Goal: Task Accomplishment & Management: Use online tool/utility

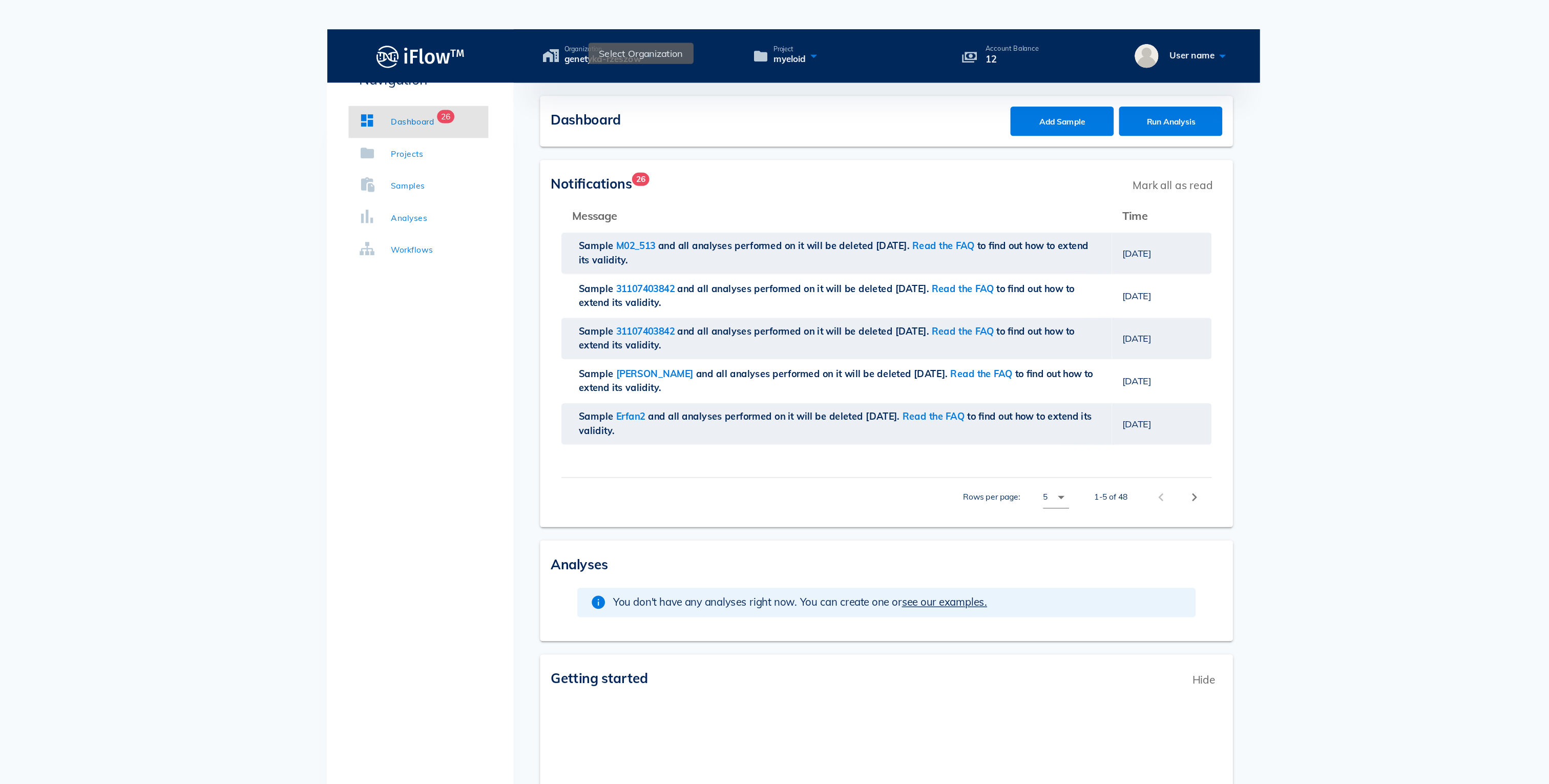
click at [663, 35] on icon at bounding box center [664, 43] width 12 height 15
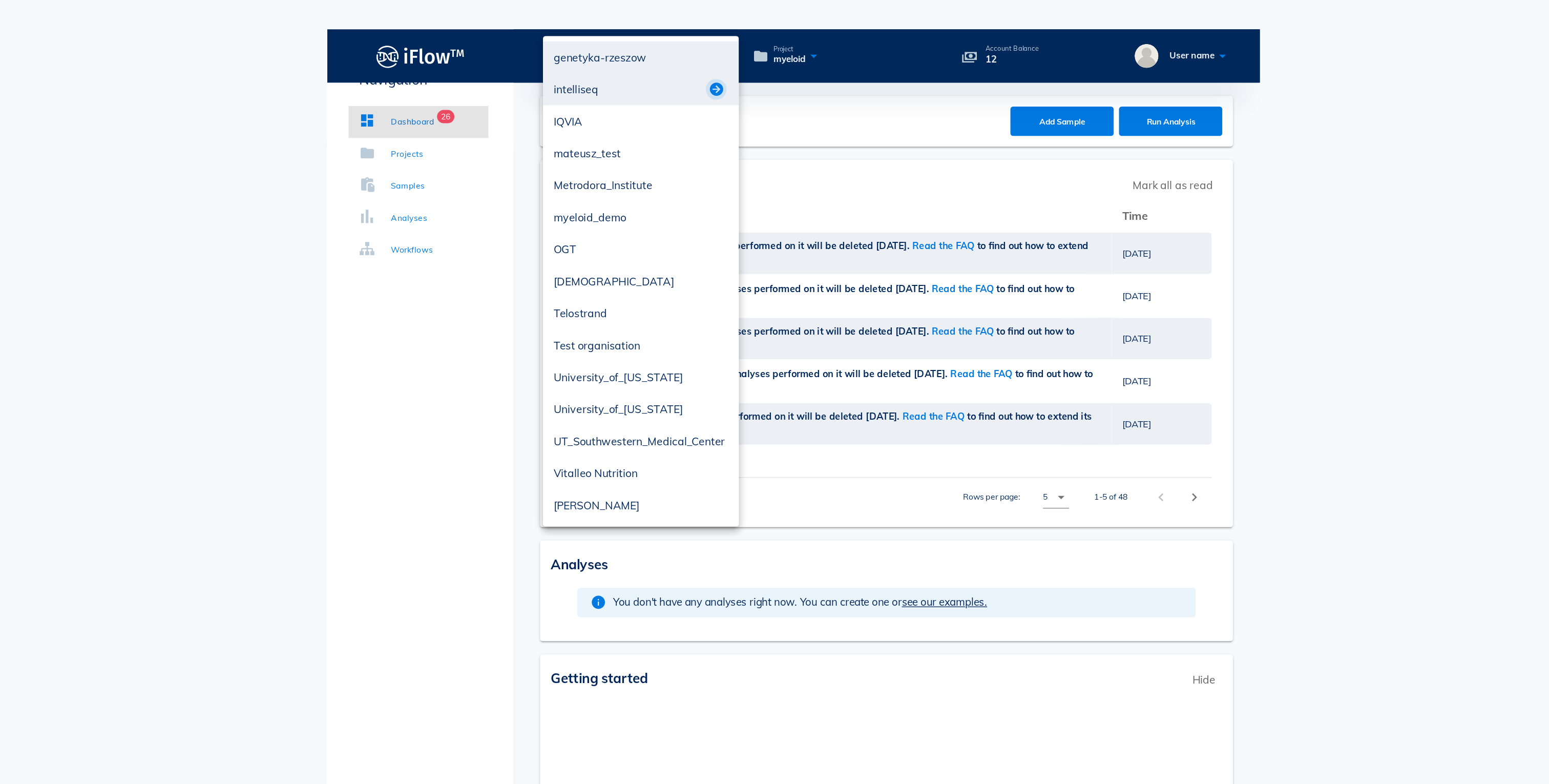
click at [715, 68] on button "button" at bounding box center [715, 69] width 12 height 12
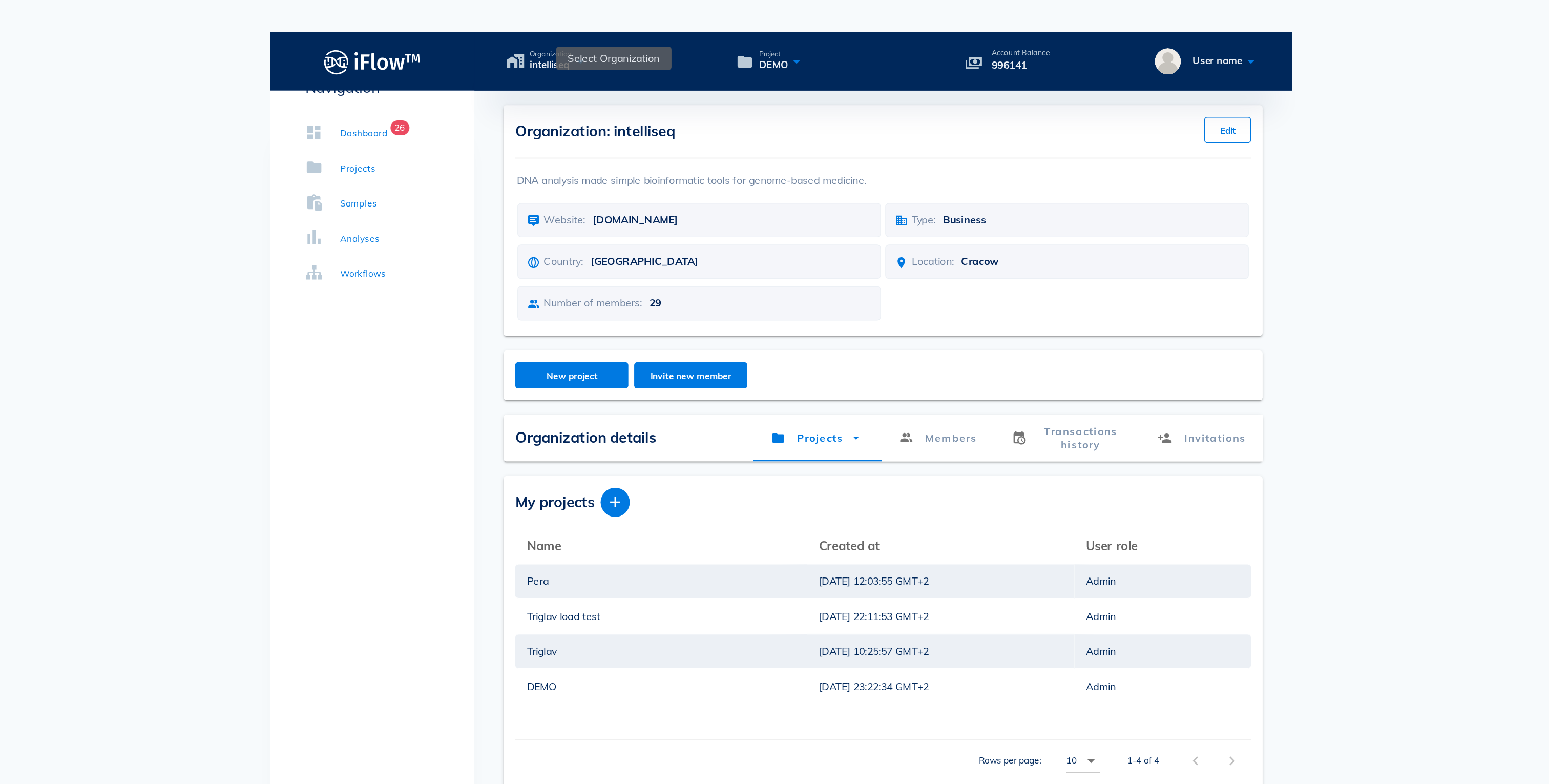
click at [639, 35] on icon at bounding box center [634, 43] width 12 height 15
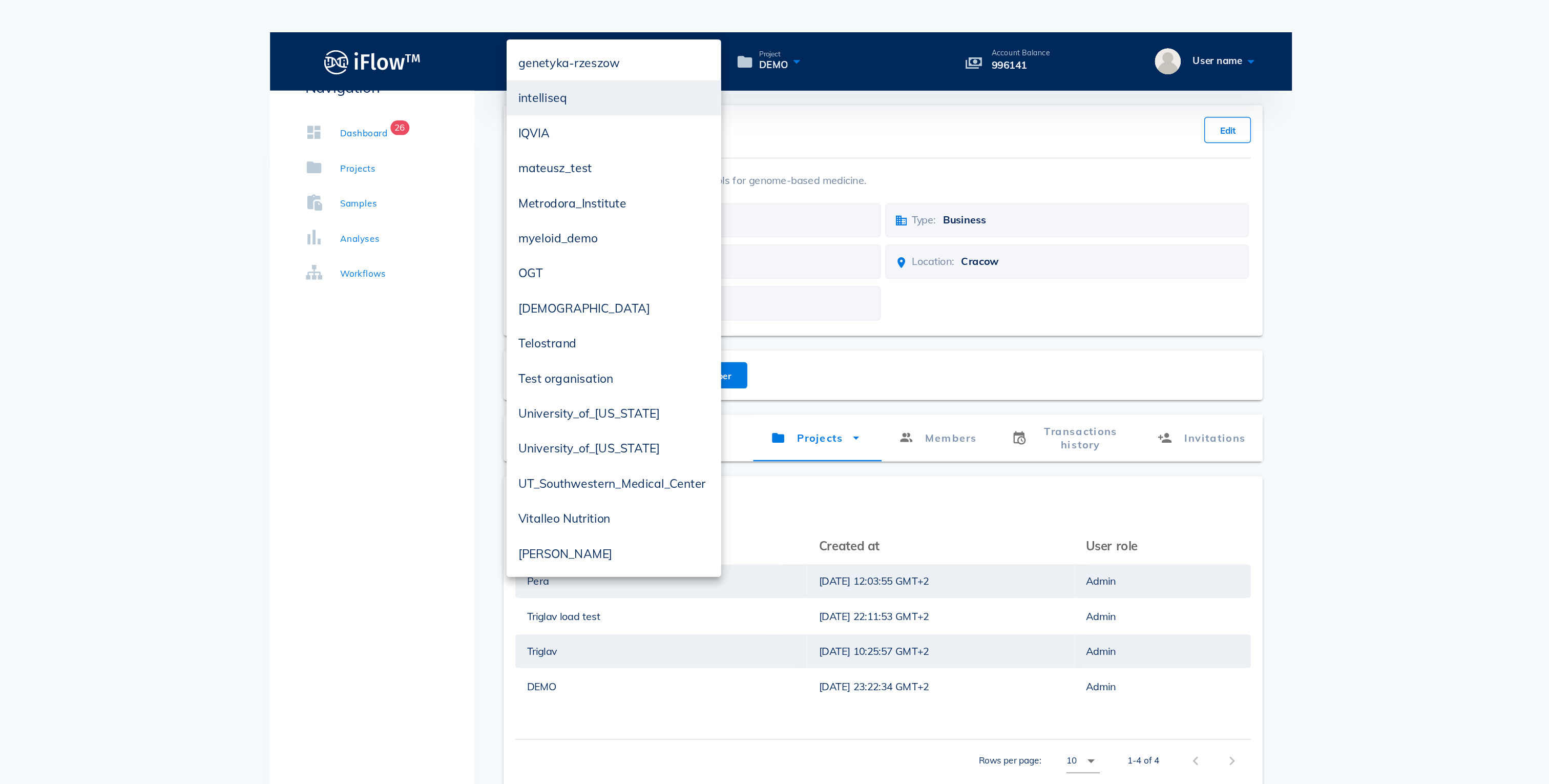
click at [633, 35] on icon at bounding box center [634, 43] width 12 height 15
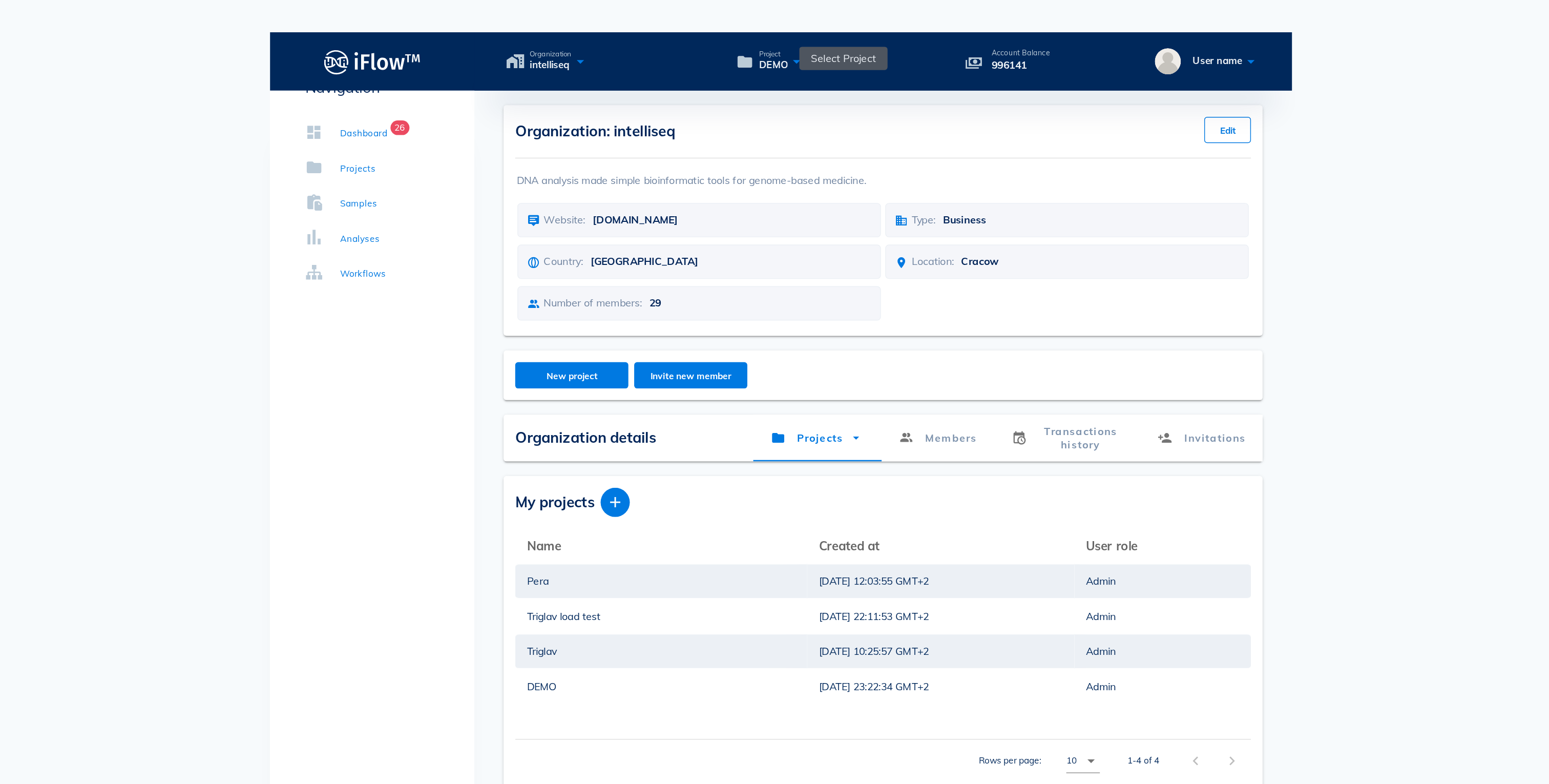
click at [785, 35] on icon at bounding box center [785, 43] width 12 height 15
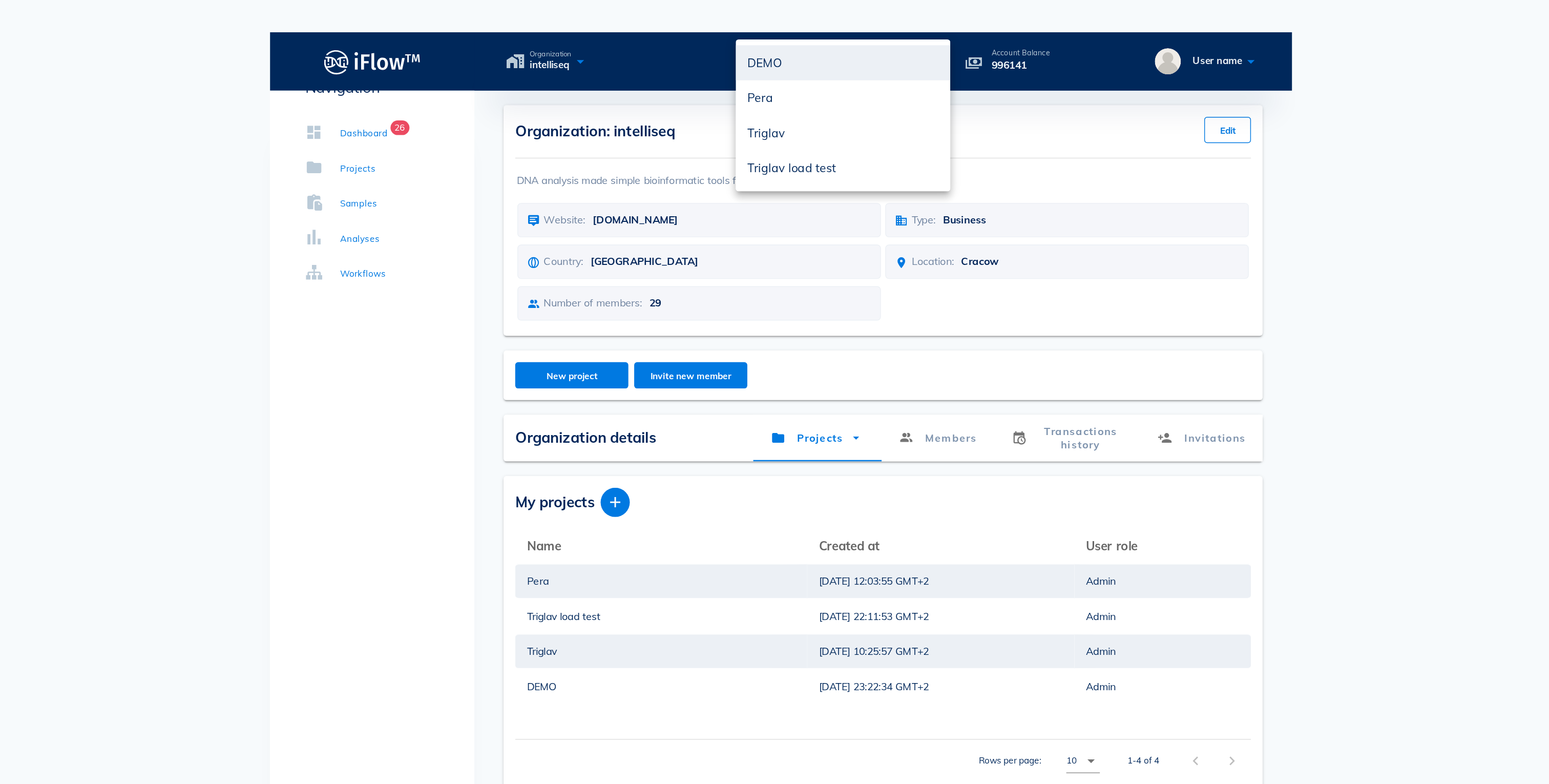
click at [972, 74] on div "Organization: intelliseq Edit DNA analysis made simple bioinformatic tools for …" at bounding box center [847, 154] width 533 height 162
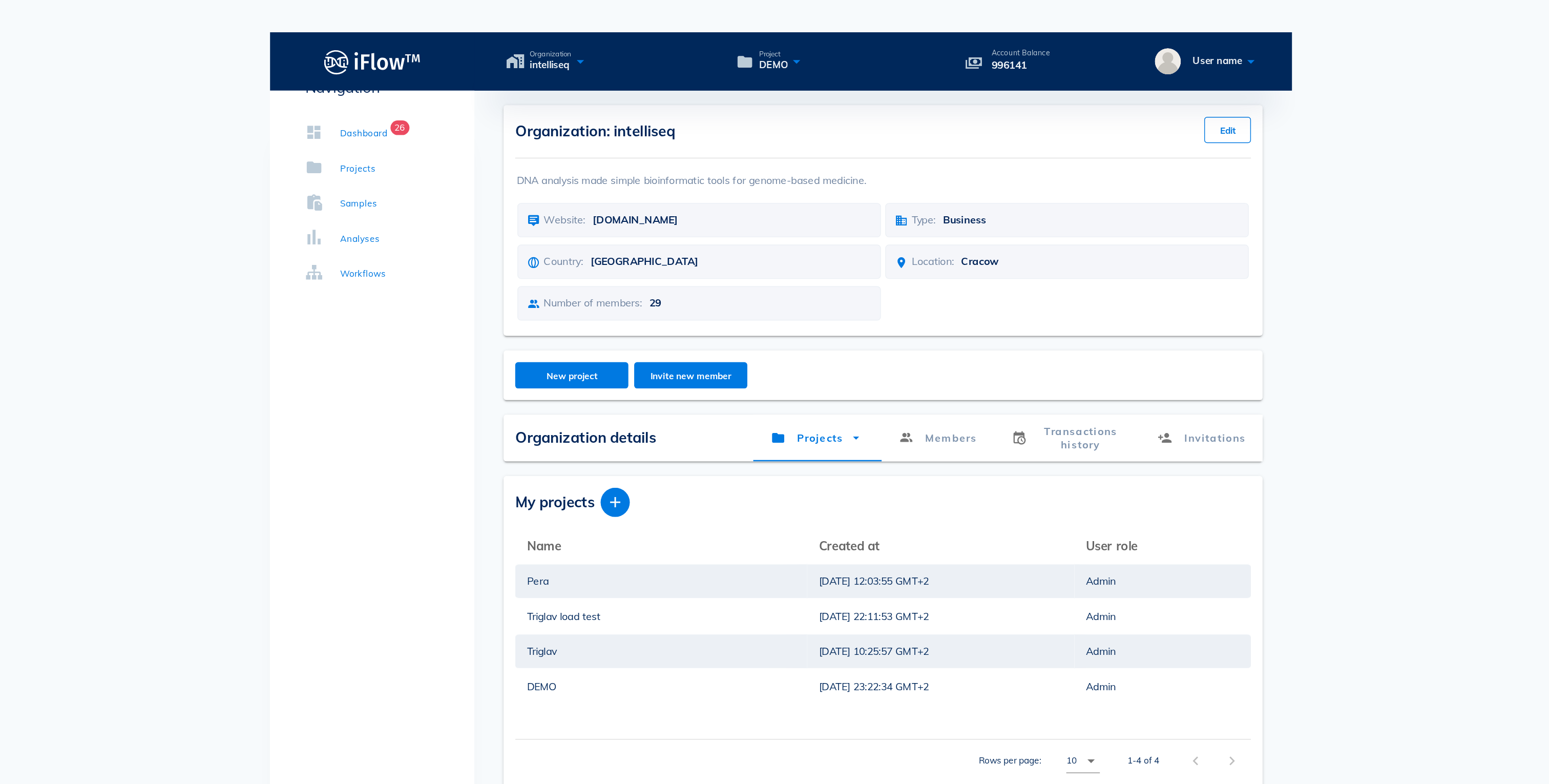
drag, startPoint x: 959, startPoint y: 25, endPoint x: 914, endPoint y: 16, distance: 45.9
click at [914, 35] on div "Account Balance 996141" at bounding box center [941, 43] width 74 height 16
click at [951, 40] on p "996141" at bounding box center [943, 46] width 41 height 12
drag, startPoint x: 951, startPoint y: 24, endPoint x: 921, endPoint y: 18, distance: 30.6
click at [921, 35] on div "Account Balance 996141" at bounding box center [941, 43] width 74 height 16
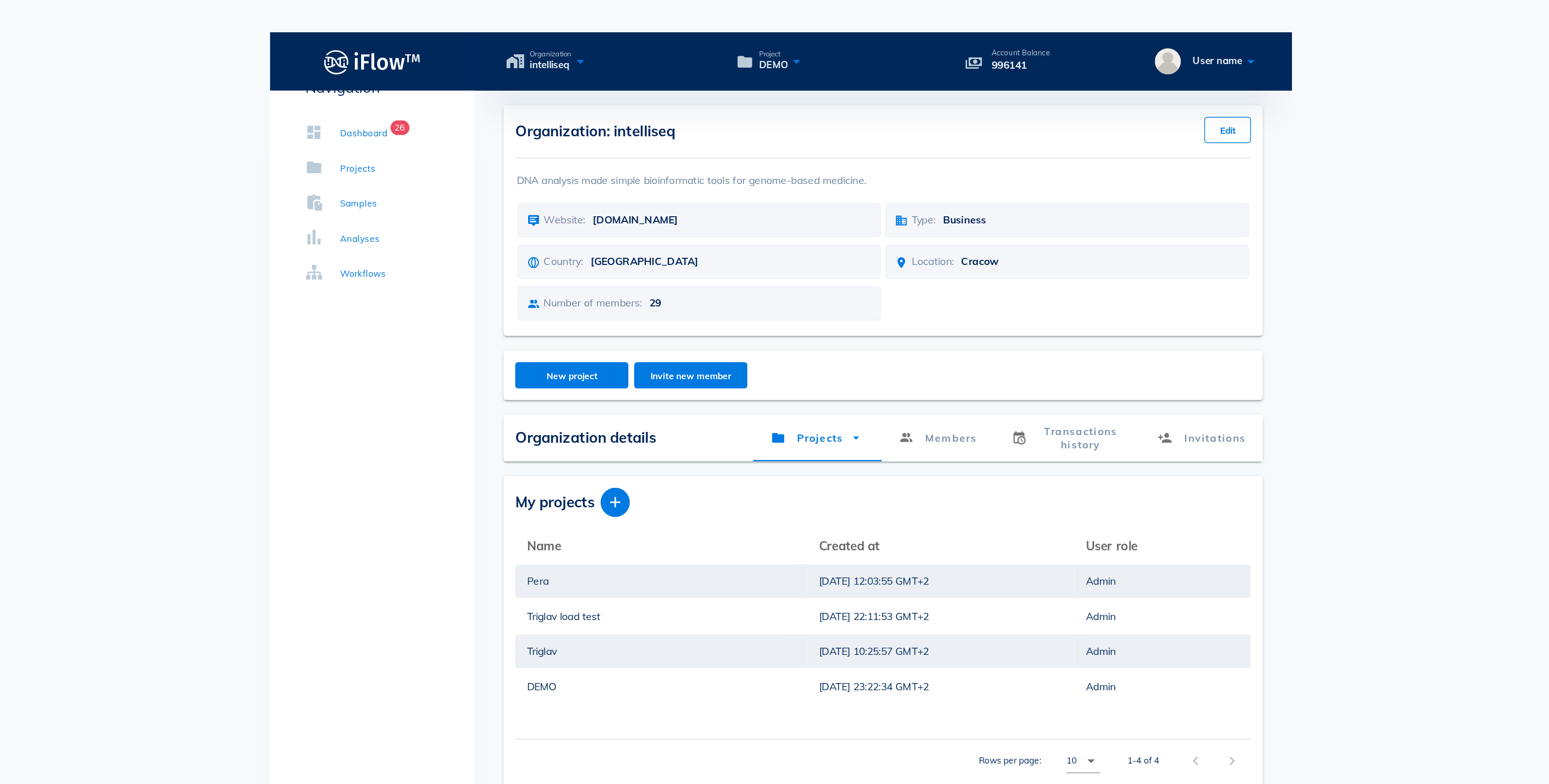
drag, startPoint x: 920, startPoint y: 14, endPoint x: 952, endPoint y: 26, distance: 34.2
click at [952, 35] on div "Account Balance 996141" at bounding box center [941, 43] width 74 height 16
click at [952, 40] on p "996141" at bounding box center [943, 46] width 41 height 12
drag, startPoint x: 946, startPoint y: 26, endPoint x: 956, endPoint y: 26, distance: 10.0
click at [957, 40] on p "996141" at bounding box center [943, 46] width 41 height 12
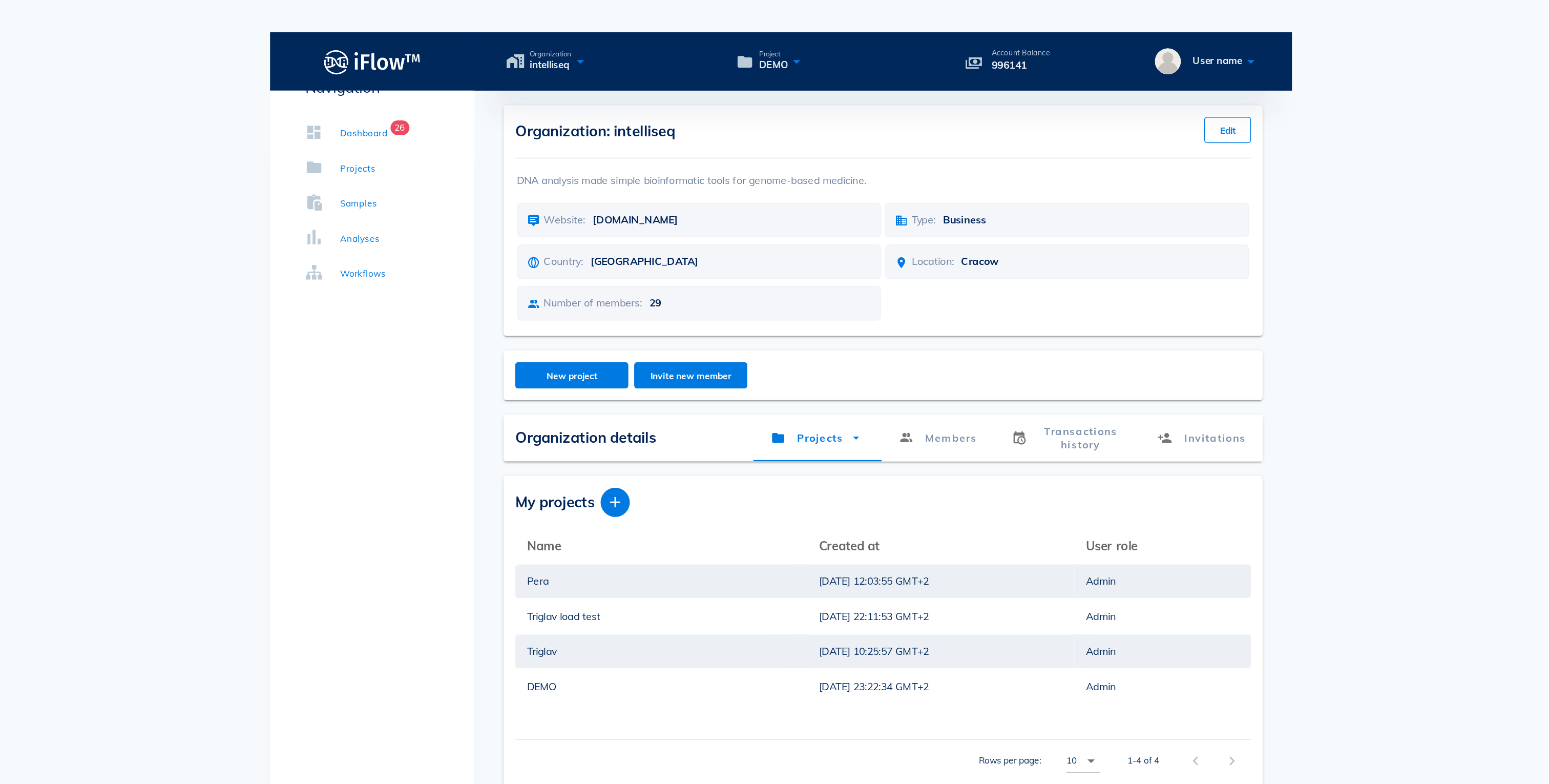
click at [956, 40] on p "996141" at bounding box center [943, 46] width 41 height 12
drag, startPoint x: 950, startPoint y: 20, endPoint x: 920, endPoint y: 14, distance: 30.6
click at [920, 35] on div "Account Balance 996141" at bounding box center [941, 43] width 74 height 16
click at [948, 40] on p "996141" at bounding box center [943, 46] width 41 height 12
click at [478, 192] on div "Workflows" at bounding box center [481, 192] width 32 height 10
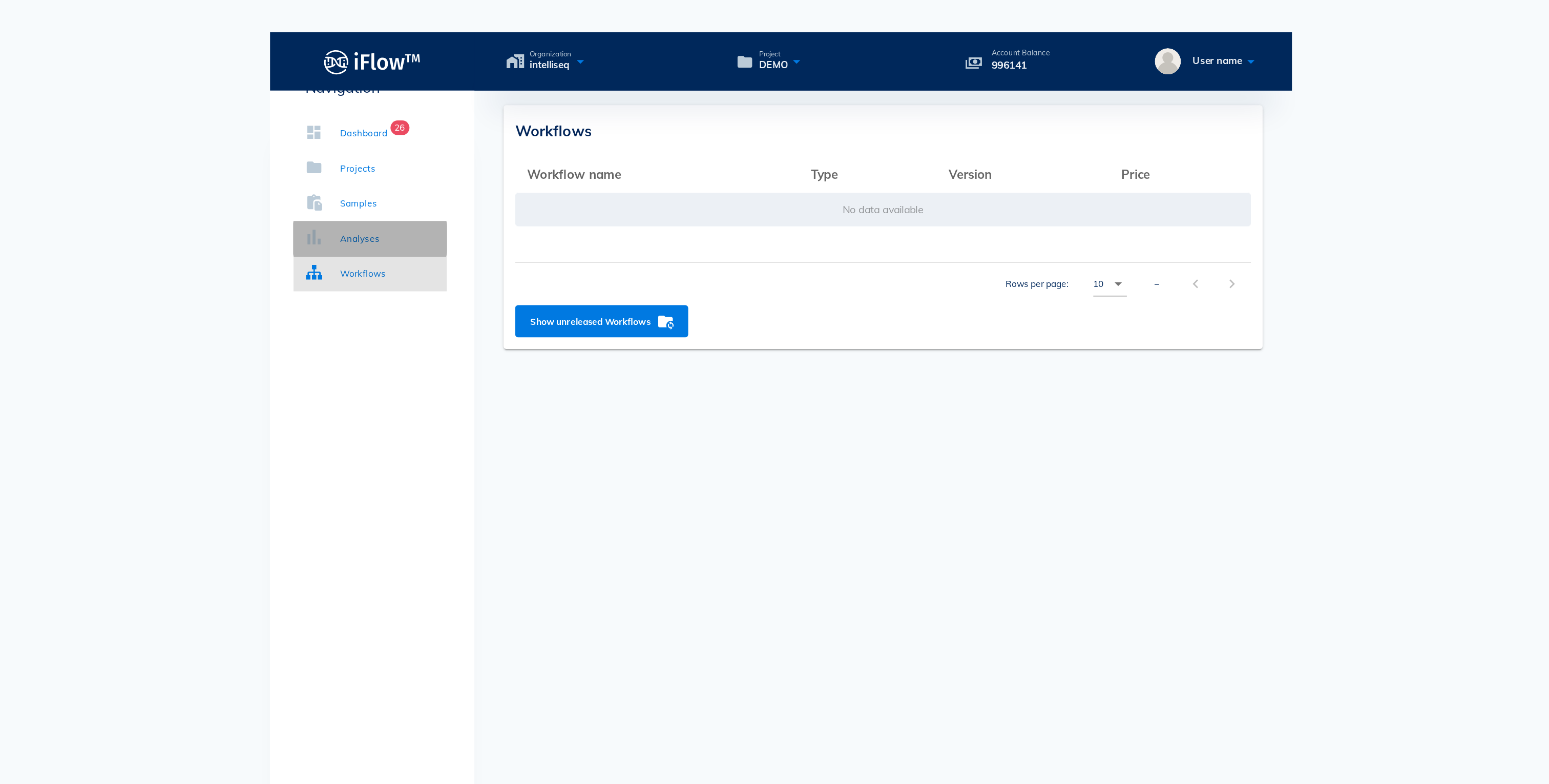
click at [490, 164] on div "Analyses" at bounding box center [479, 167] width 28 height 10
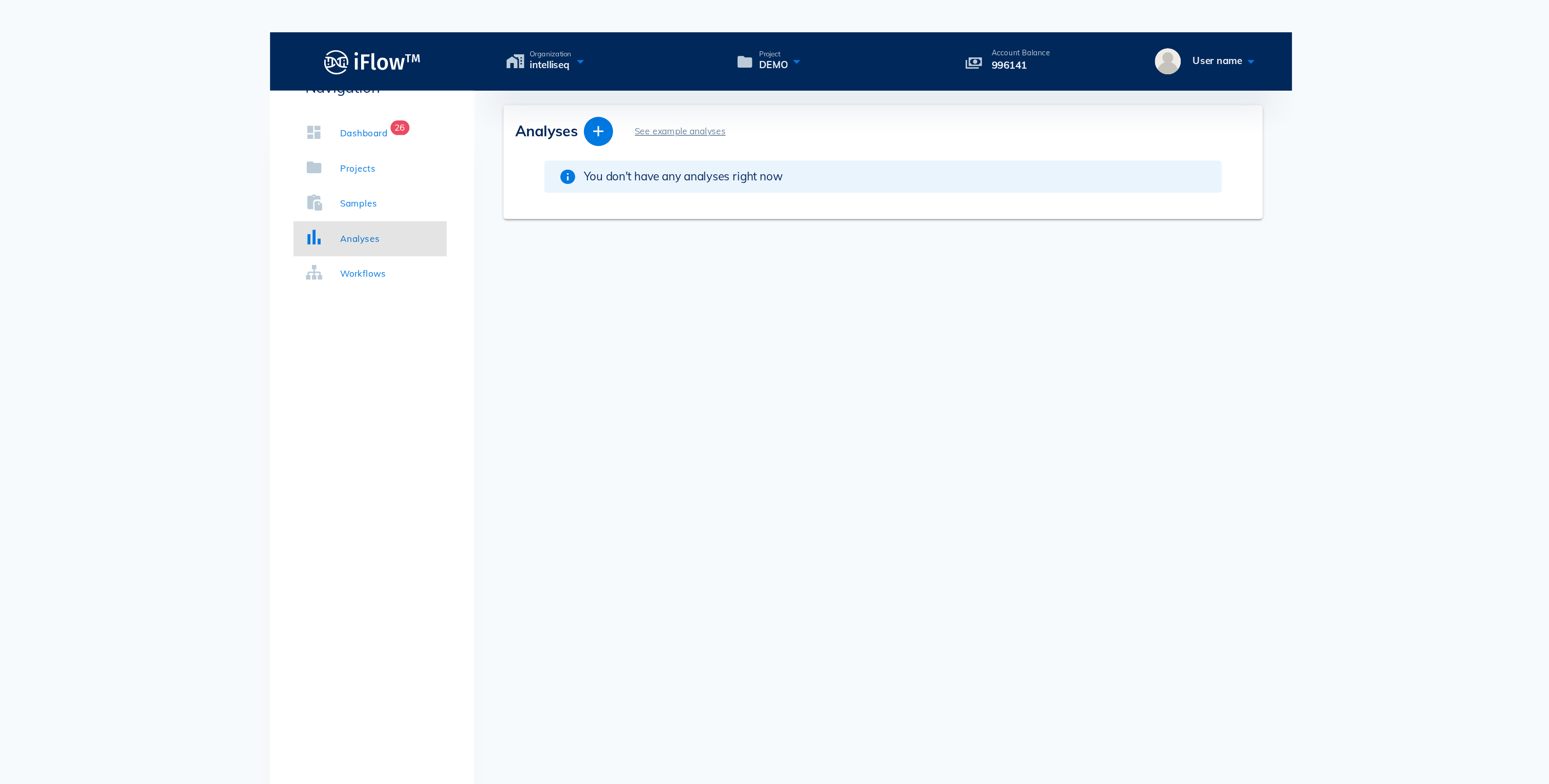
click at [484, 206] on div "Dashboard 26 Projects Samples Analyses Workflows" at bounding box center [486, 142] width 108 height 131
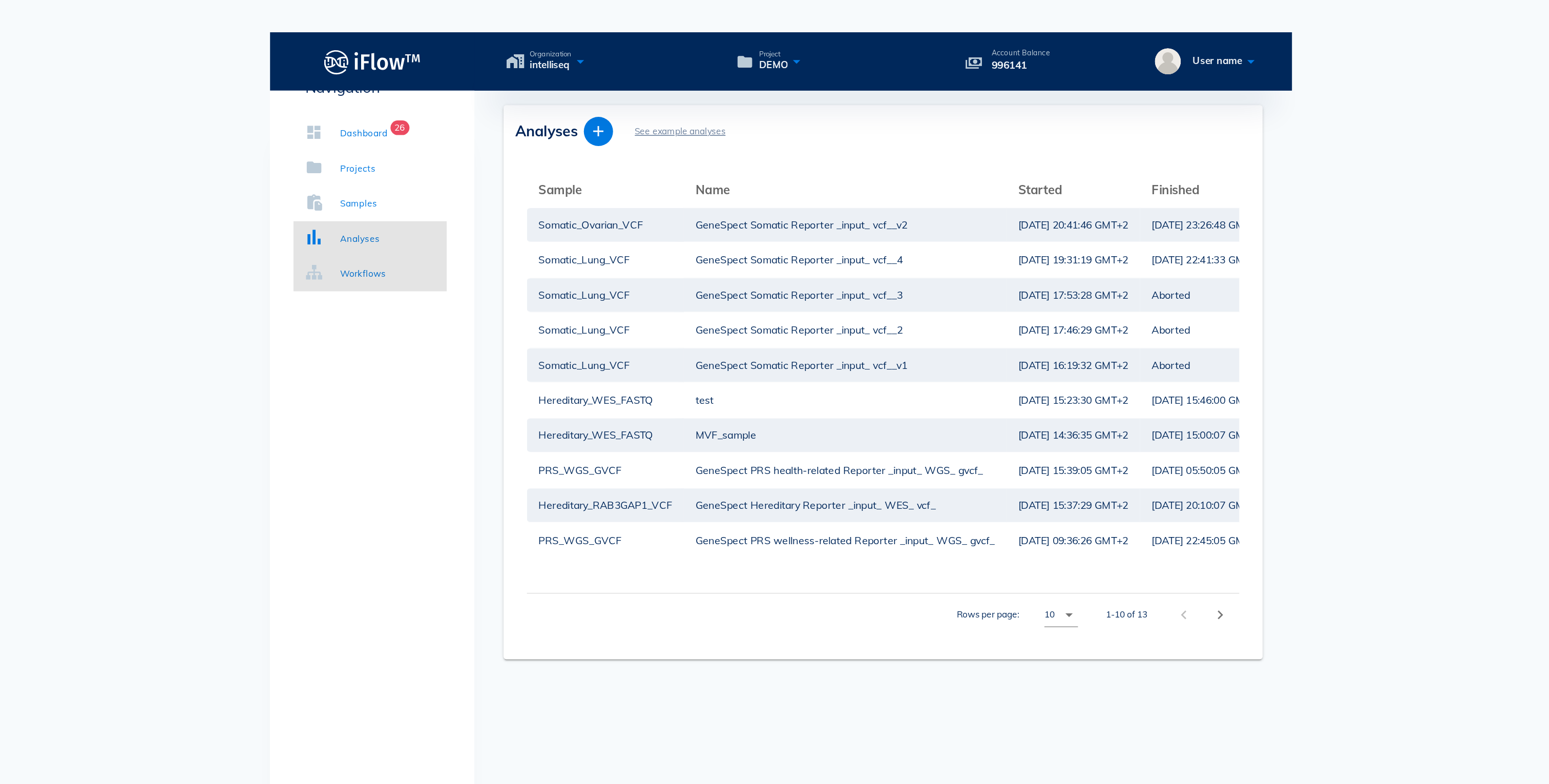
click at [475, 188] on div "Workflows" at bounding box center [481, 192] width 32 height 10
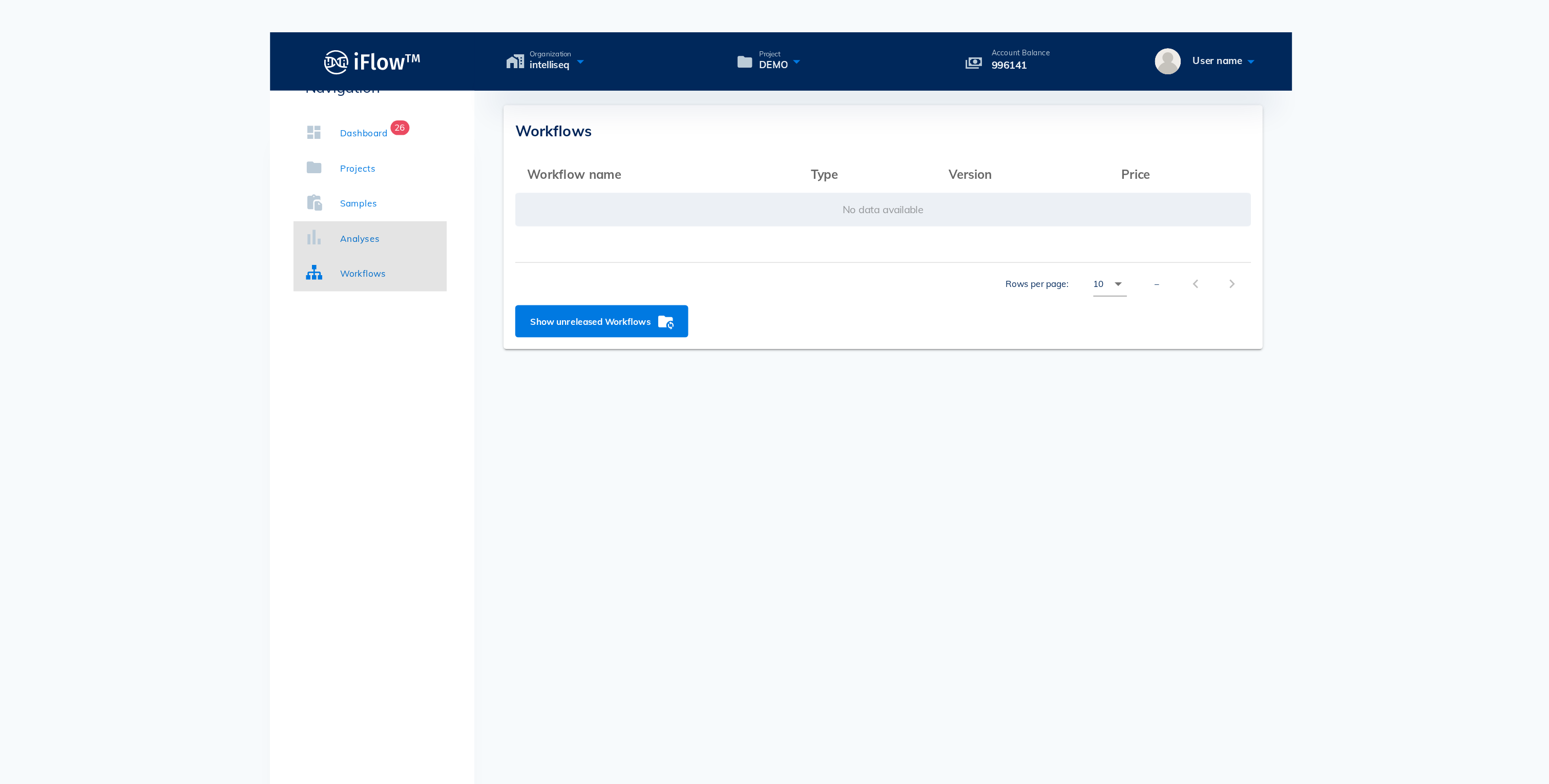
click at [475, 172] on div "Analyses" at bounding box center [479, 167] width 28 height 10
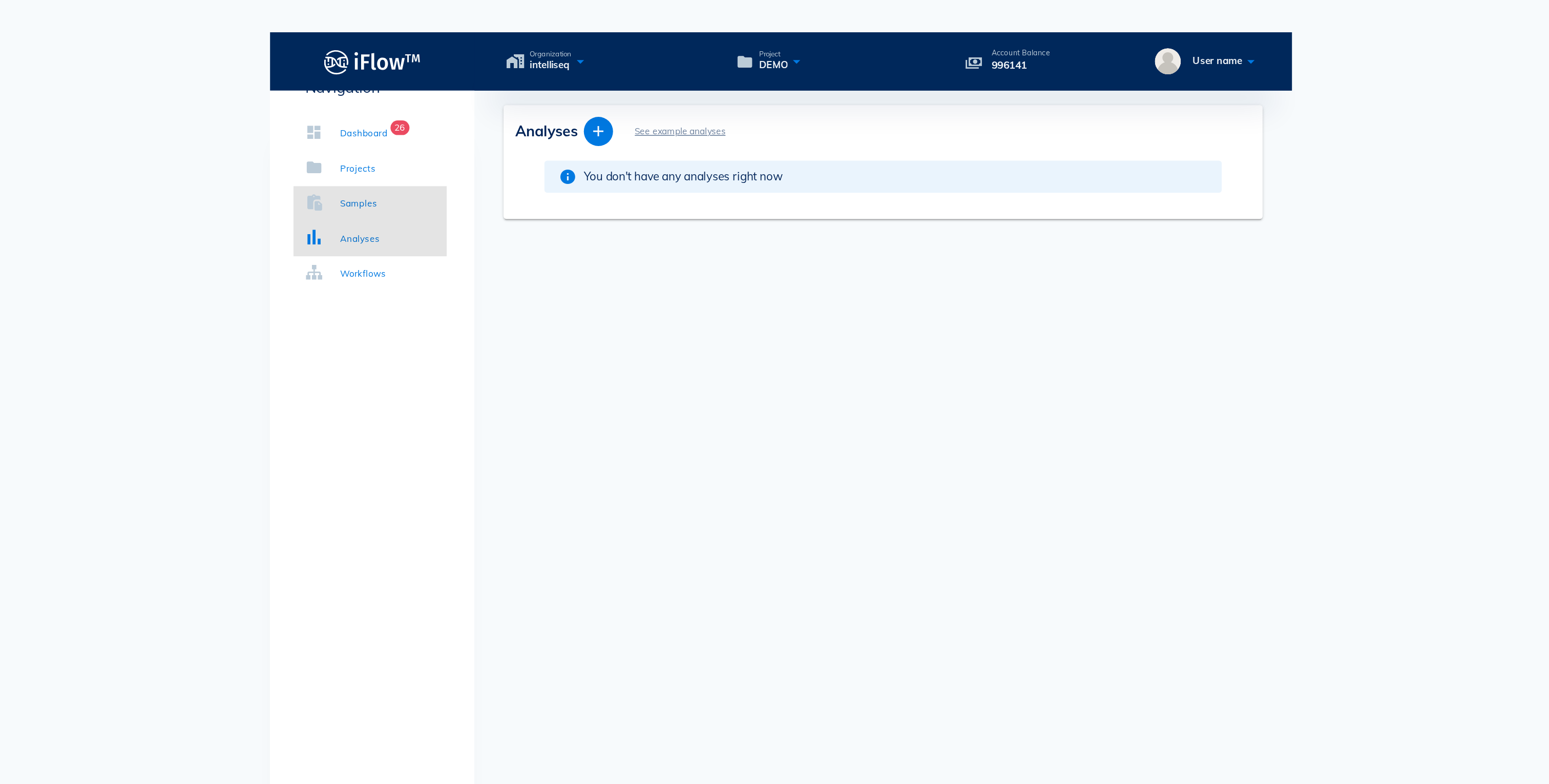
click at [471, 145] on div "Samples" at bounding box center [478, 142] width 26 height 10
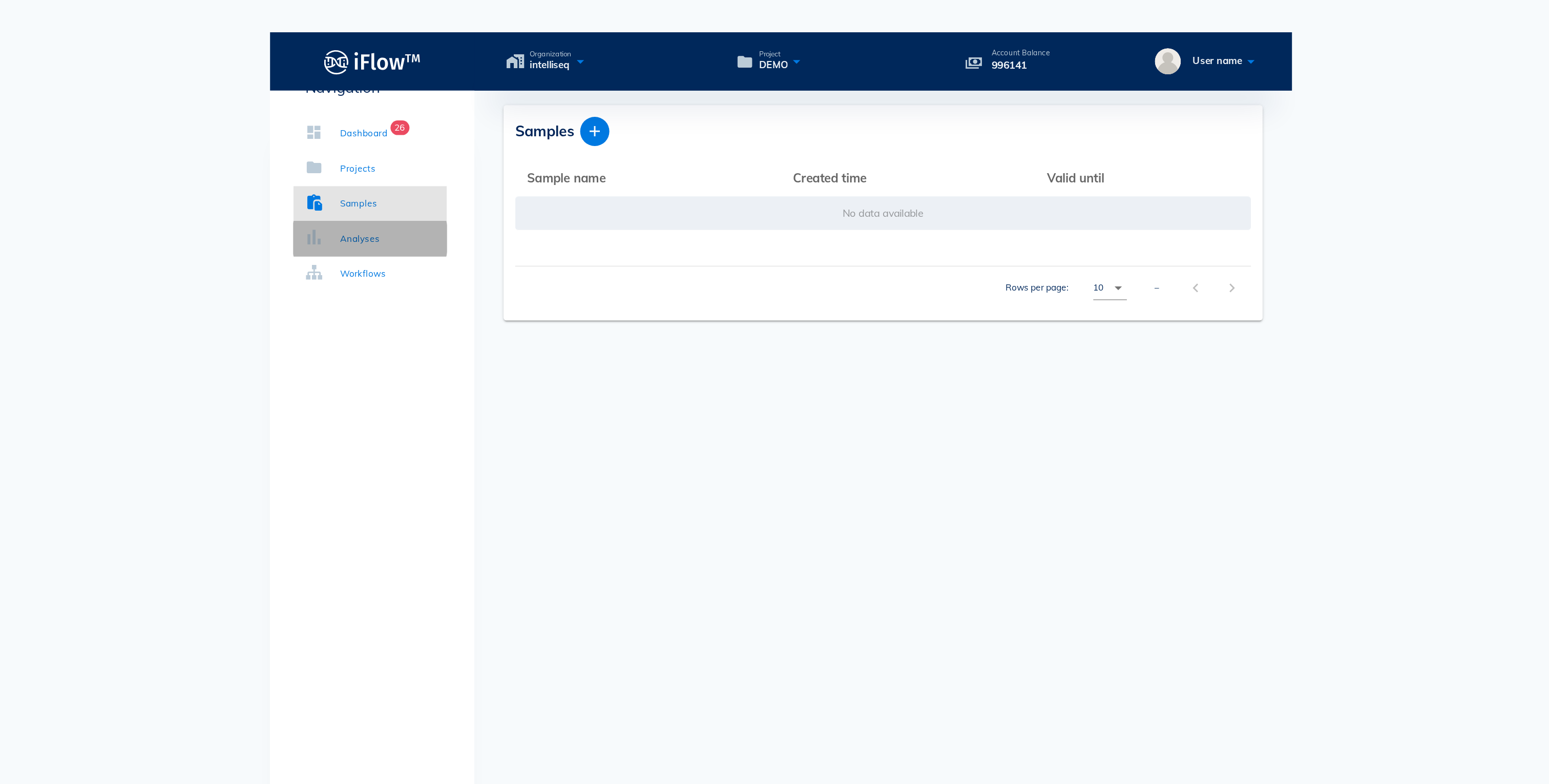
click at [490, 158] on link "Analyses" at bounding box center [486, 168] width 108 height 25
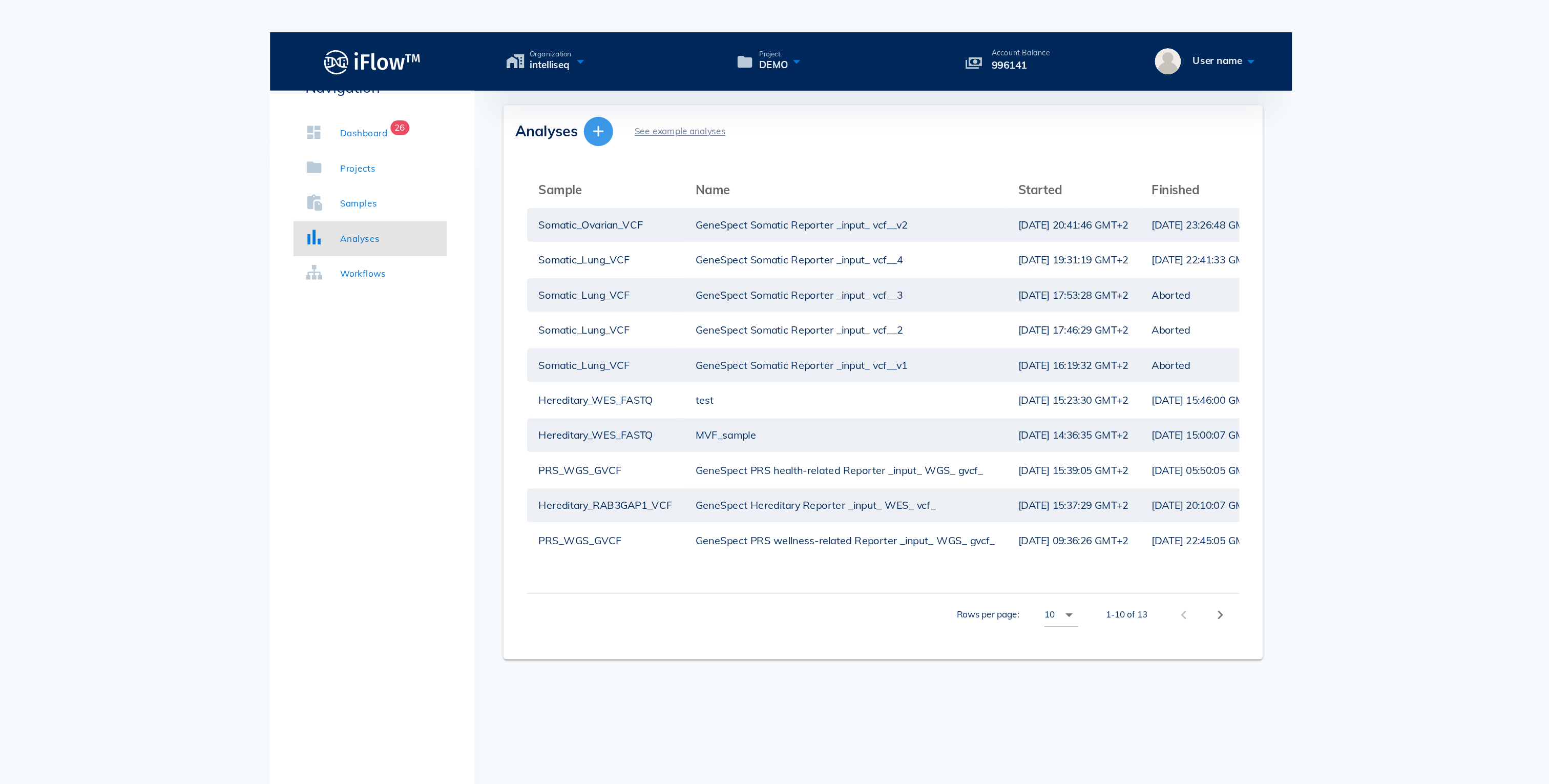
click at [642, 86] on icon "button" at bounding box center [646, 92] width 12 height 12
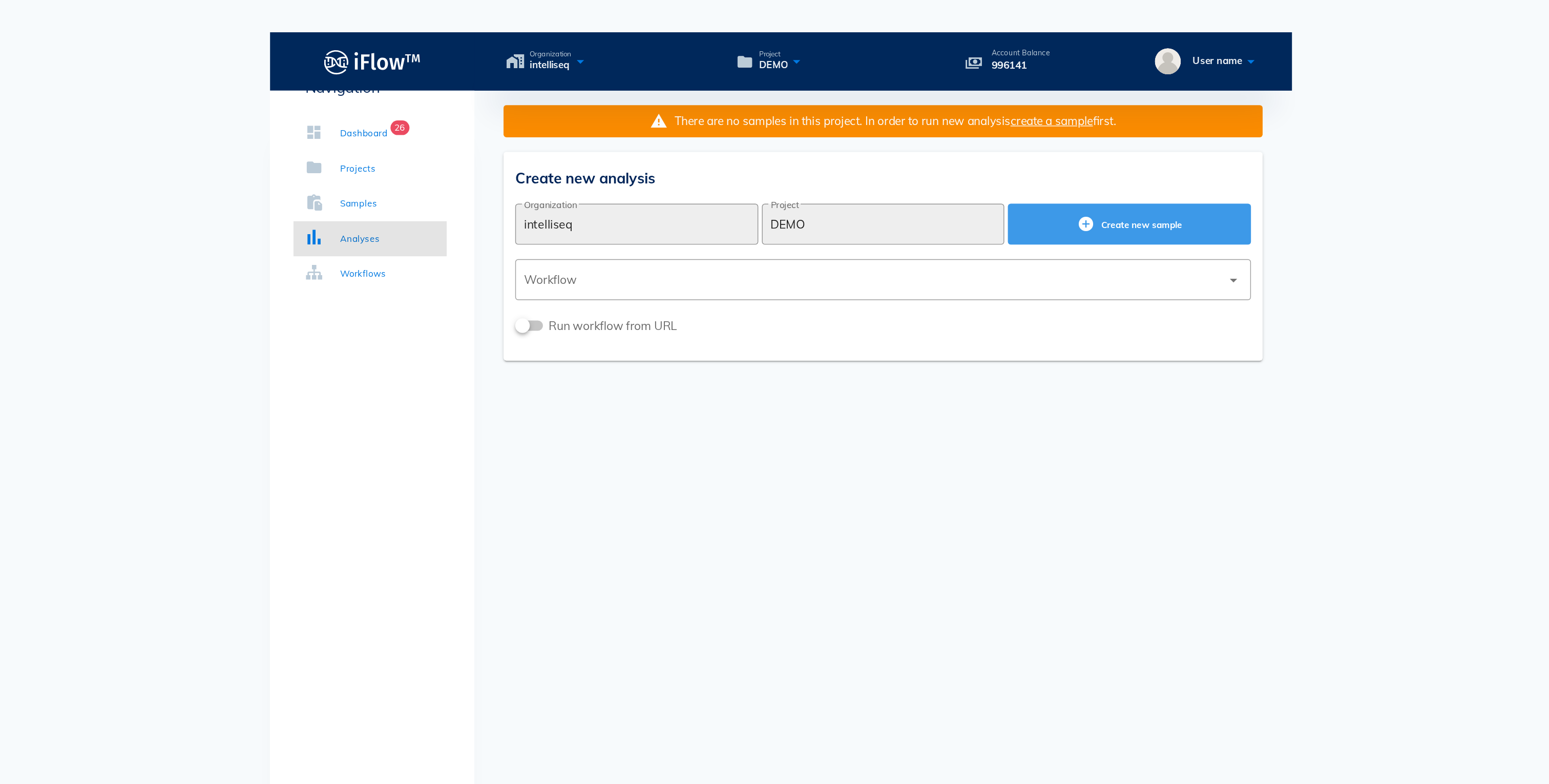
click at [1010, 151] on span "Create new sample" at bounding box center [1019, 157] width 154 height 12
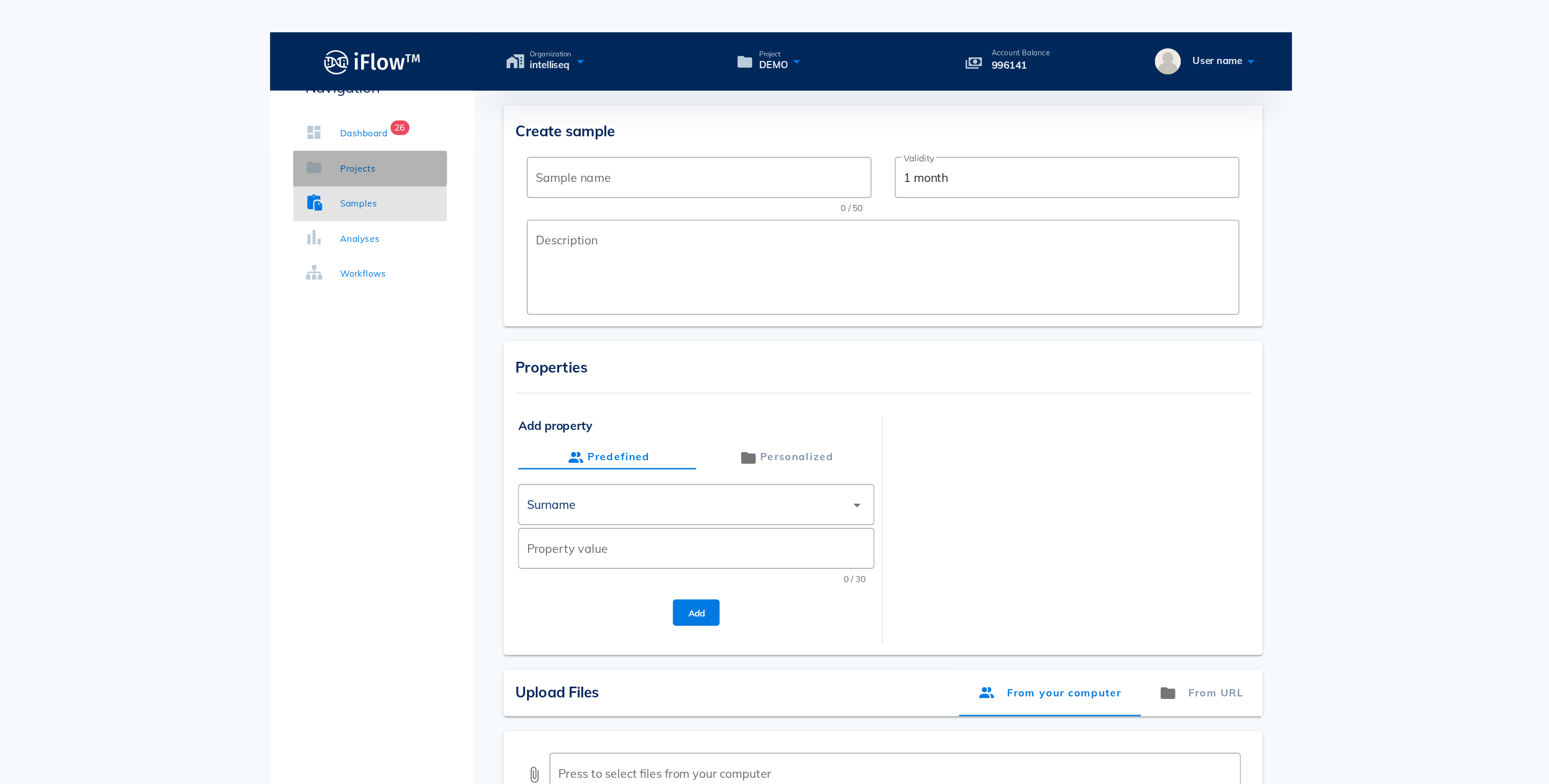
click at [482, 119] on div "Projects" at bounding box center [477, 118] width 25 height 10
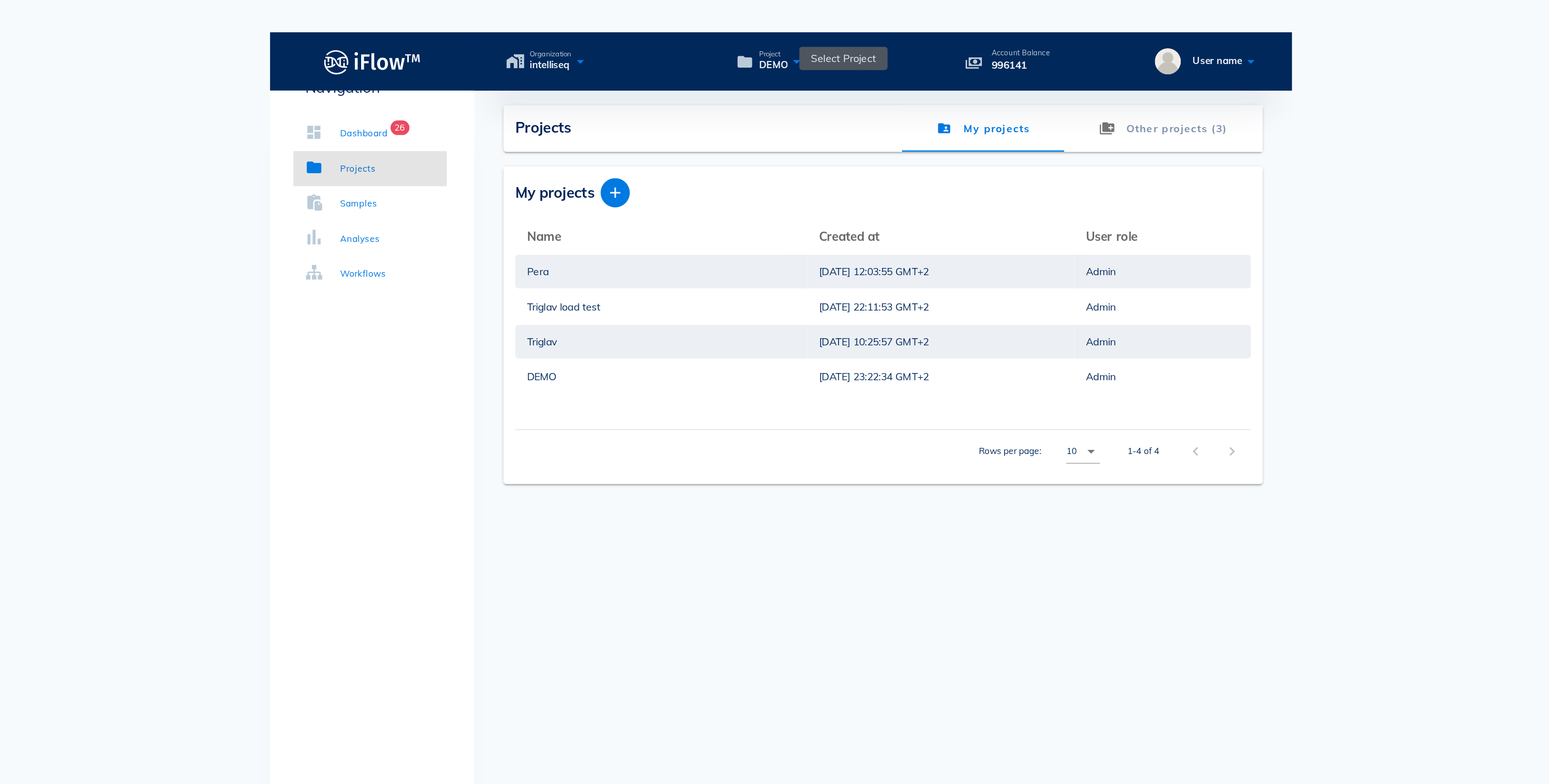
click at [786, 35] on icon at bounding box center [785, 43] width 12 height 15
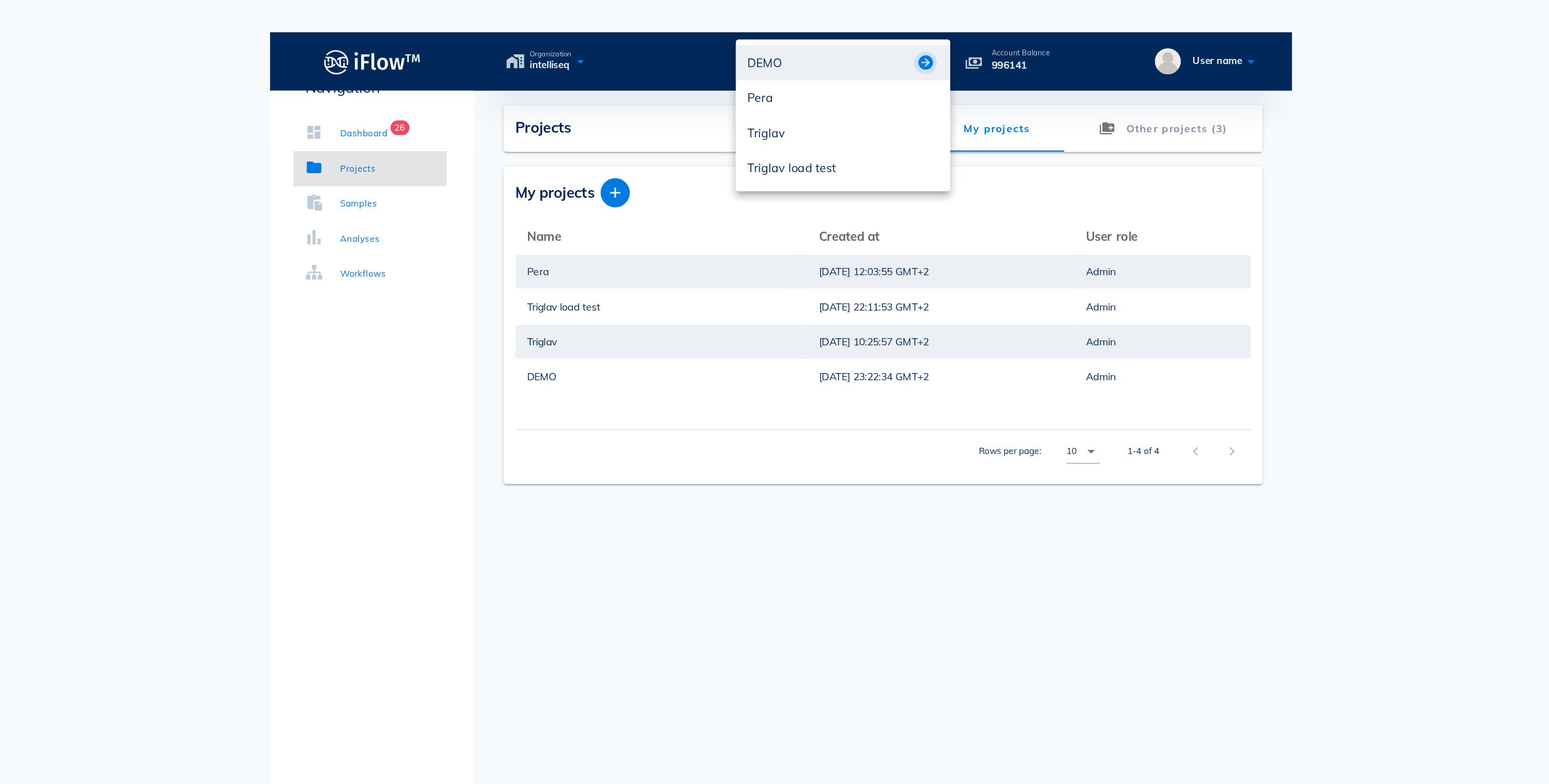
click at [881, 42] on button "button" at bounding box center [876, 44] width 12 height 12
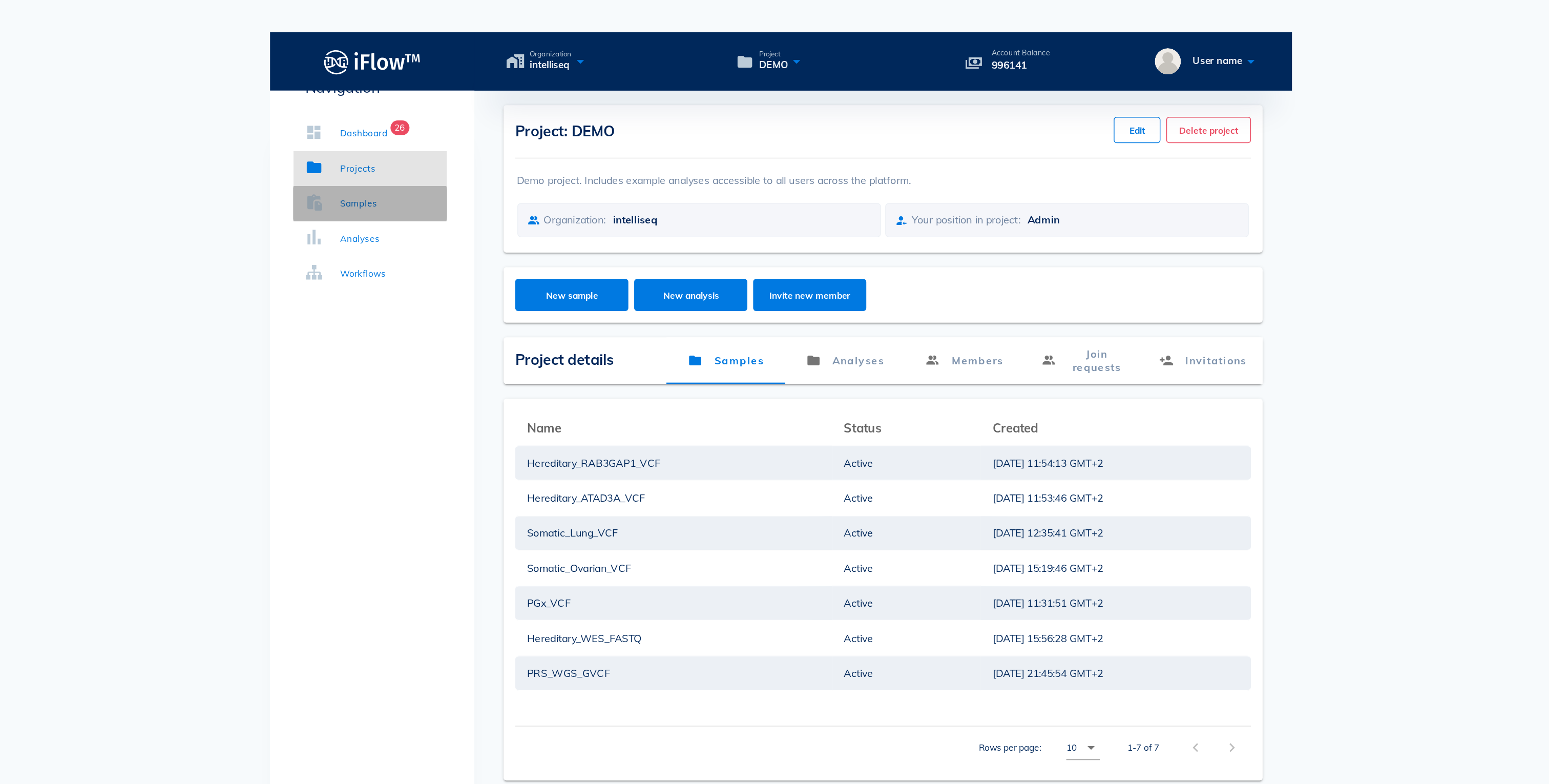
click at [487, 146] on div "Samples" at bounding box center [478, 142] width 26 height 10
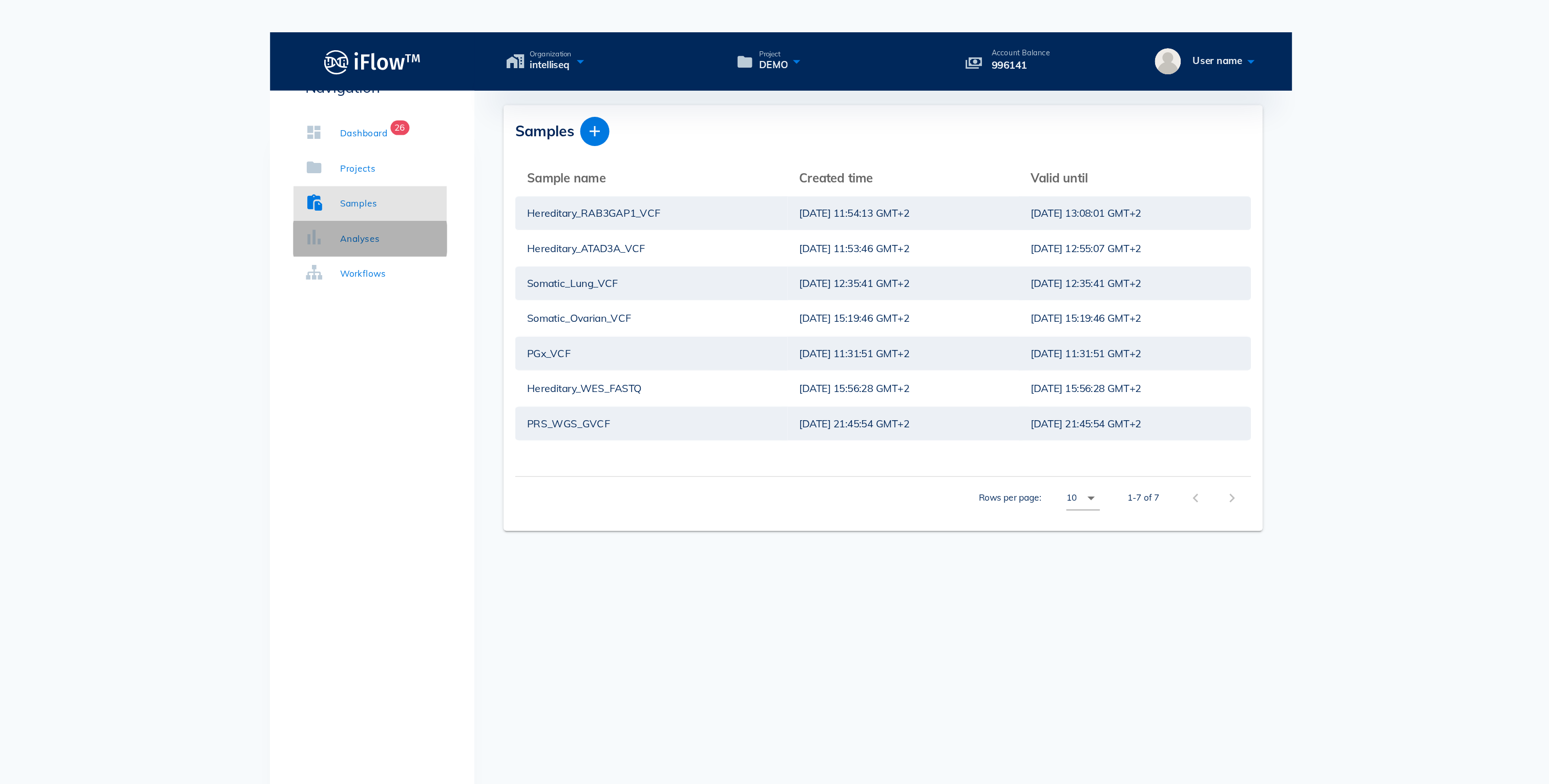
click at [485, 178] on link "Analyses" at bounding box center [486, 168] width 108 height 25
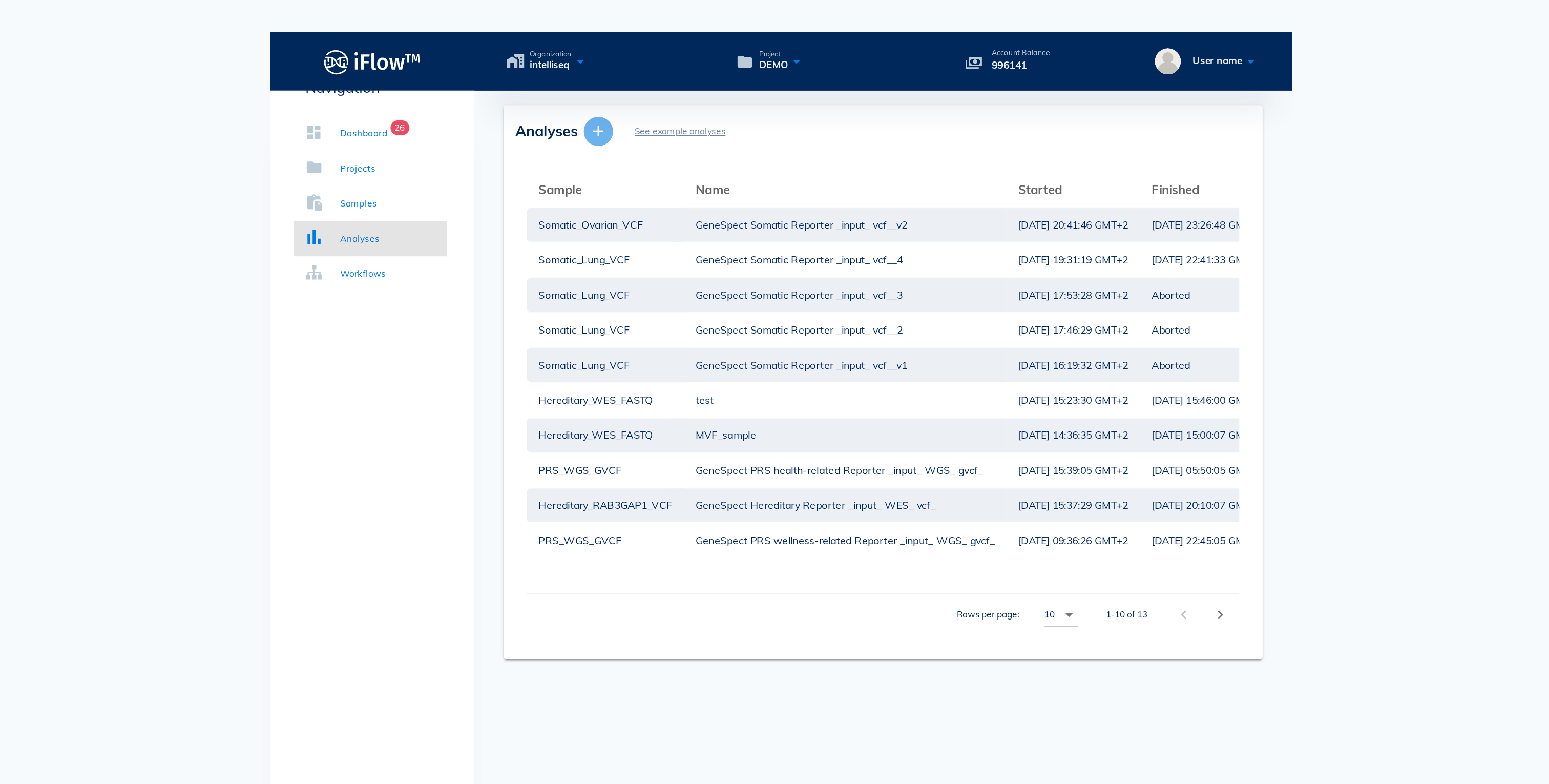
click at [649, 86] on icon "button" at bounding box center [646, 92] width 12 height 12
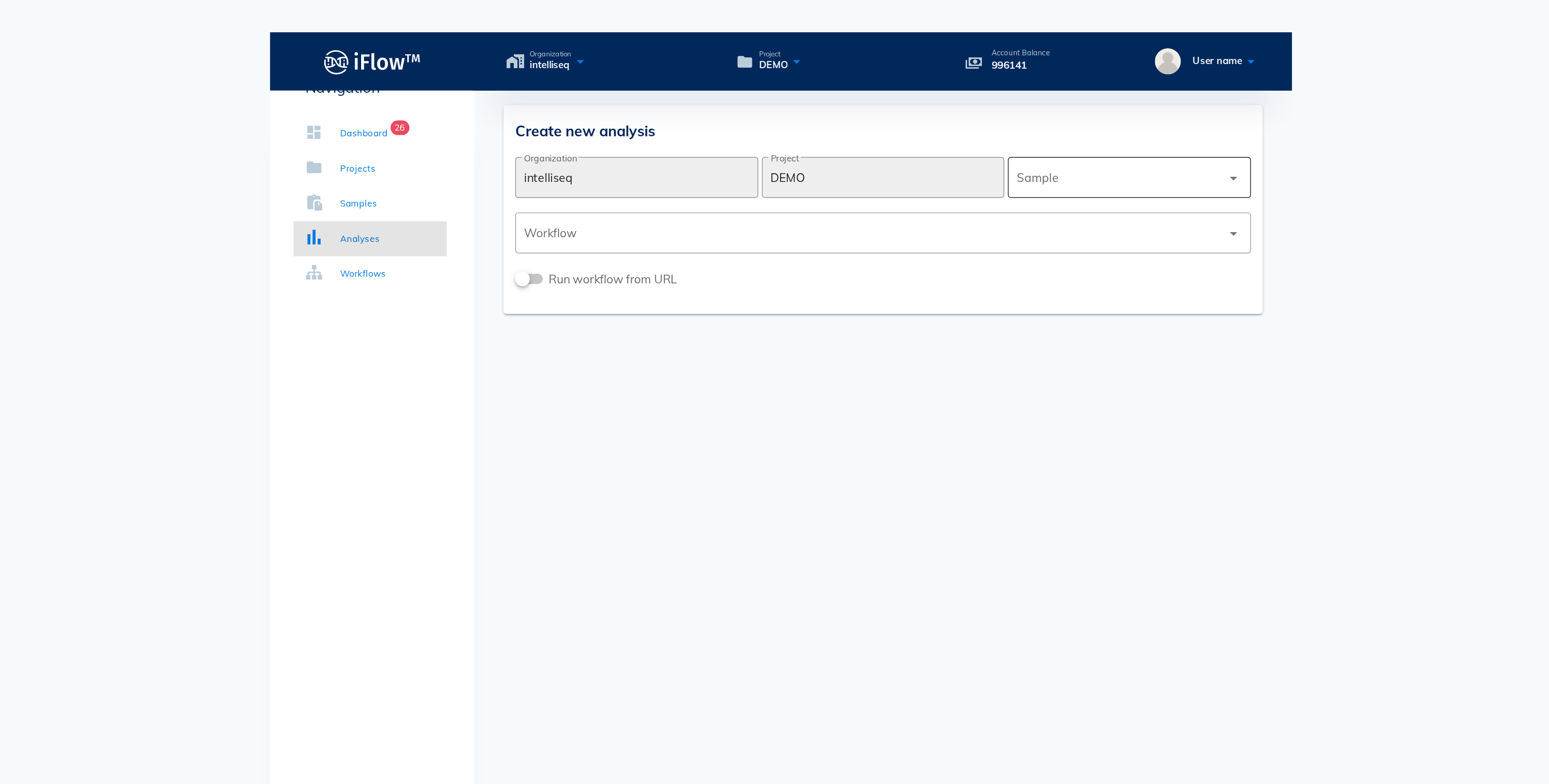
click at [1024, 112] on div at bounding box center [1012, 125] width 144 height 25
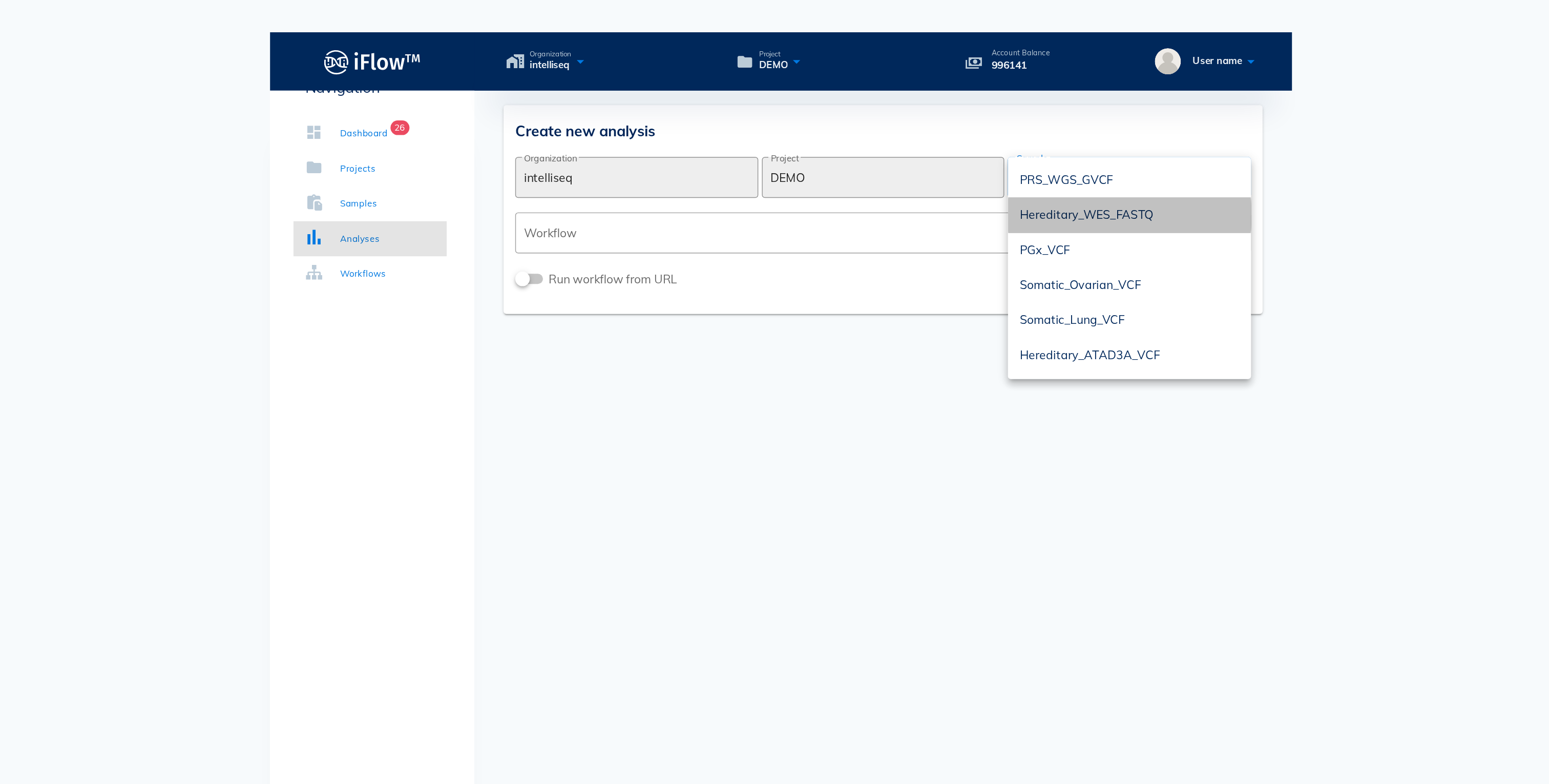
click at [1005, 146] on div "Hereditary_WES_FASTQ" at bounding box center [1019, 151] width 154 height 10
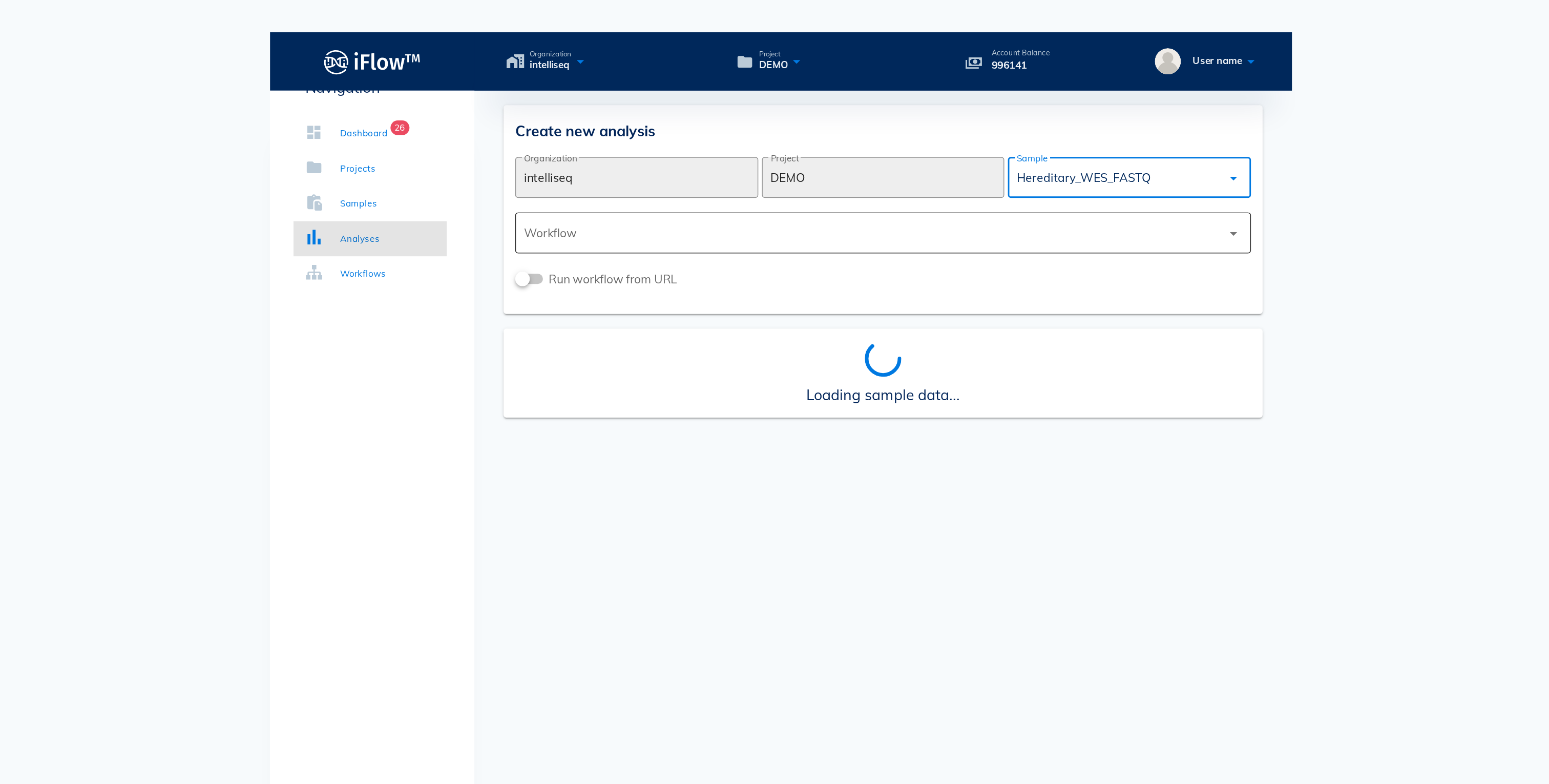
click at [900, 151] on div at bounding box center [839, 164] width 490 height 25
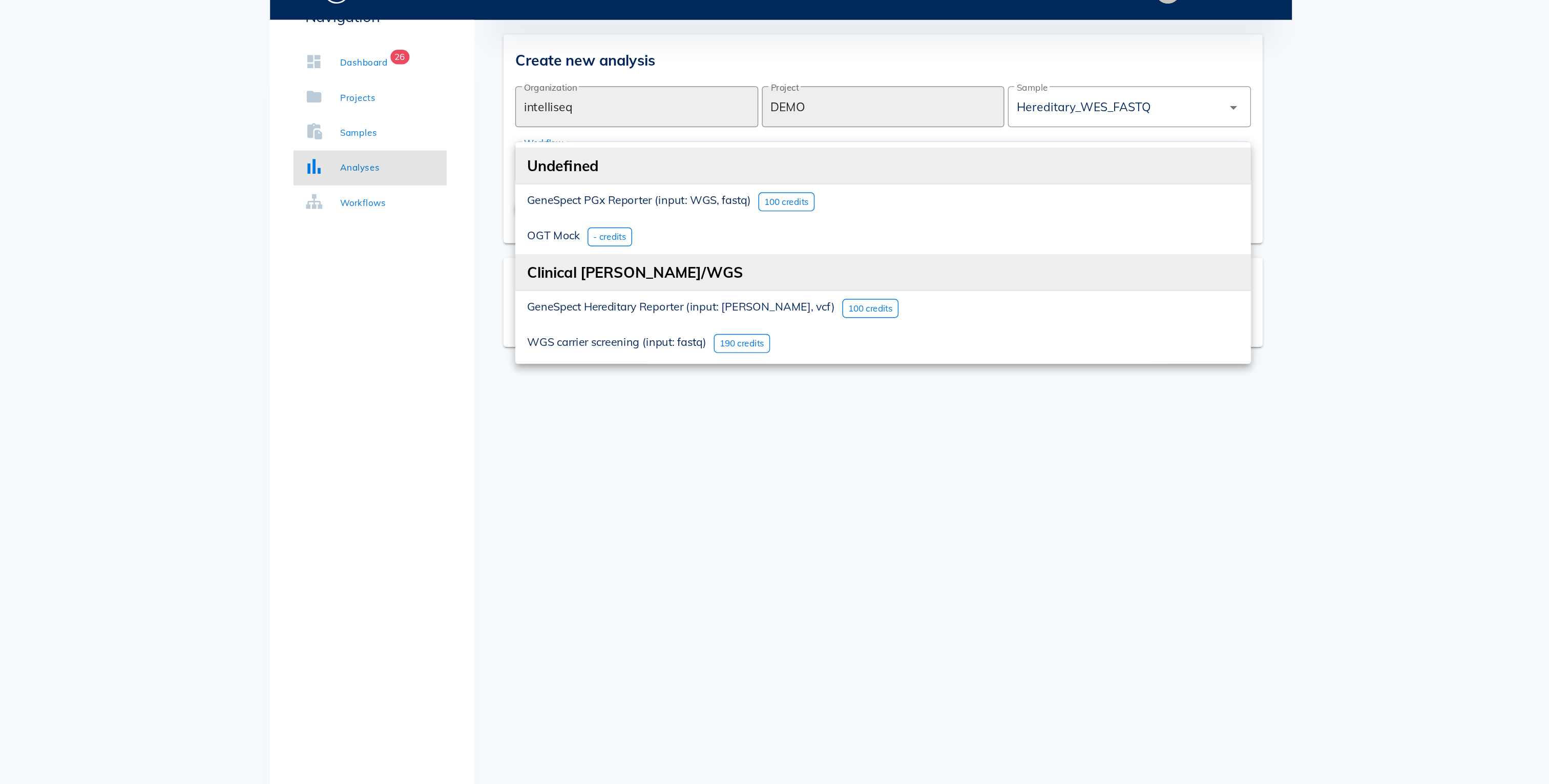
click at [700, 260] on span "GeneSpect Hereditary Reporter (input: [PERSON_NAME], vcf)" at bounding box center [704, 265] width 216 height 10
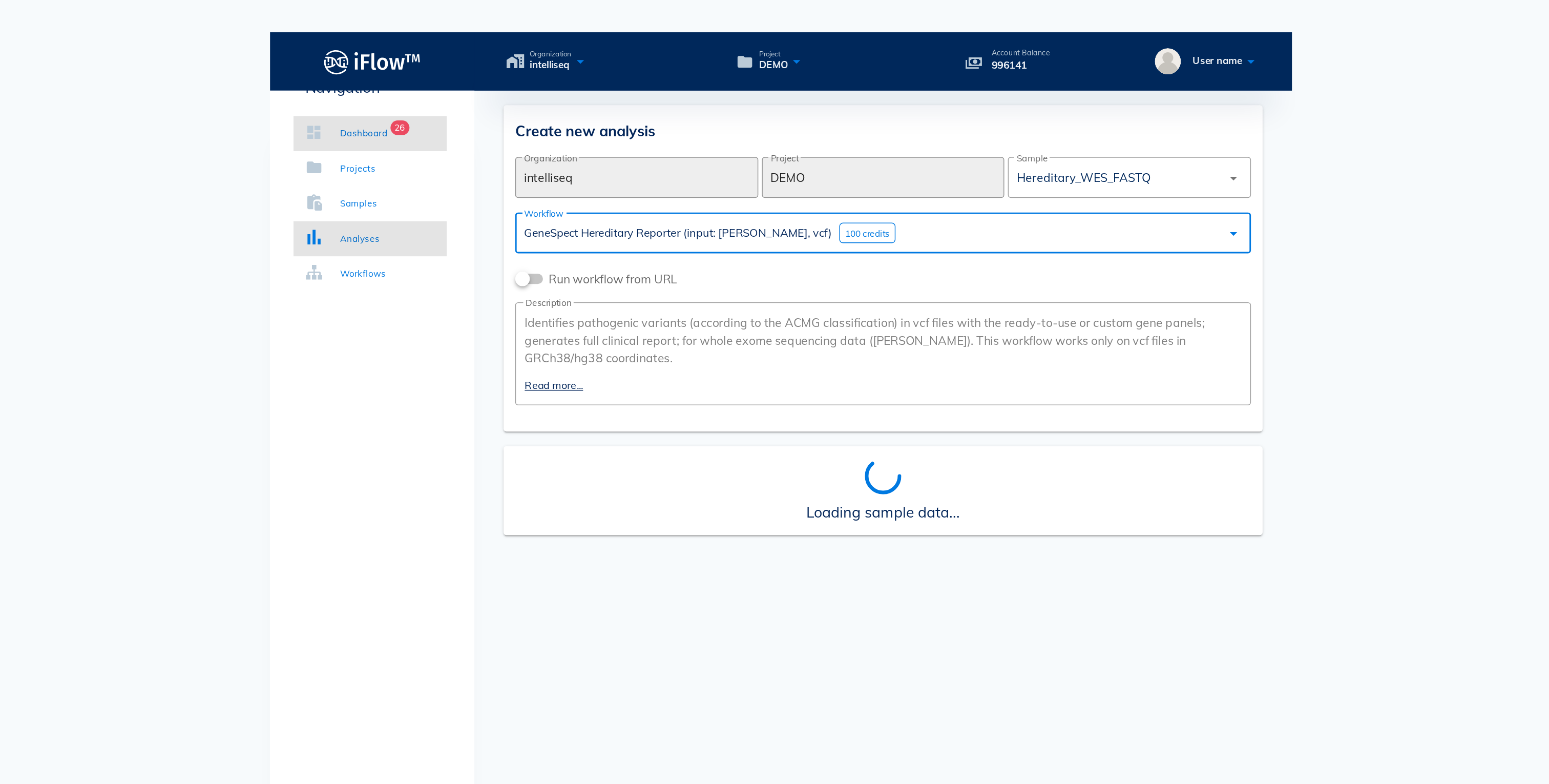
click at [479, 100] on link "Dashboard 26" at bounding box center [486, 93] width 108 height 25
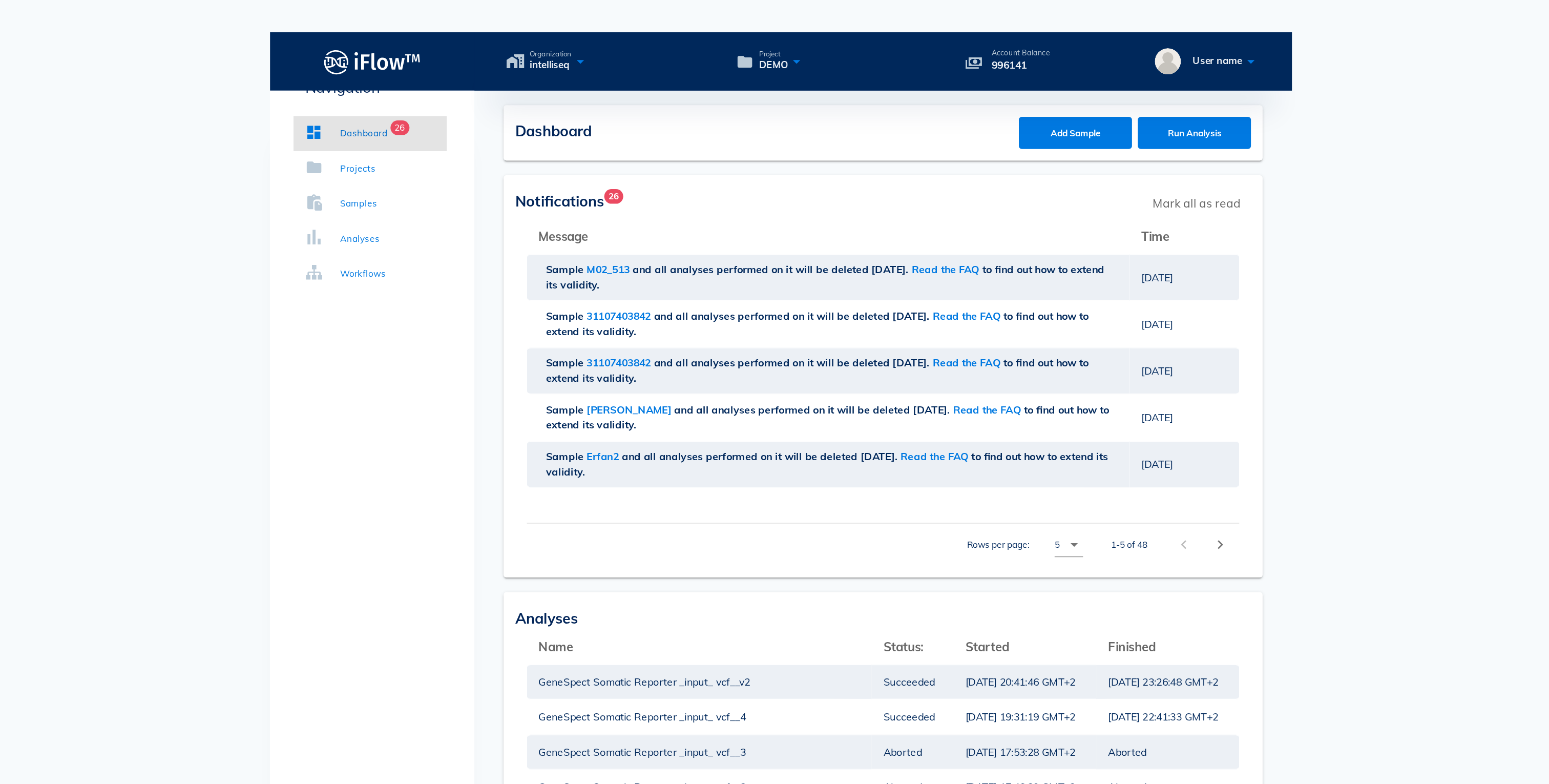
drag, startPoint x: 434, startPoint y: 60, endPoint x: 533, endPoint y: 57, distance: 99.0
click at [533, 57] on p "Navigation" at bounding box center [486, 61] width 108 height 16
click at [397, 93] on body "Organization intelliseq Project DEMO Account Balance 996141 User name Navigatio…" at bounding box center [774, 560] width 1549 height 1121
click at [477, 115] on div "Projects" at bounding box center [477, 118] width 25 height 10
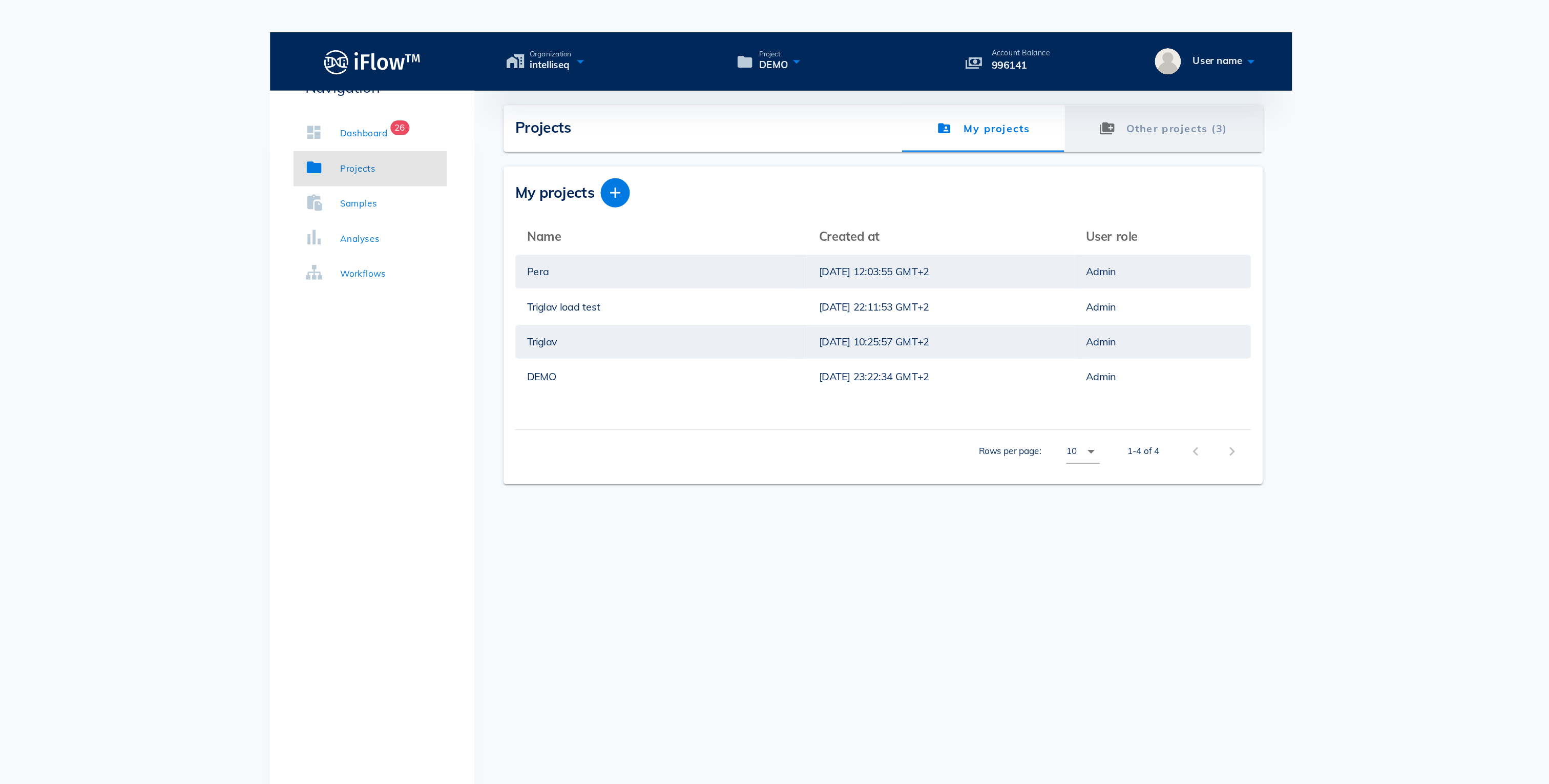
click at [1058, 74] on link "Other projects (3)" at bounding box center [1044, 90] width 139 height 33
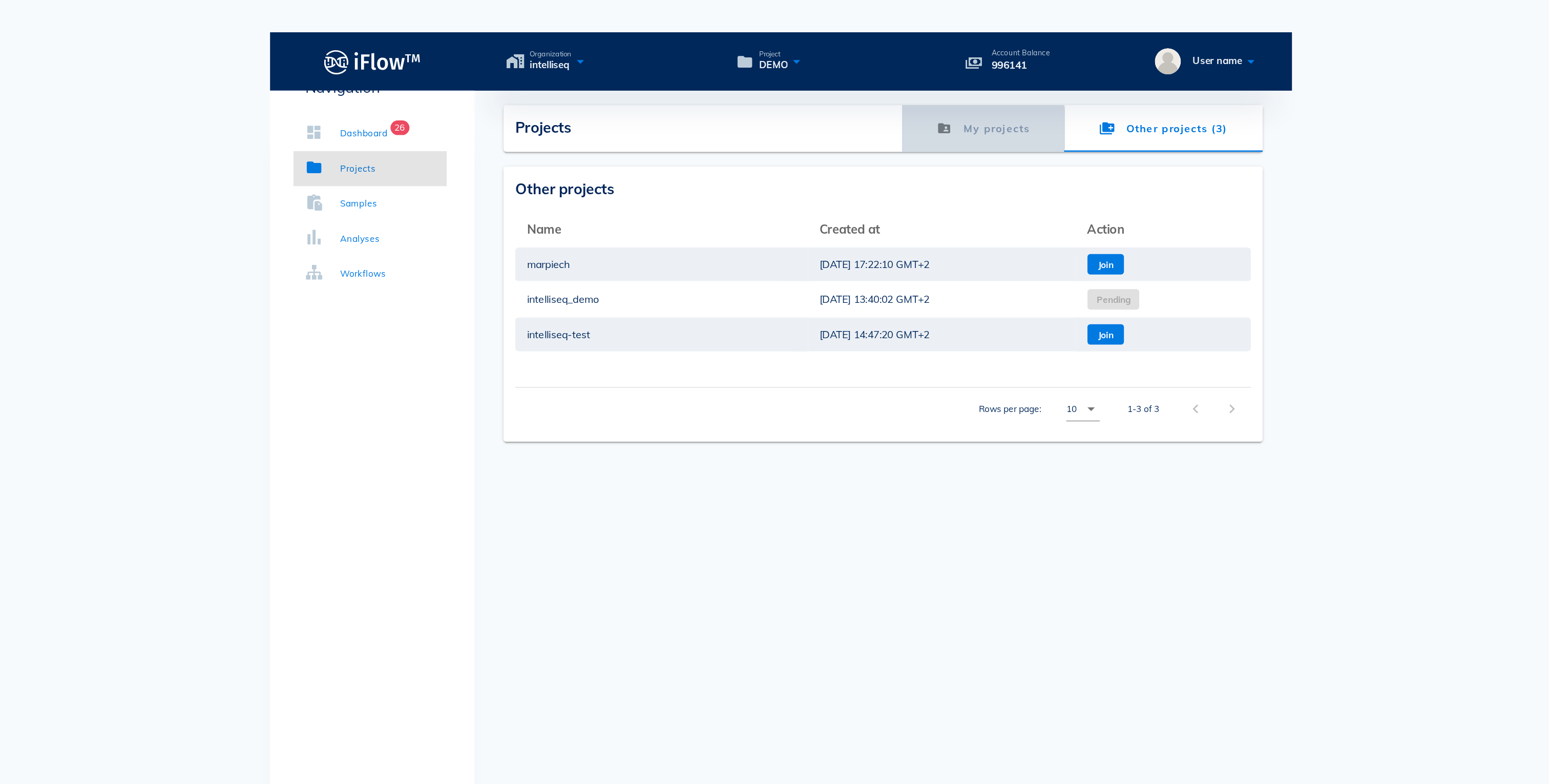
click at [923, 74] on link "My projects" at bounding box center [917, 90] width 115 height 33
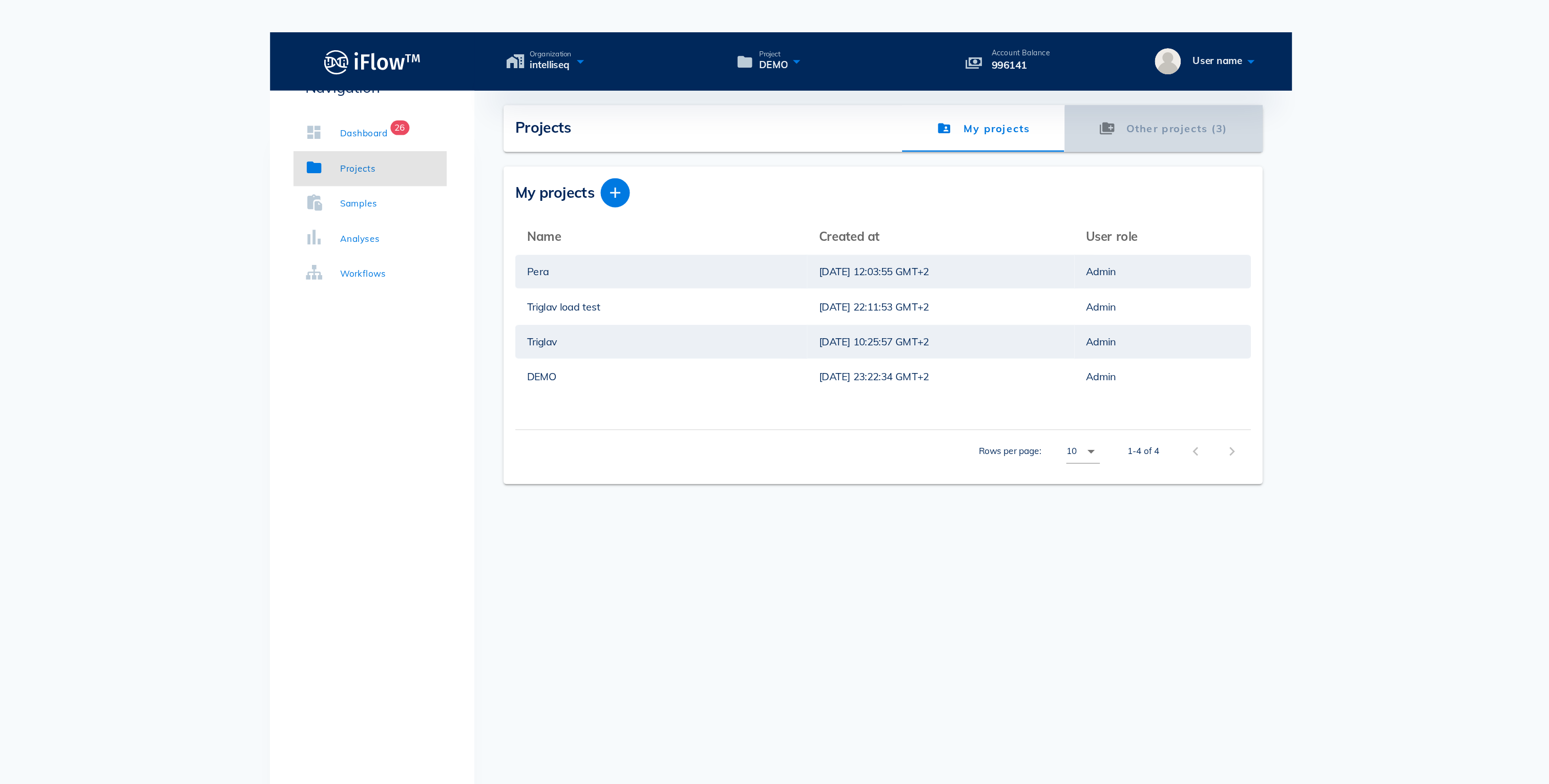
click at [1055, 77] on link "Other projects (3)" at bounding box center [1044, 90] width 139 height 33
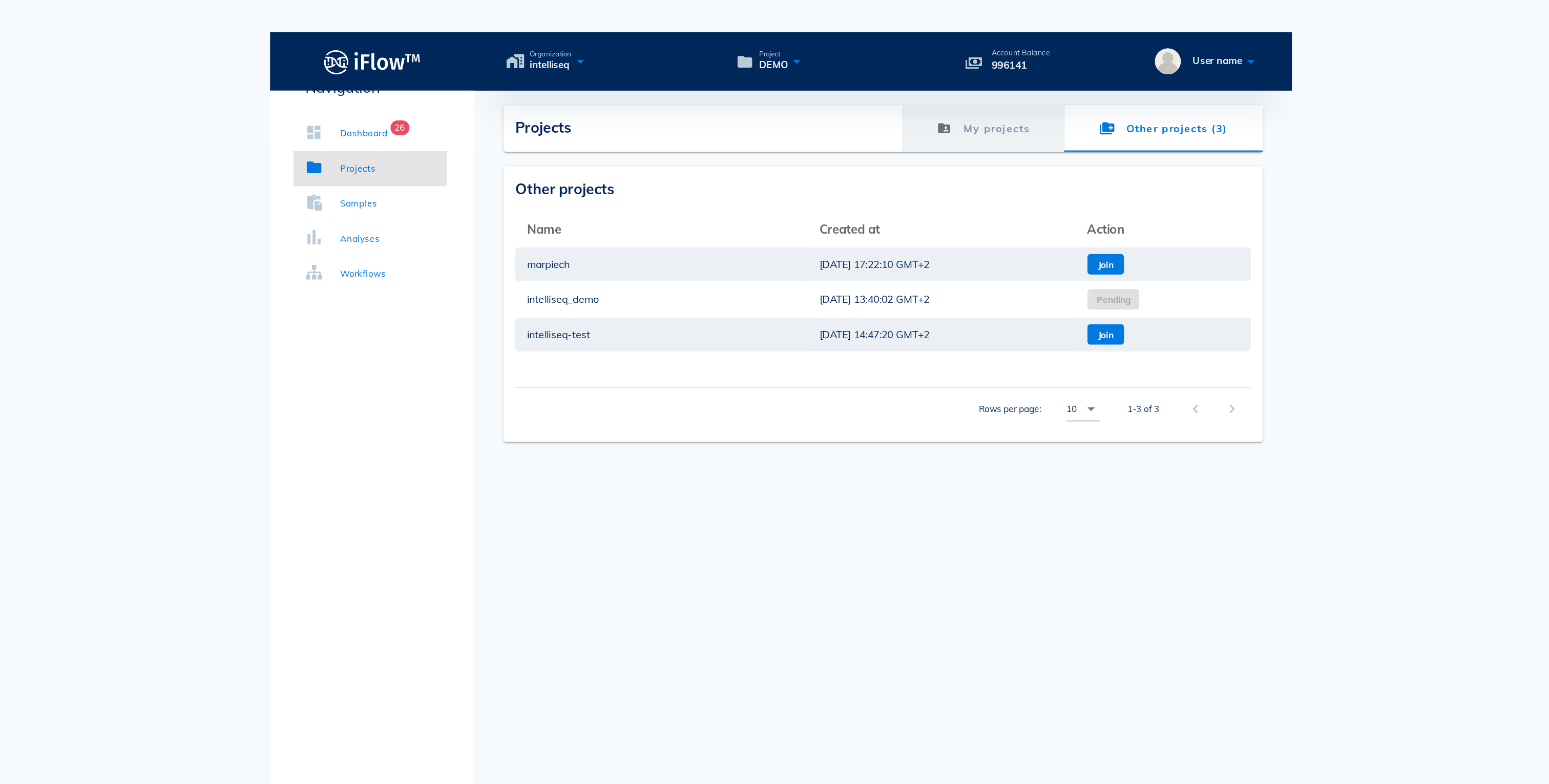
click at [941, 74] on link "My projects" at bounding box center [917, 90] width 115 height 33
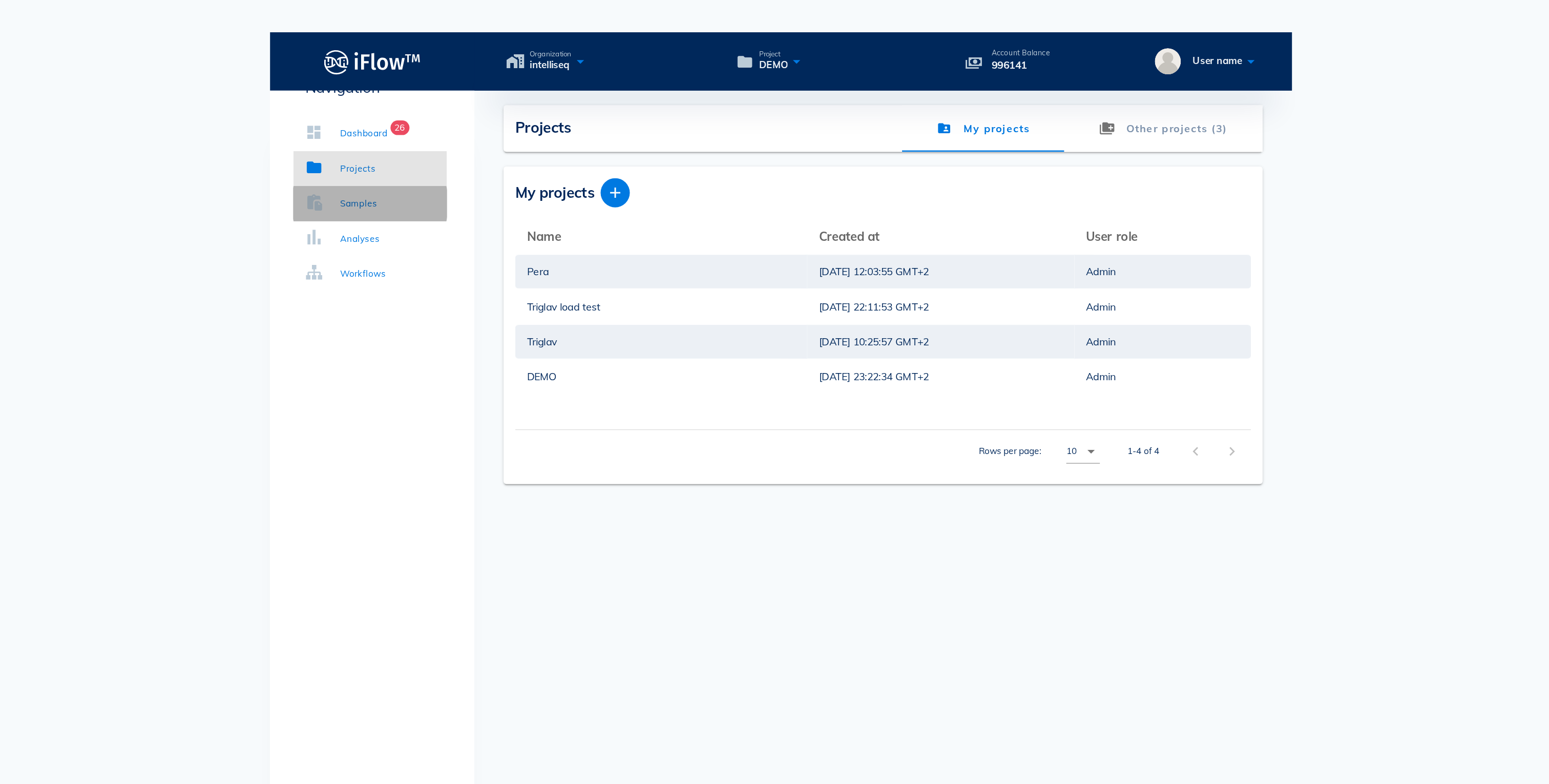
click at [481, 143] on div "Samples" at bounding box center [478, 142] width 26 height 10
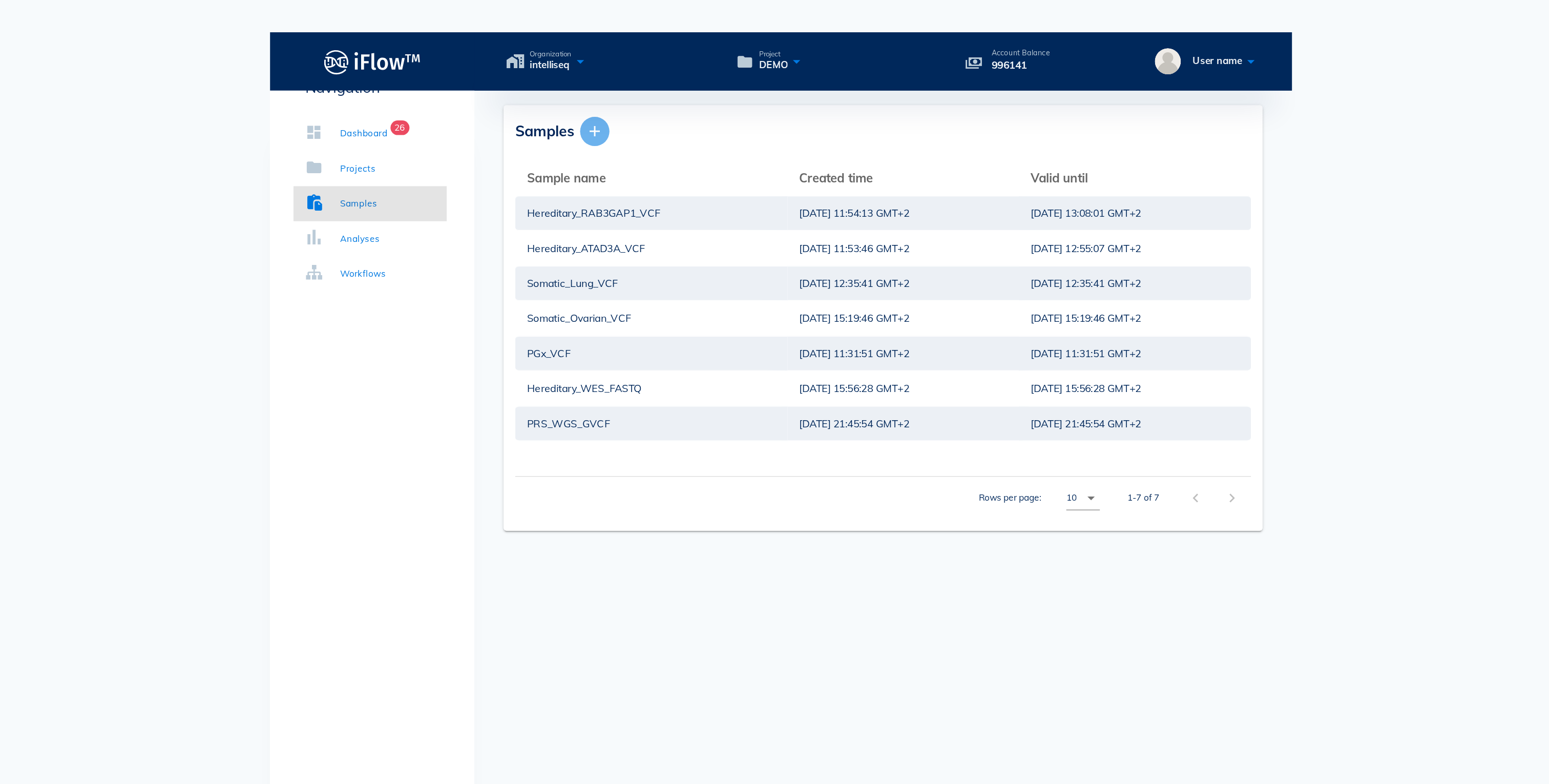
click at [644, 86] on icon "button" at bounding box center [644, 92] width 12 height 12
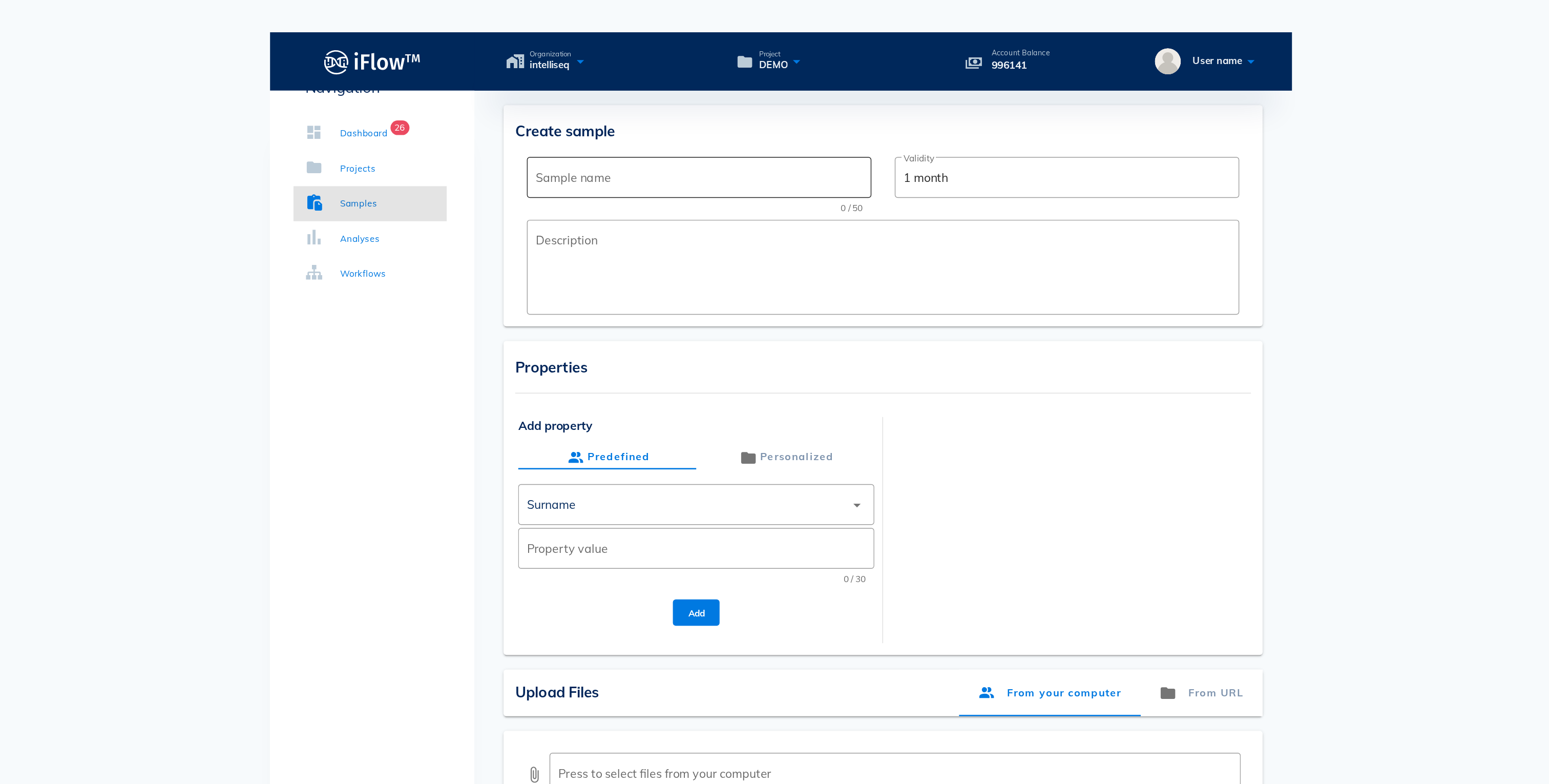
click at [665, 110] on div "Sample name" at bounding box center [717, 125] width 230 height 29
click at [652, 117] on input "ABC" at bounding box center [717, 125] width 230 height 16
type input "ABC"
click at [898, 117] on input "1 month" at bounding box center [975, 125] width 230 height 16
drag, startPoint x: 894, startPoint y: 103, endPoint x: 835, endPoint y: 104, distance: 59.0
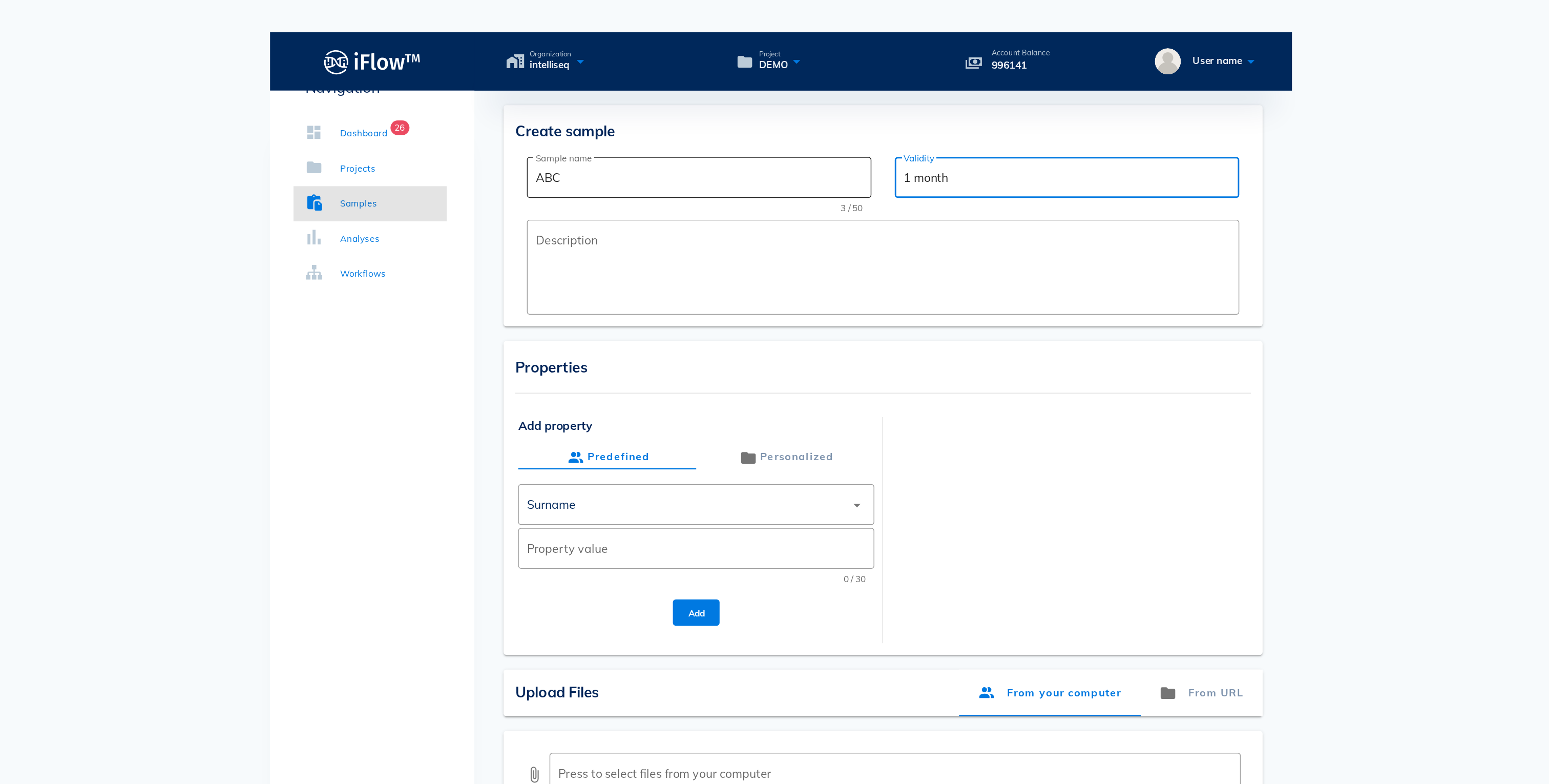
click at [835, 110] on div "​ Sample name ABC 3 / 50 ​ Validity 1 month" at bounding box center [846, 132] width 500 height 44
click at [894, 117] on input "1 month" at bounding box center [975, 125] width 230 height 16
drag, startPoint x: 902, startPoint y: 104, endPoint x: 852, endPoint y: 104, distance: 50.0
click at [852, 110] on div "​ Sample name ABC 3 / 50 ​ Validity 1 month" at bounding box center [846, 132] width 500 height 44
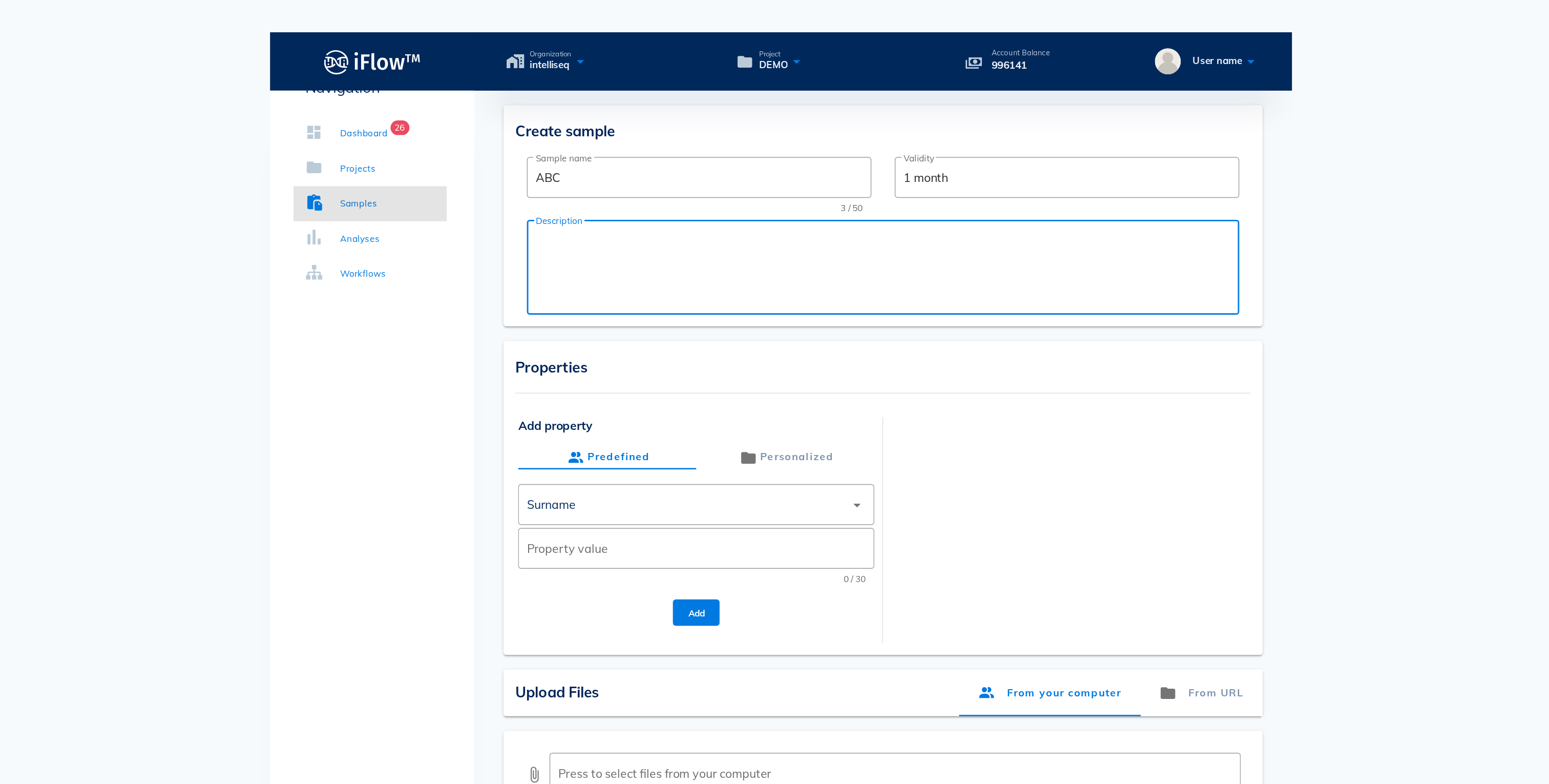
click at [864, 160] on textarea "Description" at bounding box center [849, 190] width 494 height 61
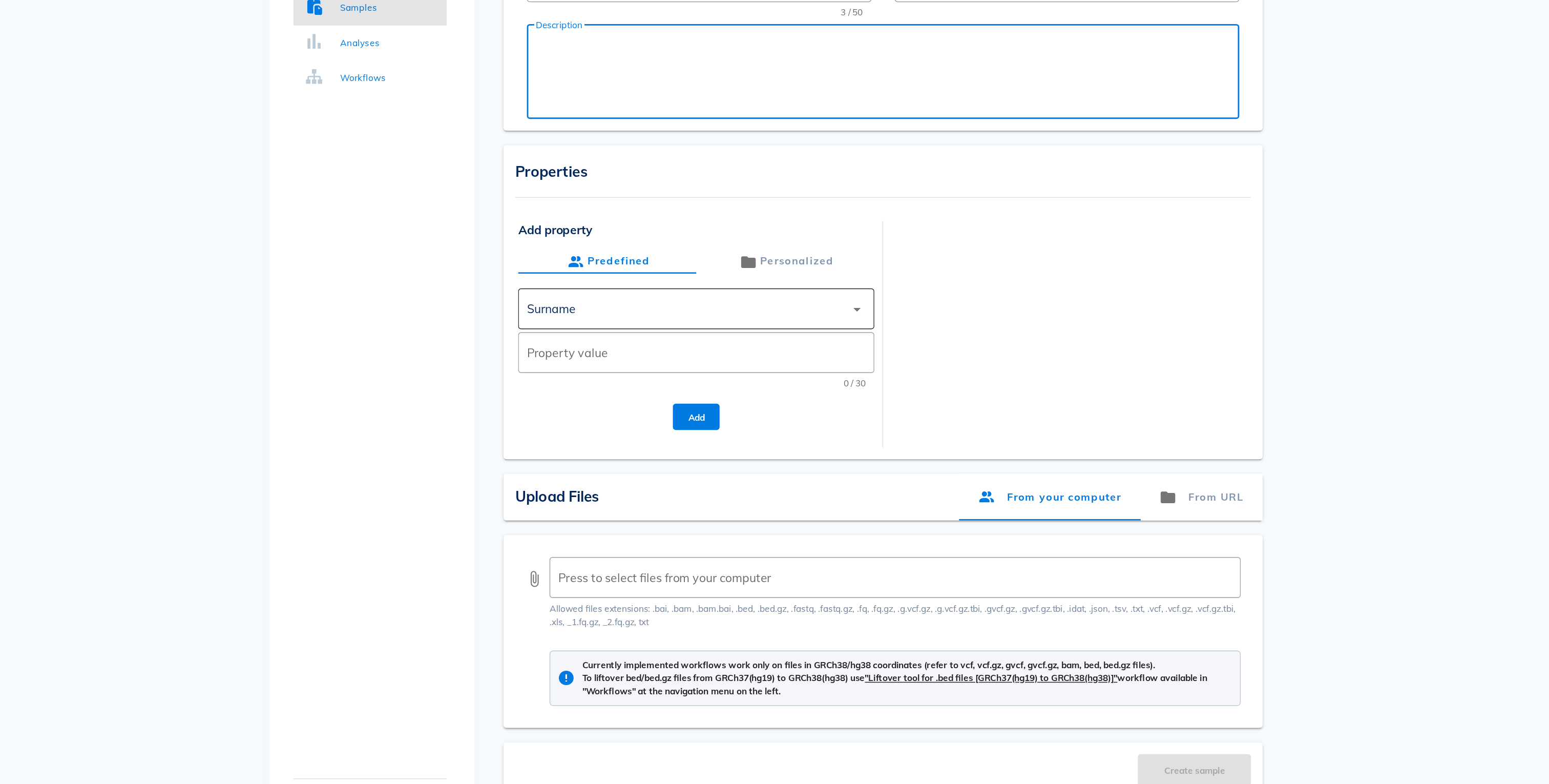
click at [802, 342] on div "Surname" at bounding box center [708, 354] width 224 height 25
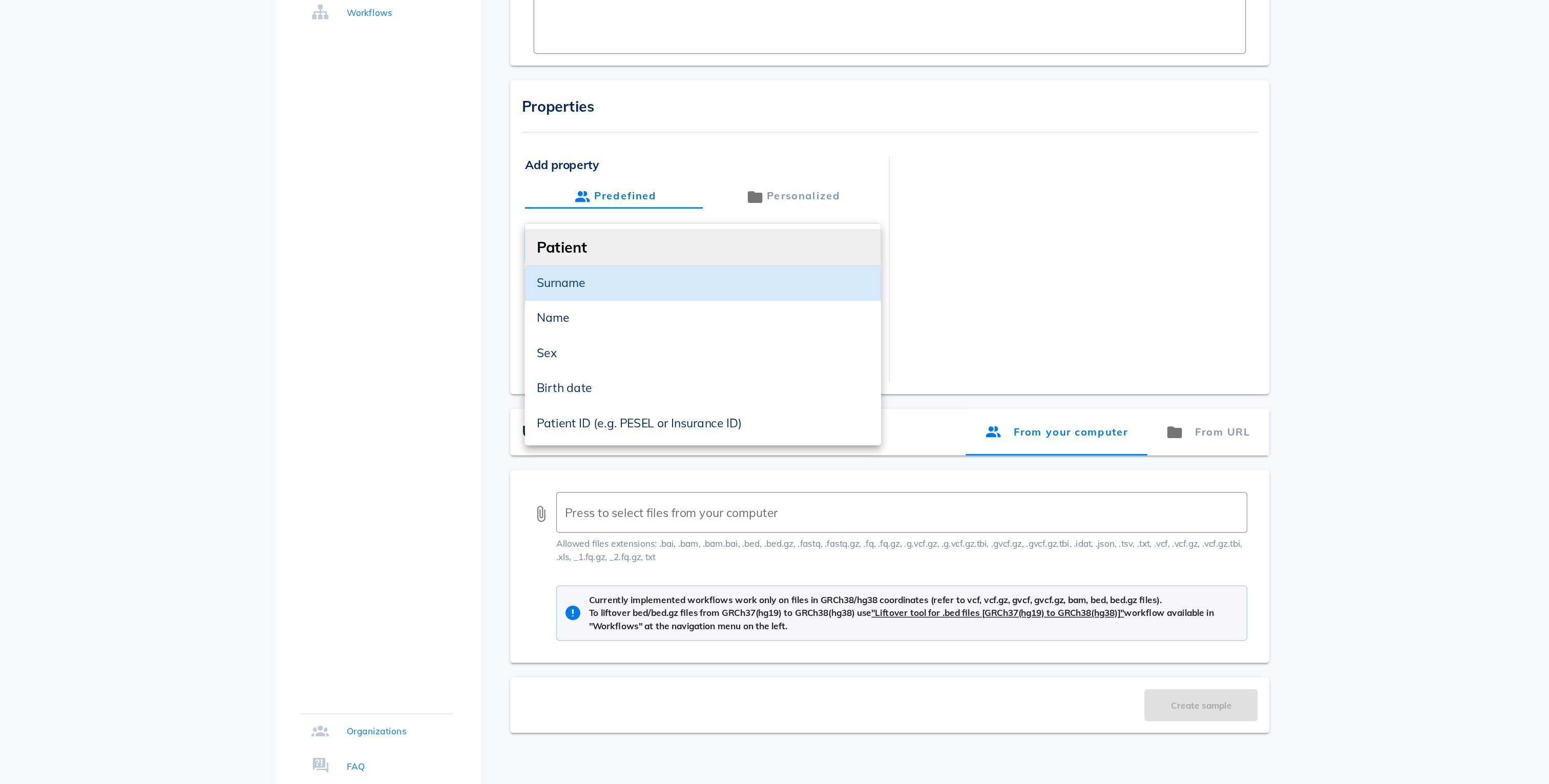
drag, startPoint x: 733, startPoint y: 449, endPoint x: 727, endPoint y: 357, distance: 92.2
click at [727, 357] on div "Patient Surname Name Sex Birth date Patient ID (e.g. PESEL or Insurance ID) Des…" at bounding box center [715, 541] width 250 height 404
click at [918, 344] on div at bounding box center [977, 365] width 250 height 147
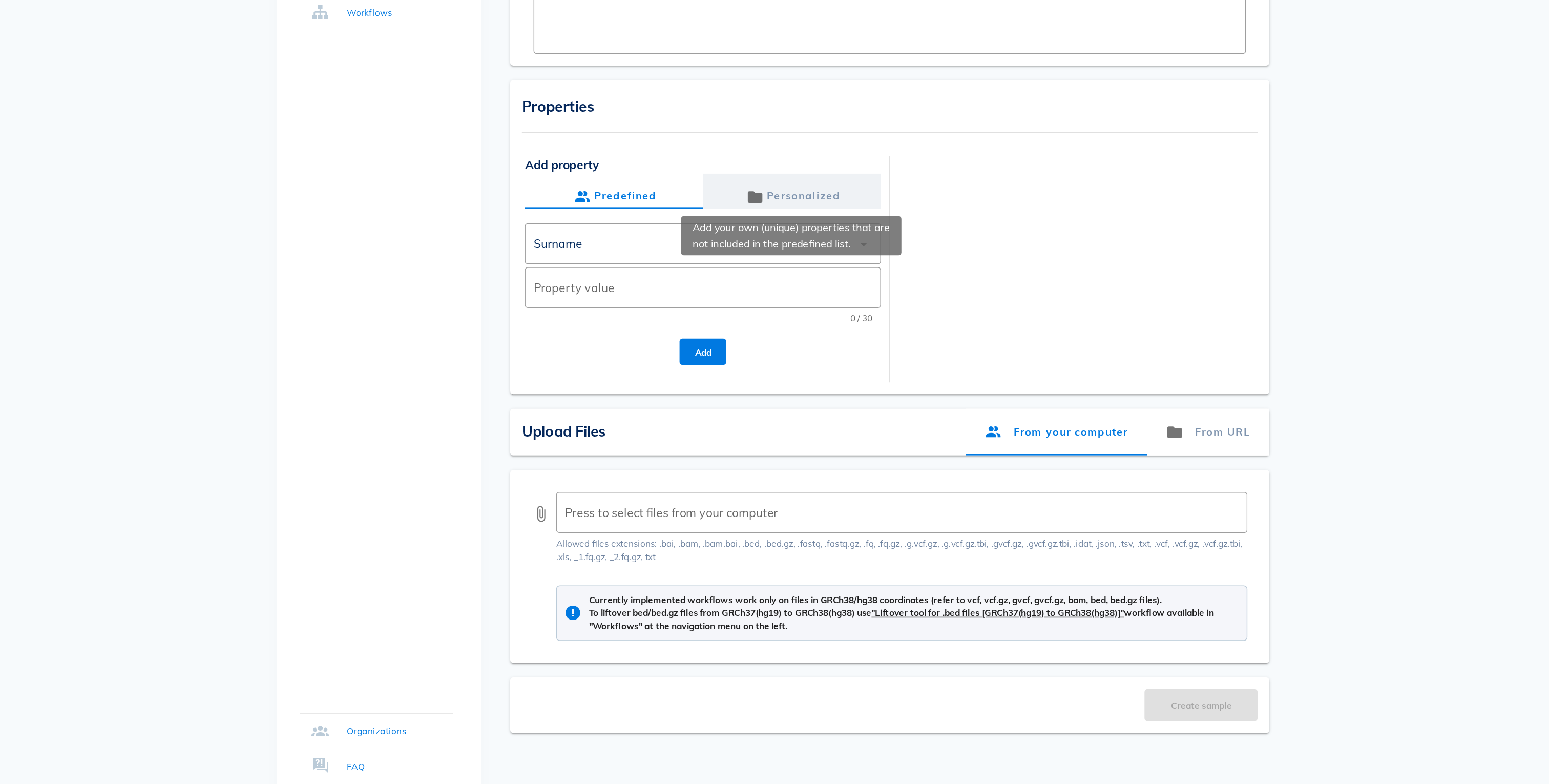
click at [771, 313] on div "Personalized" at bounding box center [778, 321] width 68 height 16
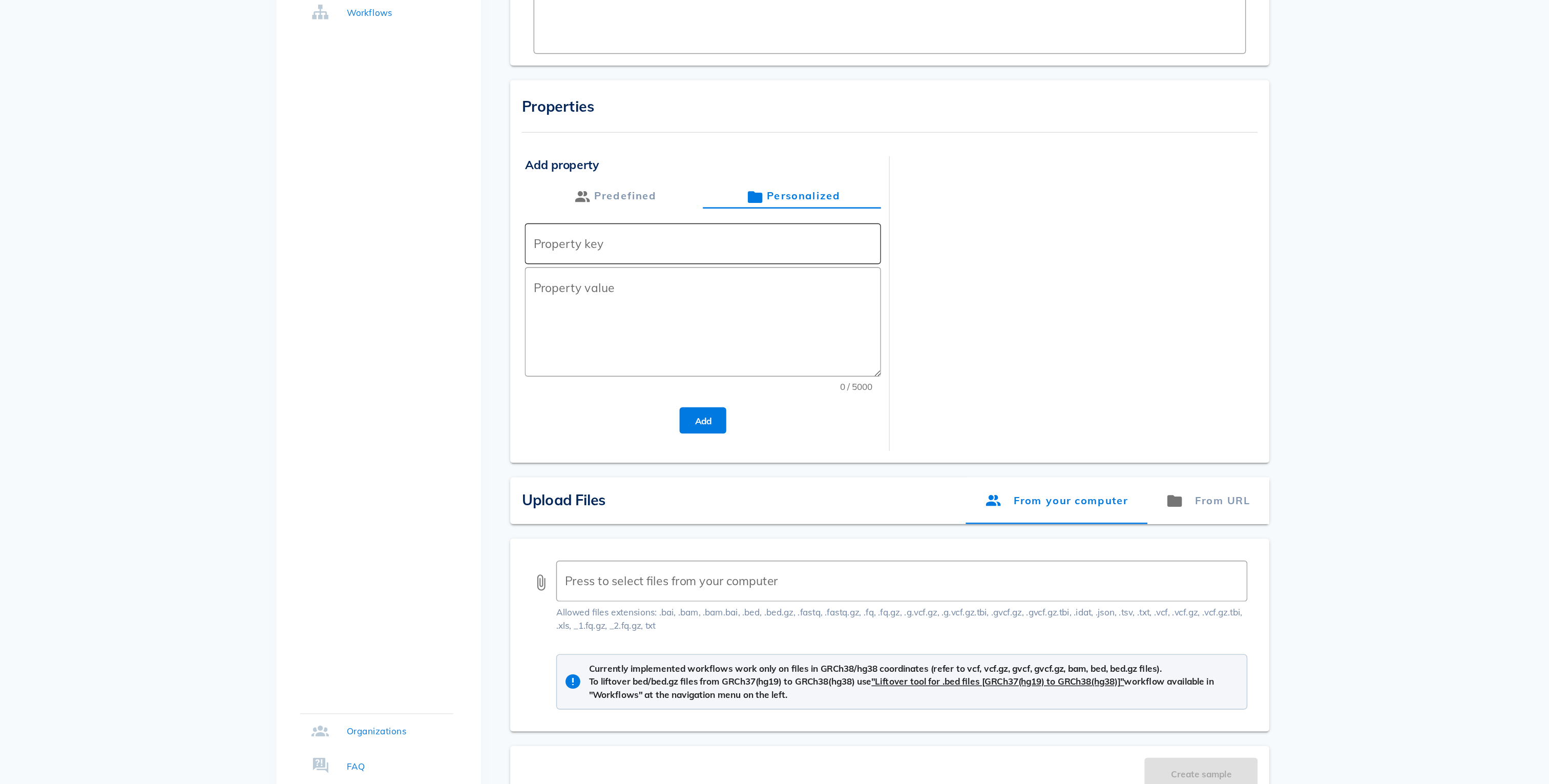
click at [634, 342] on div "Property key" at bounding box center [715, 354] width 238 height 29
click at [957, 353] on div at bounding box center [977, 390] width 250 height 195
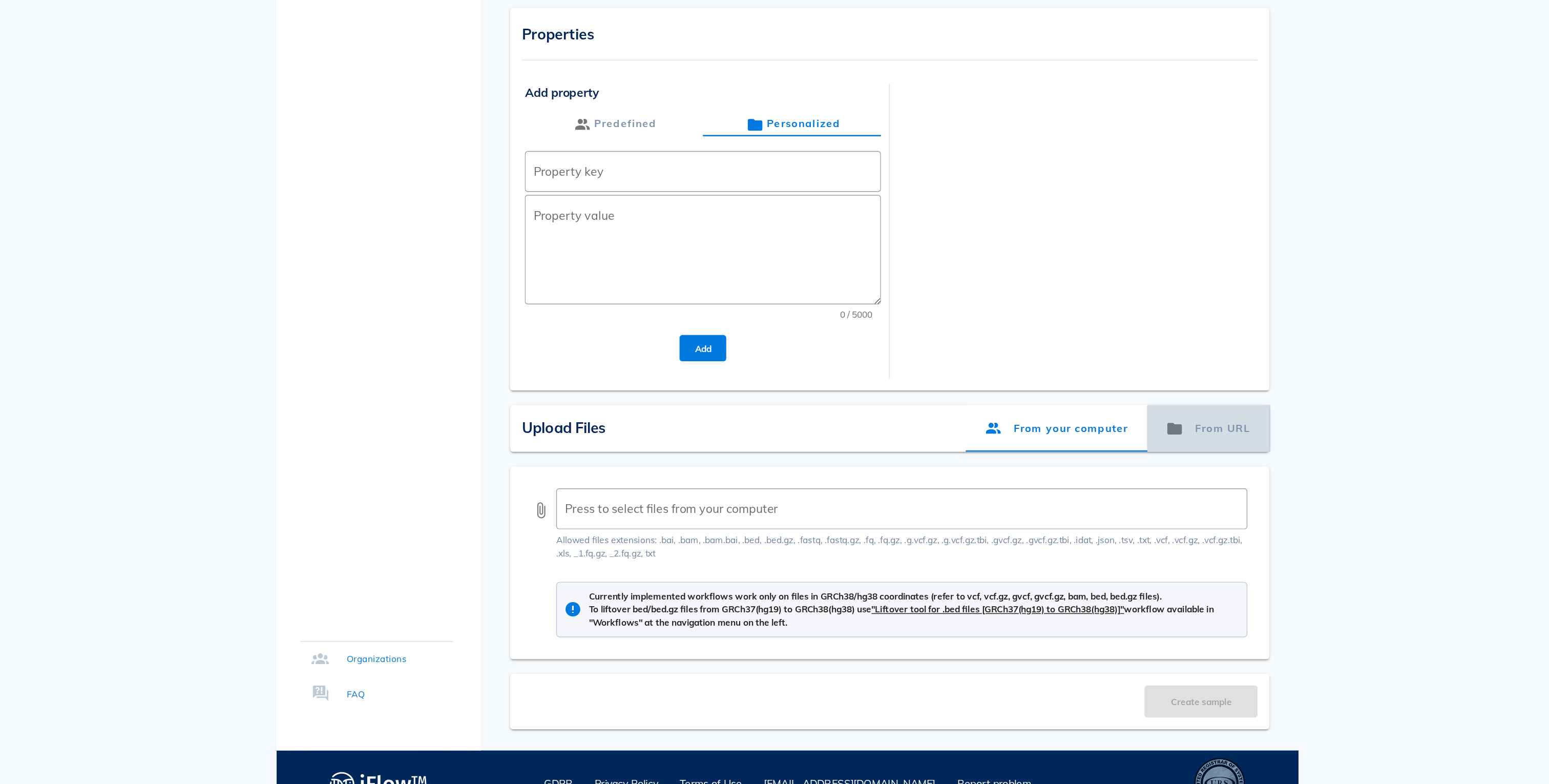
click at [1094, 518] on div "From URL" at bounding box center [1070, 534] width 86 height 33
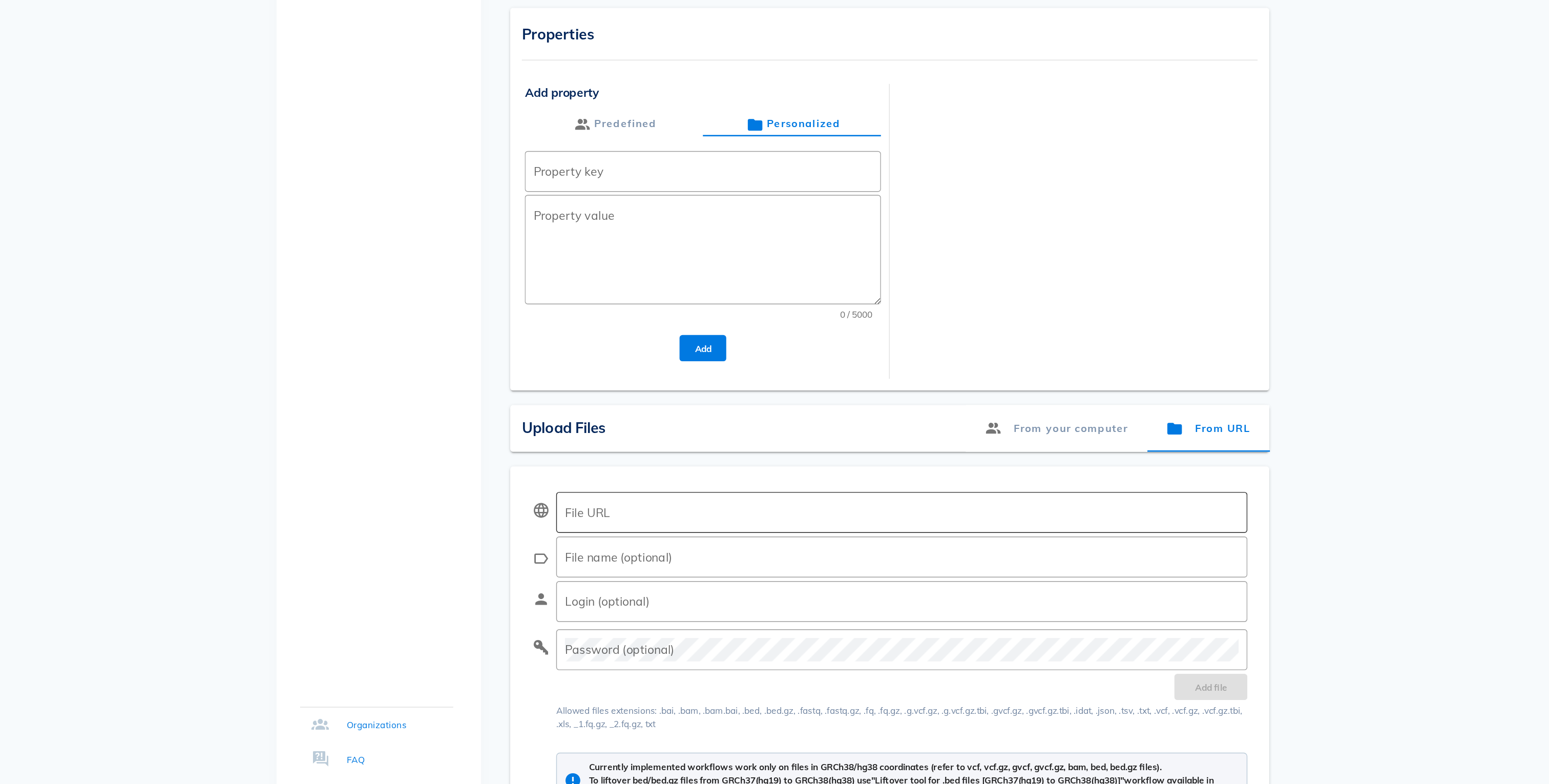
type input "[EMAIL_ADDRESS][PERSON_NAME][DOMAIN_NAME]"
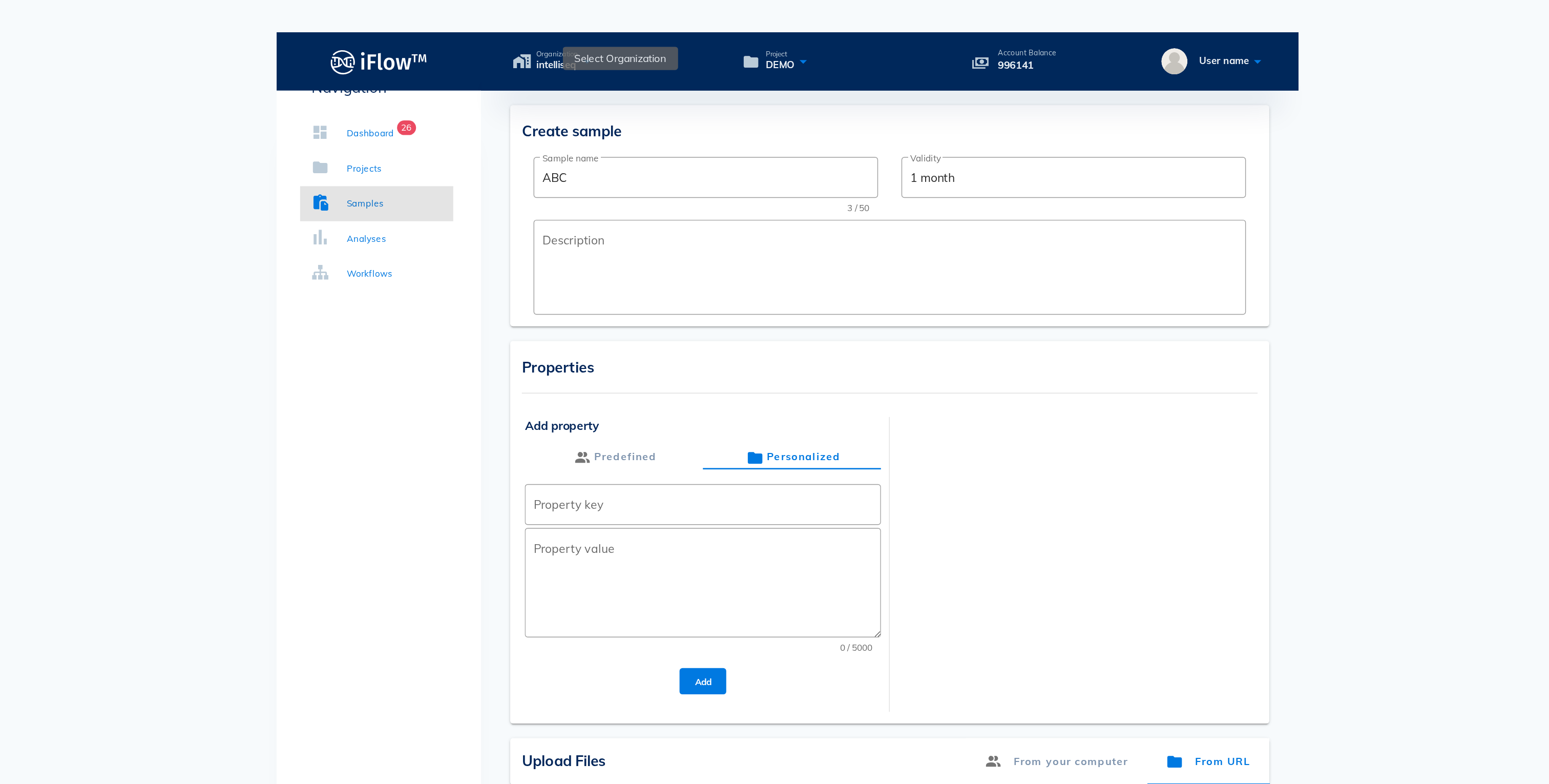
click at [634, 35] on icon at bounding box center [634, 43] width 12 height 15
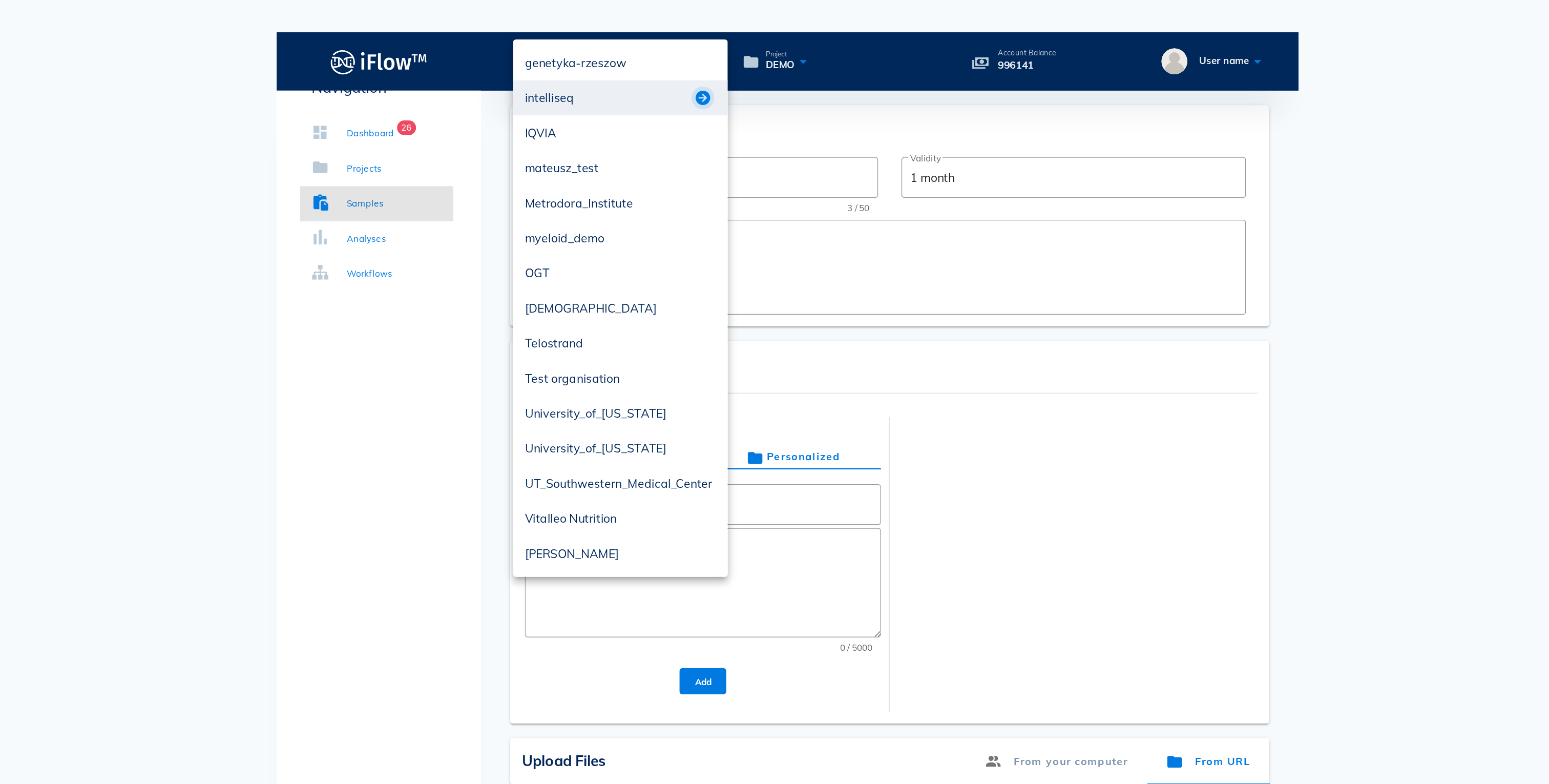
click at [712, 69] on button "button" at bounding box center [715, 69] width 12 height 12
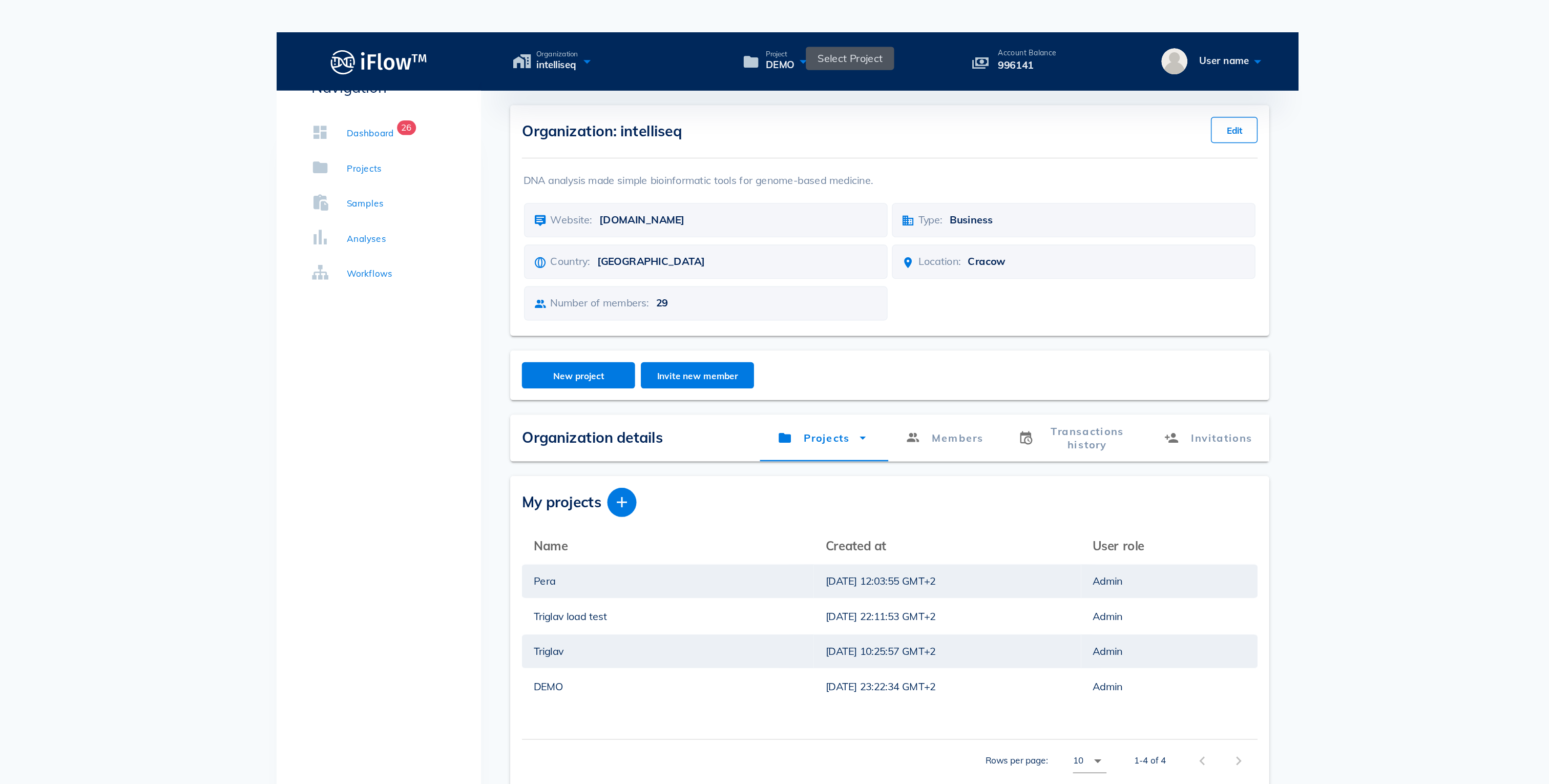
click at [782, 35] on icon at bounding box center [785, 43] width 12 height 15
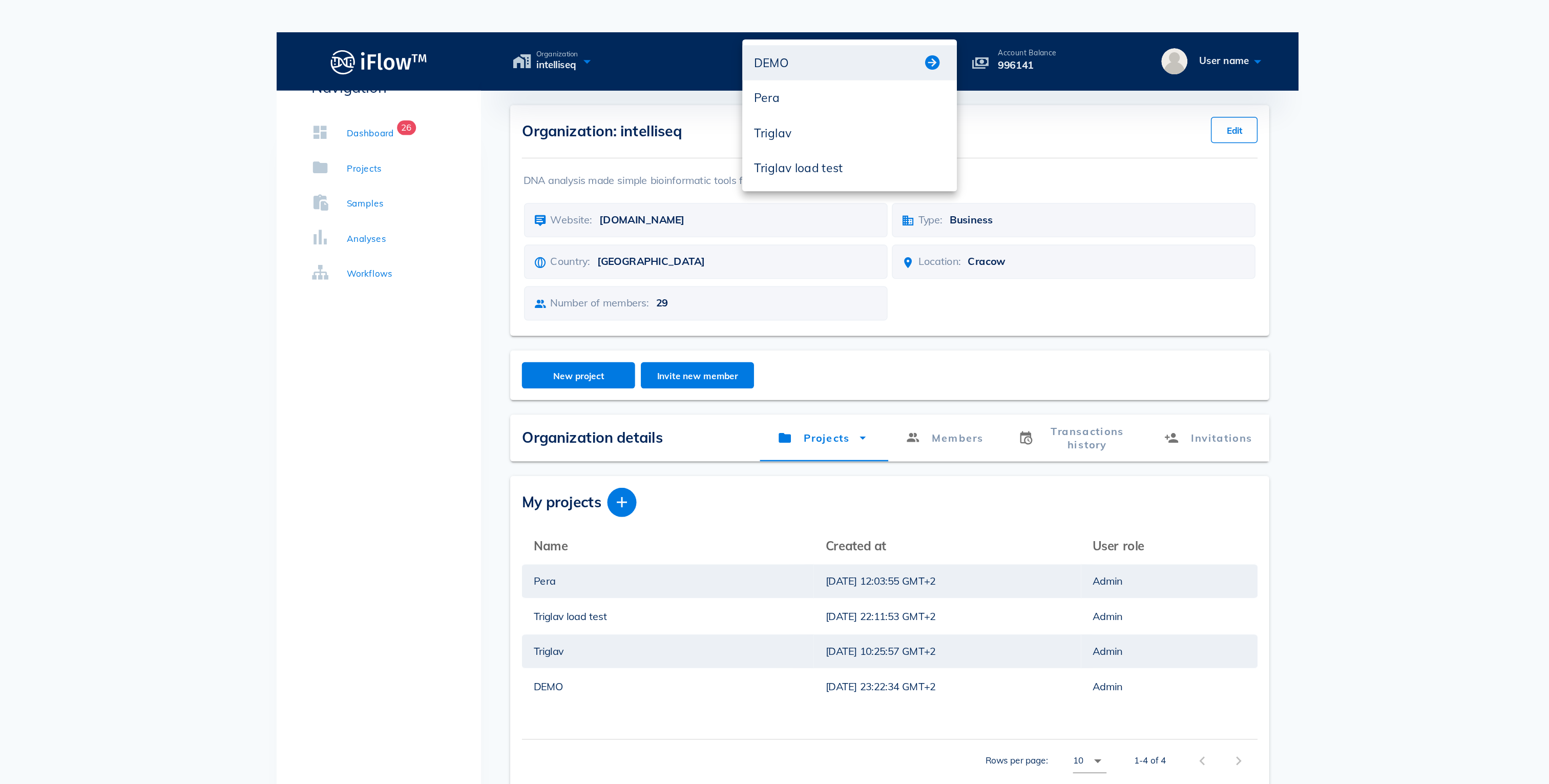
click at [884, 44] on div at bounding box center [877, 44] width 16 height 12
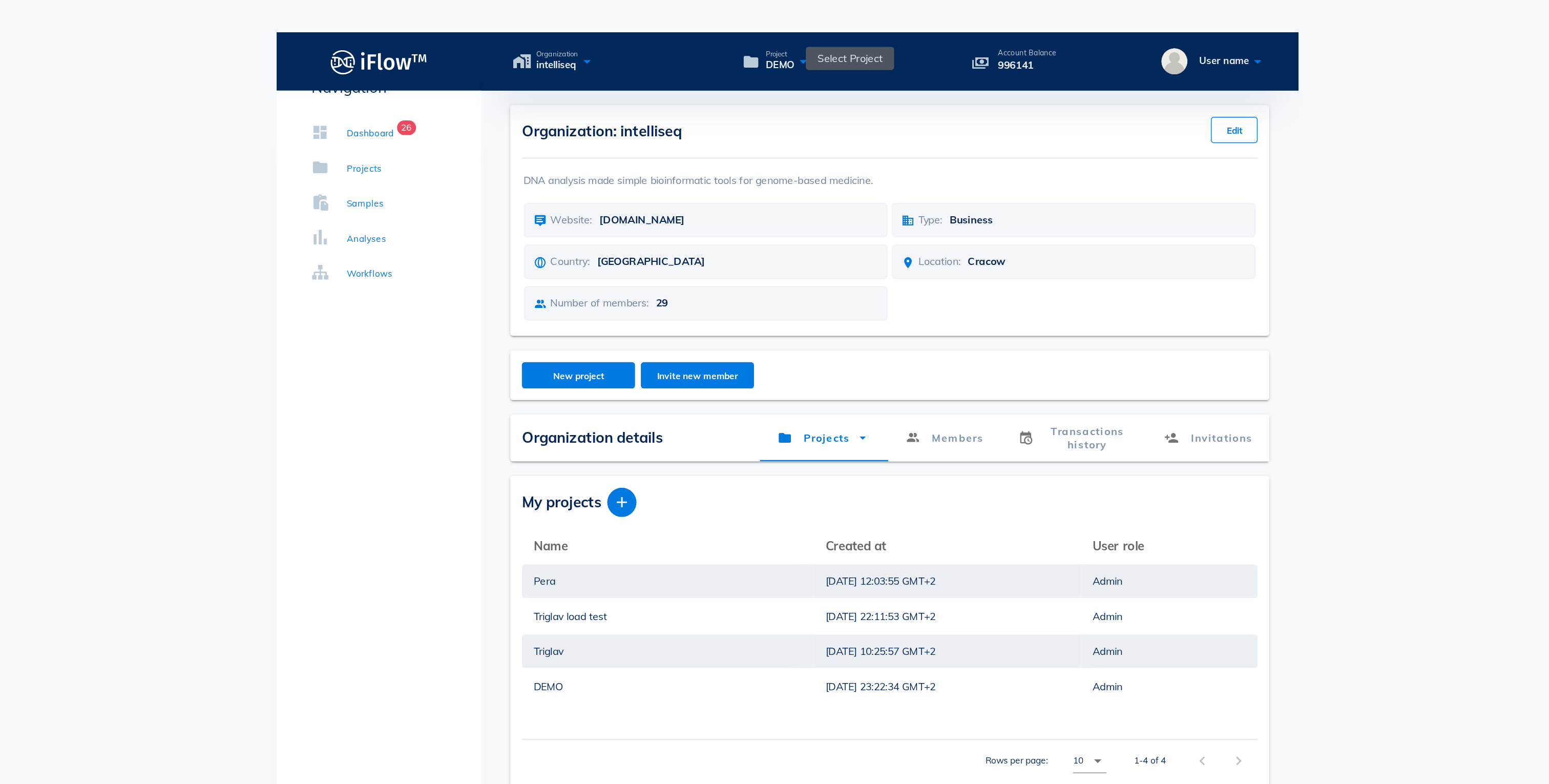
click at [781, 35] on icon at bounding box center [785, 43] width 12 height 15
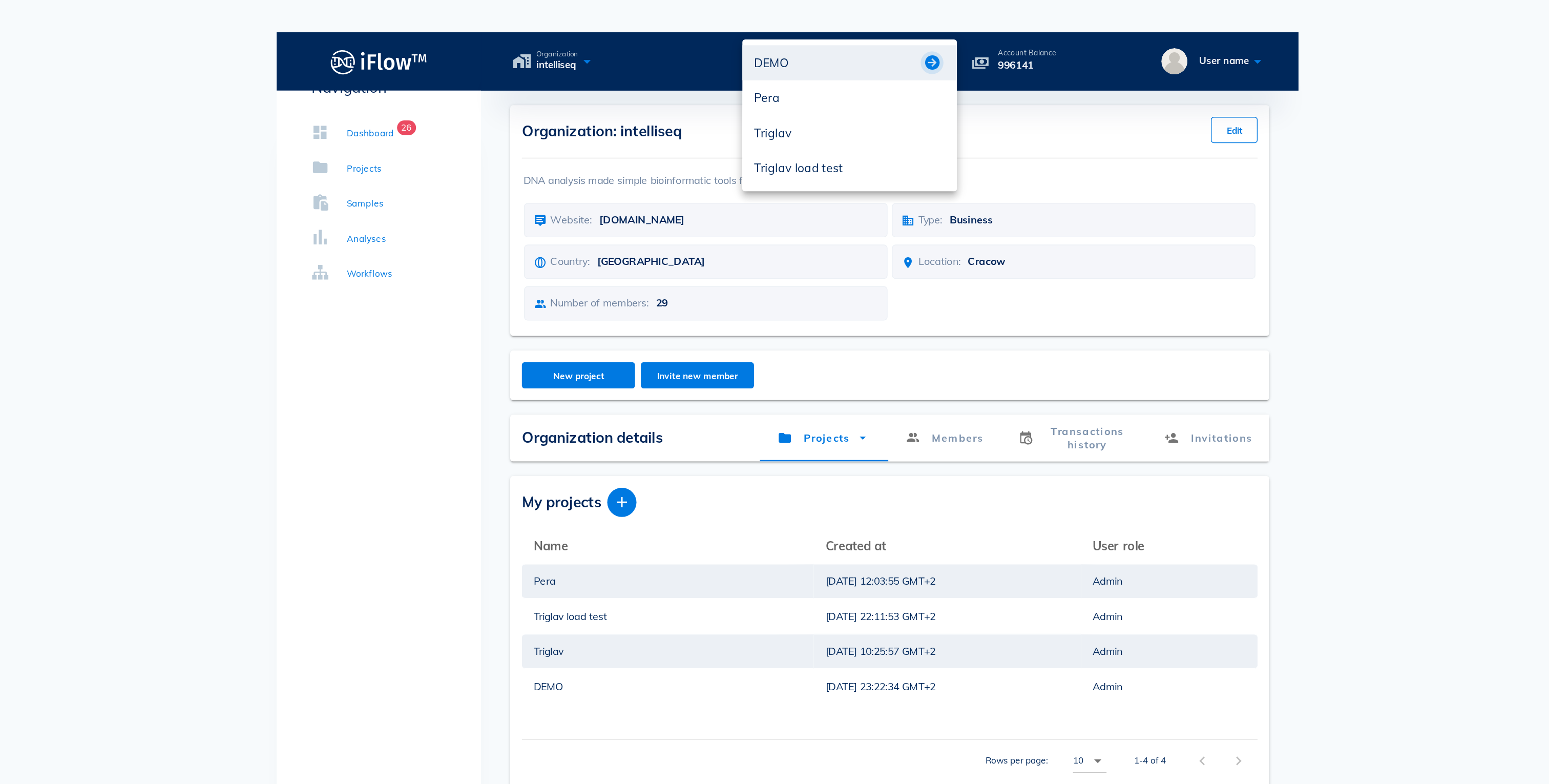
click at [873, 46] on button "button" at bounding box center [876, 44] width 12 height 12
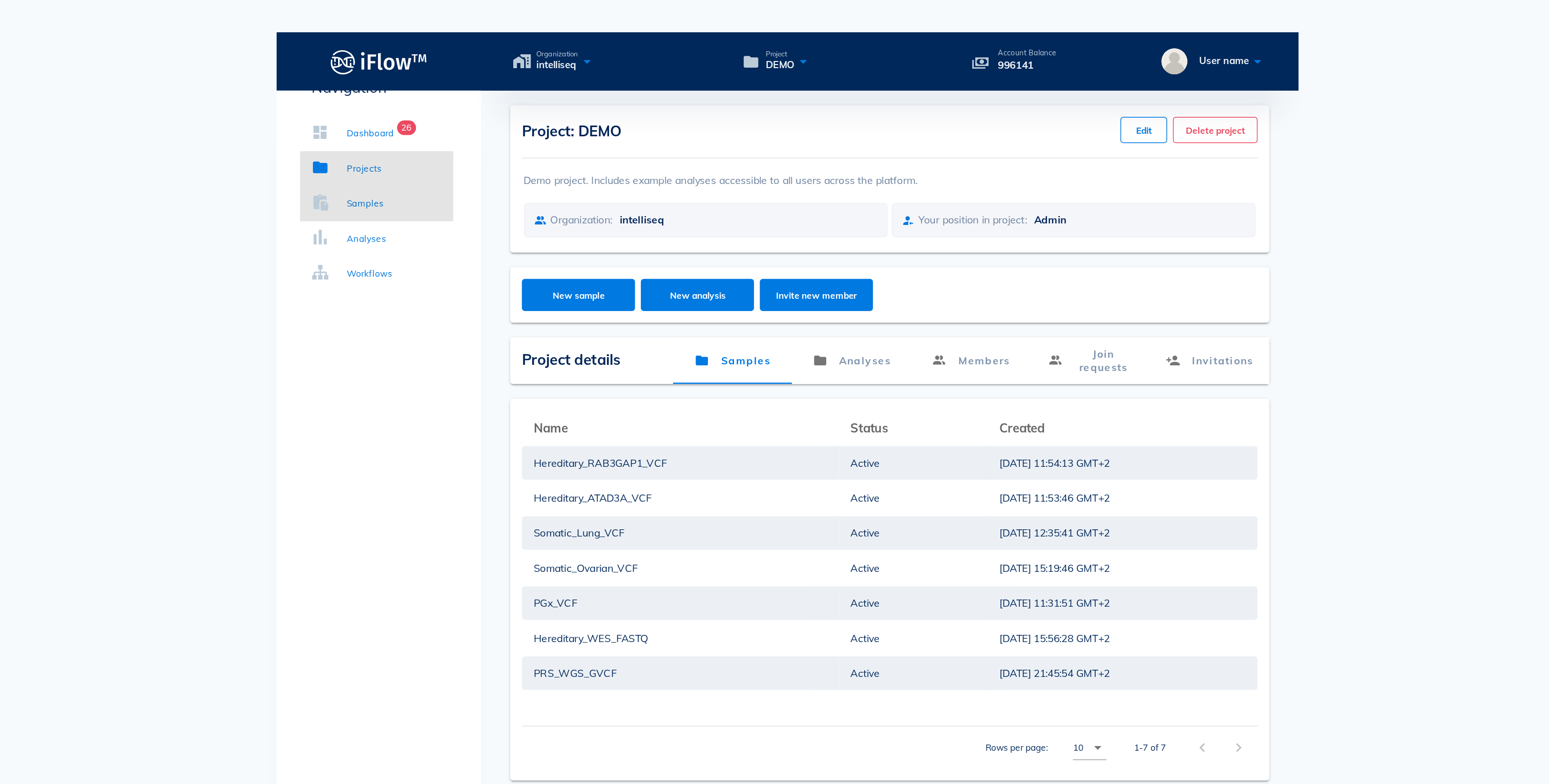
click at [485, 149] on link "Samples" at bounding box center [486, 143] width 108 height 25
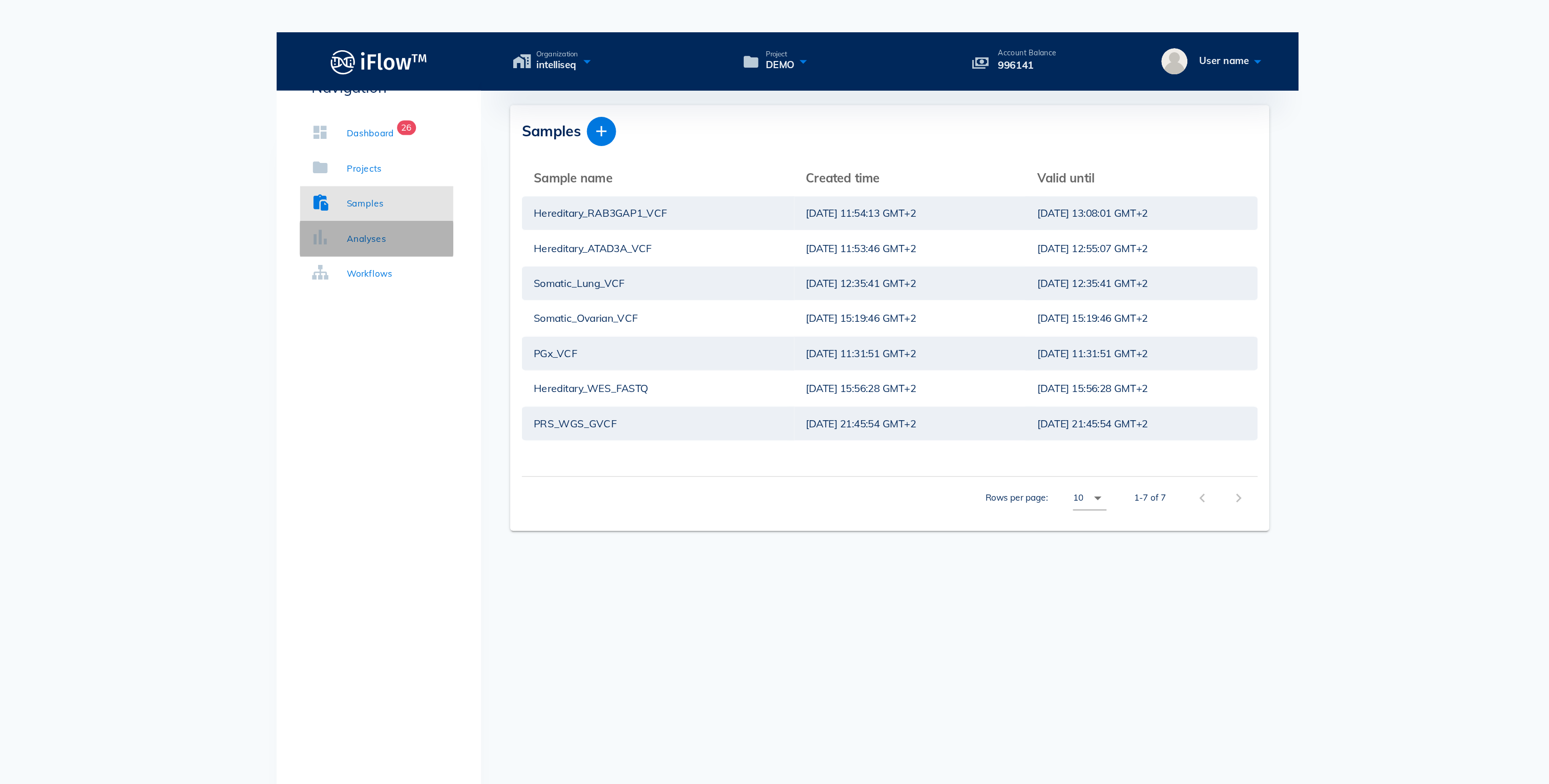
click at [475, 170] on div "Analyses" at bounding box center [479, 167] width 28 height 10
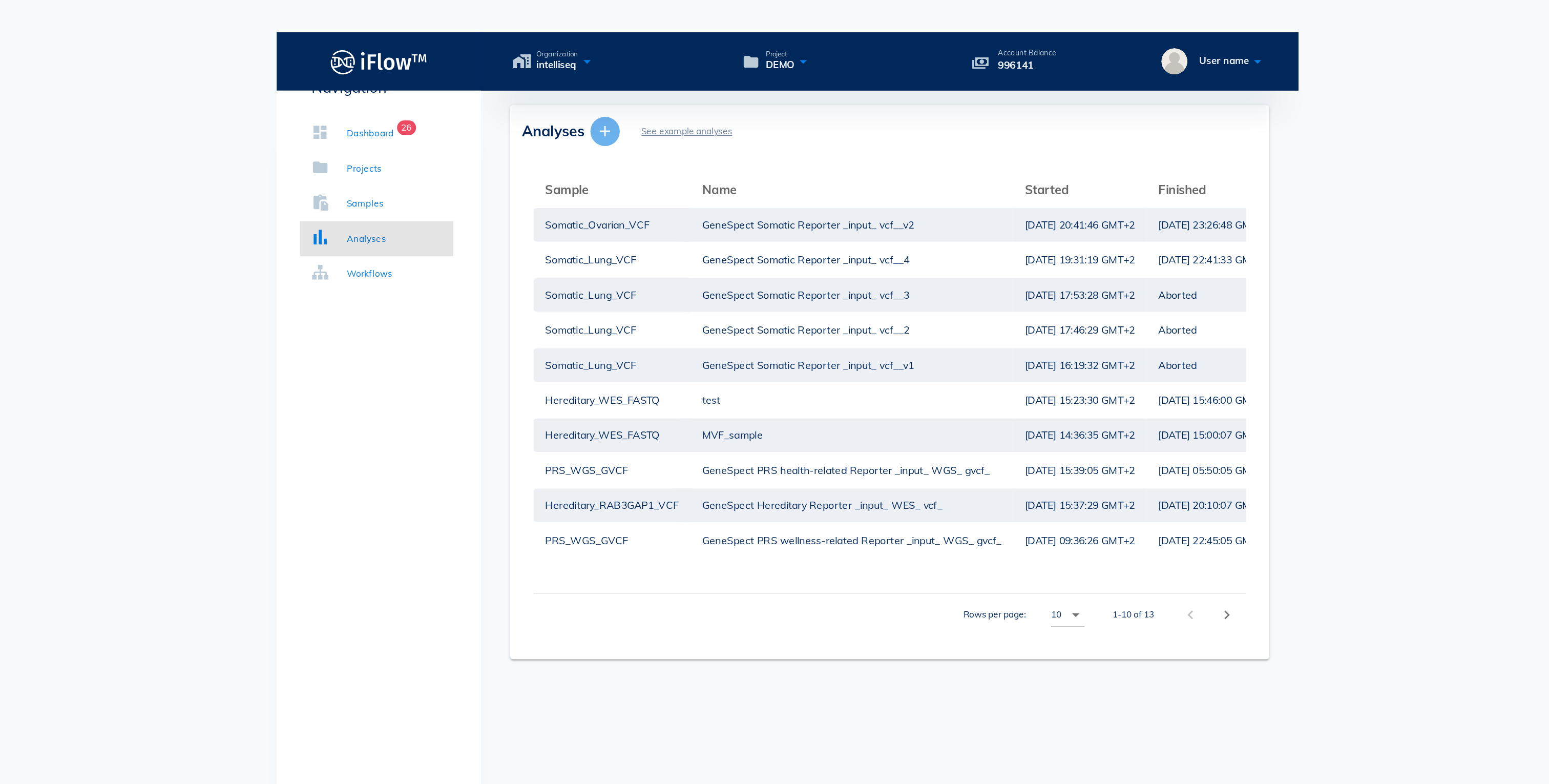
click at [648, 86] on icon "button" at bounding box center [646, 92] width 12 height 12
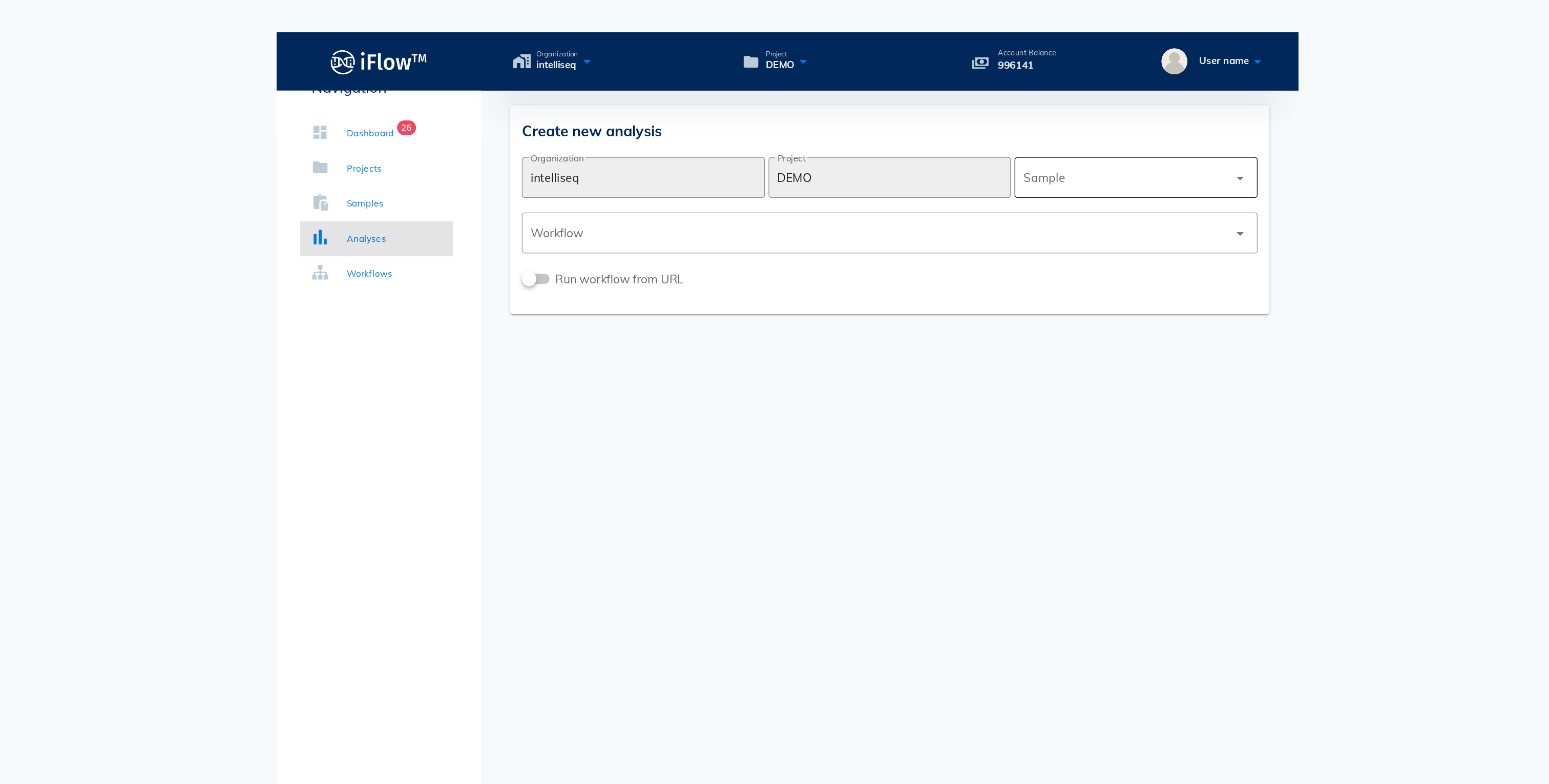
click at [1050, 112] on div at bounding box center [1012, 125] width 144 height 25
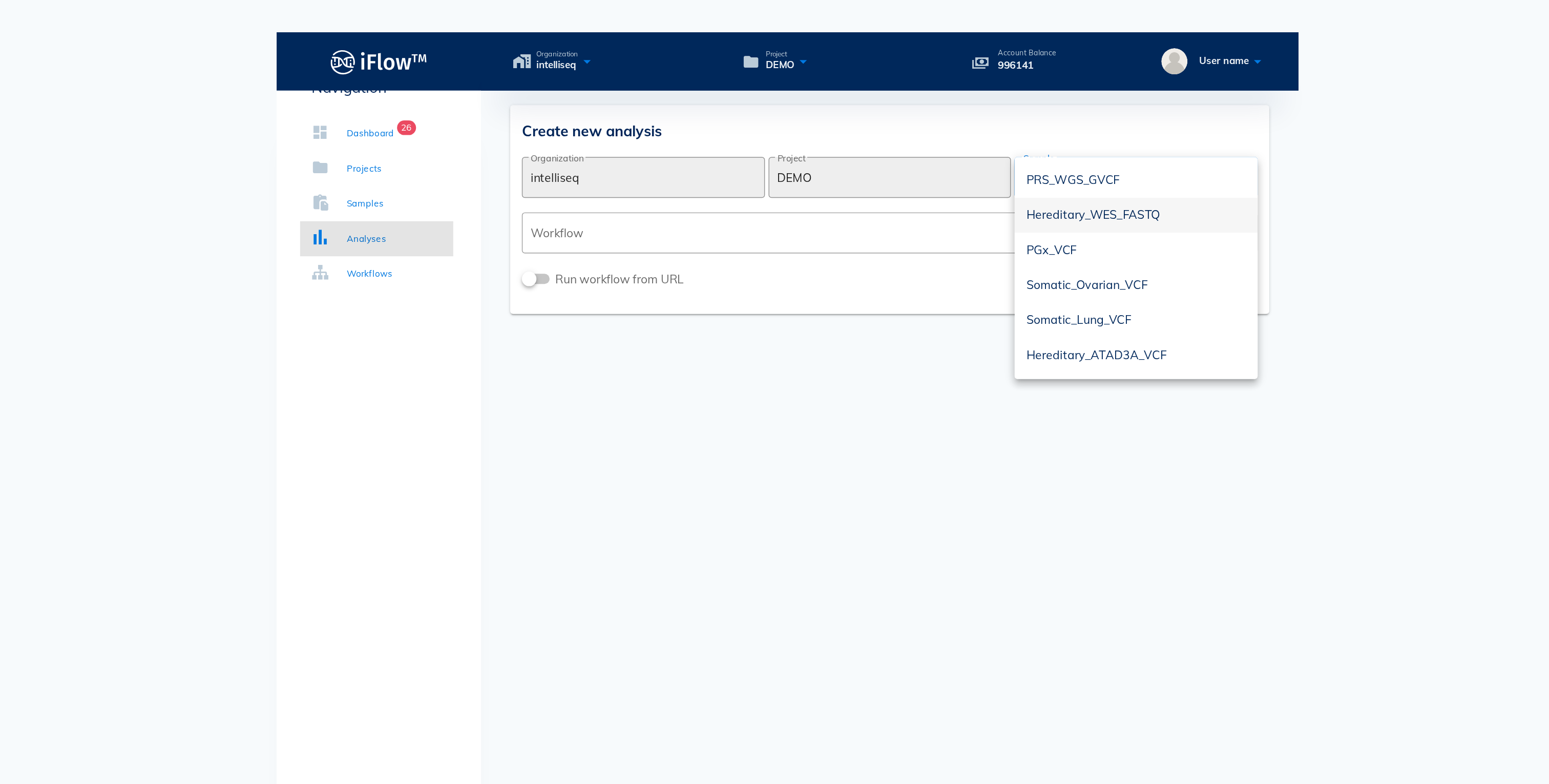
click at [1013, 140] on div "Hereditary_WES_FASTQ" at bounding box center [1019, 151] width 154 height 22
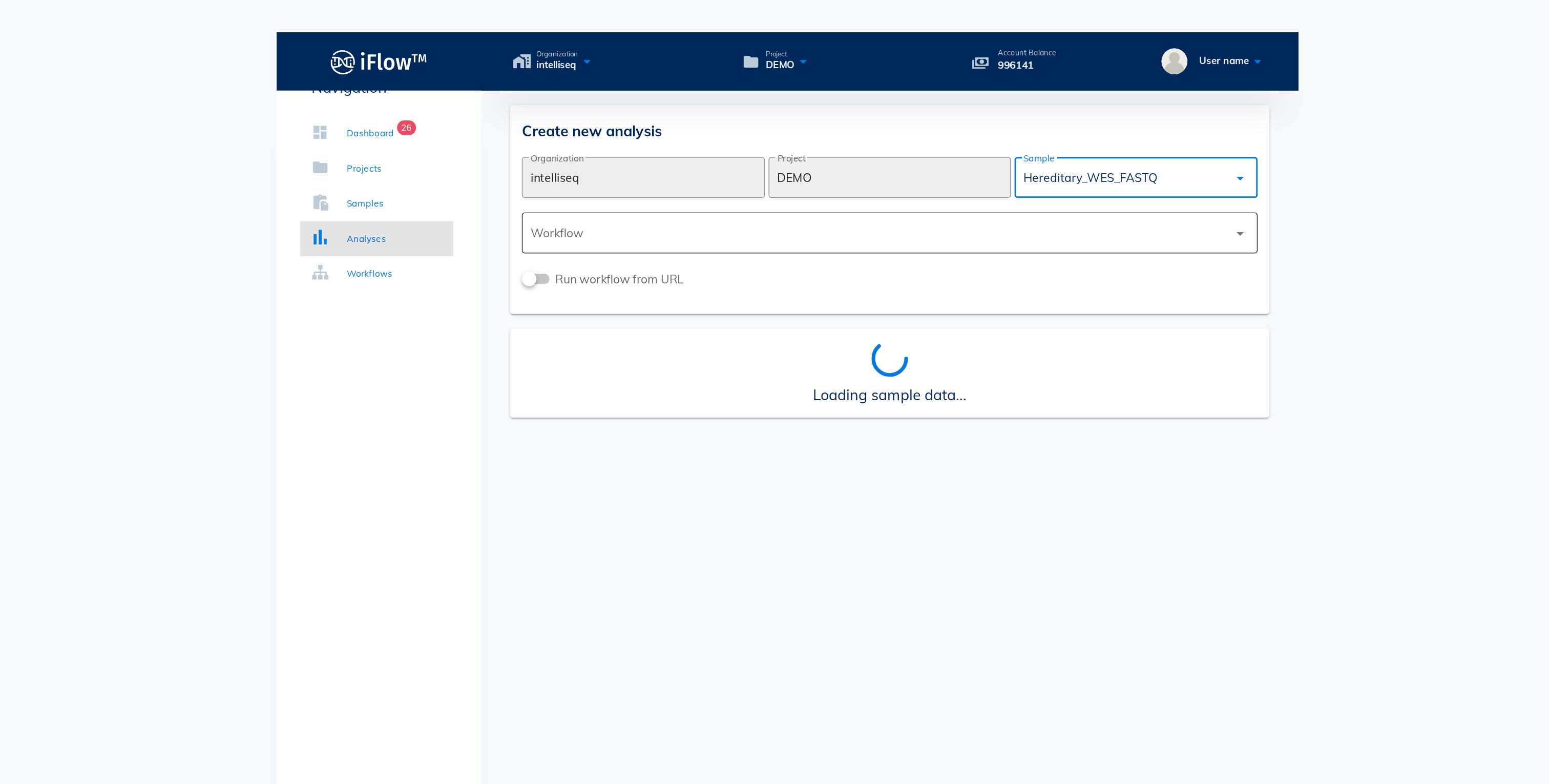
click at [989, 151] on div at bounding box center [839, 164] width 490 height 25
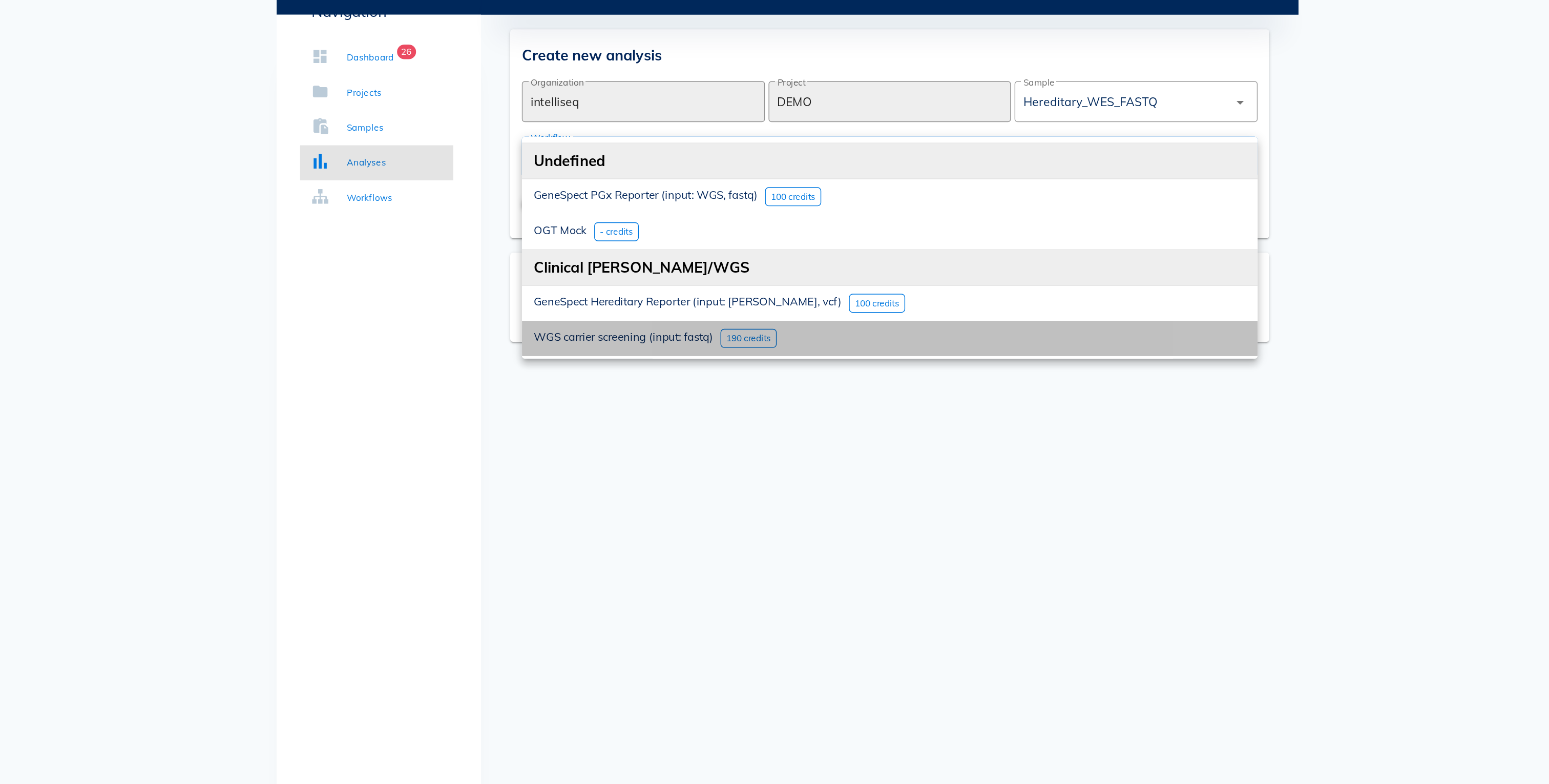
click at [684, 284] on span "WGS carrier screening (input: fastq)" at bounding box center [659, 289] width 126 height 10
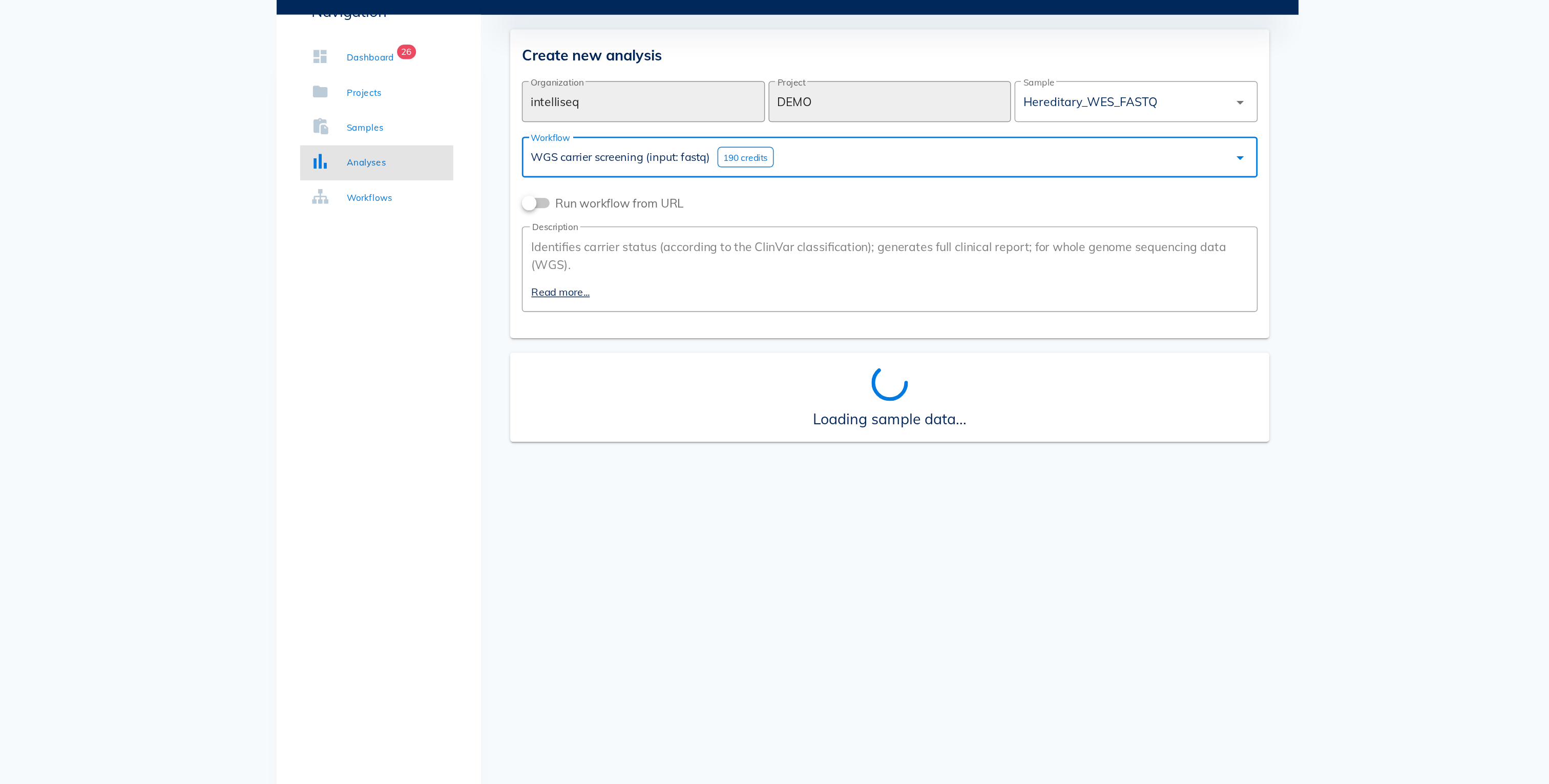
click at [922, 151] on div "WGS carrier screening (input: fastq) 190 credits" at bounding box center [839, 164] width 490 height 25
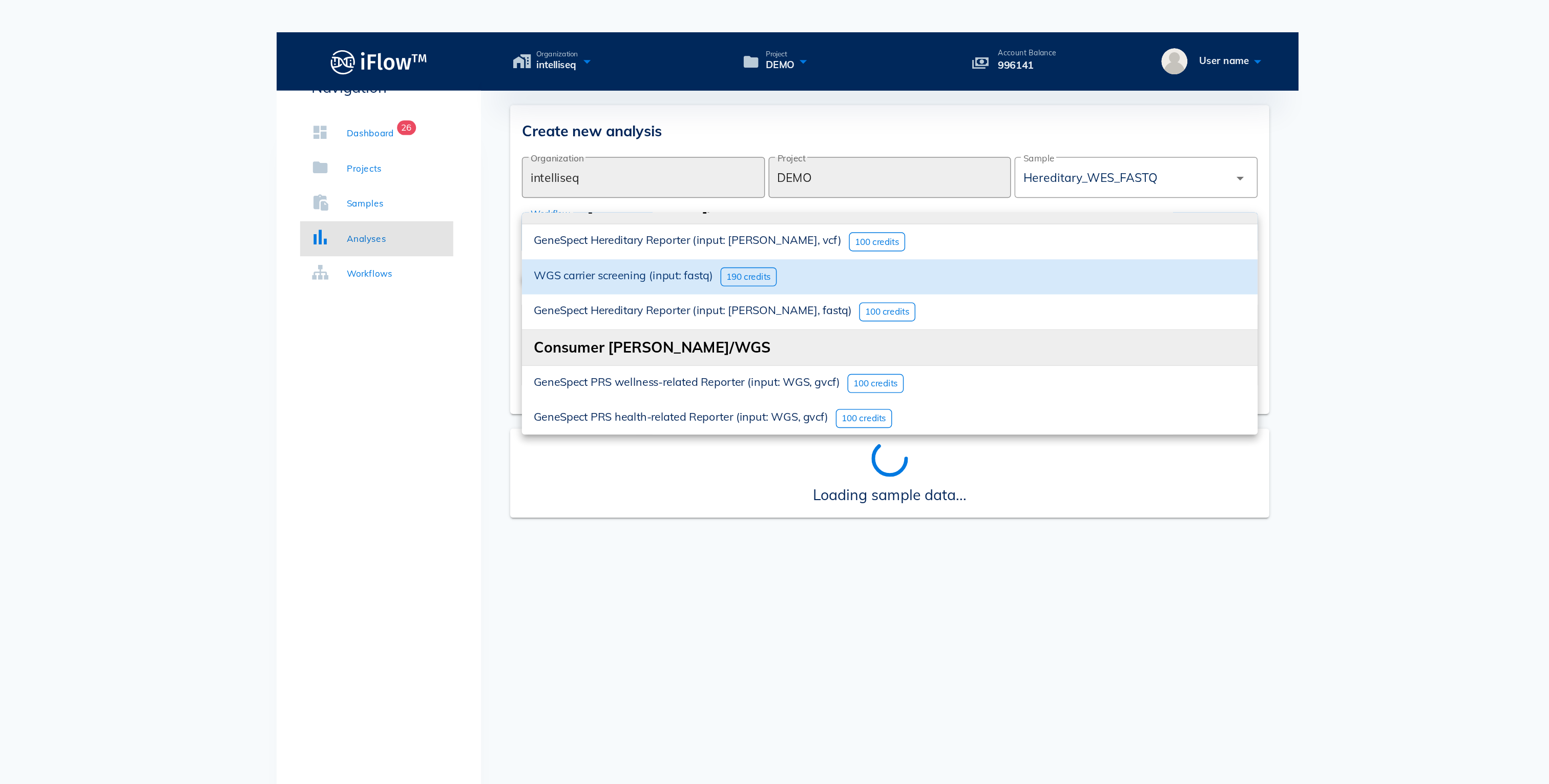
scroll to position [95, 0]
click at [698, 208] on div "GeneSpect Hereditary Reporter (input: [PERSON_NAME], fastq) 100 credits" at bounding box center [846, 220] width 516 height 25
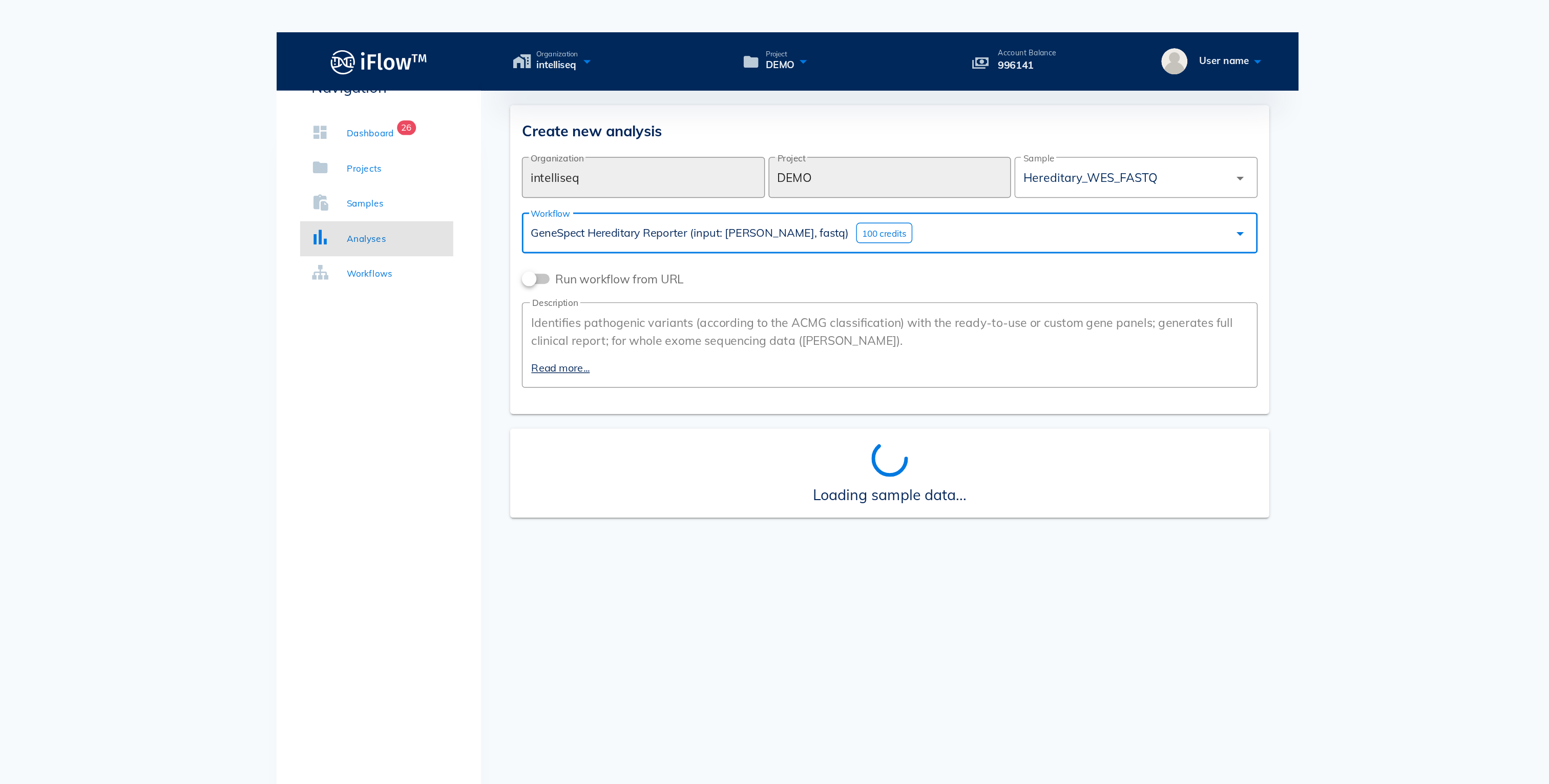
click at [870, 151] on div "GeneSpect Hereditary Reporter (input: [PERSON_NAME], fastq) 100 credits" at bounding box center [839, 164] width 490 height 25
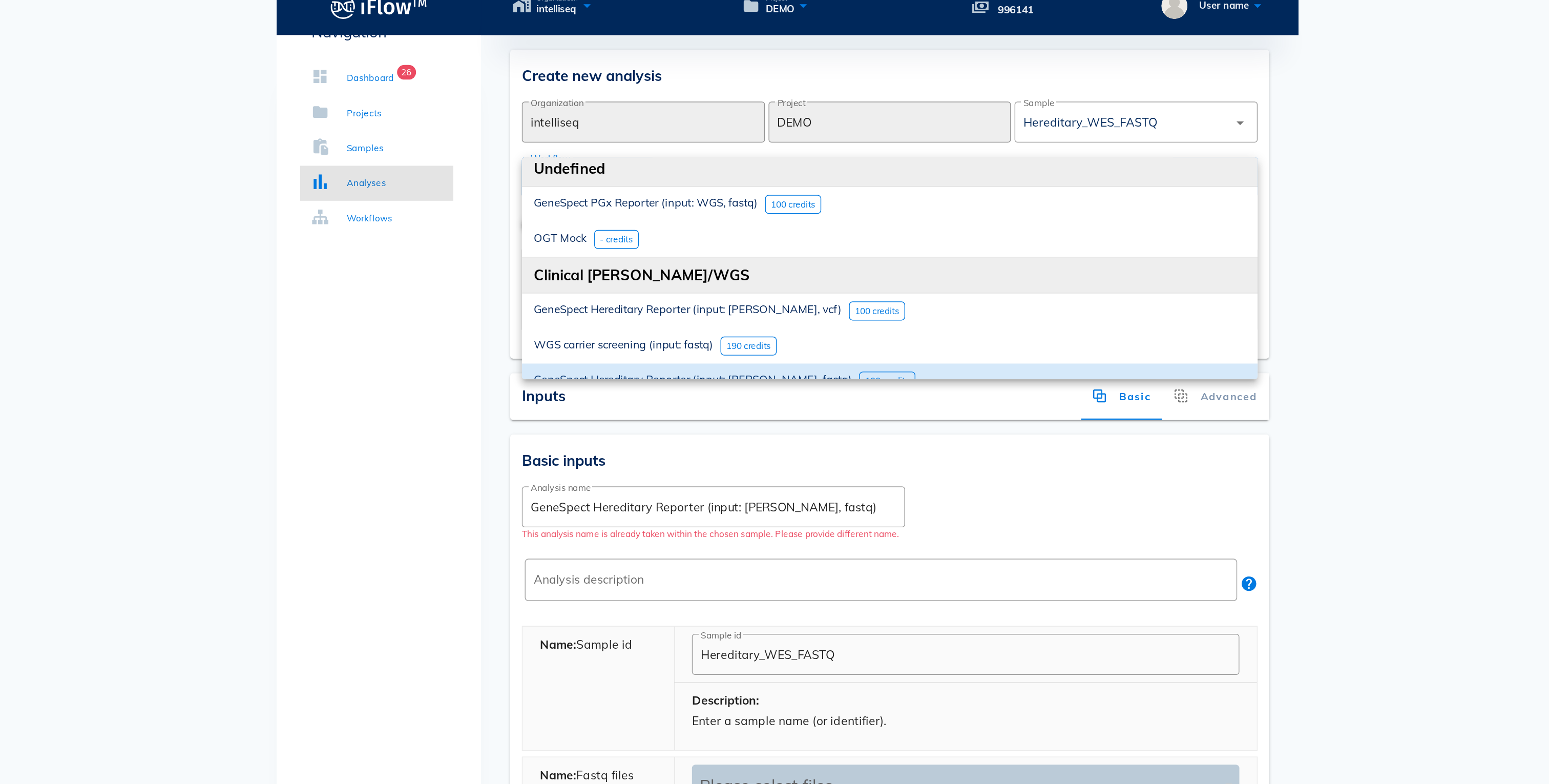
scroll to position [0, 0]
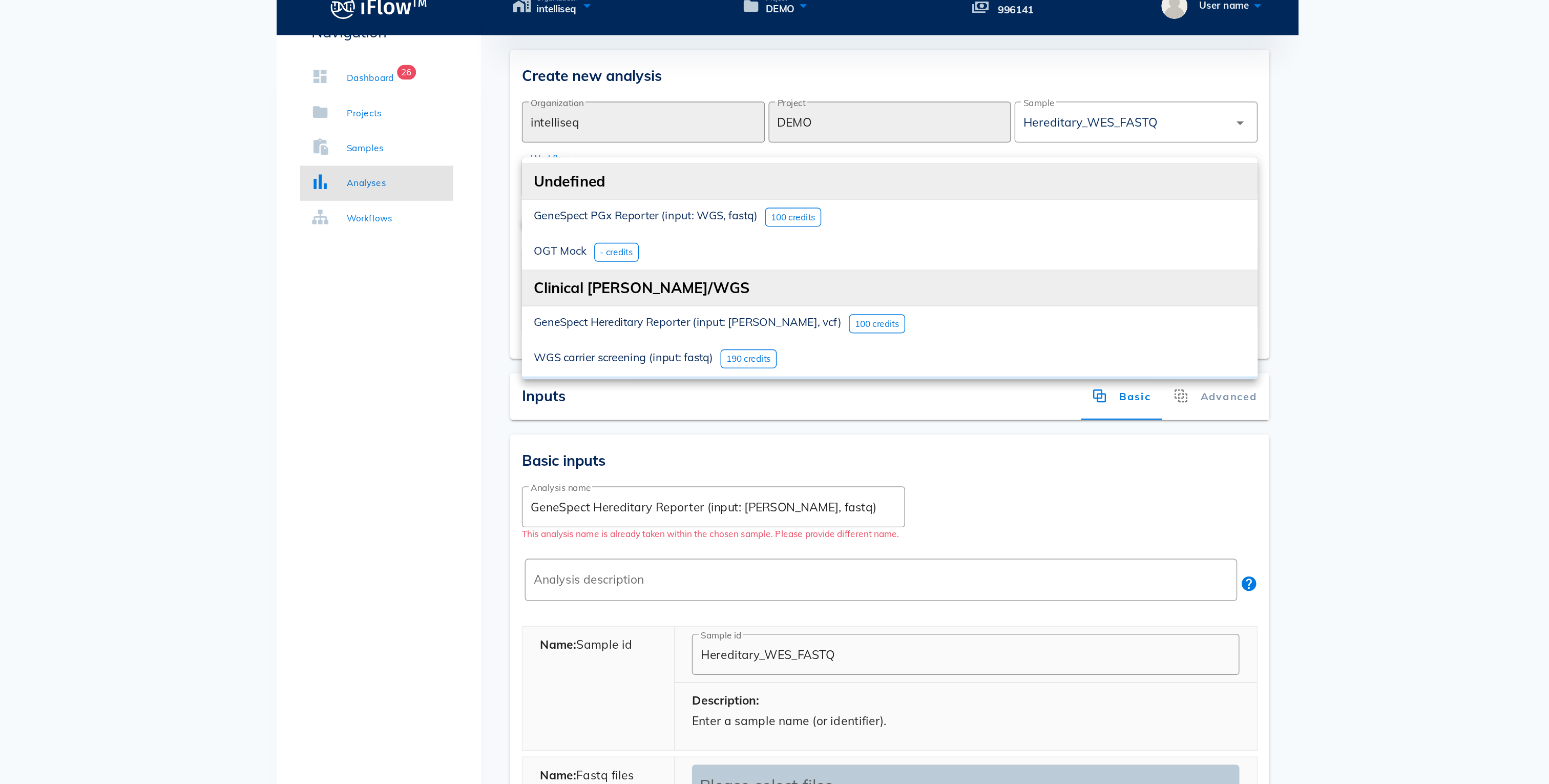
click at [1178, 187] on body "Organization intelliseq Project DEMO Account Balance 996141 User name Navigatio…" at bounding box center [774, 732] width 1549 height 1464
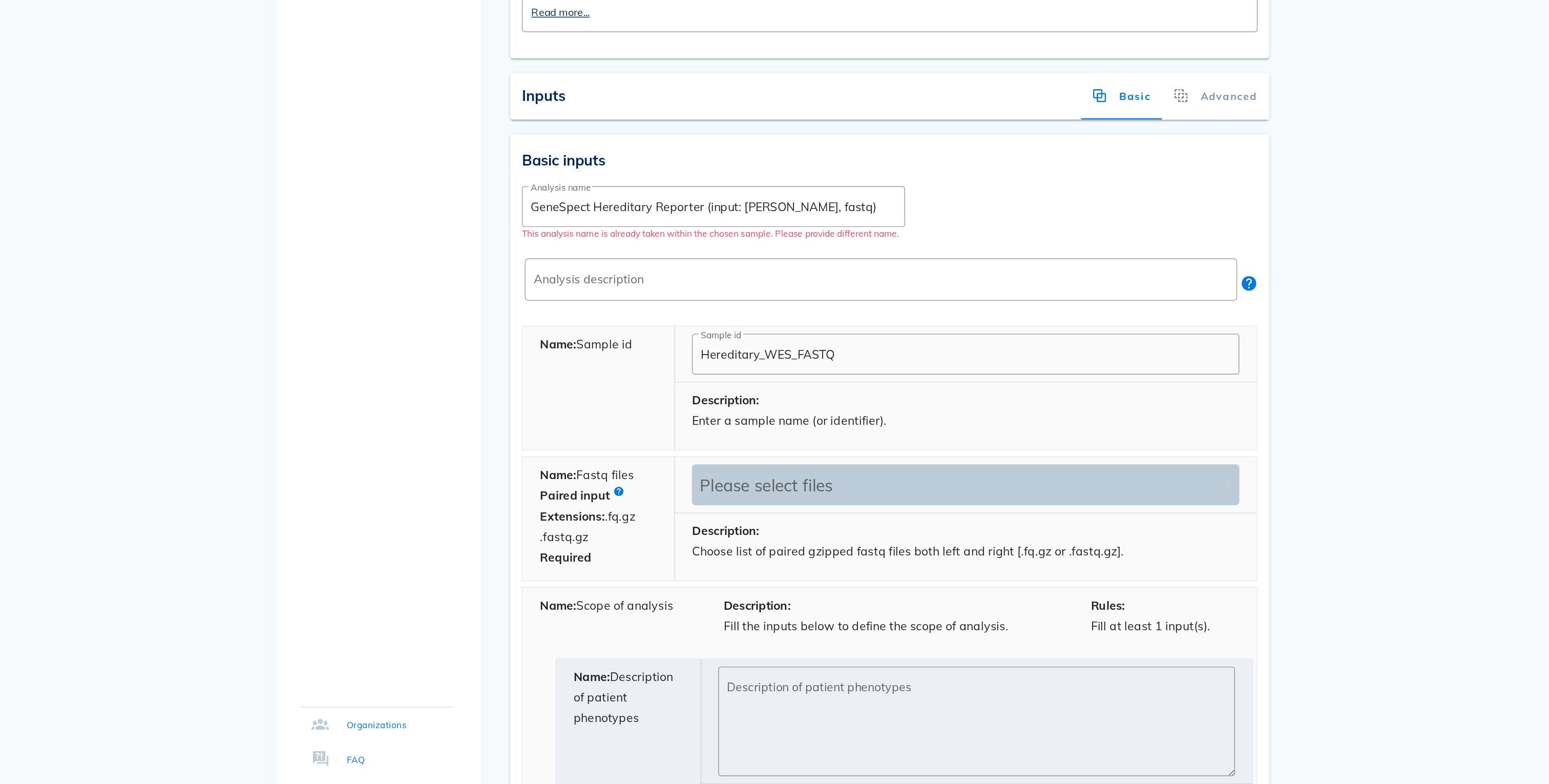
scroll to position [21, 0]
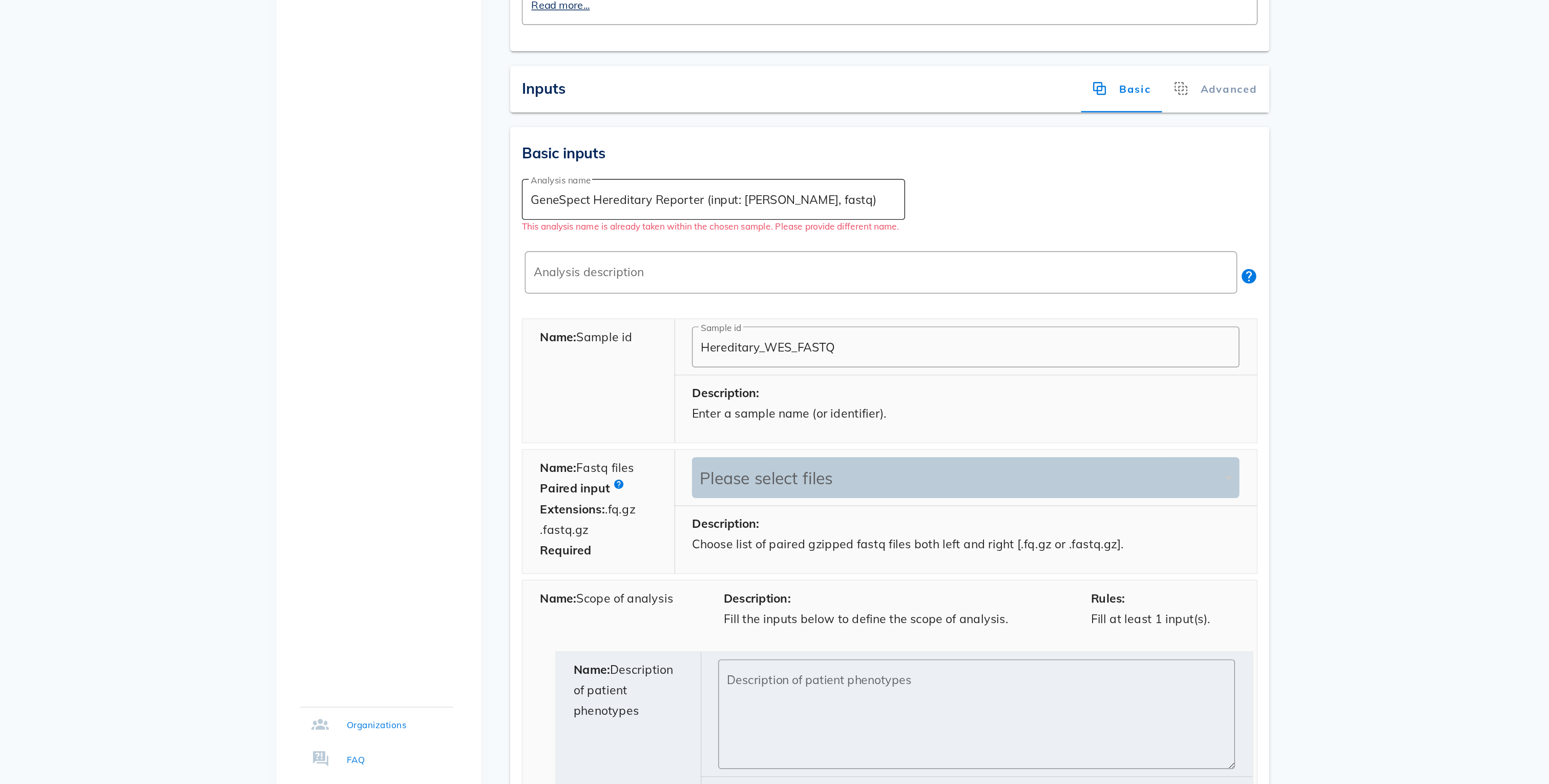
click at [705, 365] on input "GeneSpect Hereditary Reporter (input: [PERSON_NAME], fastq)" at bounding box center [723, 374] width 256 height 16
drag, startPoint x: 805, startPoint y: 350, endPoint x: 552, endPoint y: 349, distance: 253.0
click at [552, 349] on div "Navigation Dashboard 26 Projects Samples Analyses Workflows Organizations FAQ Y…" at bounding box center [774, 719] width 717 height 1355
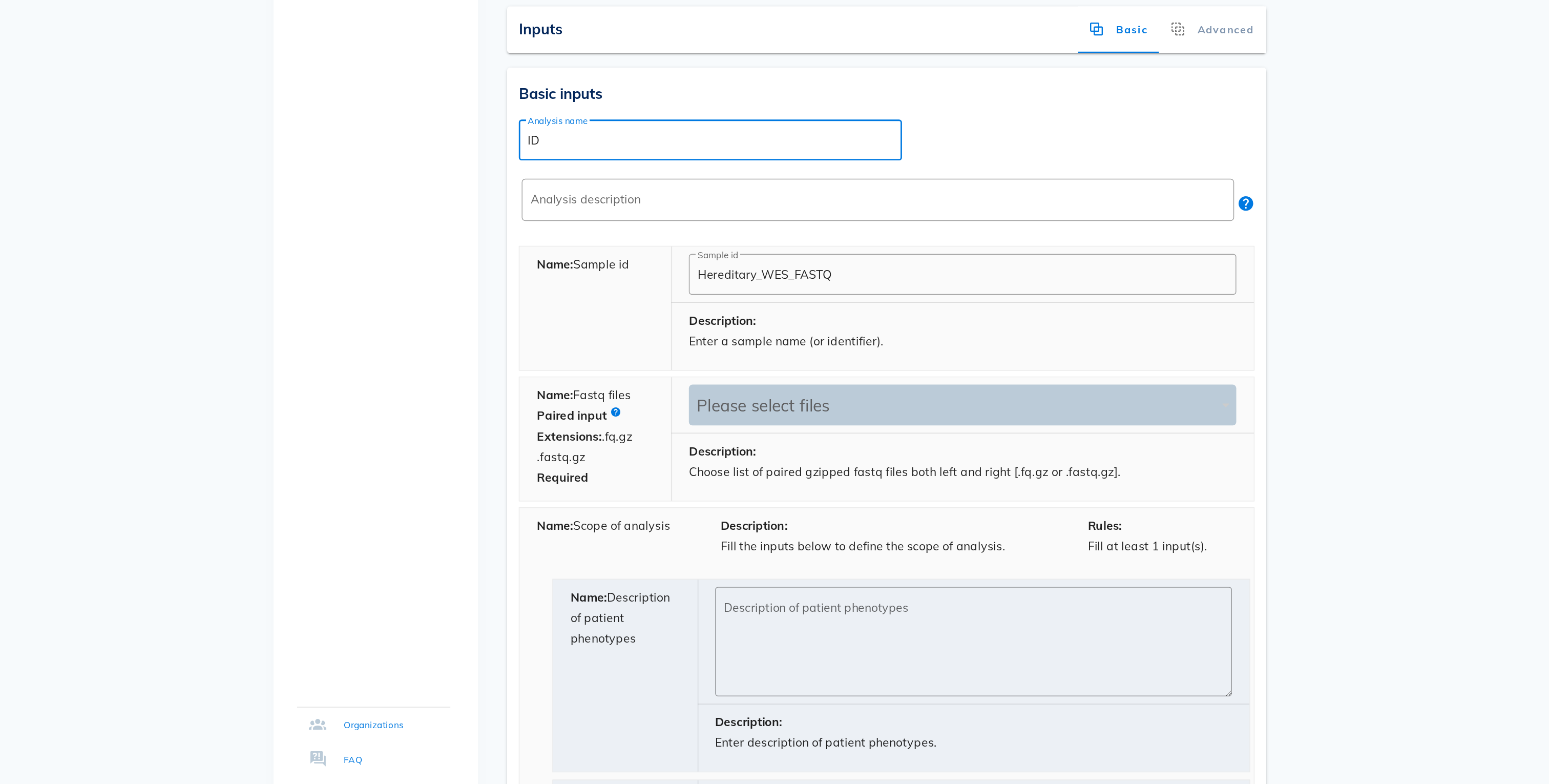
scroll to position [69, 0]
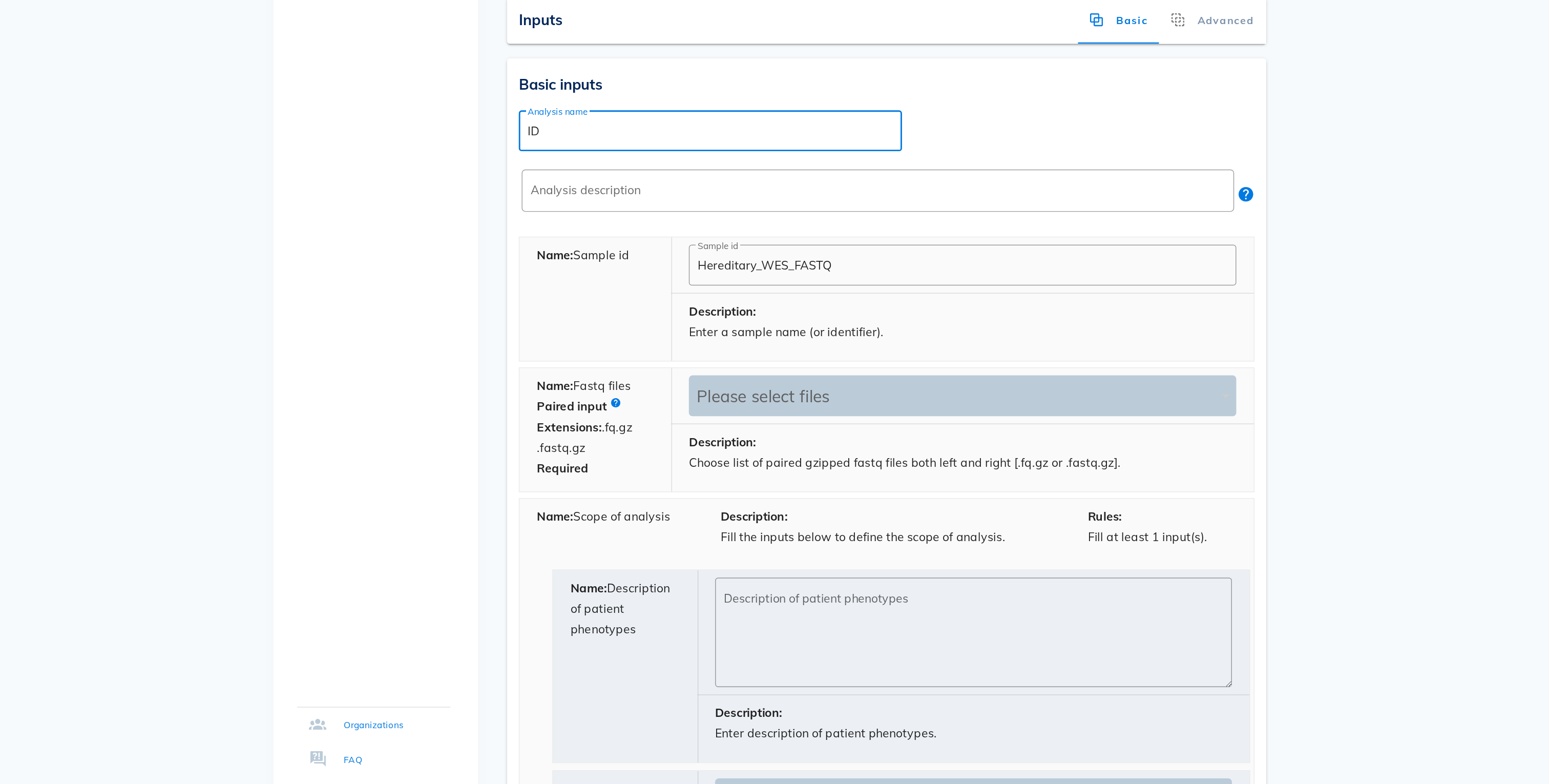
type input "ID"
click at [743, 504] on div "Please select files" at bounding box center [894, 511] width 369 height 14
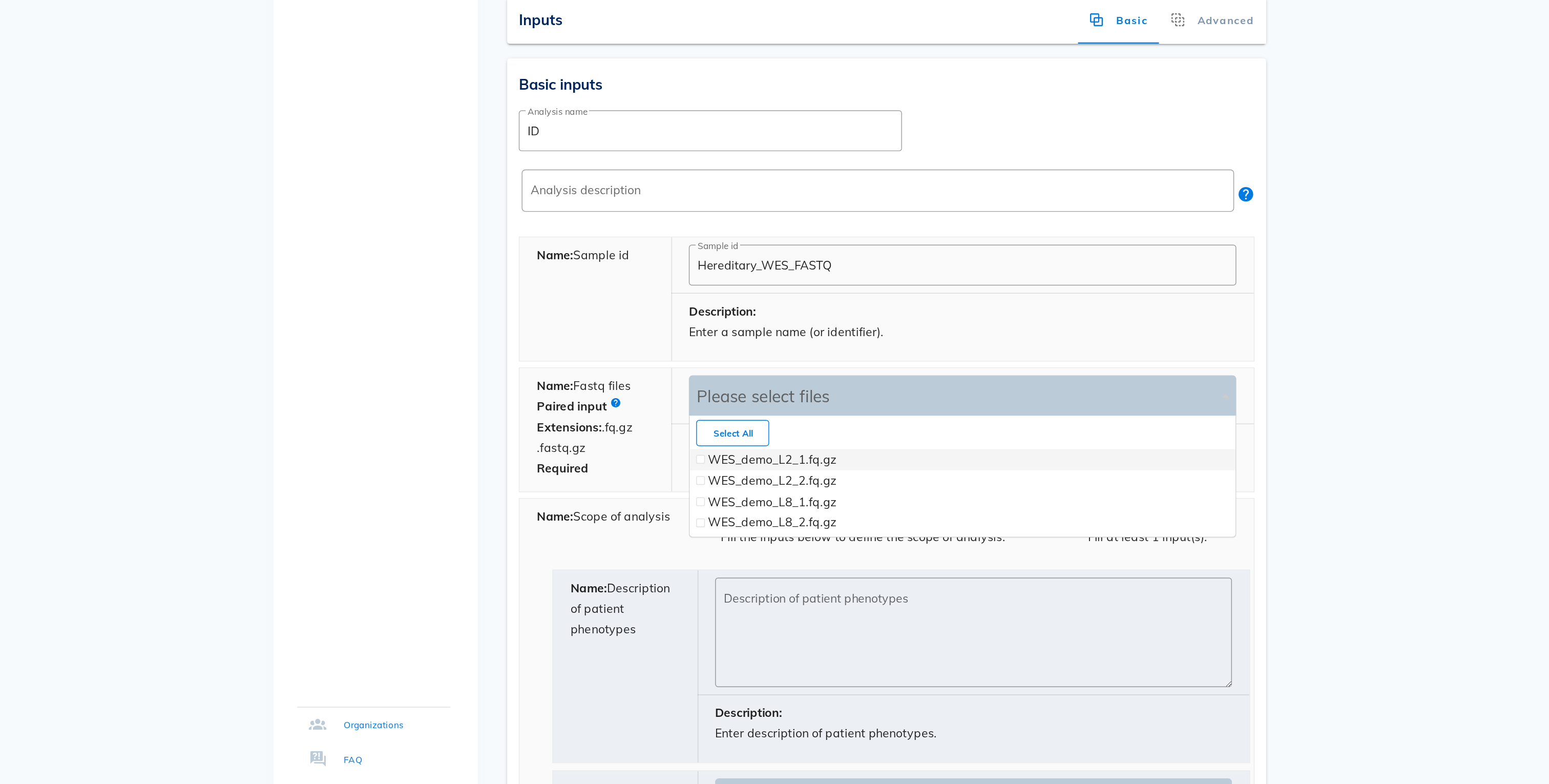
scroll to position [85, 382]
click at [717, 554] on span at bounding box center [716, 556] width 4 height 4
click at [717, 569] on span at bounding box center [716, 571] width 4 height 4
click at [532, 533] on div "Navigation Dashboard 26 Projects Samples Analyses Workflows Organizations FAQ" at bounding box center [487, 667] width 143 height 1345
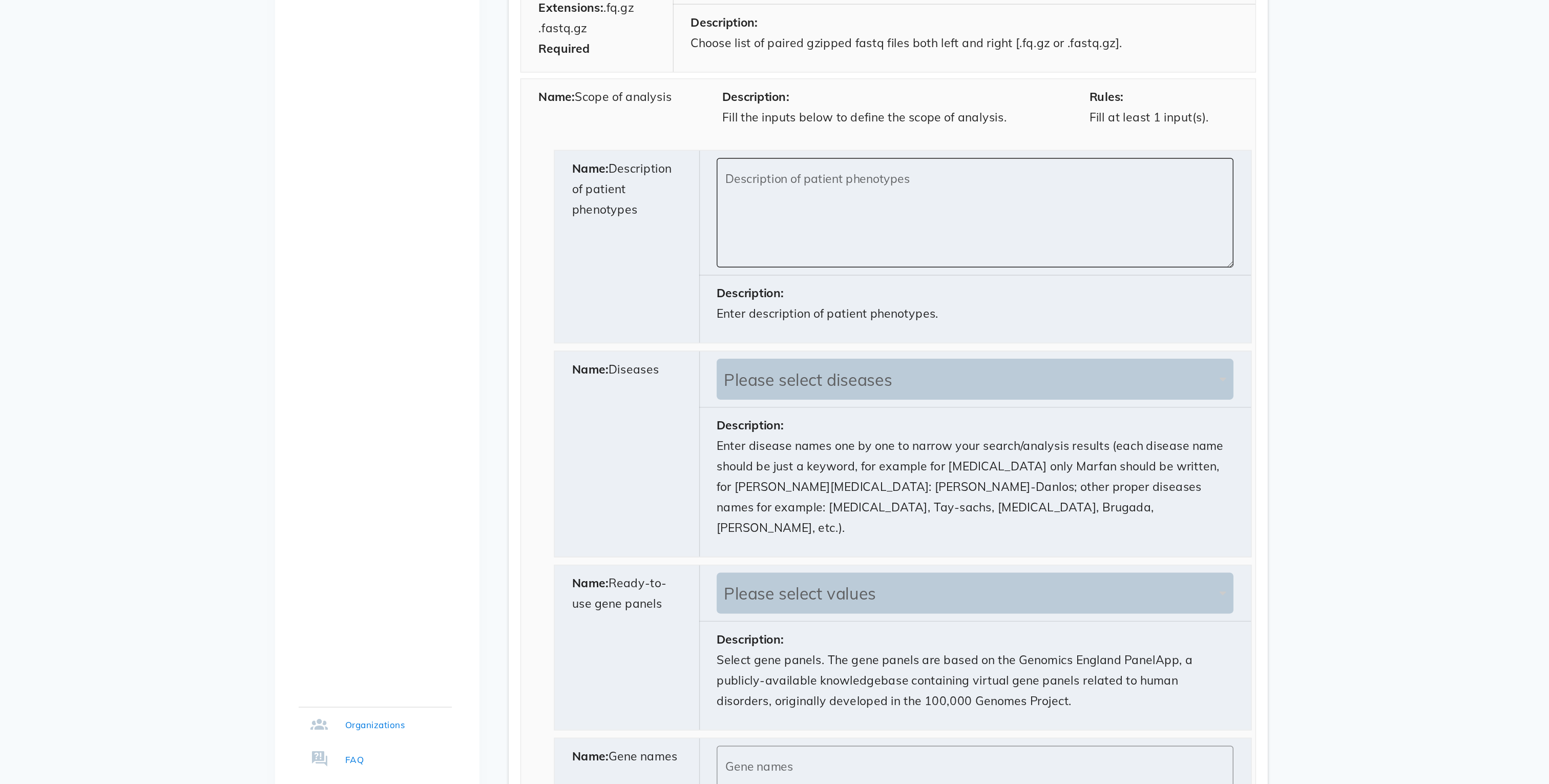
scroll to position [366, 0]
click at [776, 347] on textarea "Description of patient phenotypes" at bounding box center [910, 382] width 357 height 72
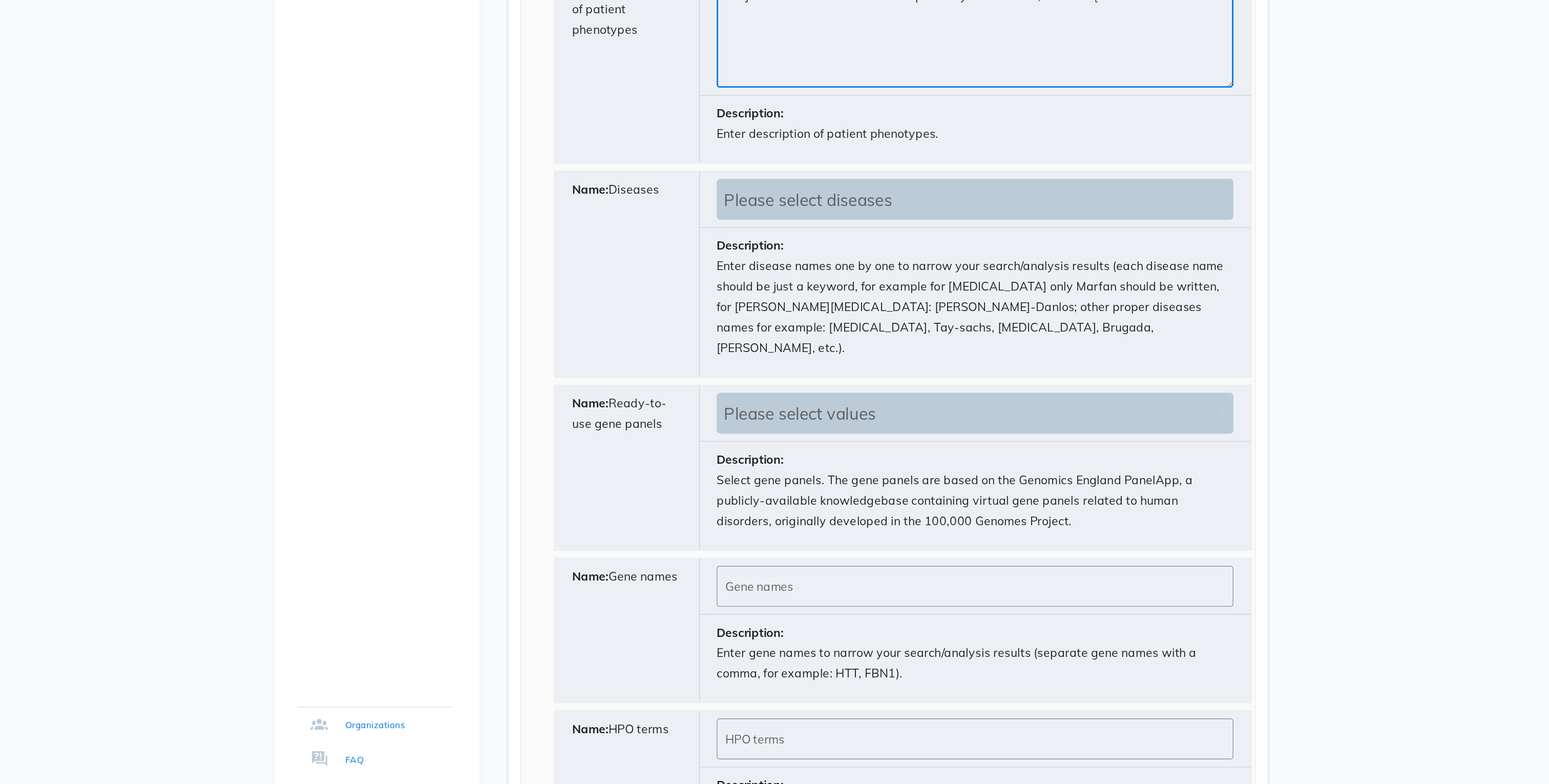
scroll to position [492, 0]
type textarea "Pacjent ma niedosłuch i dodatkwo problemy ze wzorkiem, drzenie rąk"
click at [759, 365] on div "Please select diseases" at bounding box center [902, 372] width 347 height 14
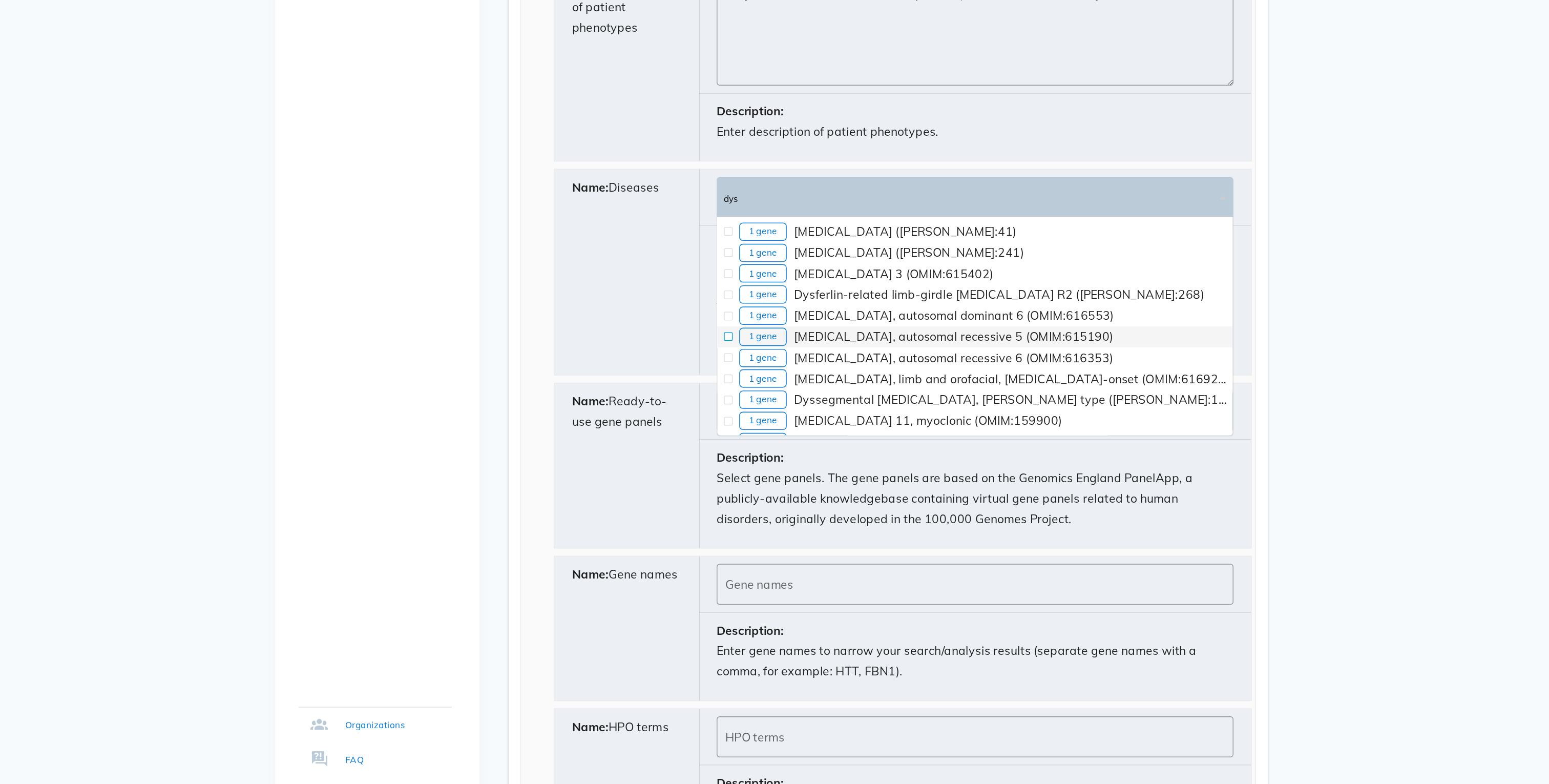
scroll to position [634, 0]
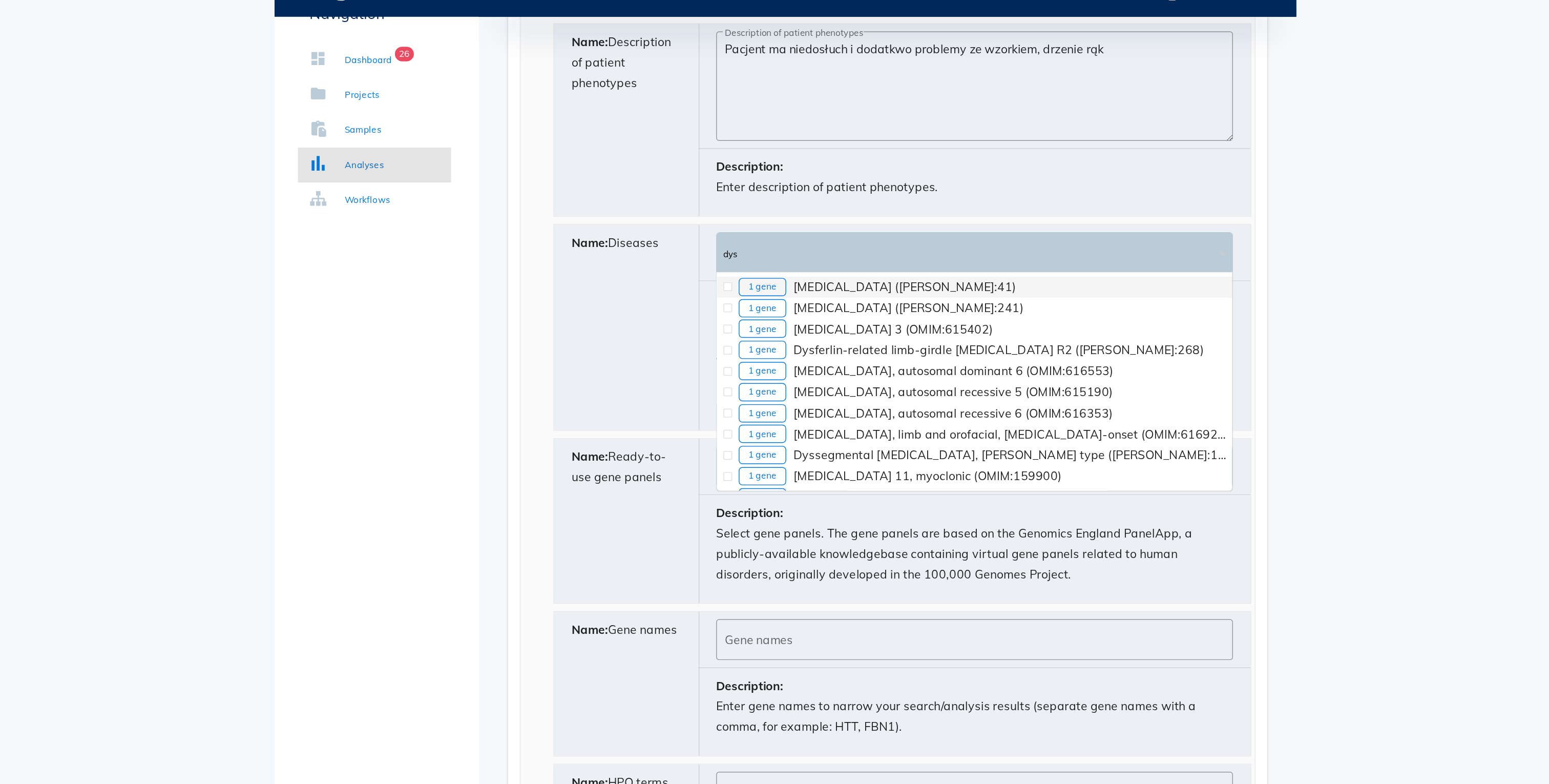
click at [751, 222] on div "dys dys" at bounding box center [740, 229] width 23 height 14
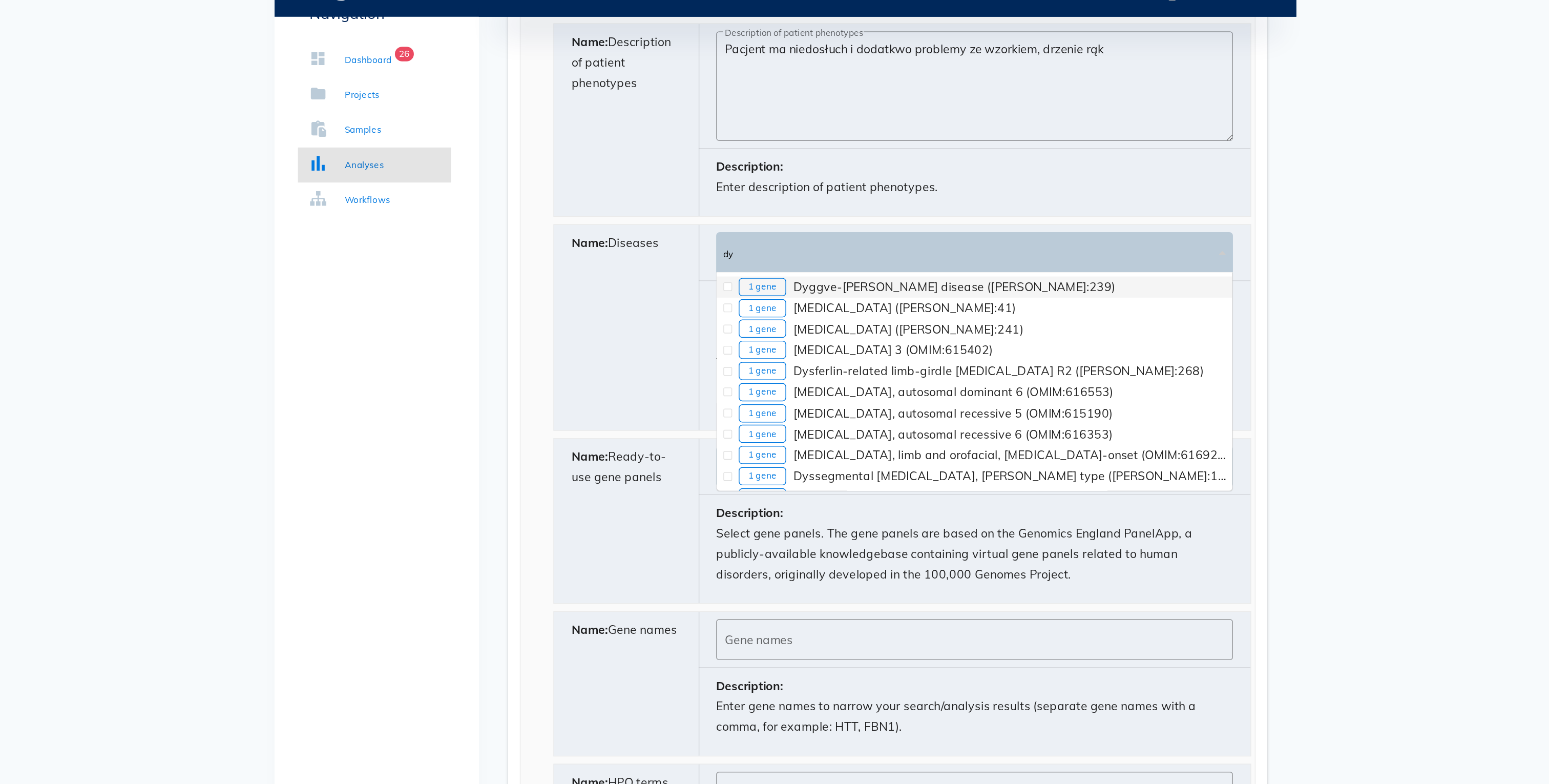
type input "d"
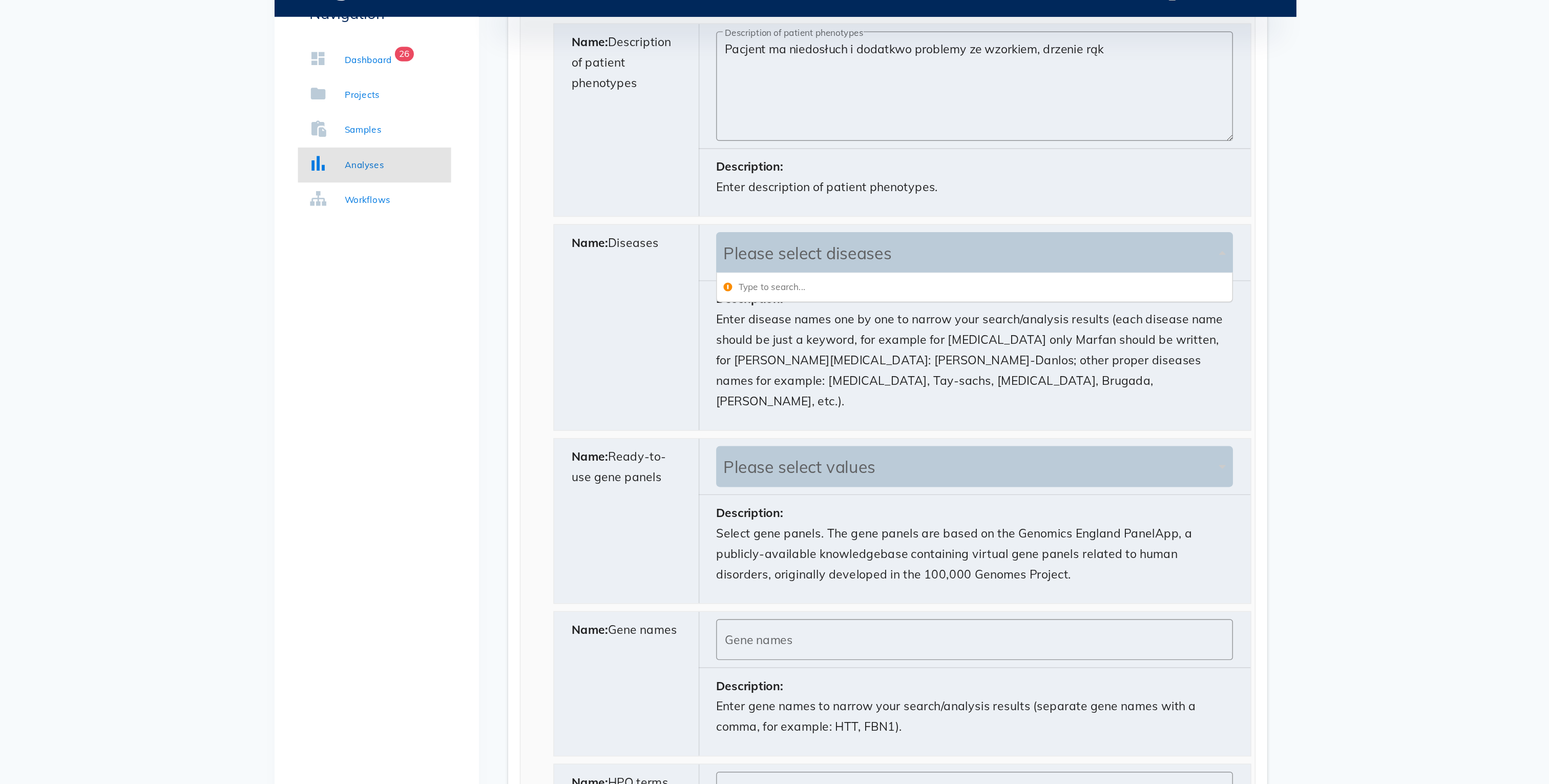
click at [665, 290] on div "Name: Diseases" at bounding box center [663, 281] width 102 height 144
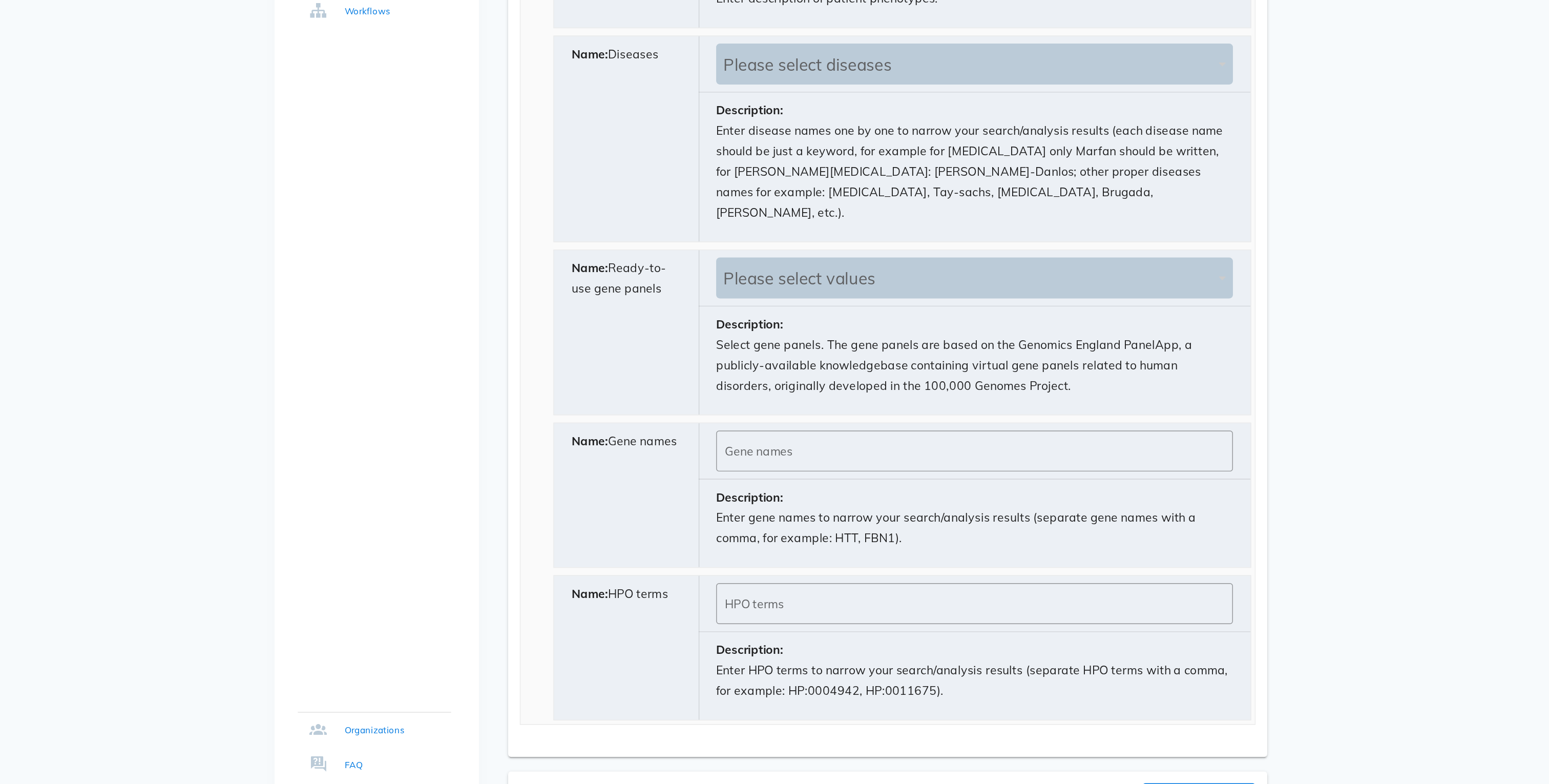
click at [800, 372] on div "Please select values" at bounding box center [902, 379] width 347 height 14
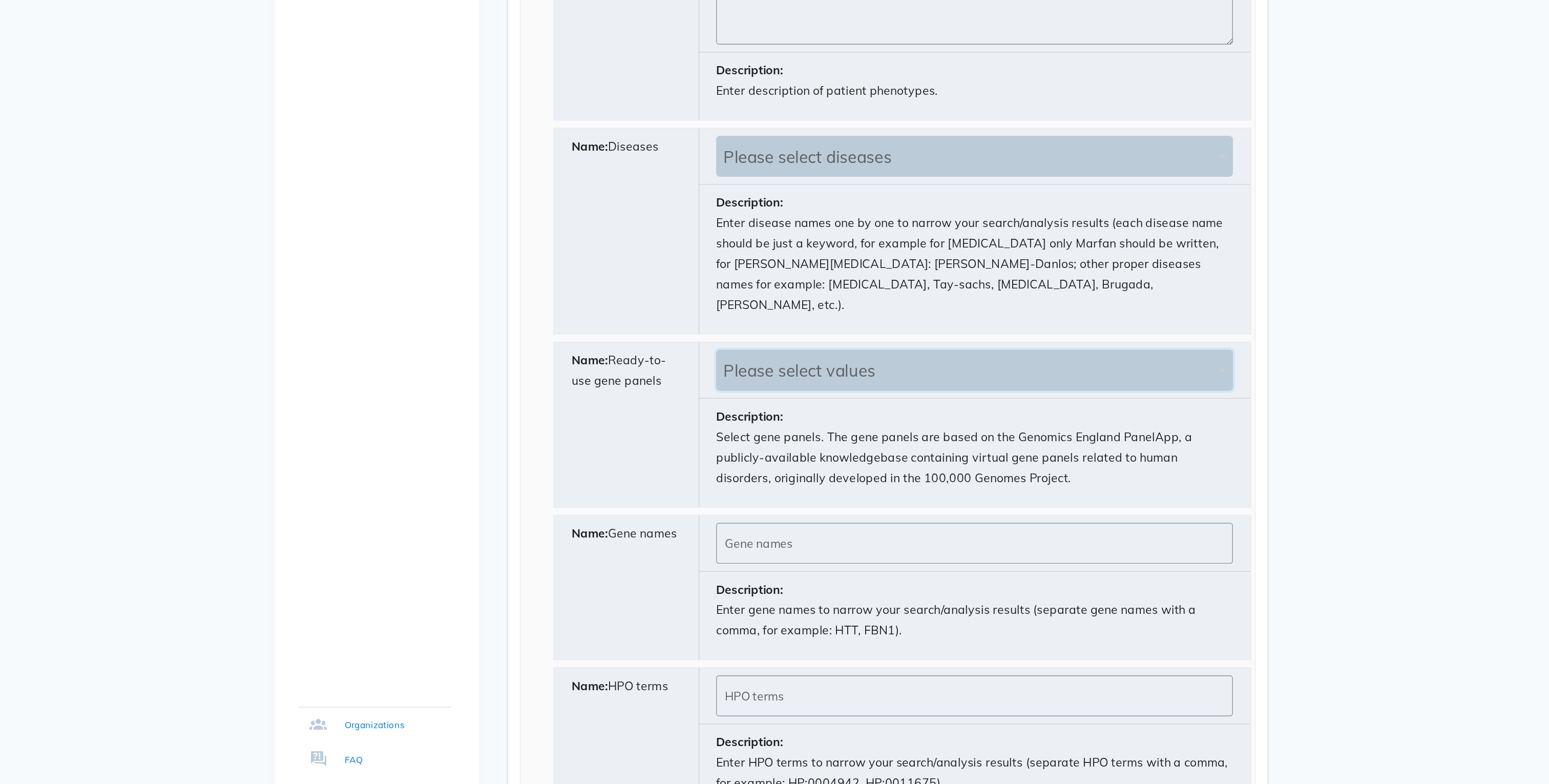
scroll to position [556, 0]
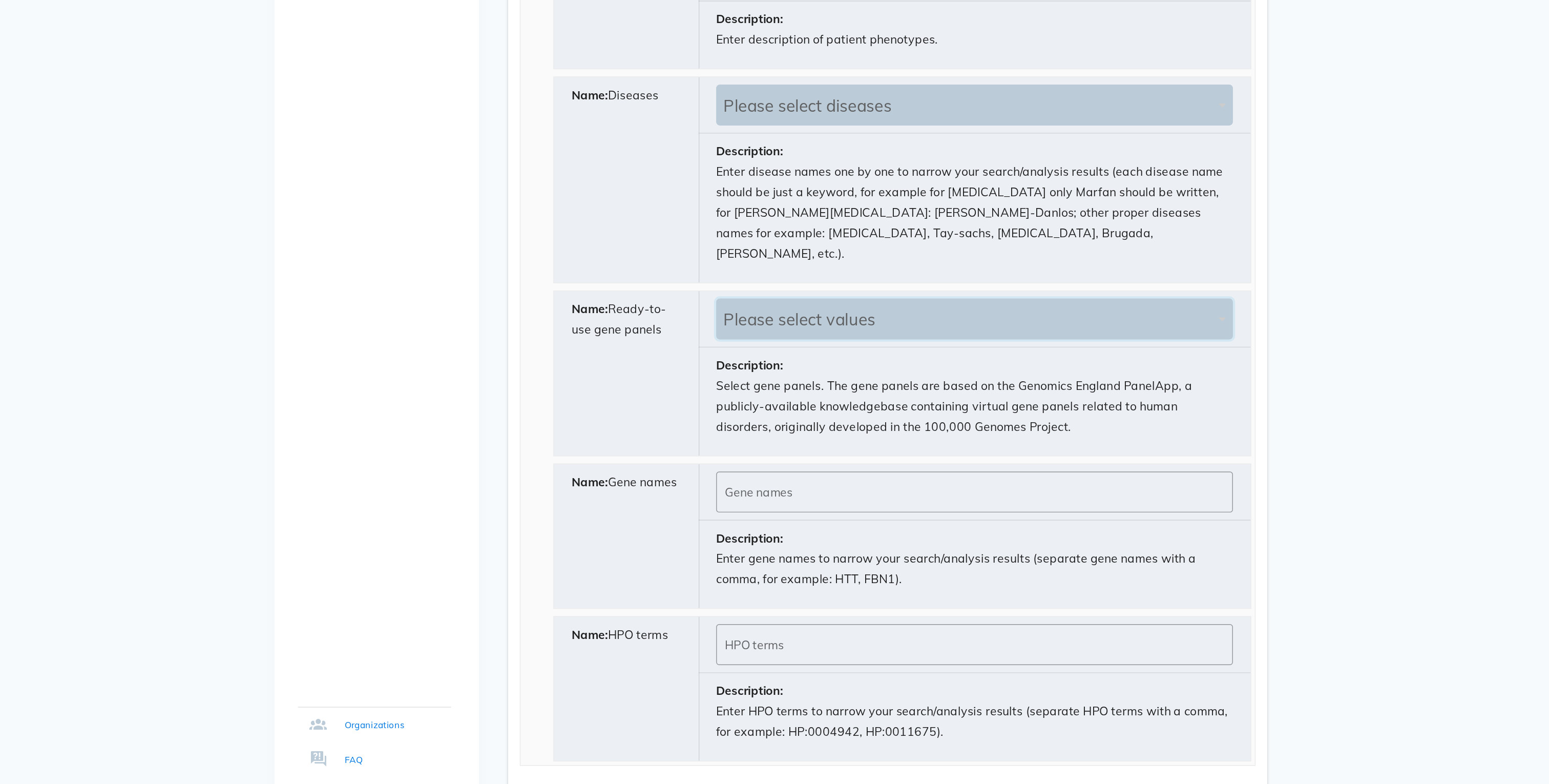
click at [753, 451] on div "Please select values" at bounding box center [902, 457] width 347 height 14
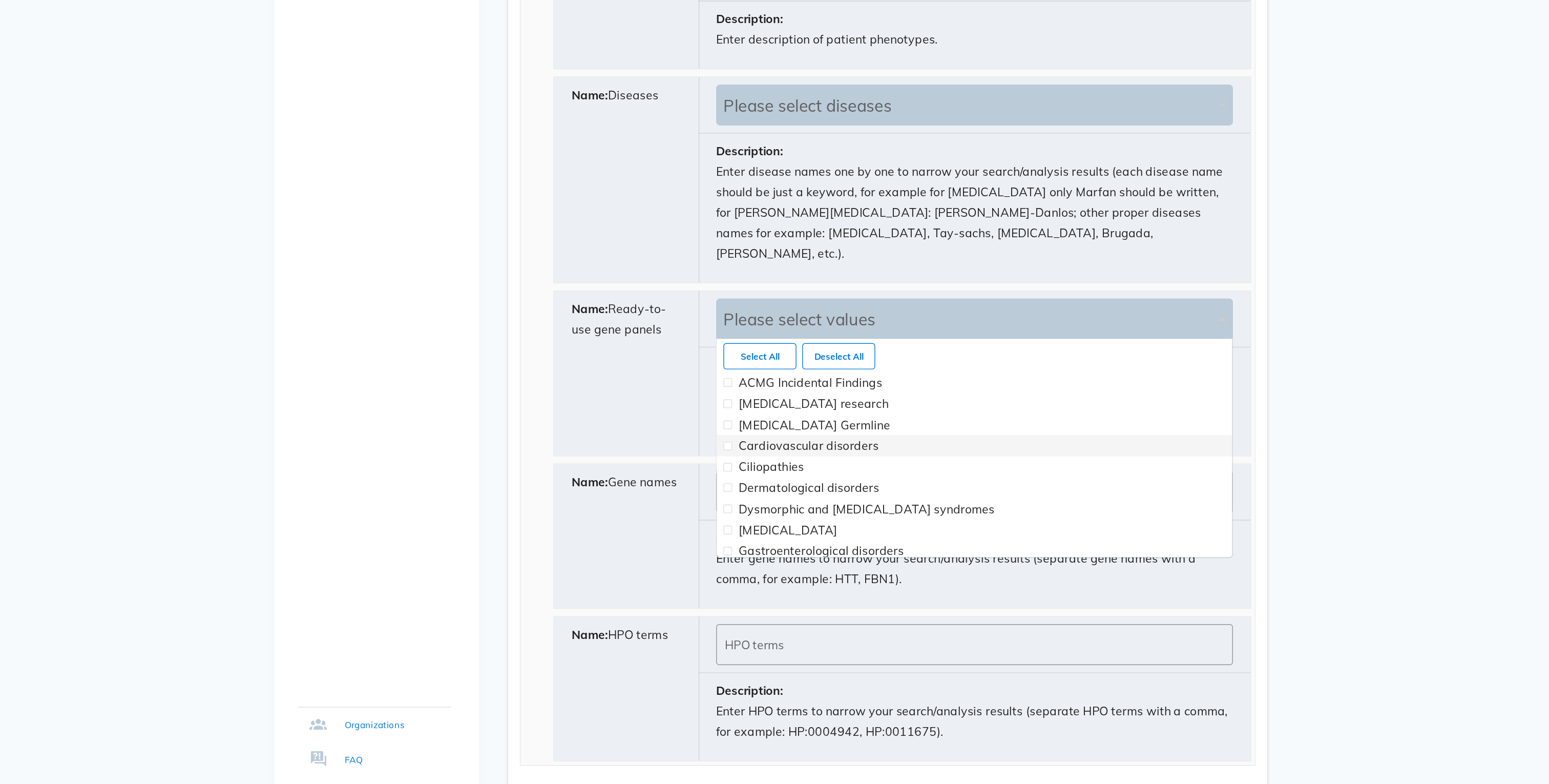
scroll to position [153, 362]
click at [764, 539] on label "Cardiovascular disorders" at bounding box center [912, 547] width 346 height 15
click at [656, 472] on div "Name: Ready-to-use gene panels" at bounding box center [663, 495] width 102 height 115
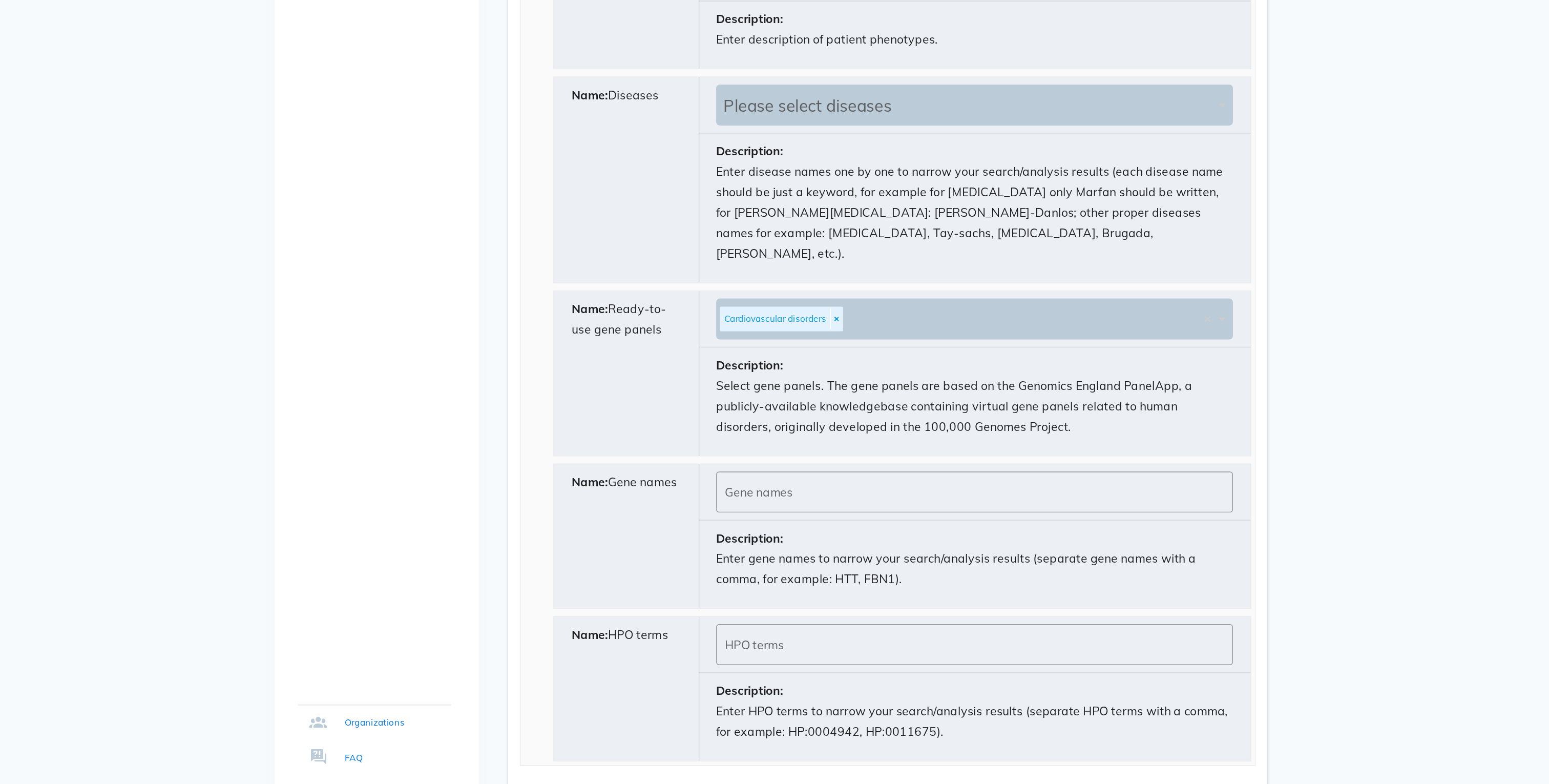
scroll to position [634, 0]
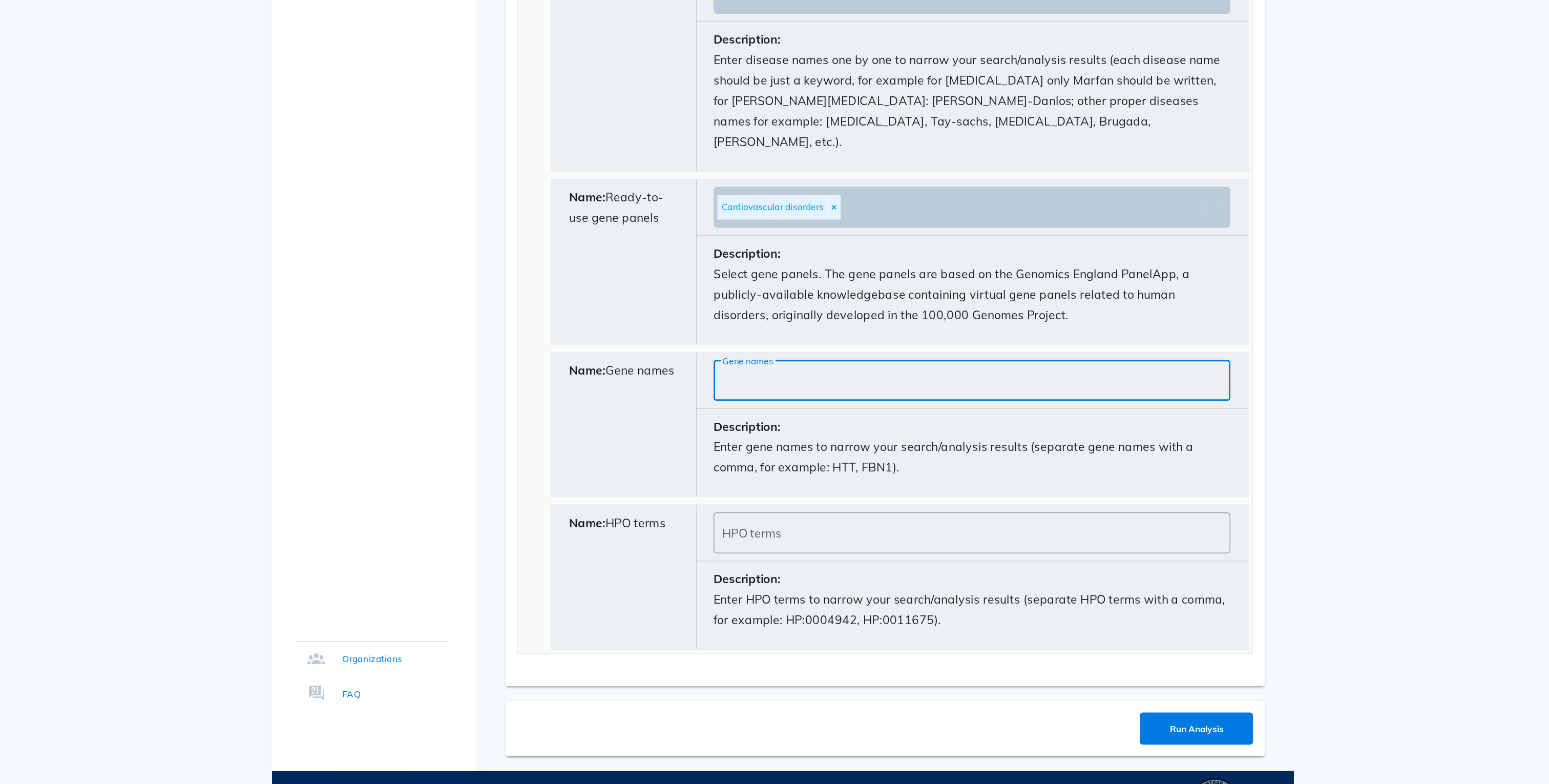
click at [757, 492] on input "Gene names" at bounding box center [907, 500] width 350 height 16
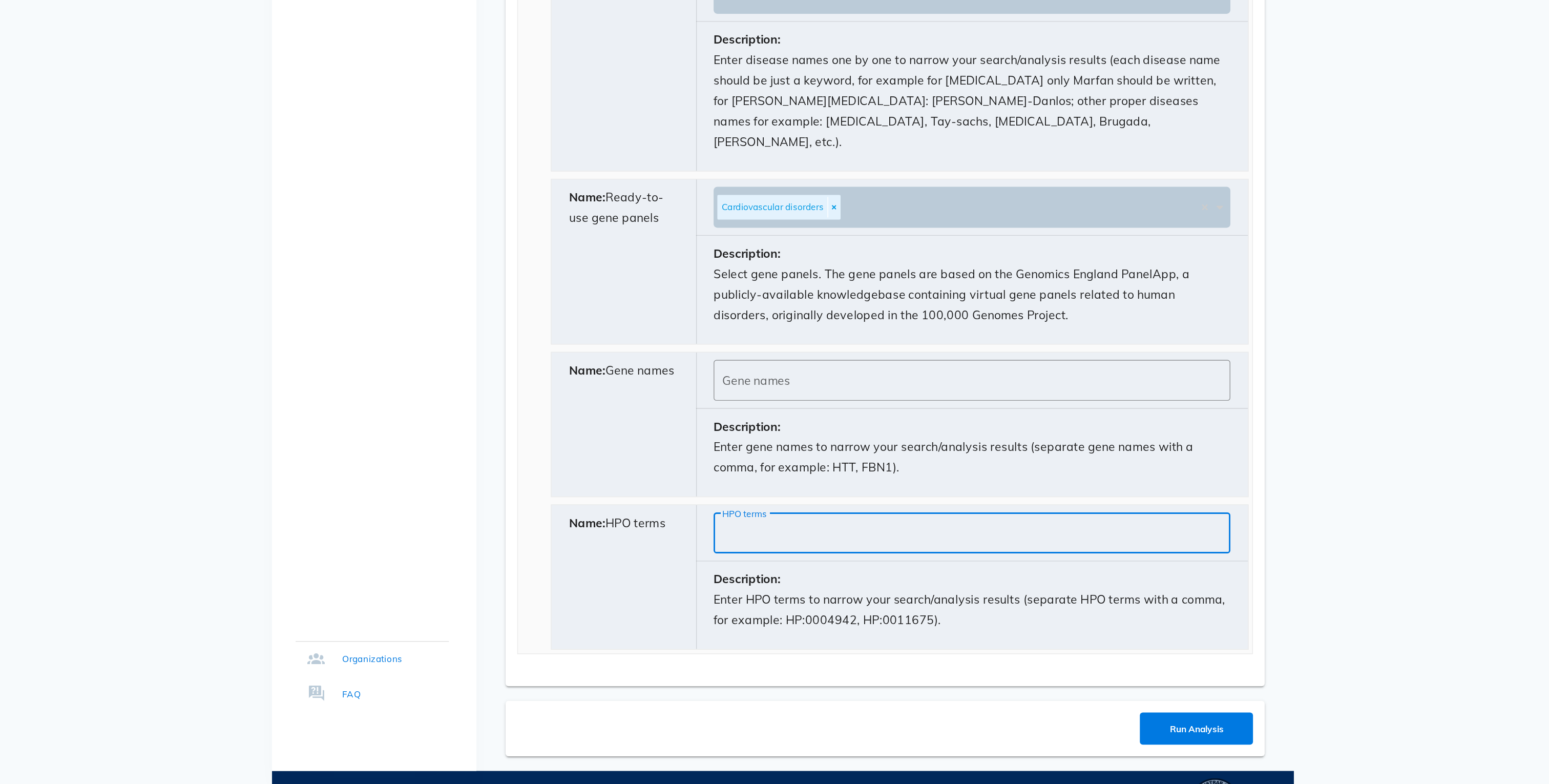
click at [752, 599] on input "HPO terms" at bounding box center [907, 607] width 350 height 16
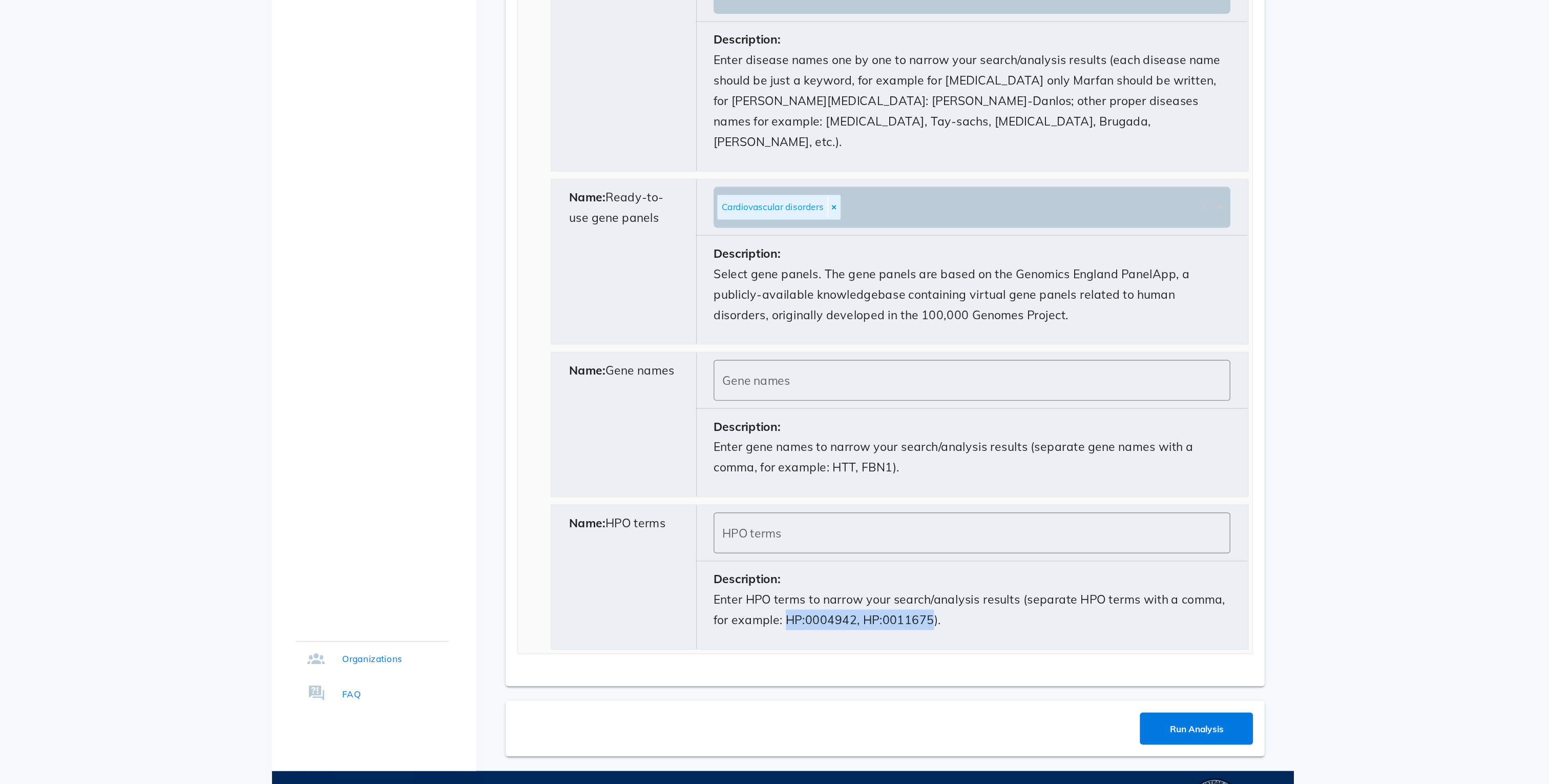
drag, startPoint x: 875, startPoint y: 631, endPoint x: 774, endPoint y: 631, distance: 101.0
click at [774, 647] on p "Enter HPO terms to narrow your search/analysis results (separate HPO terms with…" at bounding box center [907, 661] width 363 height 29
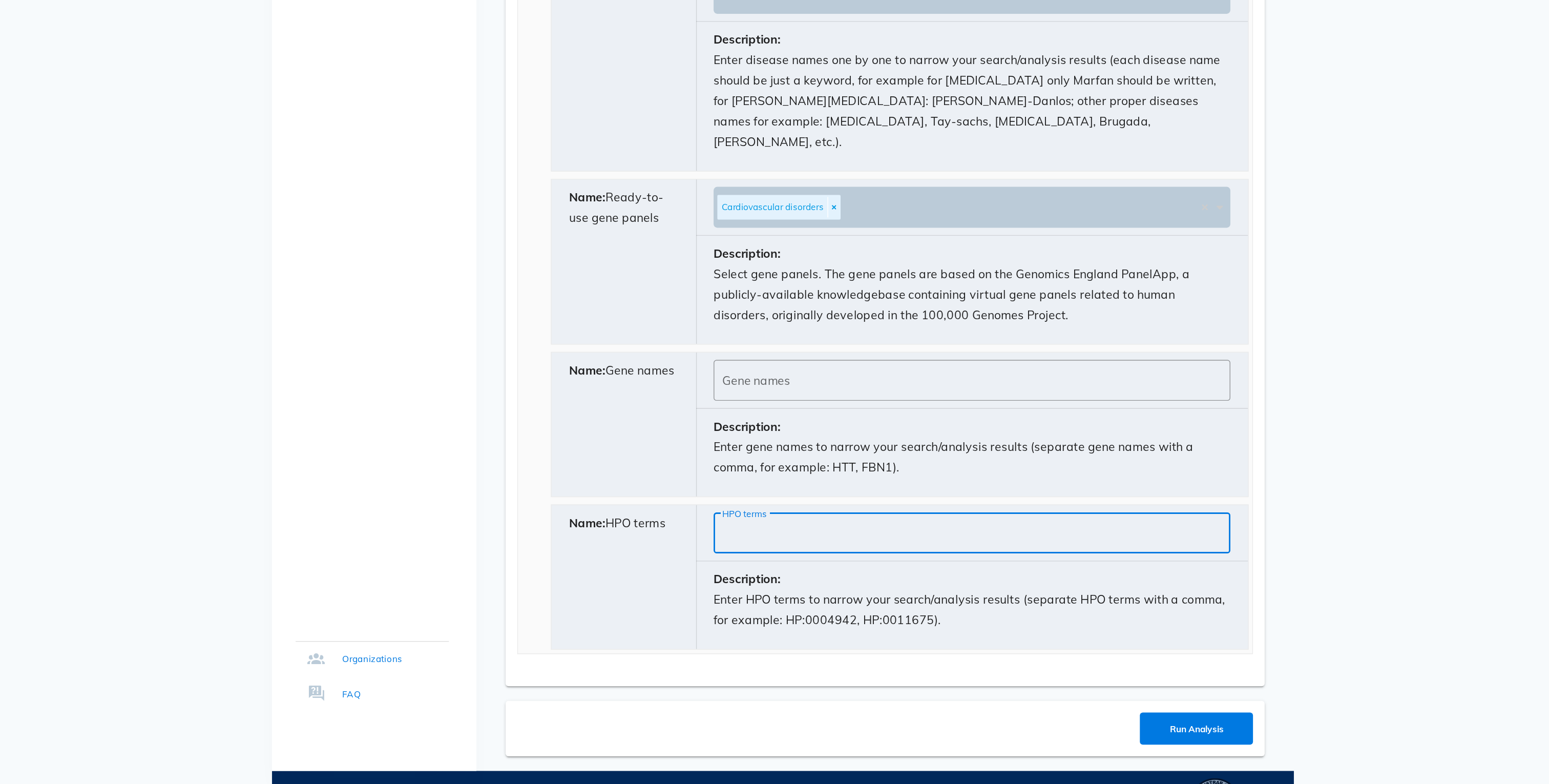
click at [732, 599] on input "HPO terms" at bounding box center [907, 607] width 350 height 16
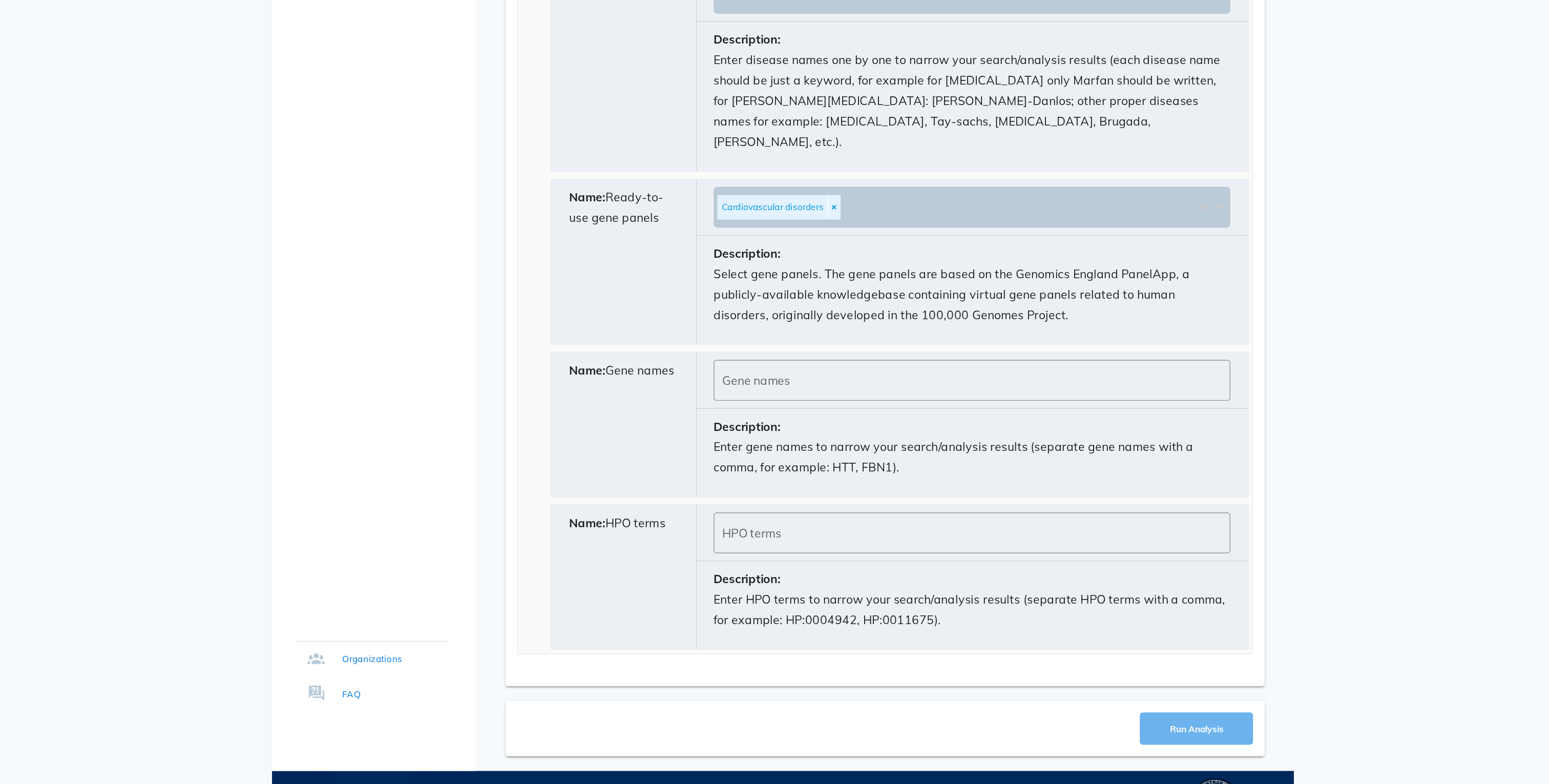
click at [1081, 741] on span "Run Analysis" at bounding box center [1065, 744] width 38 height 7
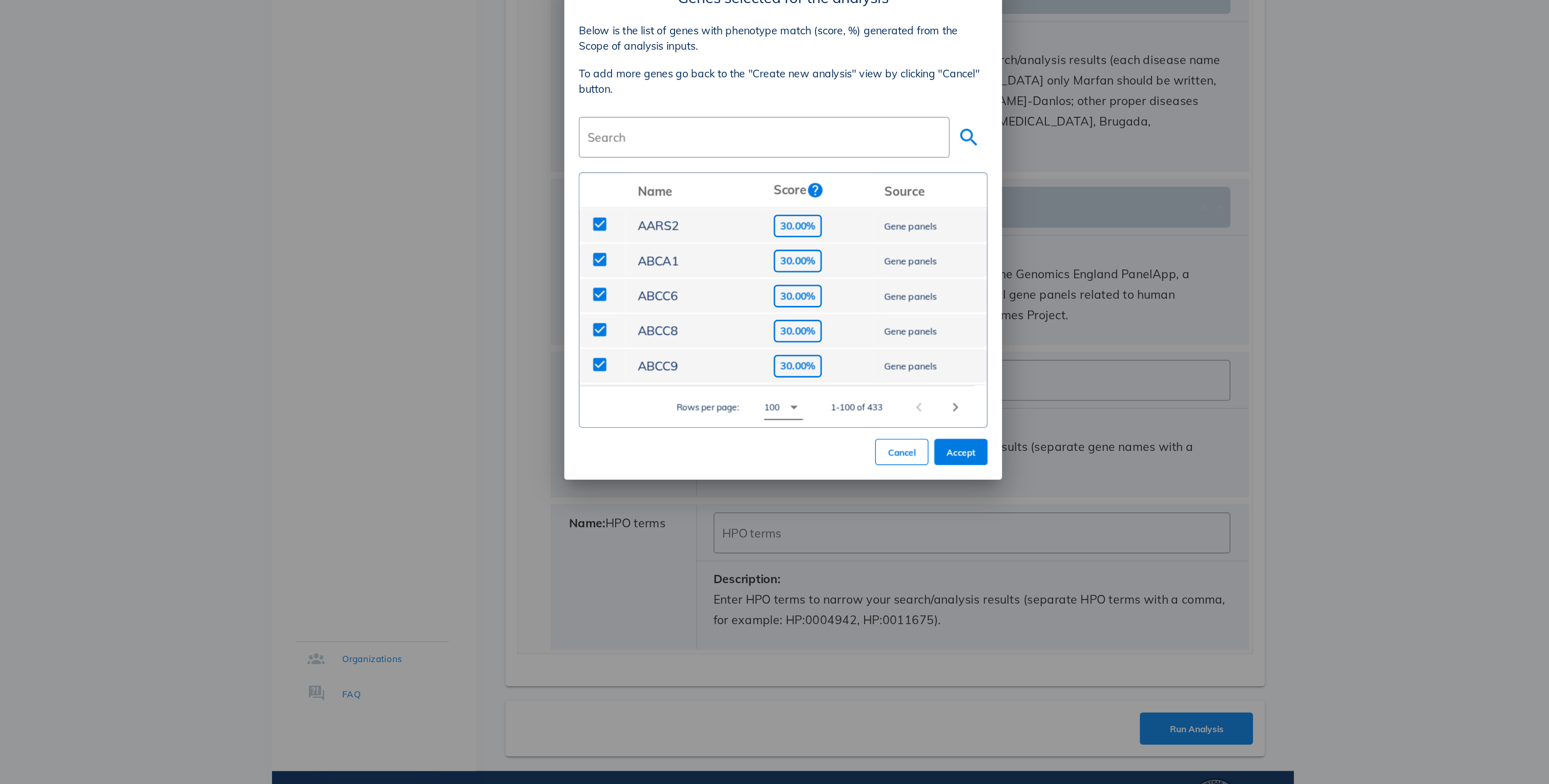
click at [782, 518] on icon "arrow_drop_down" at bounding box center [782, 519] width 12 height 12
click at [776, 634] on div "500" at bounding box center [776, 626] width 16 height 22
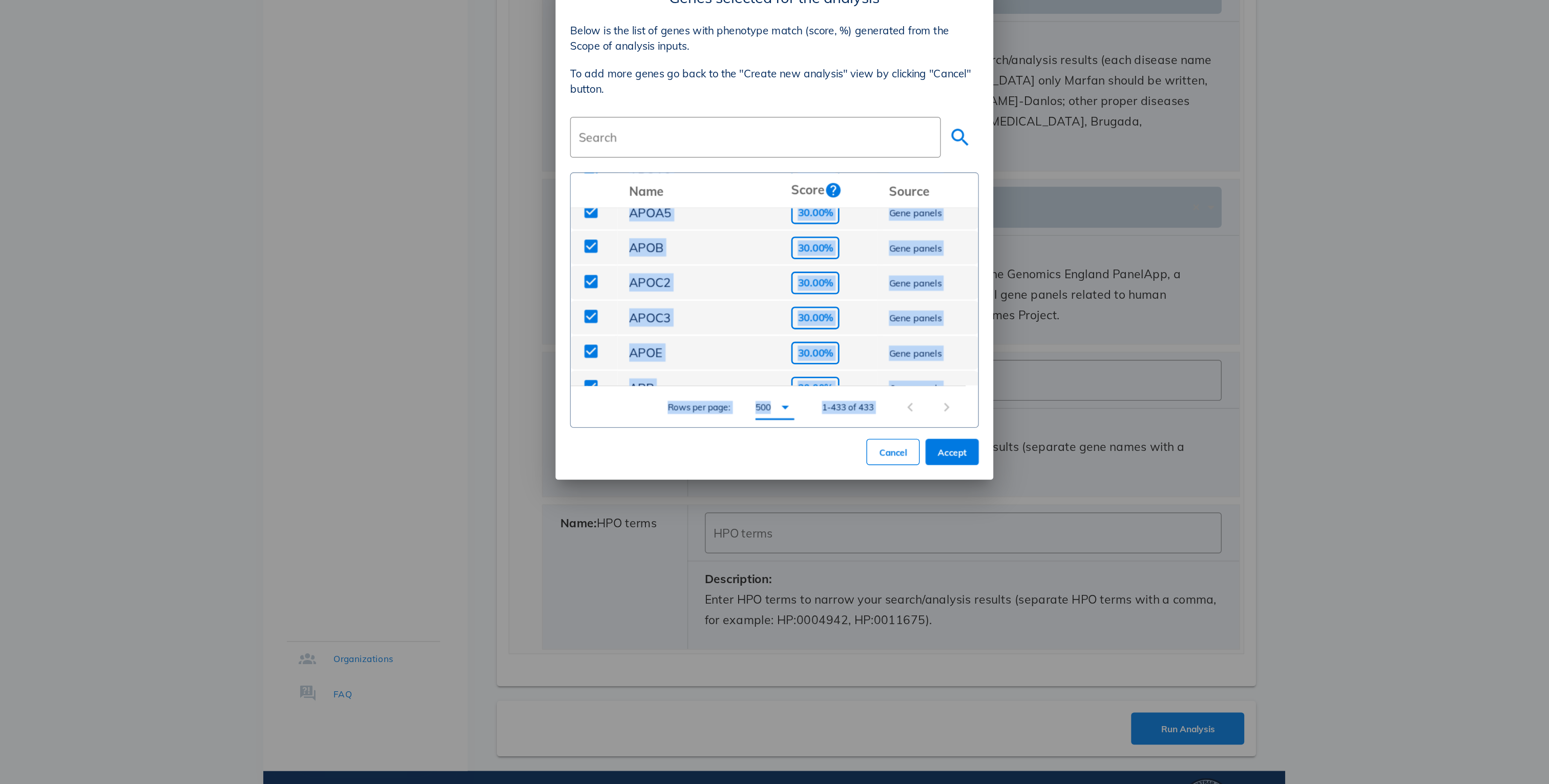
drag, startPoint x: 903, startPoint y: 406, endPoint x: 899, endPoint y: 516, distance: 110.1
click at [899, 516] on div "Name Score Source check_box AARS2 30.00% Gene panels check_box ABCA1 30.00% Gen…" at bounding box center [774, 444] width 286 height 179
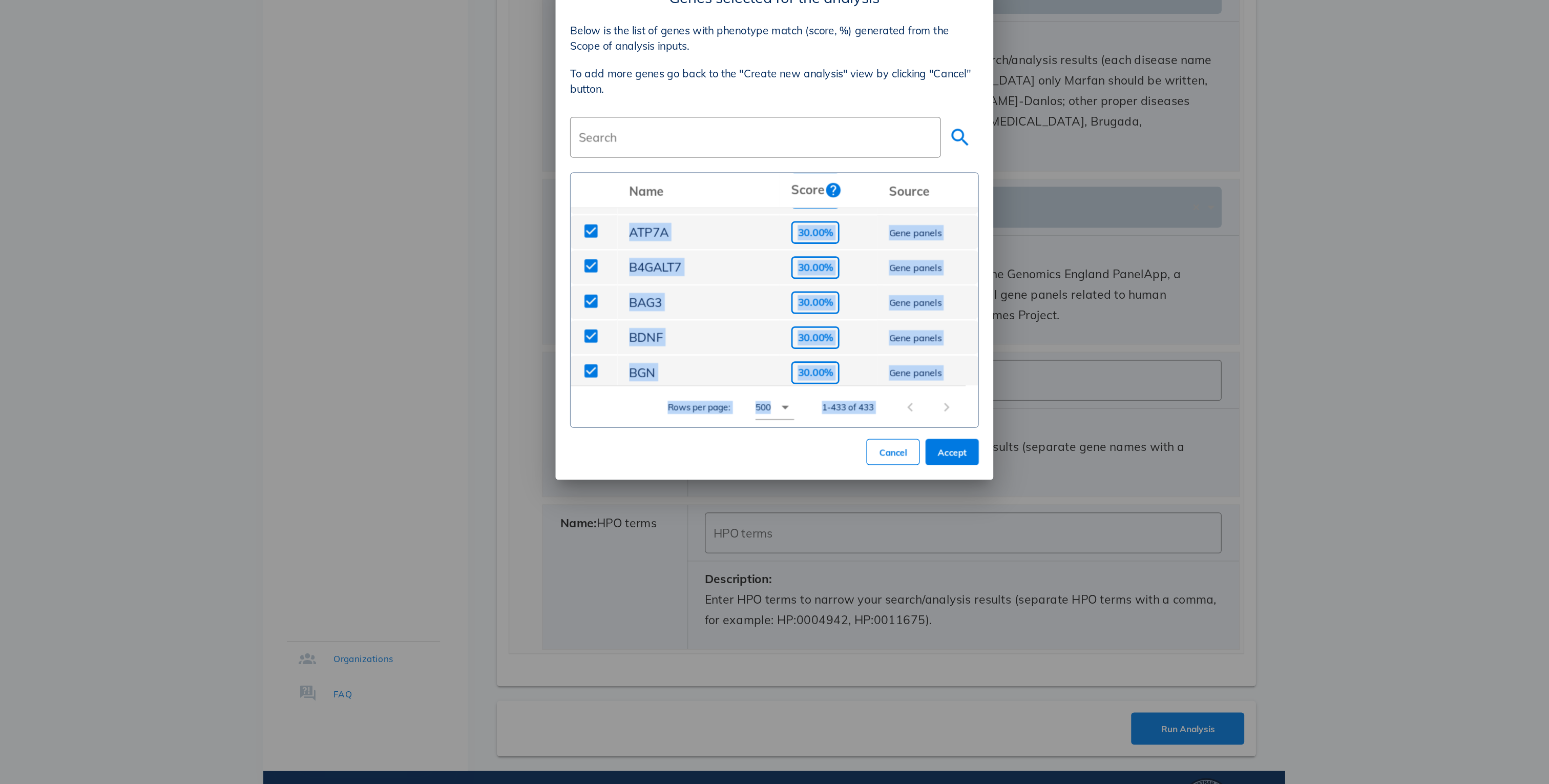
scroll to position [0, 0]
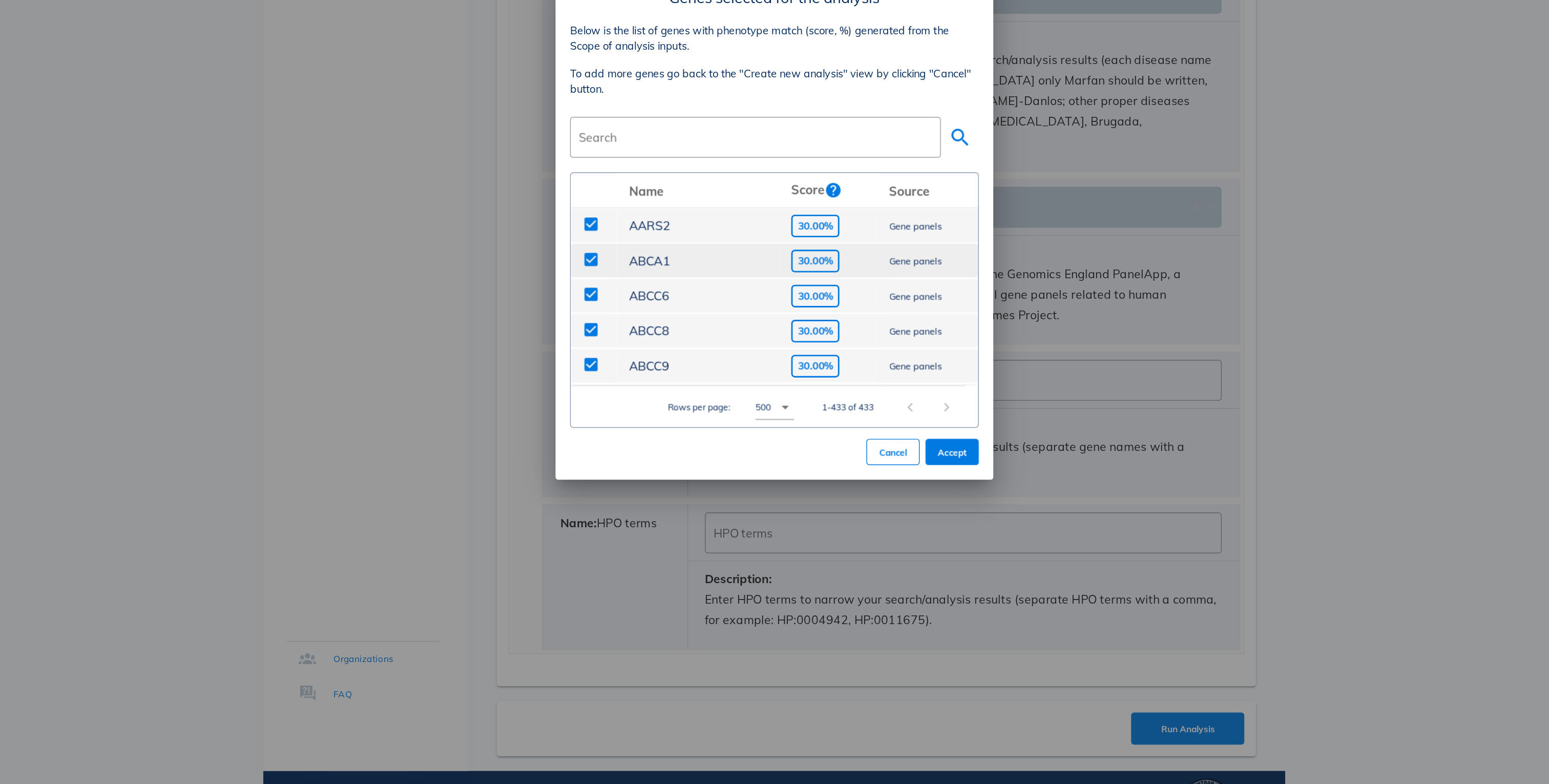
click at [824, 406] on td "30.00%" at bounding box center [812, 417] width 69 height 25
click at [648, 410] on div at bounding box center [646, 416] width 18 height 18
click at [856, 420] on span "Gene panels" at bounding box center [873, 417] width 37 height 8
click at [641, 386] on div at bounding box center [646, 391] width 18 height 18
click at [641, 434] on div at bounding box center [646, 440] width 18 height 18
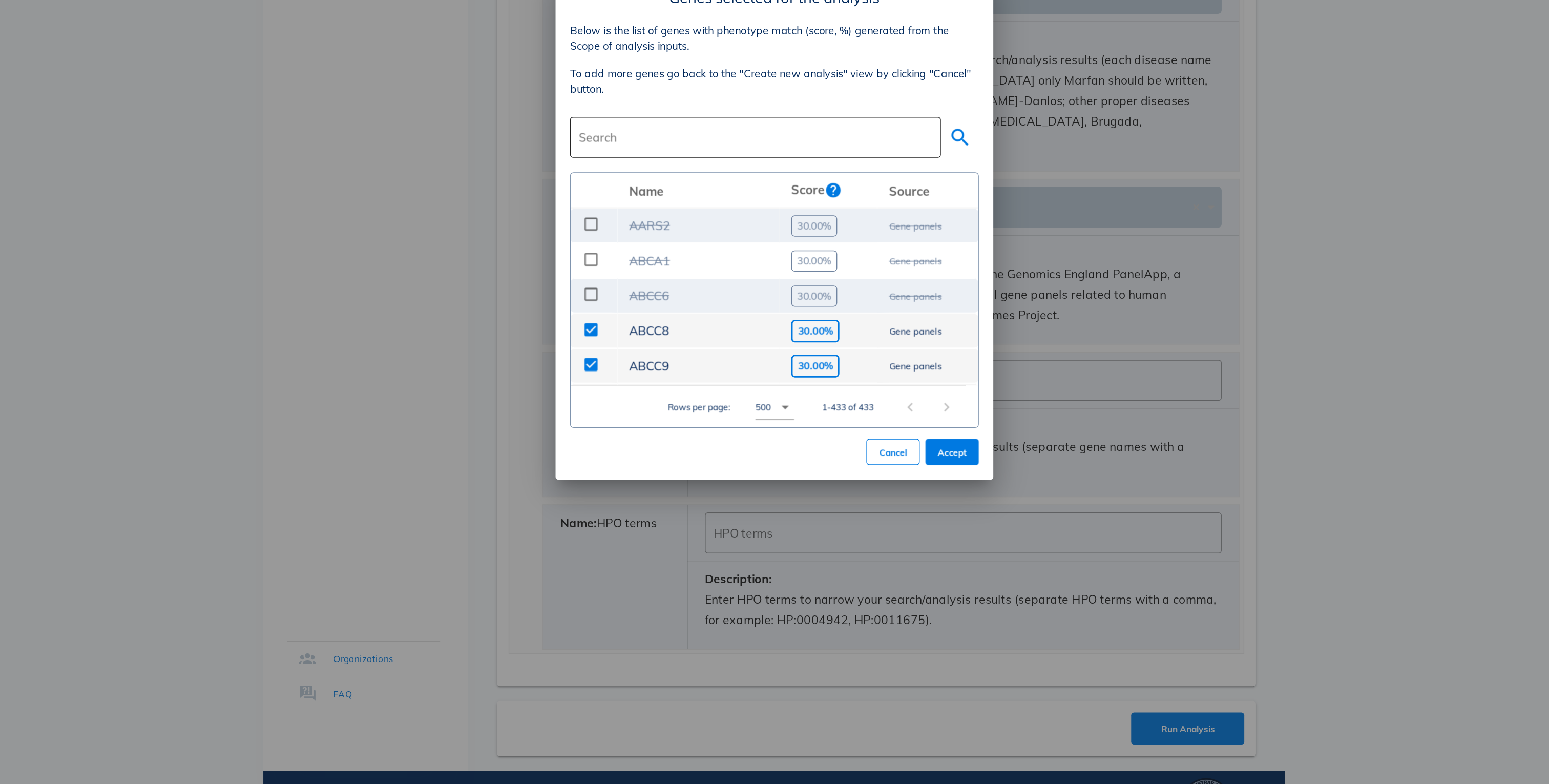
click at [671, 322] on input "Search" at bounding box center [762, 330] width 248 height 16
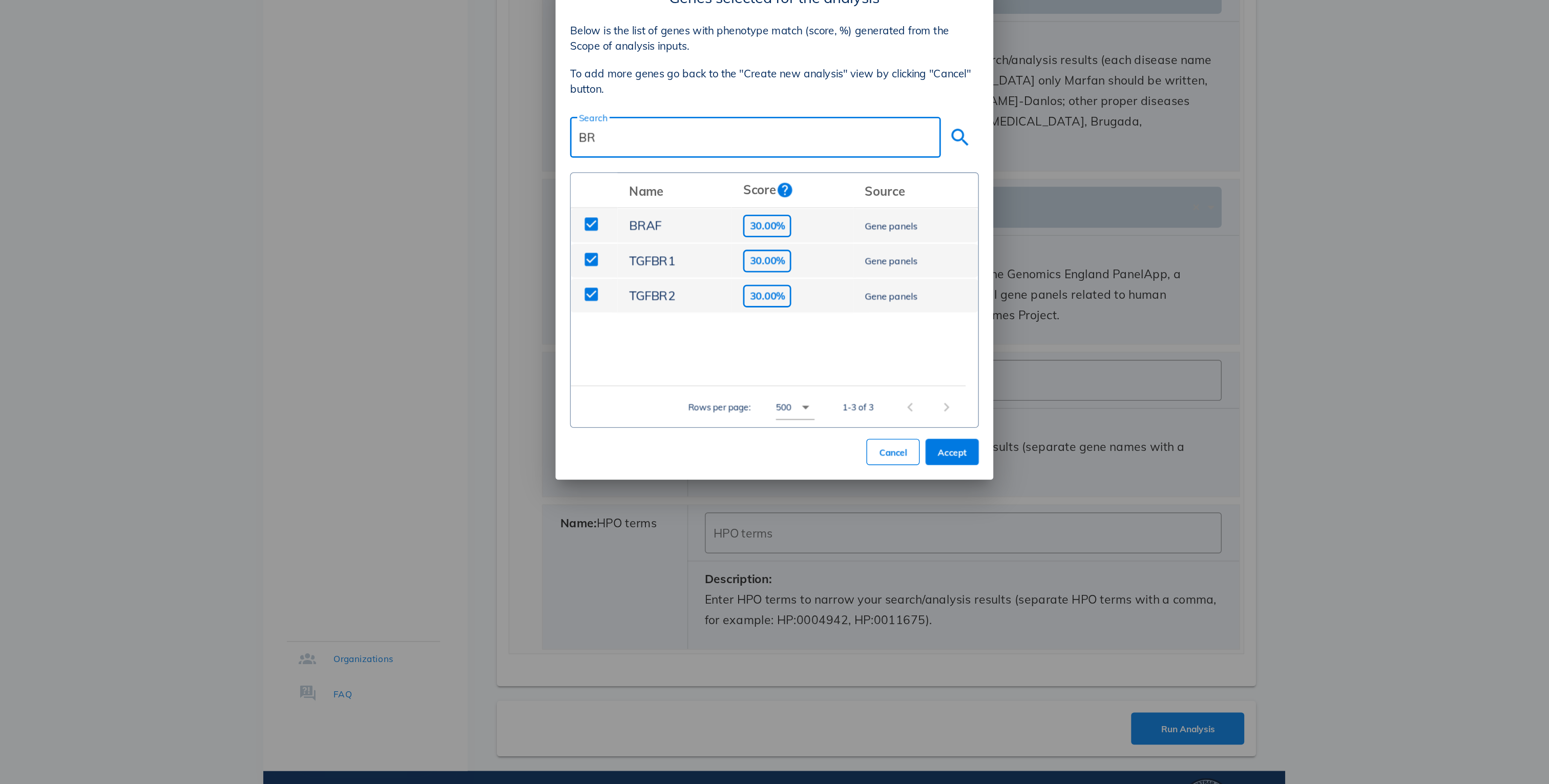
type input "B"
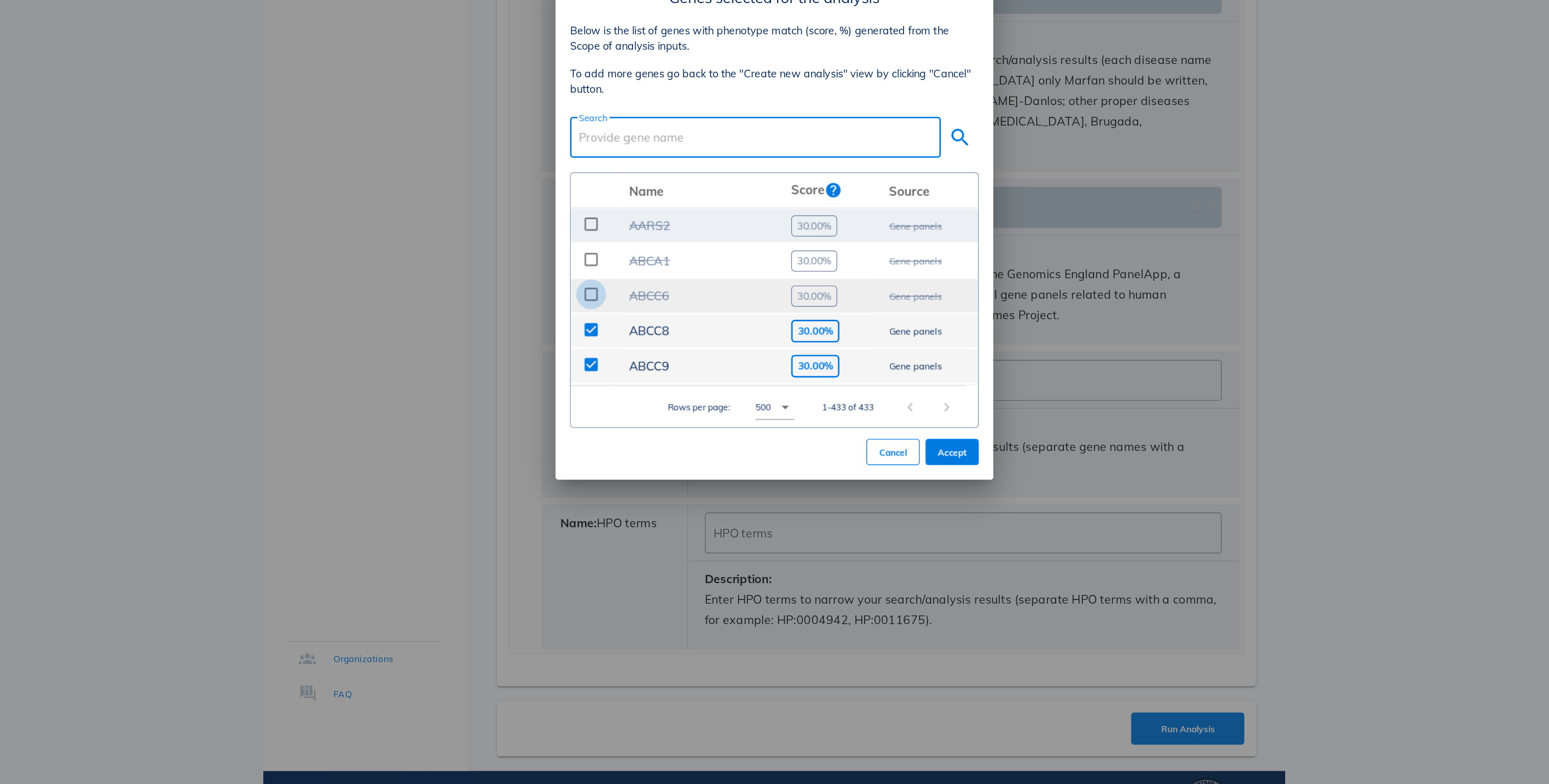
click at [646, 439] on div at bounding box center [646, 440] width 18 height 18
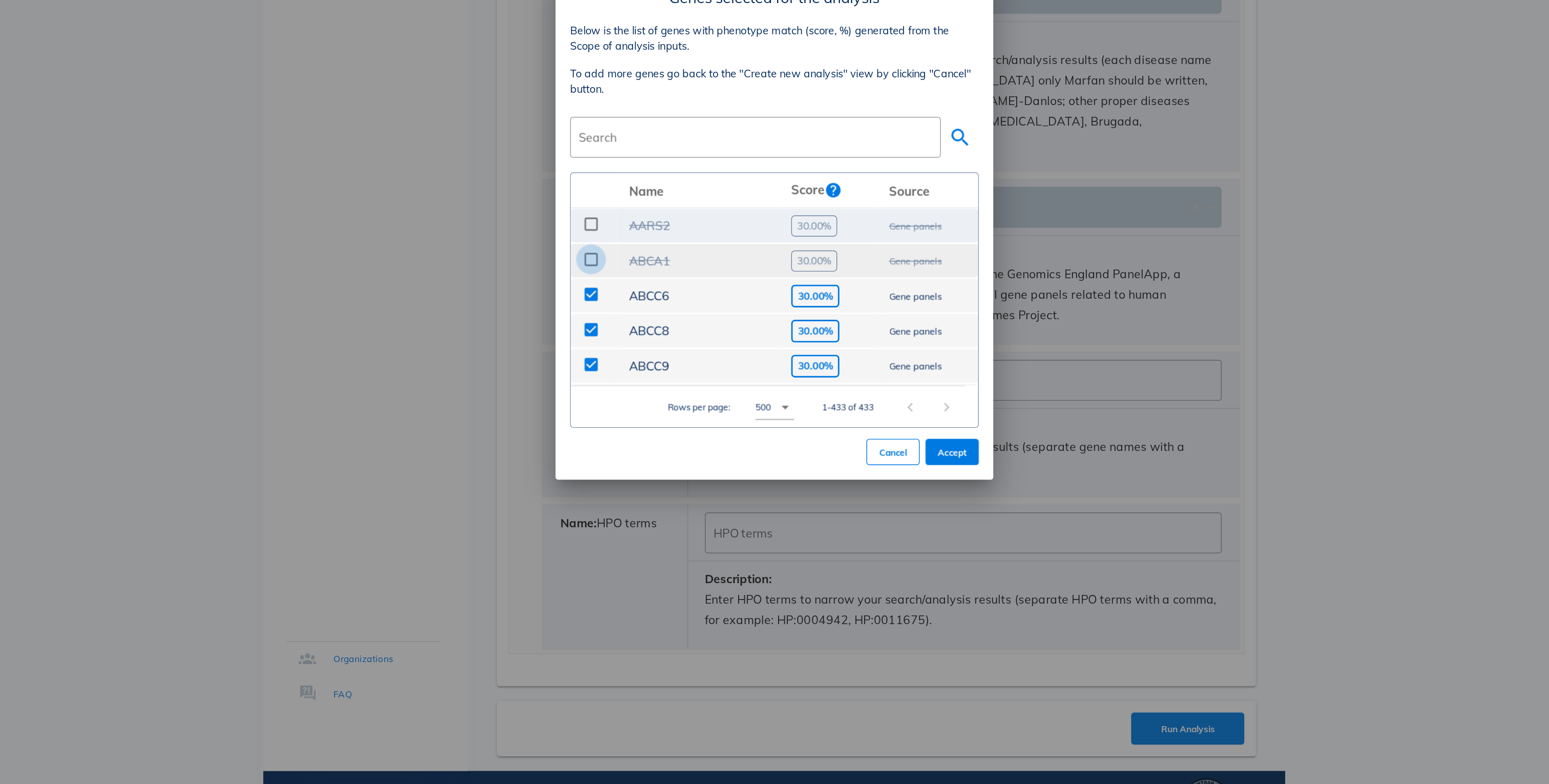
click at [644, 419] on div at bounding box center [646, 416] width 18 height 18
click at [644, 391] on div at bounding box center [646, 391] width 18 height 18
drag, startPoint x: 846, startPoint y: 391, endPoint x: 887, endPoint y: 391, distance: 41.0
click at [890, 391] on td "Gene panels" at bounding box center [882, 392] width 71 height 25
click at [647, 391] on div at bounding box center [646, 391] width 18 height 18
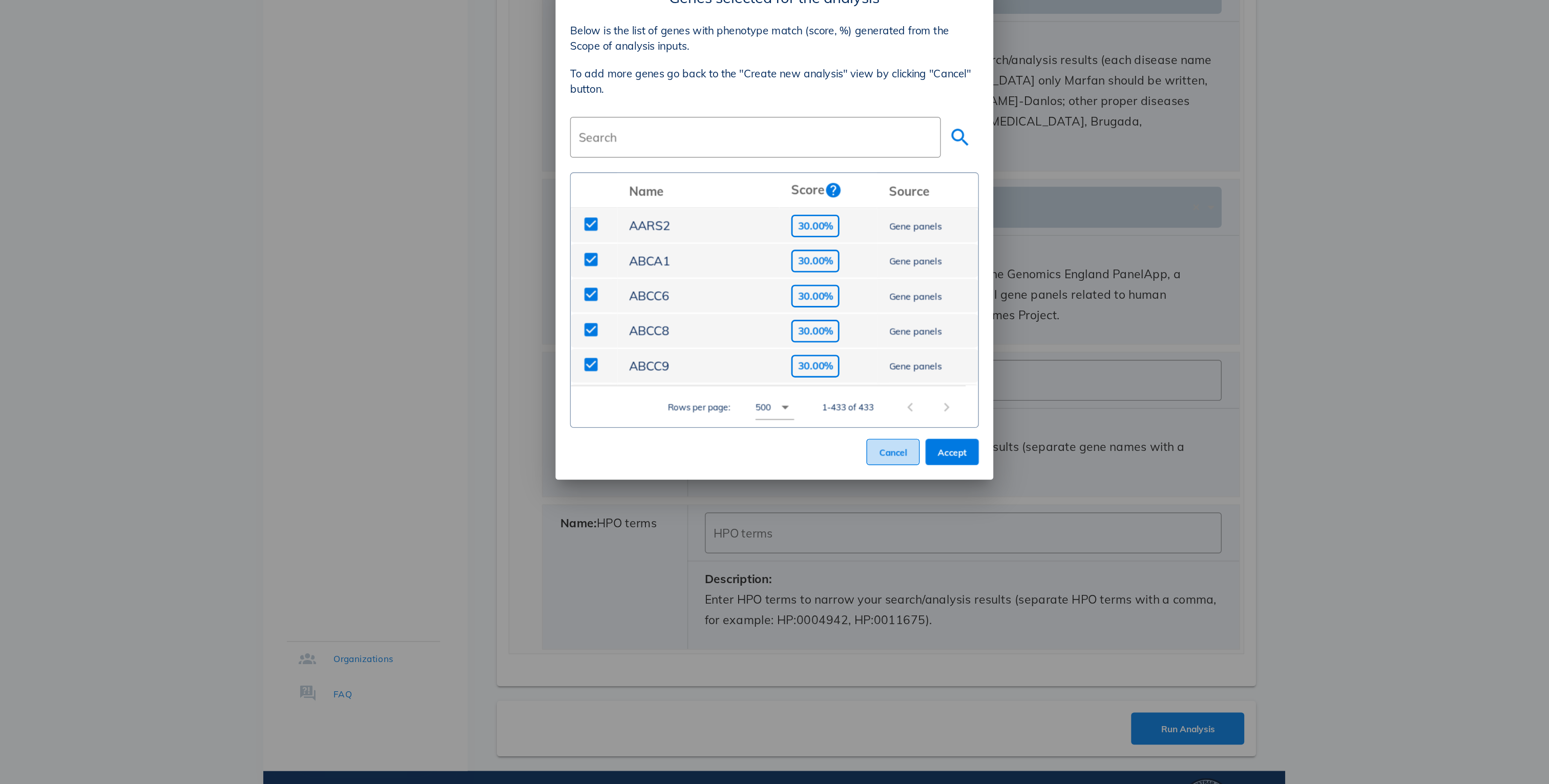
click at [856, 551] on span "Cancel" at bounding box center [858, 551] width 20 height 7
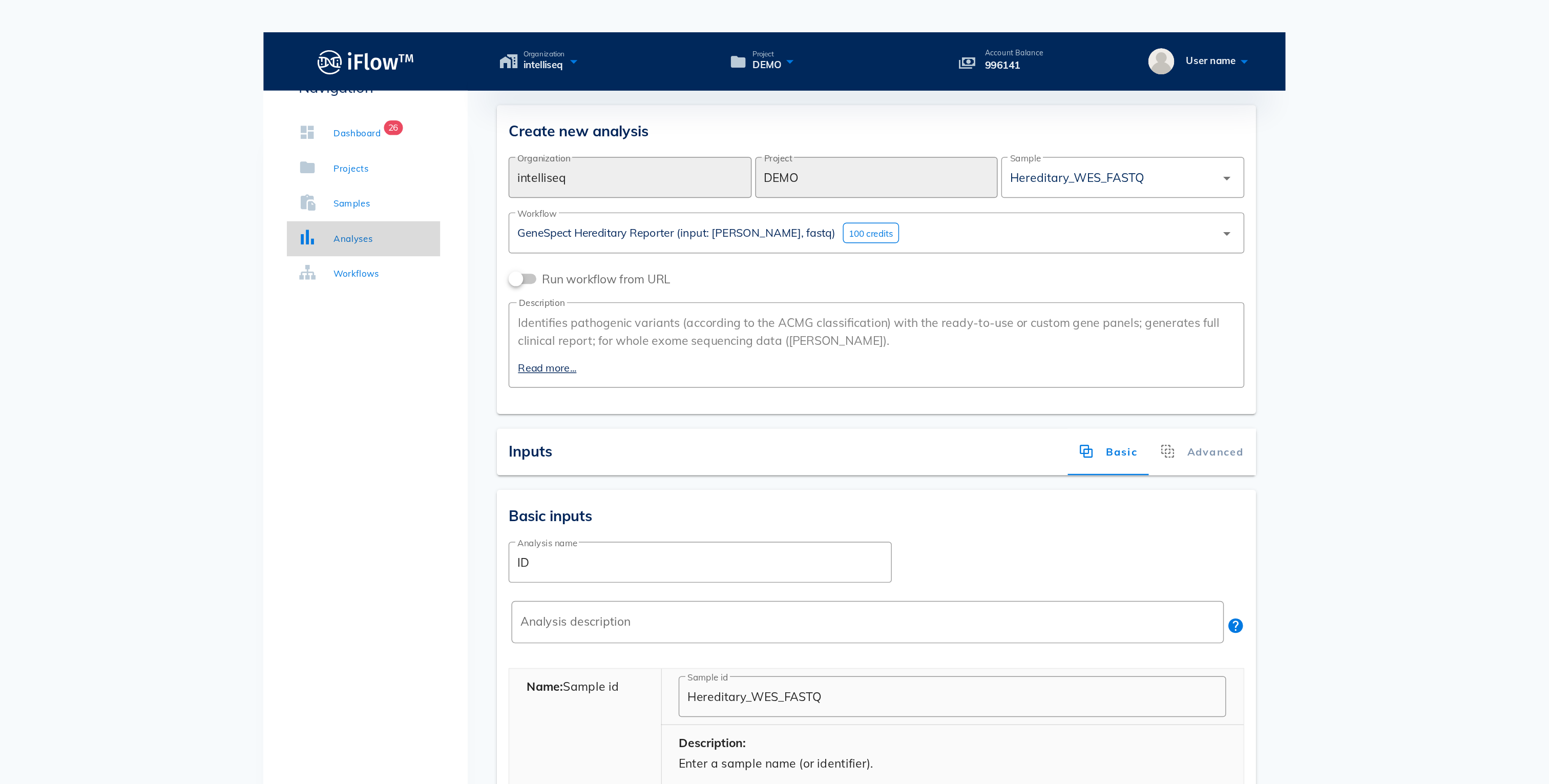
click at [477, 170] on div "Analyses" at bounding box center [479, 167] width 28 height 10
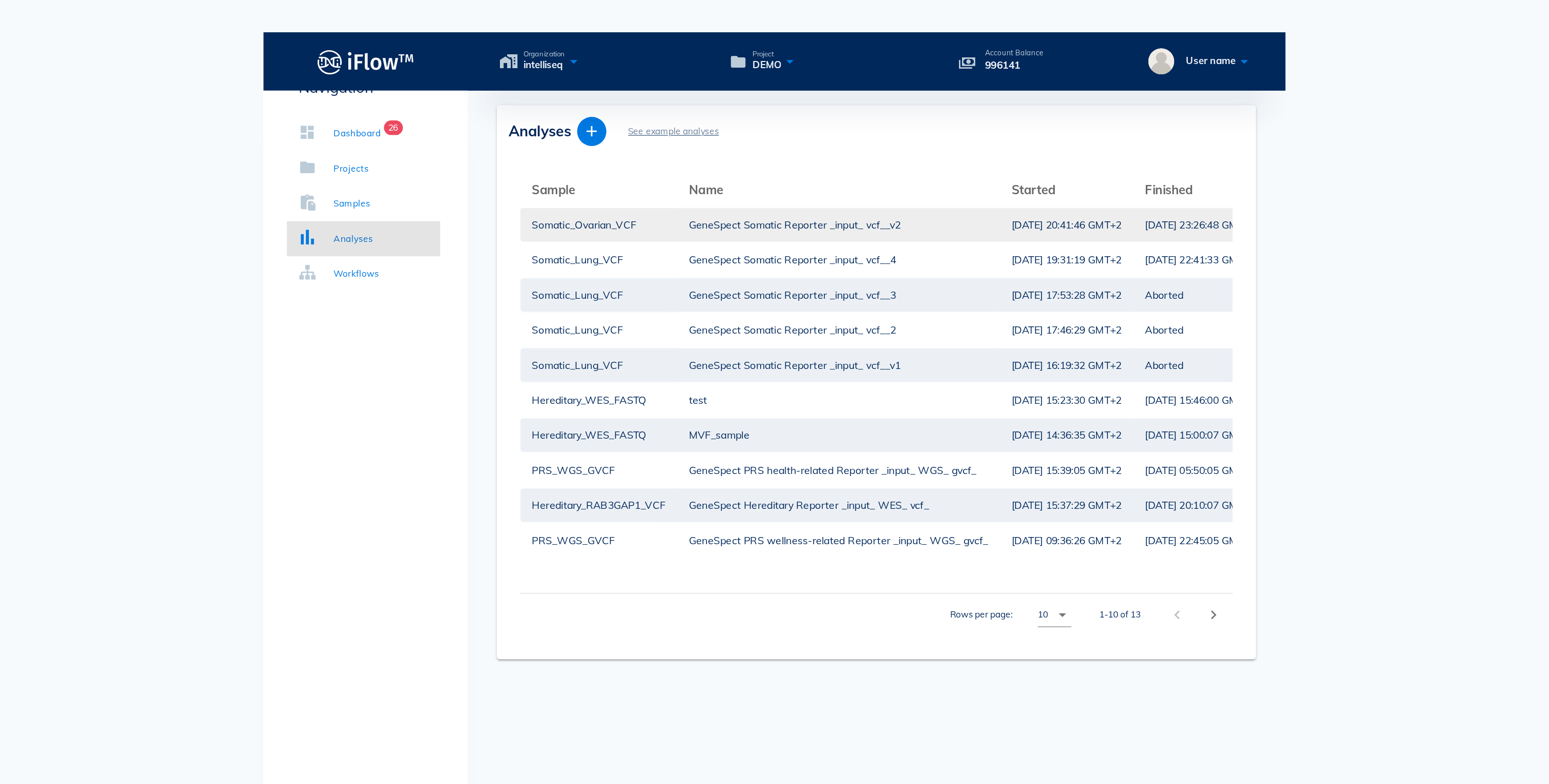
click at [735, 146] on div "GeneSpect Somatic Reporter _input_ vcf__v2" at bounding box center [819, 157] width 210 height 24
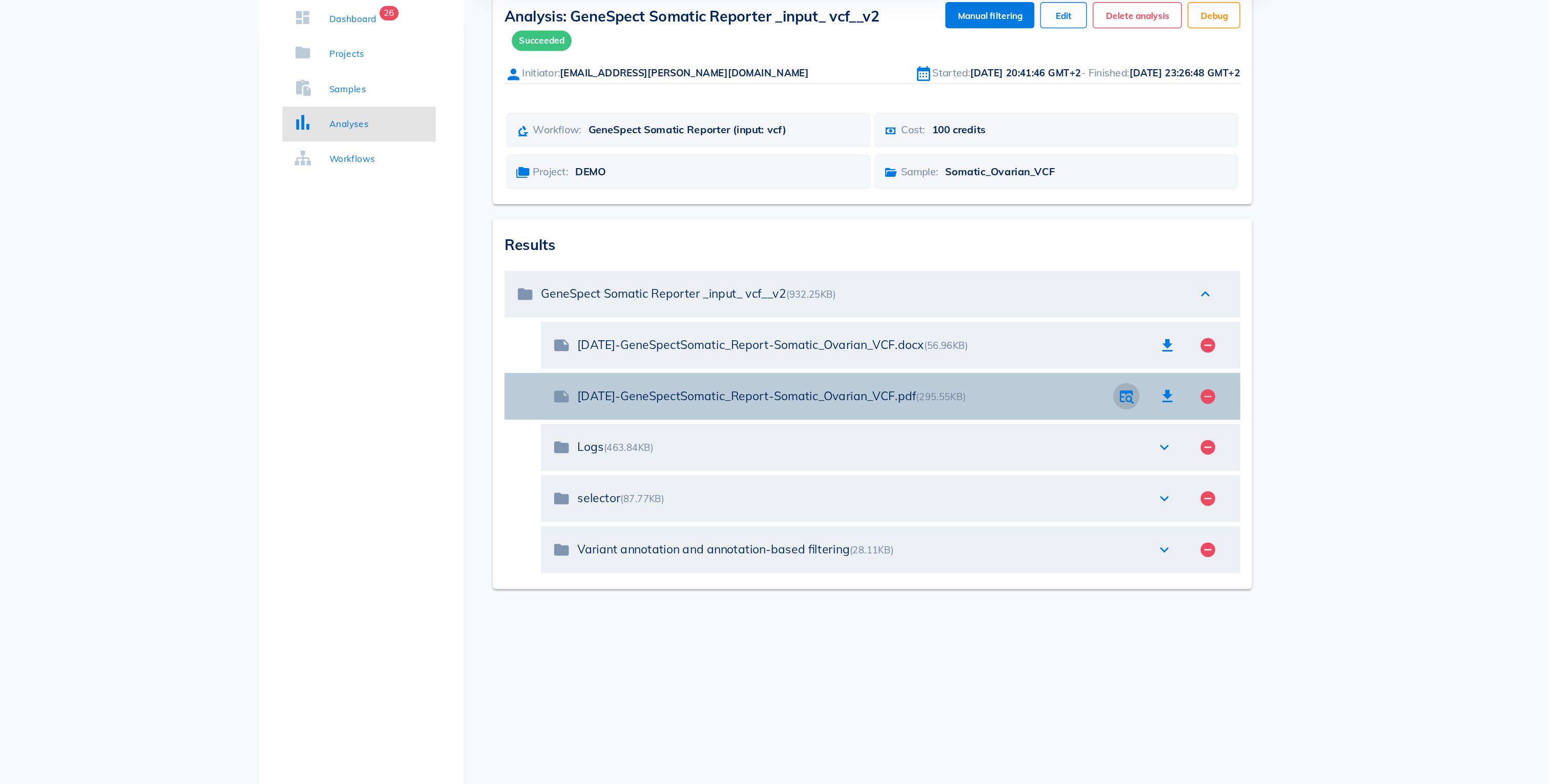
click at [1027, 352] on icon "button" at bounding box center [1025, 359] width 12 height 12
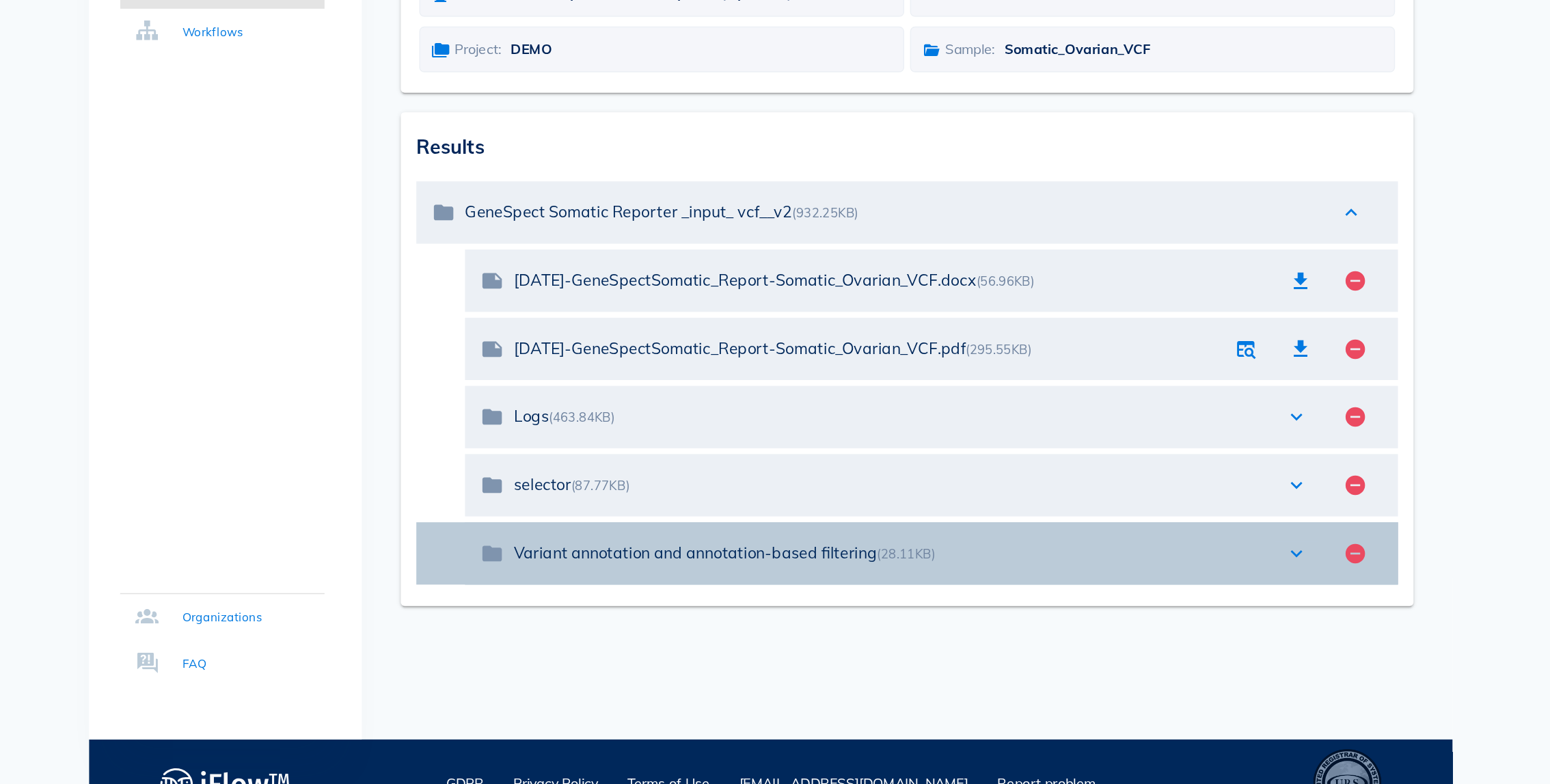
click at [1142, 614] on icon "expand_more" at bounding box center [1144, 622] width 16 height 16
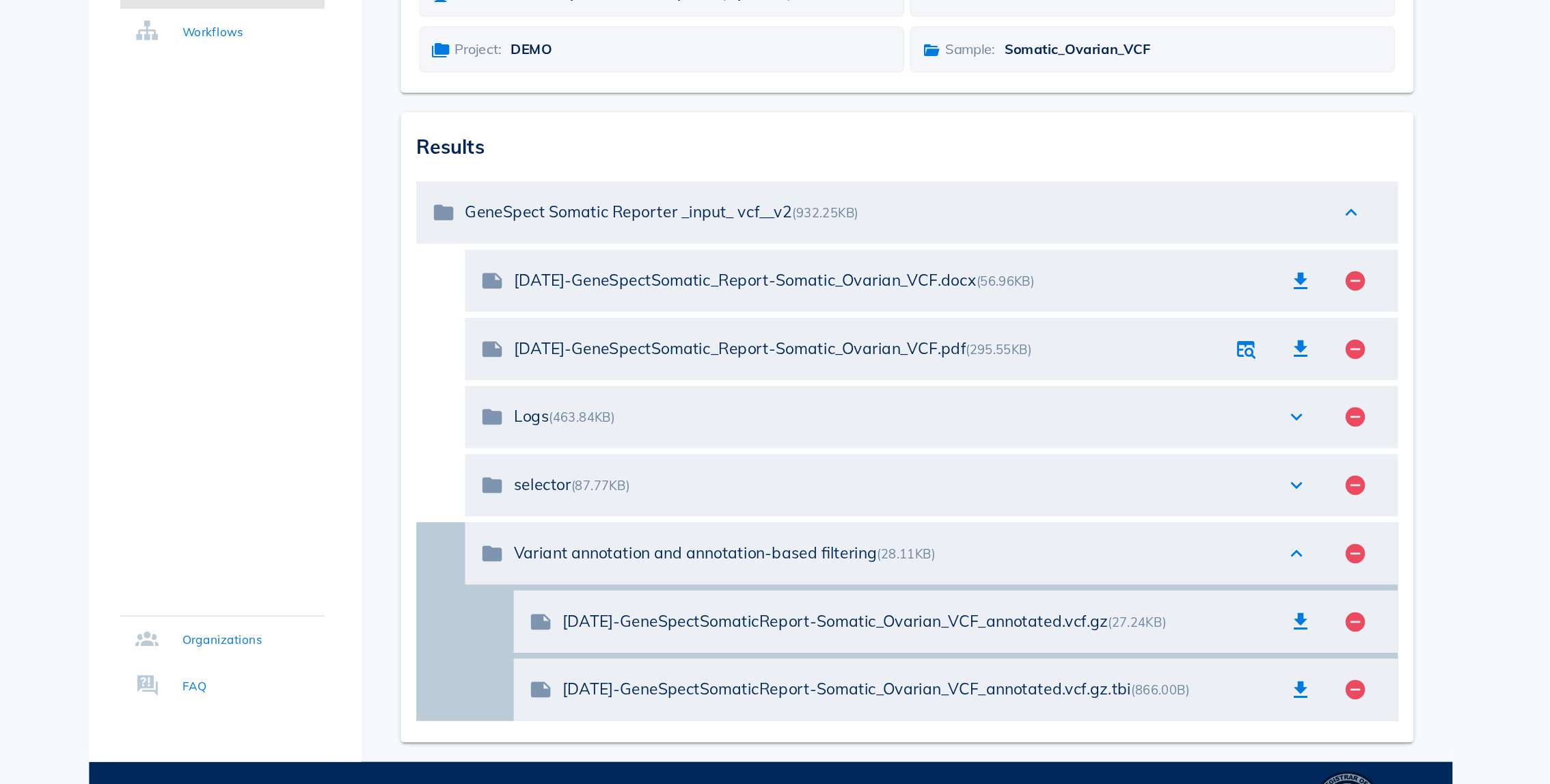
scroll to position [15, 0]
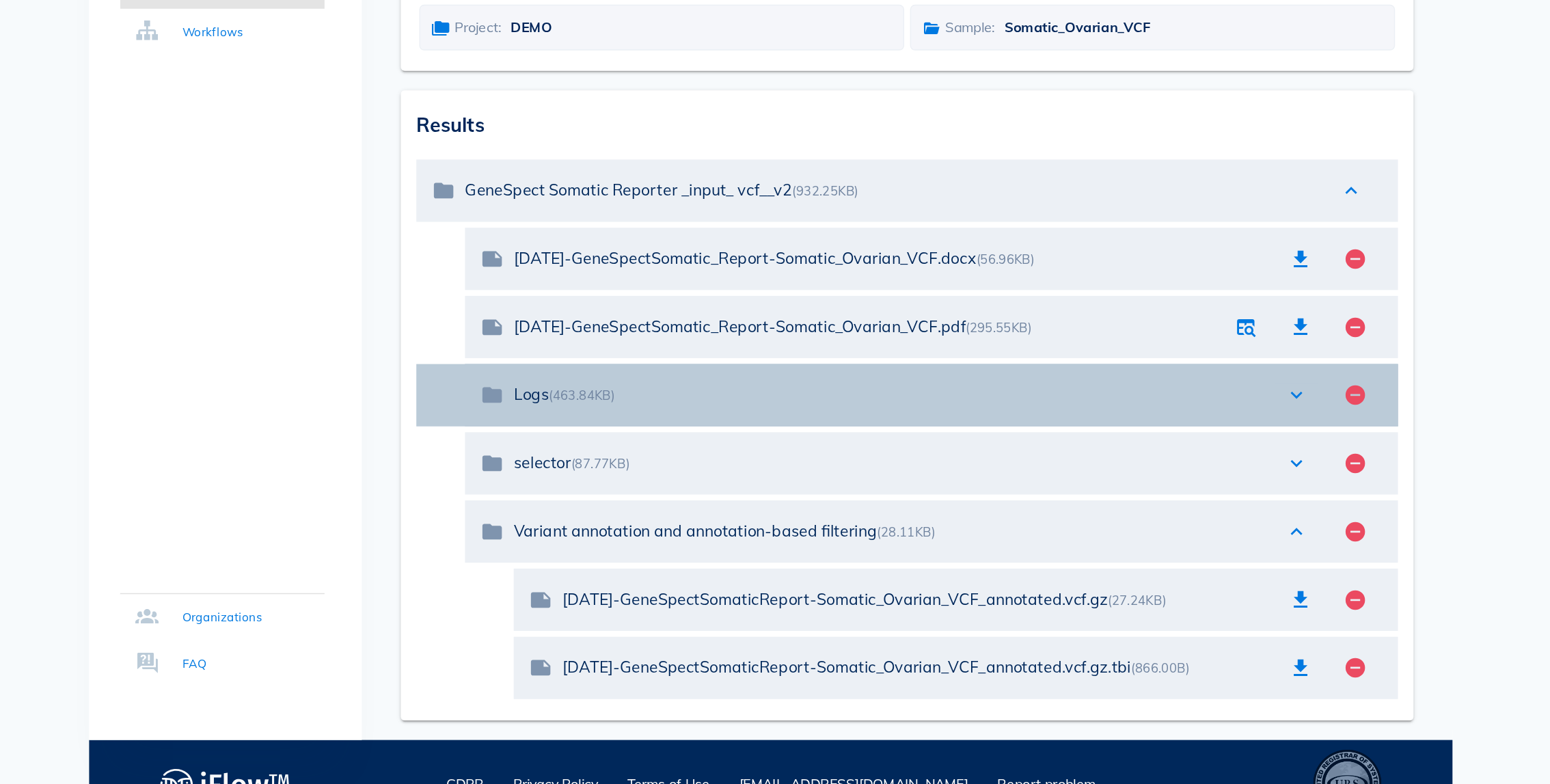
click at [1153, 503] on div "expand_more" at bounding box center [1143, 511] width 30 height 16
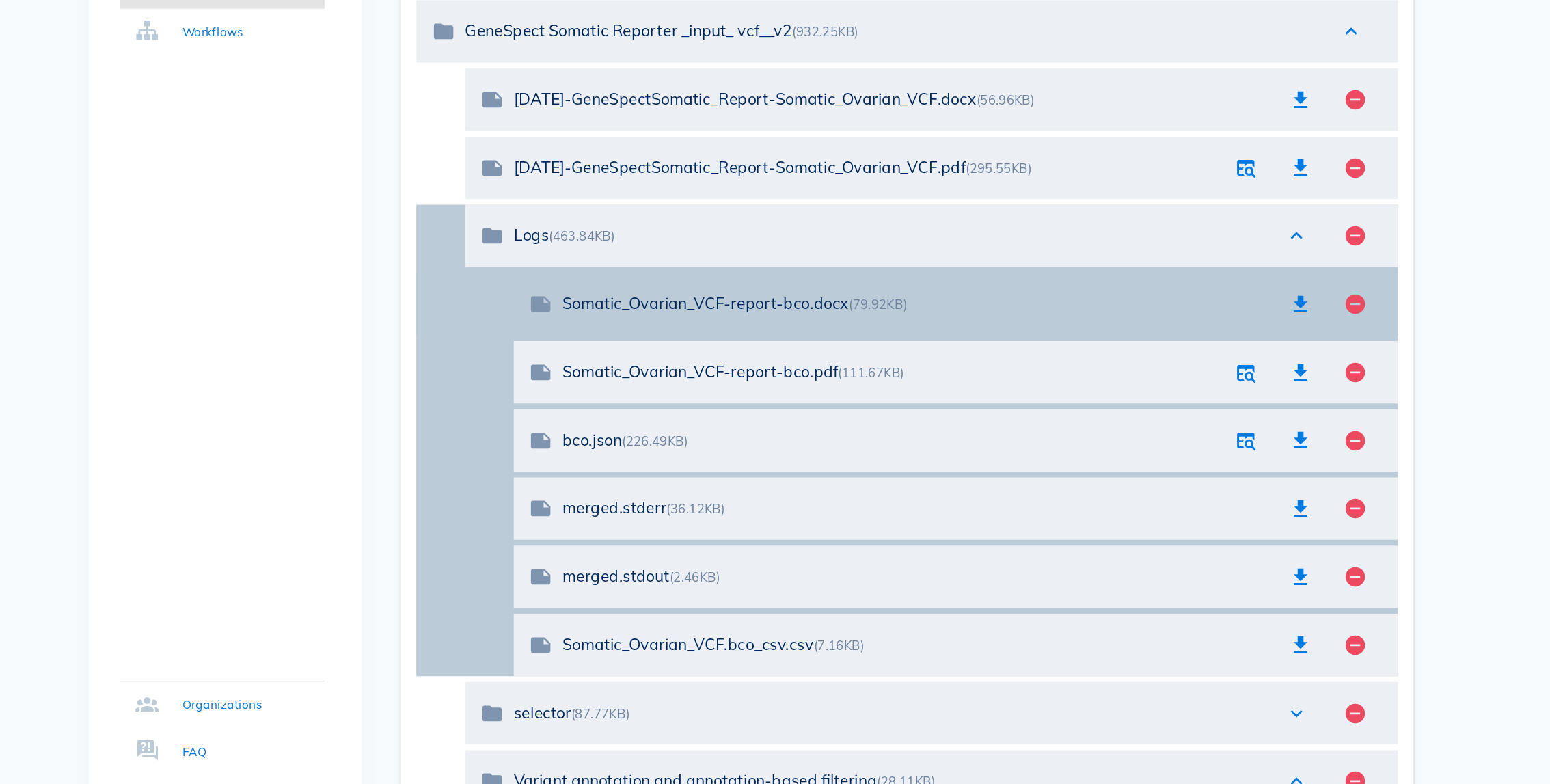
scroll to position [129, 0]
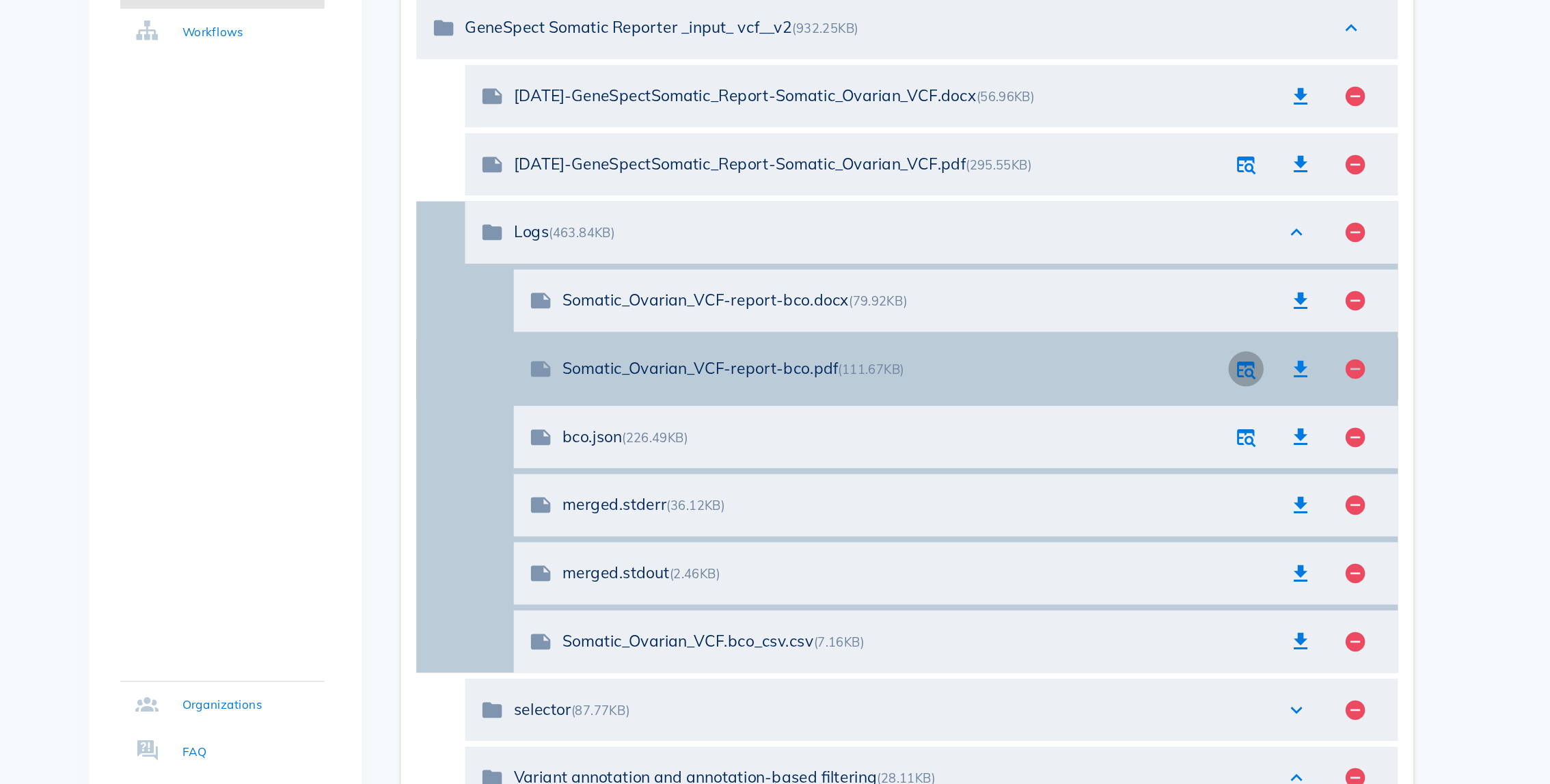
click at [1105, 485] on icon "button" at bounding box center [1109, 493] width 16 height 16
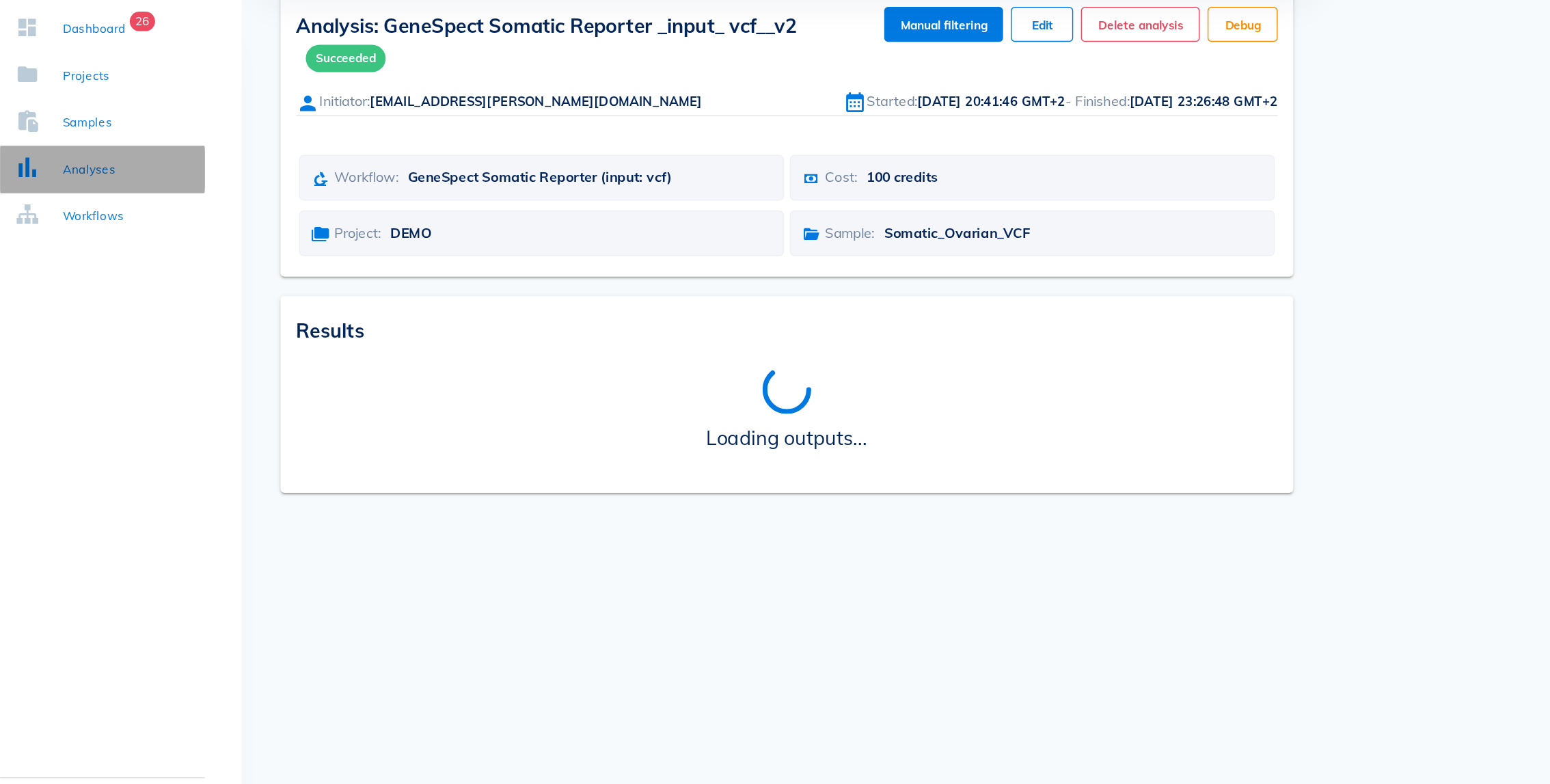
click at [410, 219] on link "Analyses" at bounding box center [390, 224] width 144 height 33
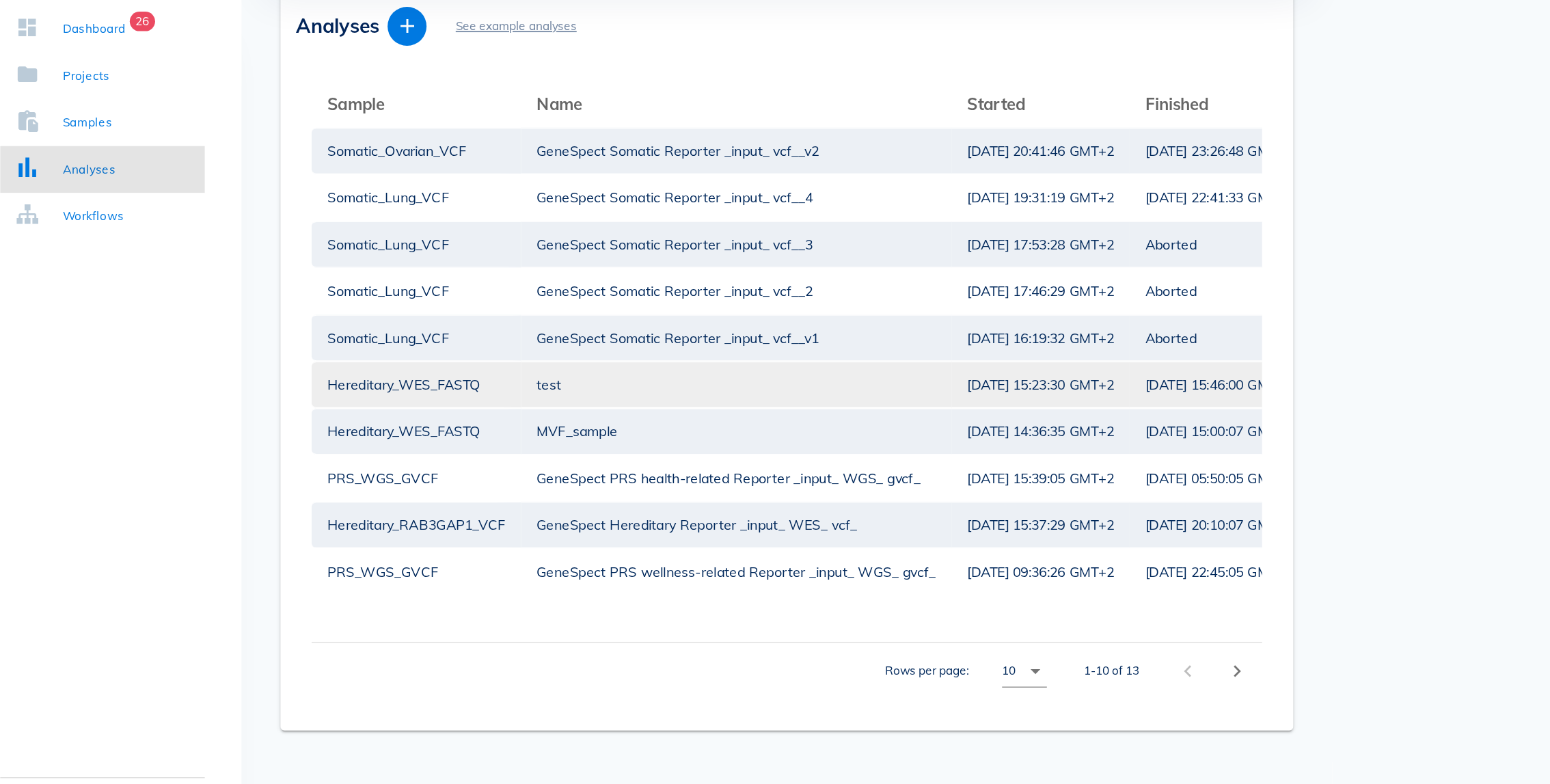
click at [659, 359] on div "Hereditary_WES_FASTQ" at bounding box center [611, 375] width 126 height 32
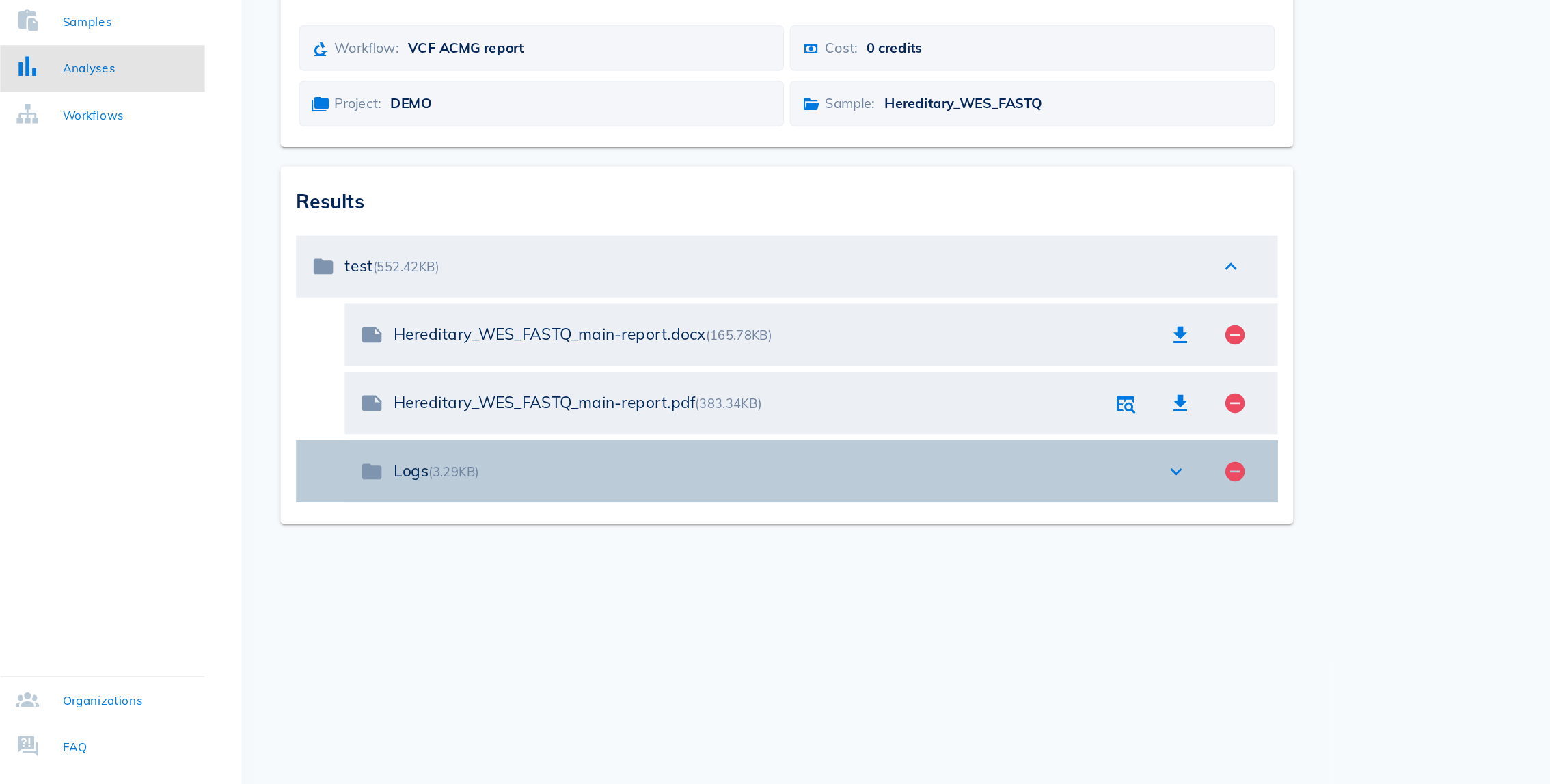
click at [1145, 498] on icon "expand_more" at bounding box center [1144, 506] width 16 height 16
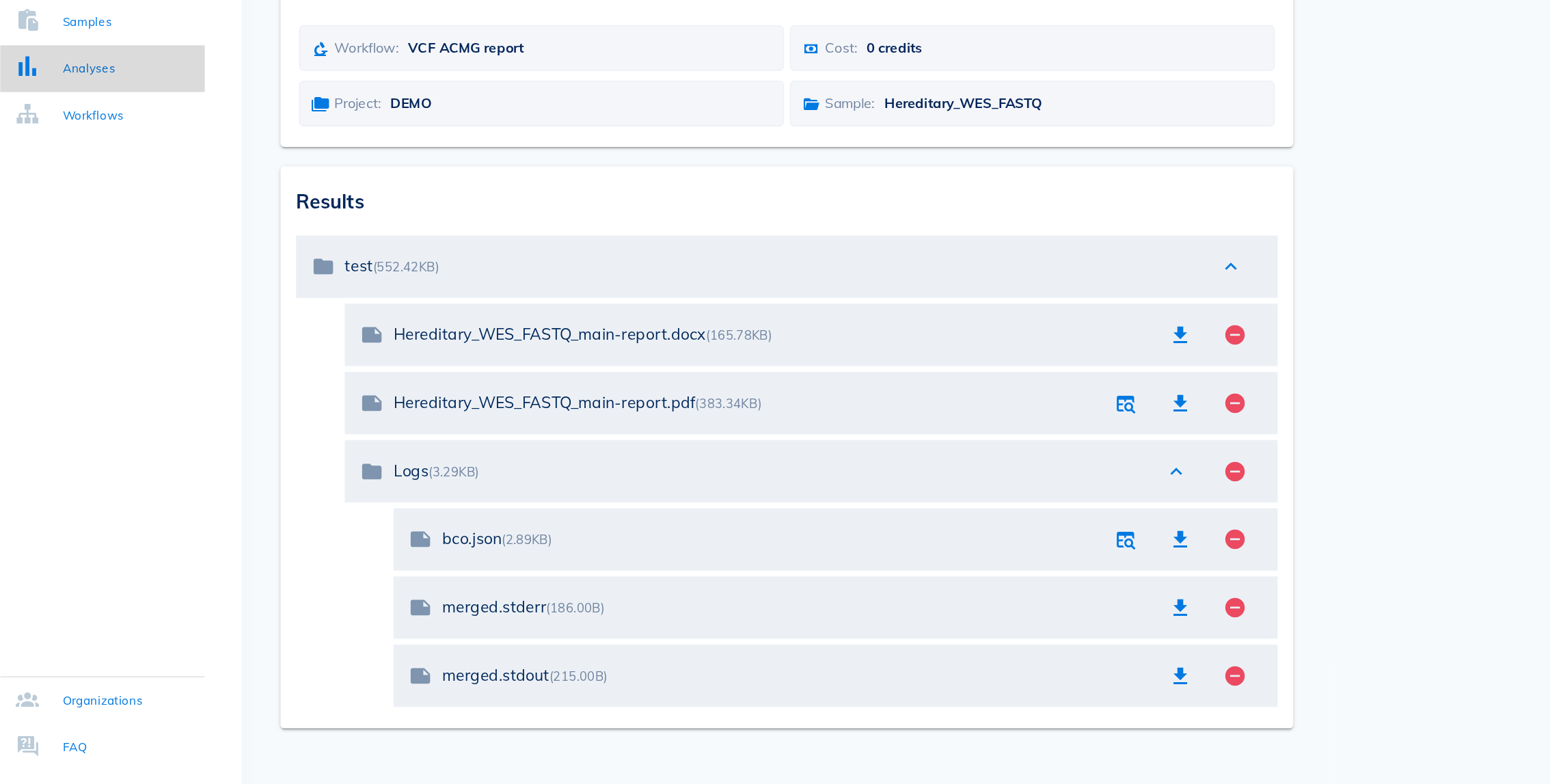
click at [400, 218] on link "Analyses" at bounding box center [390, 224] width 144 height 33
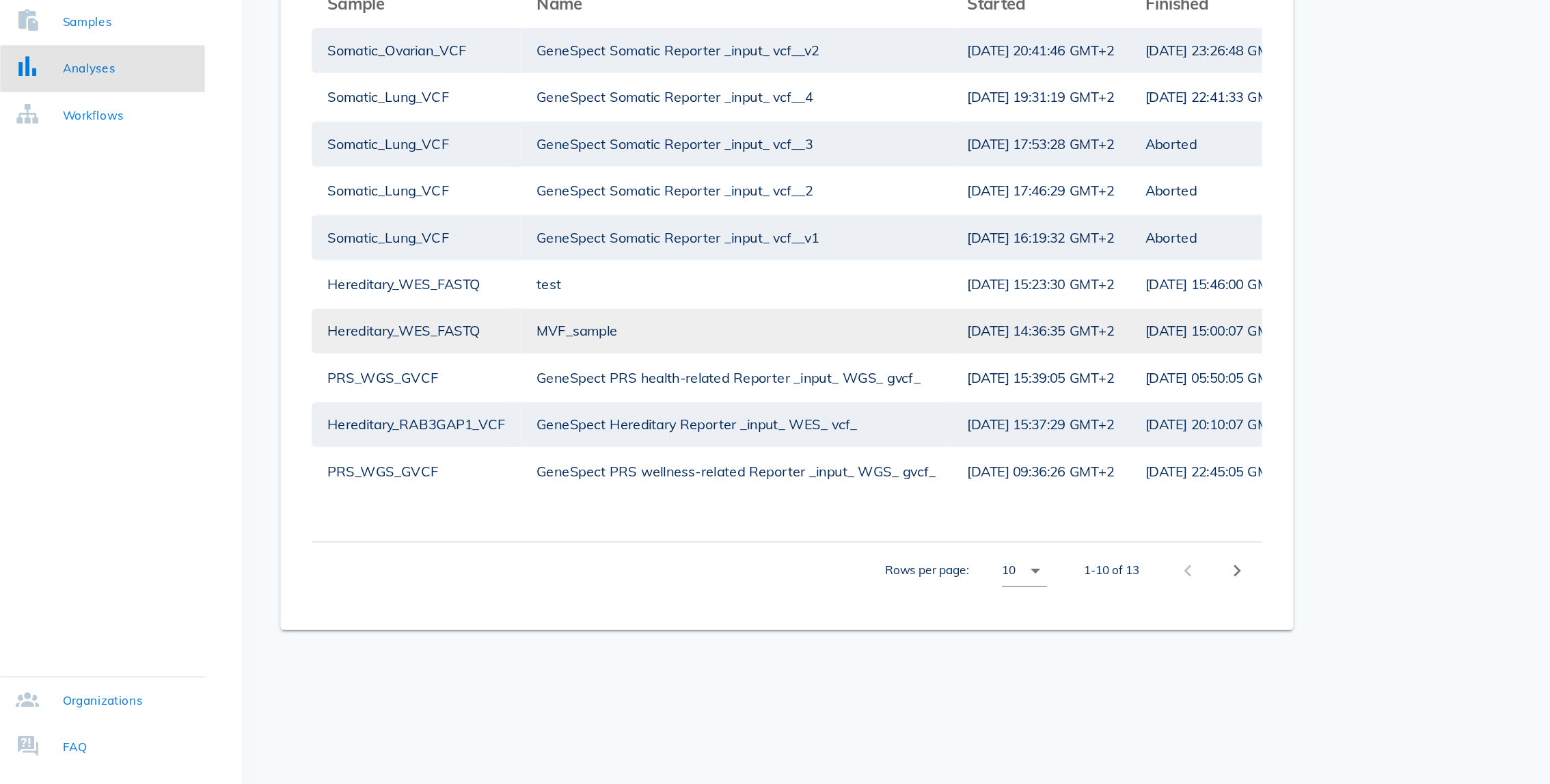
click at [614, 392] on div "Hereditary_WES_FASTQ" at bounding box center [611, 407] width 126 height 32
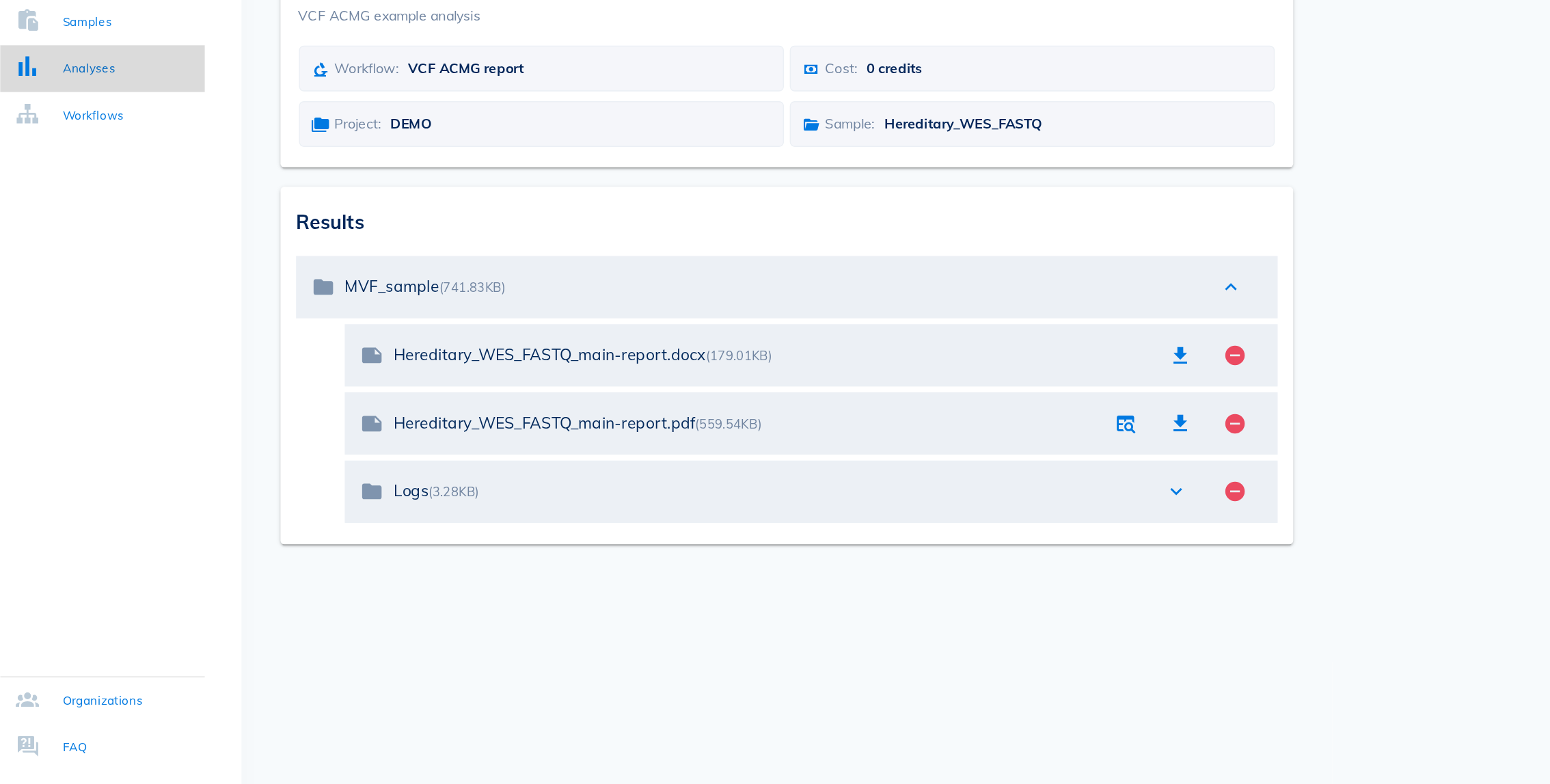
click at [420, 217] on link "Analyses" at bounding box center [390, 224] width 144 height 33
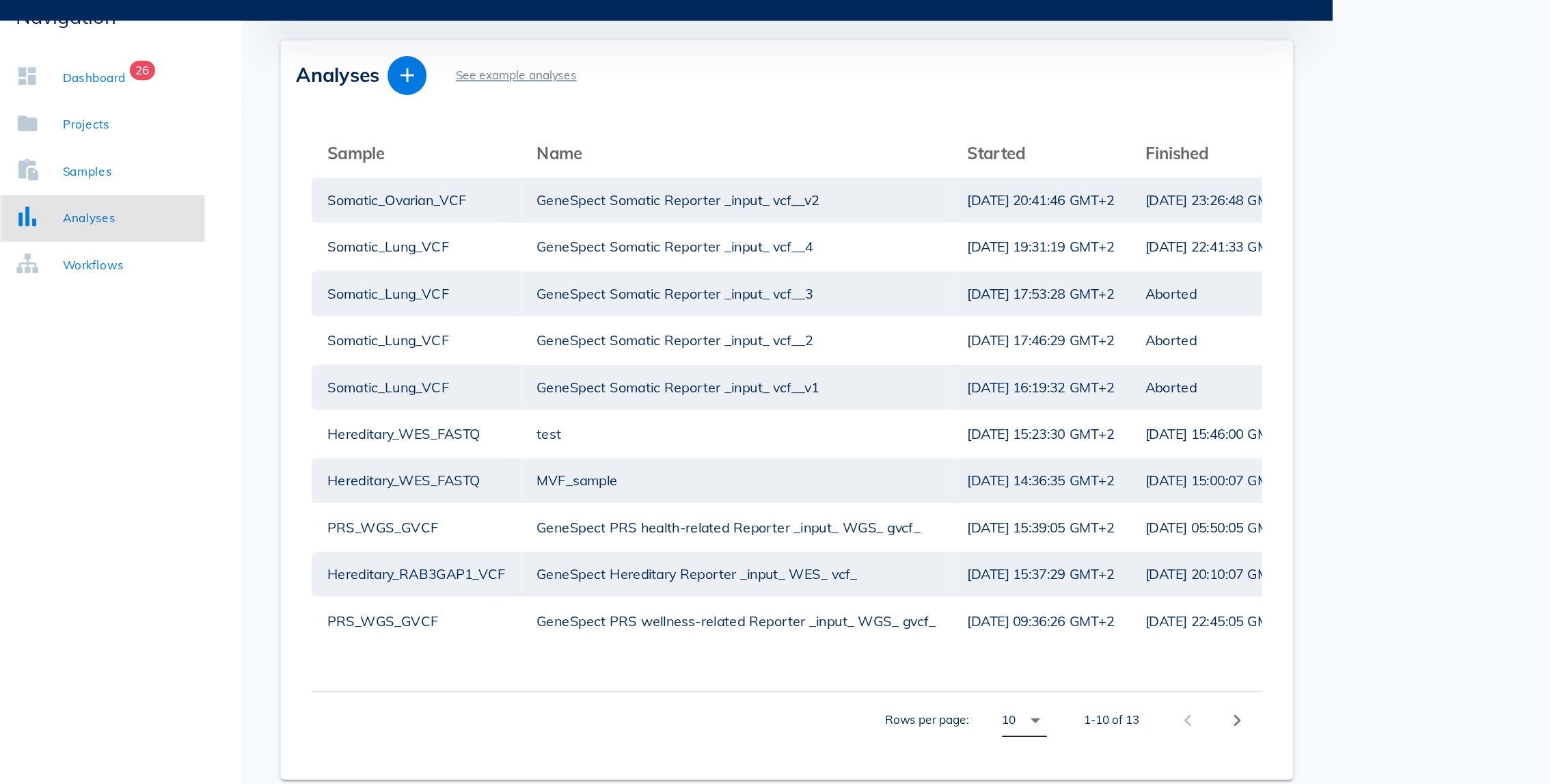
click at [1045, 568] on icon "arrow_drop_down" at bounding box center [1045, 576] width 16 height 16
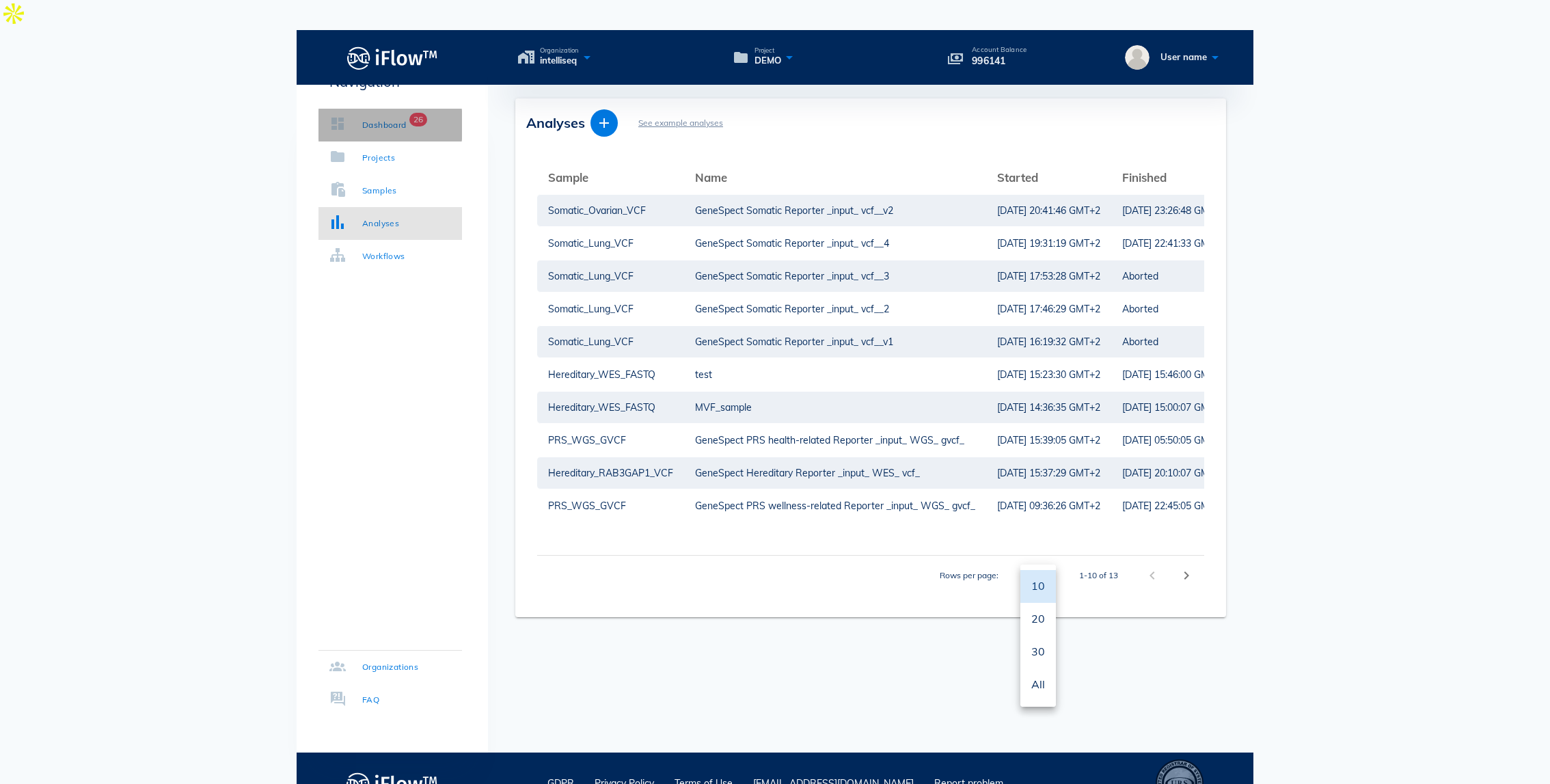
click at [388, 126] on div "Dashboard" at bounding box center [384, 125] width 45 height 14
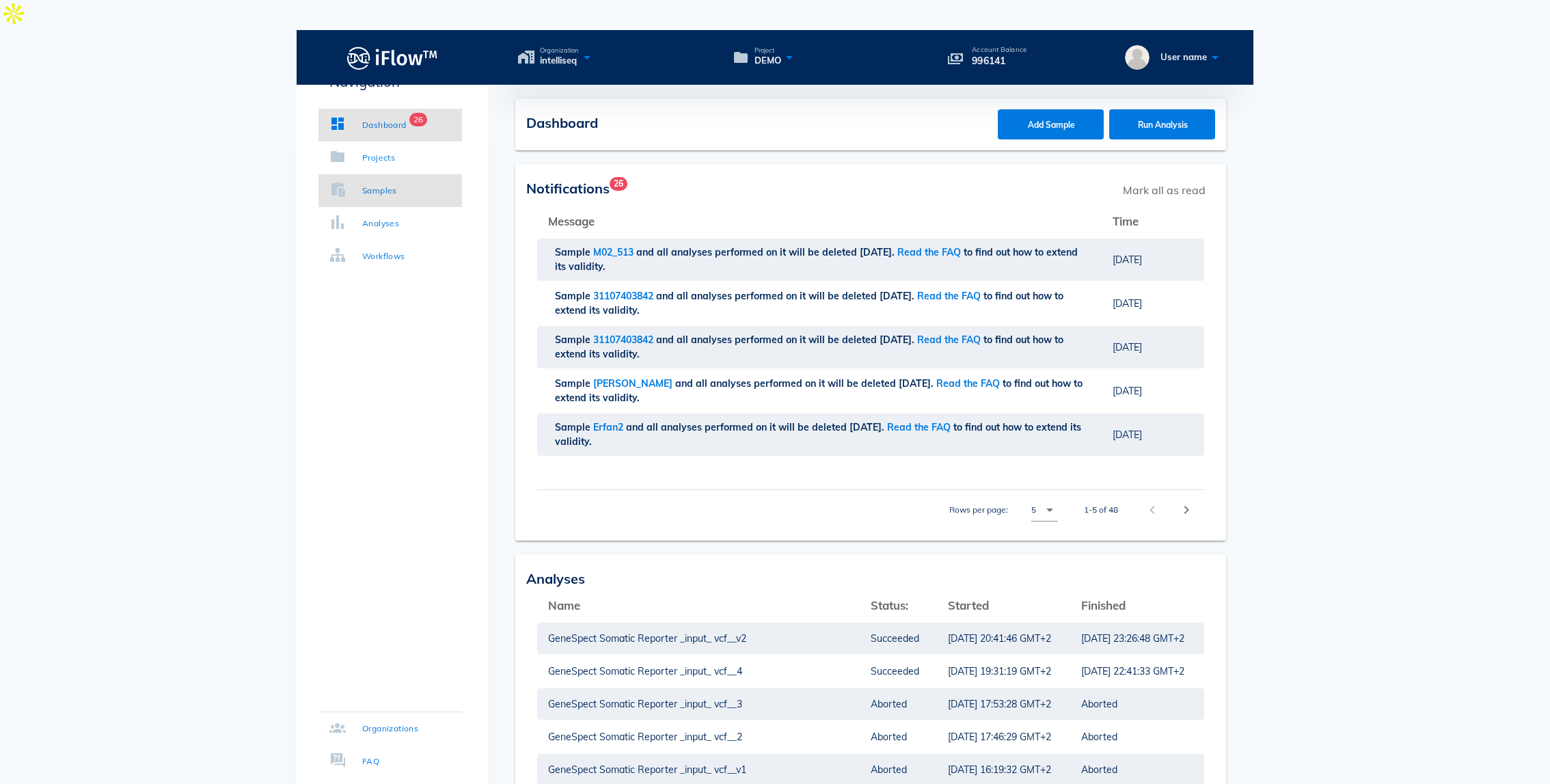
click at [381, 194] on div "Samples" at bounding box center [379, 190] width 35 height 14
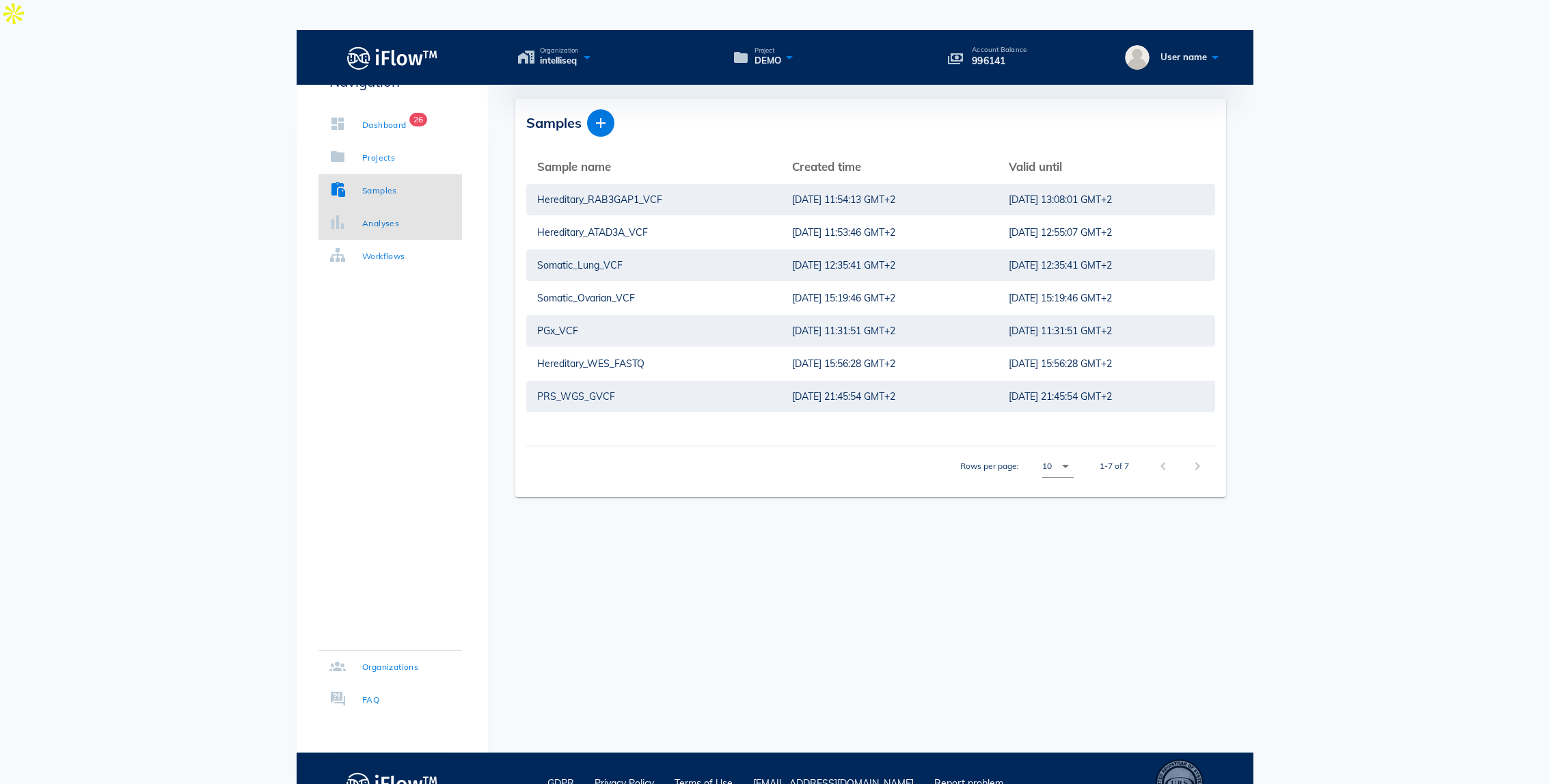
click at [380, 221] on div "Analyses" at bounding box center [380, 223] width 37 height 14
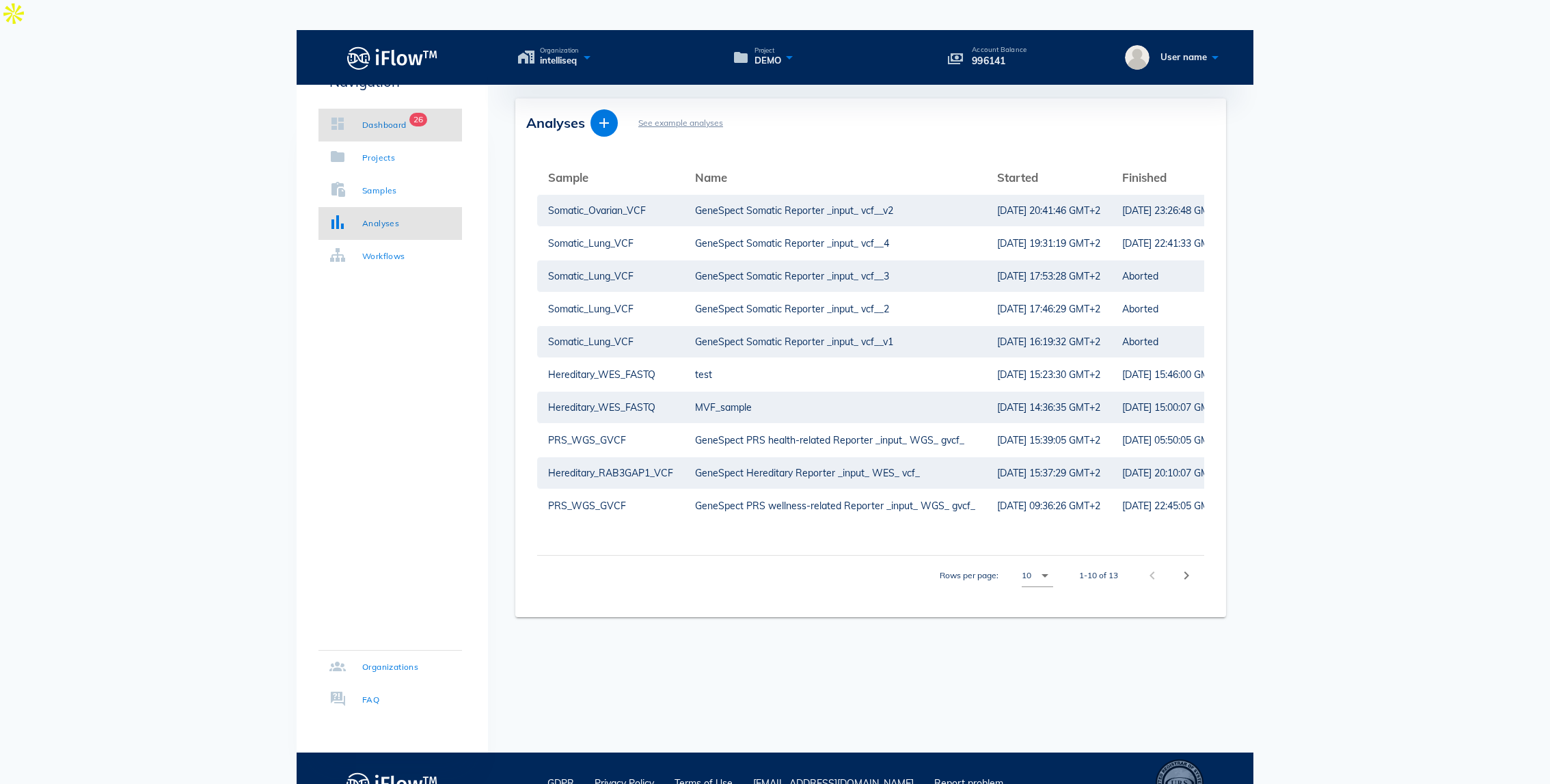
click at [403, 126] on div "Dashboard" at bounding box center [384, 125] width 45 height 14
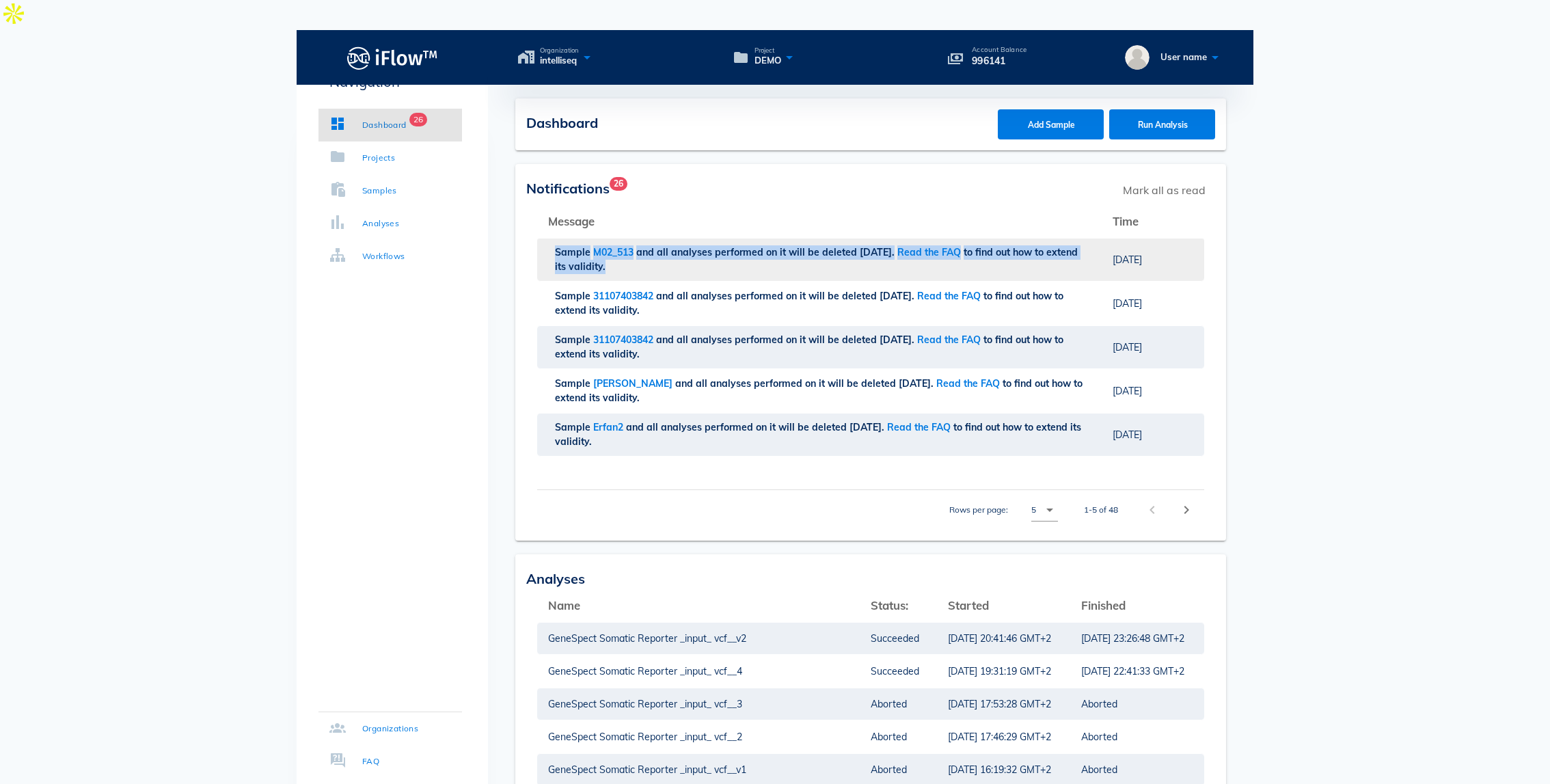
drag, startPoint x: 648, startPoint y: 238, endPoint x: 551, endPoint y: 226, distance: 97.7
click at [551, 238] on td "Sample M02_513 and all analyses performed on it will be deleted in 1 day(s). Re…" at bounding box center [820, 260] width 565 height 44
click at [660, 205] on th "Message" at bounding box center [820, 221] width 565 height 33
click at [665, 175] on div "Notifications 25 Mark all as read" at bounding box center [871, 189] width 689 height 30
click at [582, 47] on icon at bounding box center [587, 57] width 16 height 20
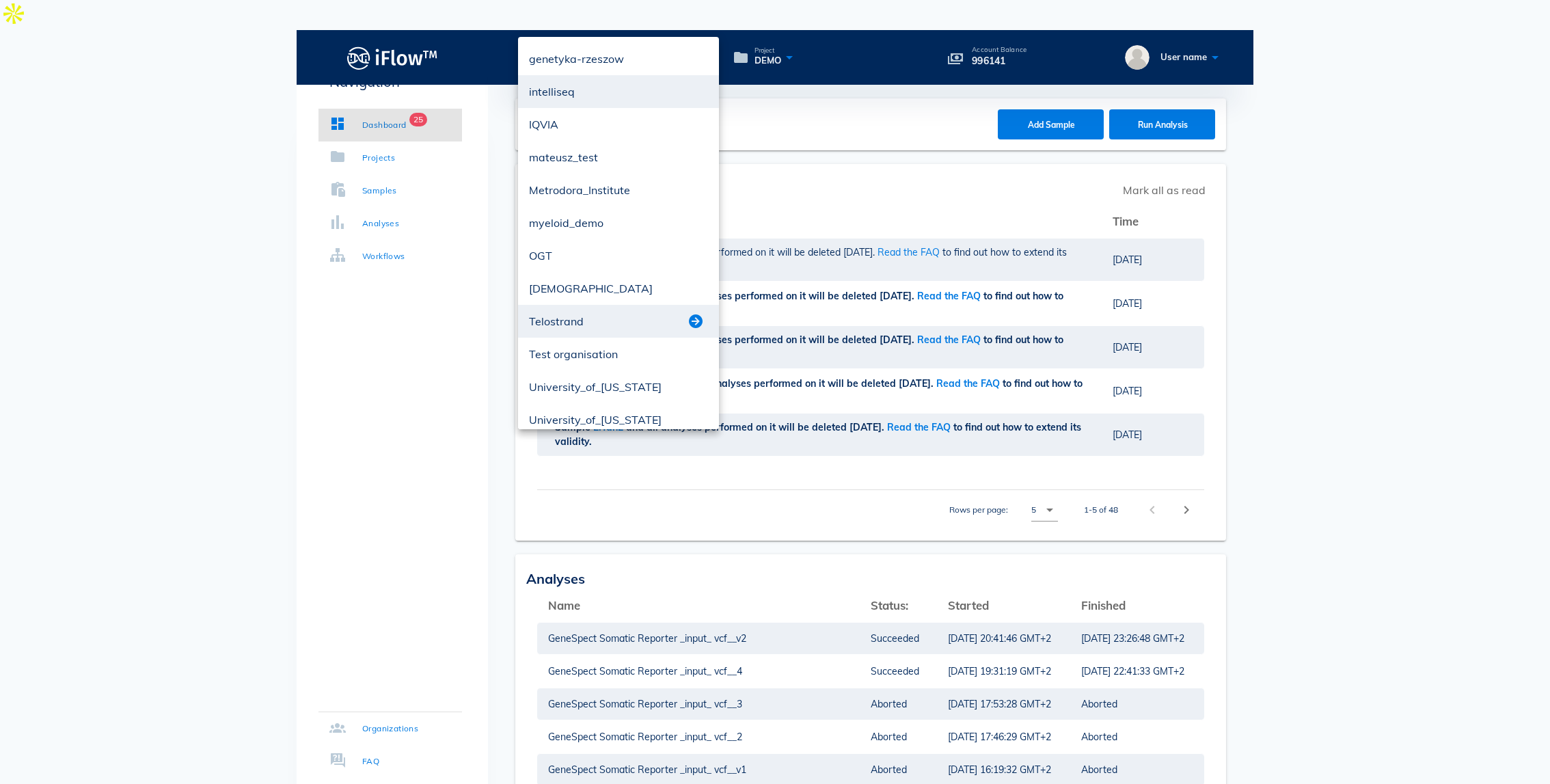
click at [704, 317] on div at bounding box center [698, 321] width 21 height 16
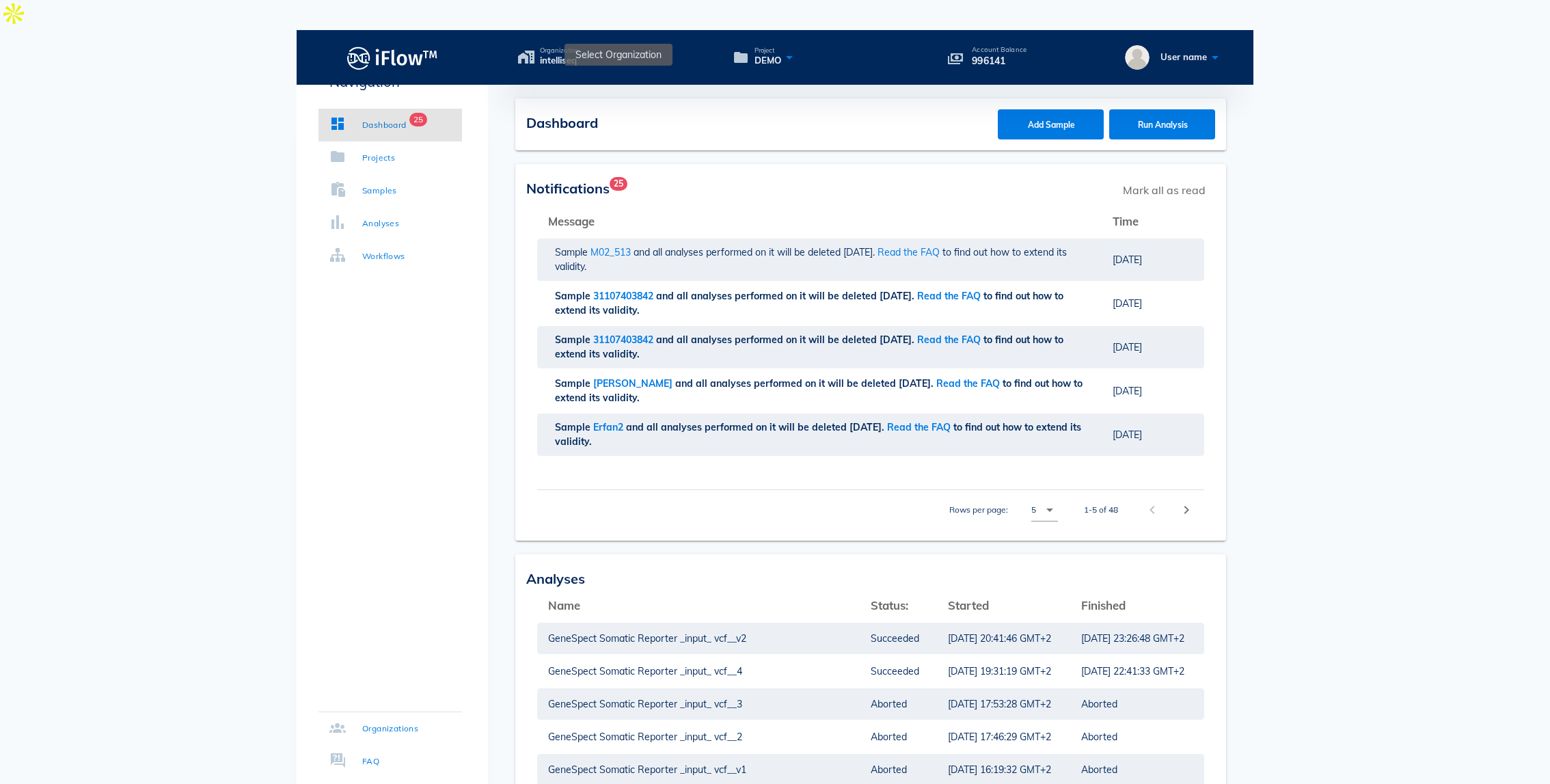
click at [593, 47] on icon at bounding box center [587, 57] width 16 height 20
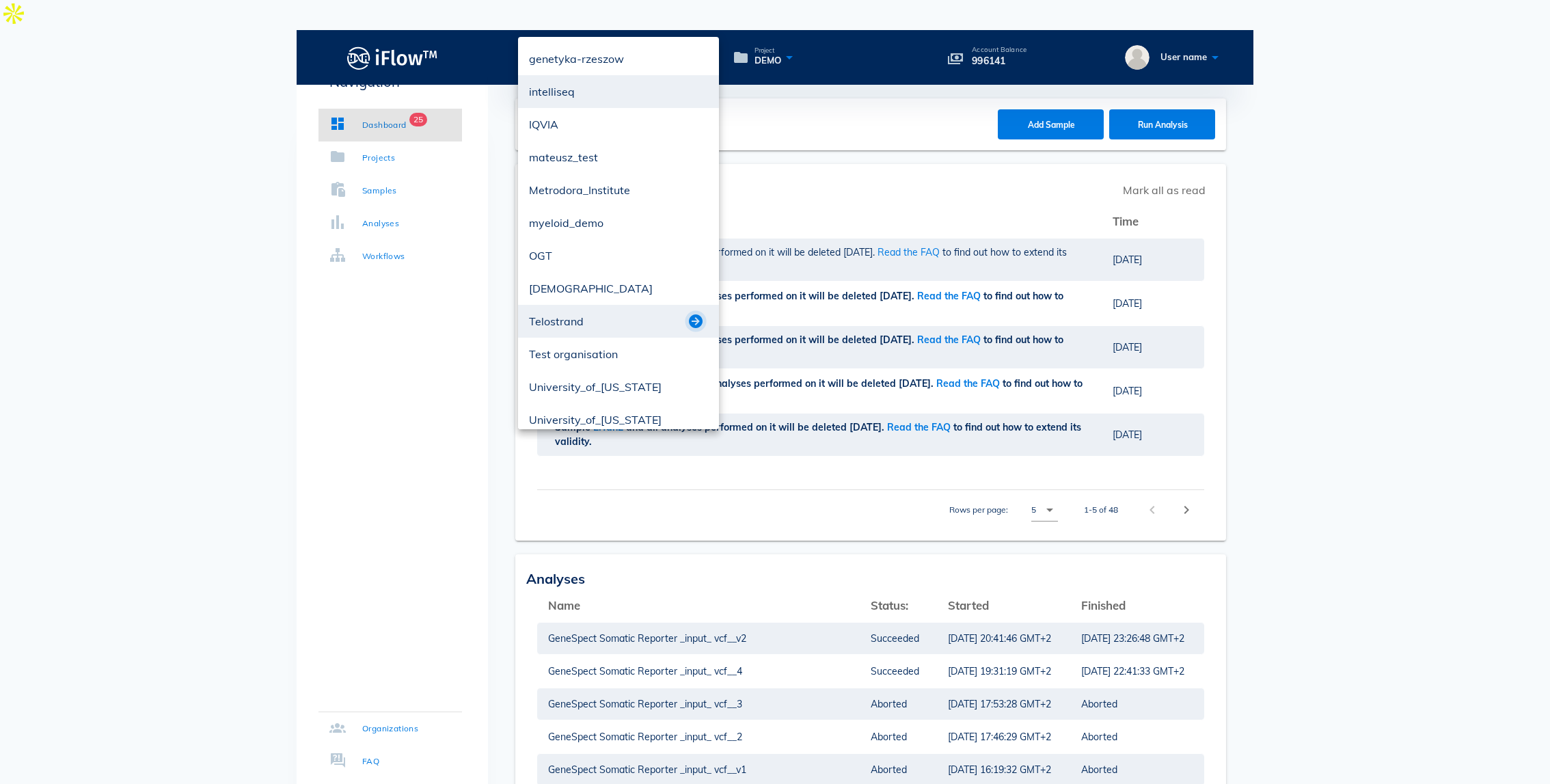
click at [700, 318] on button "button" at bounding box center [696, 321] width 16 height 16
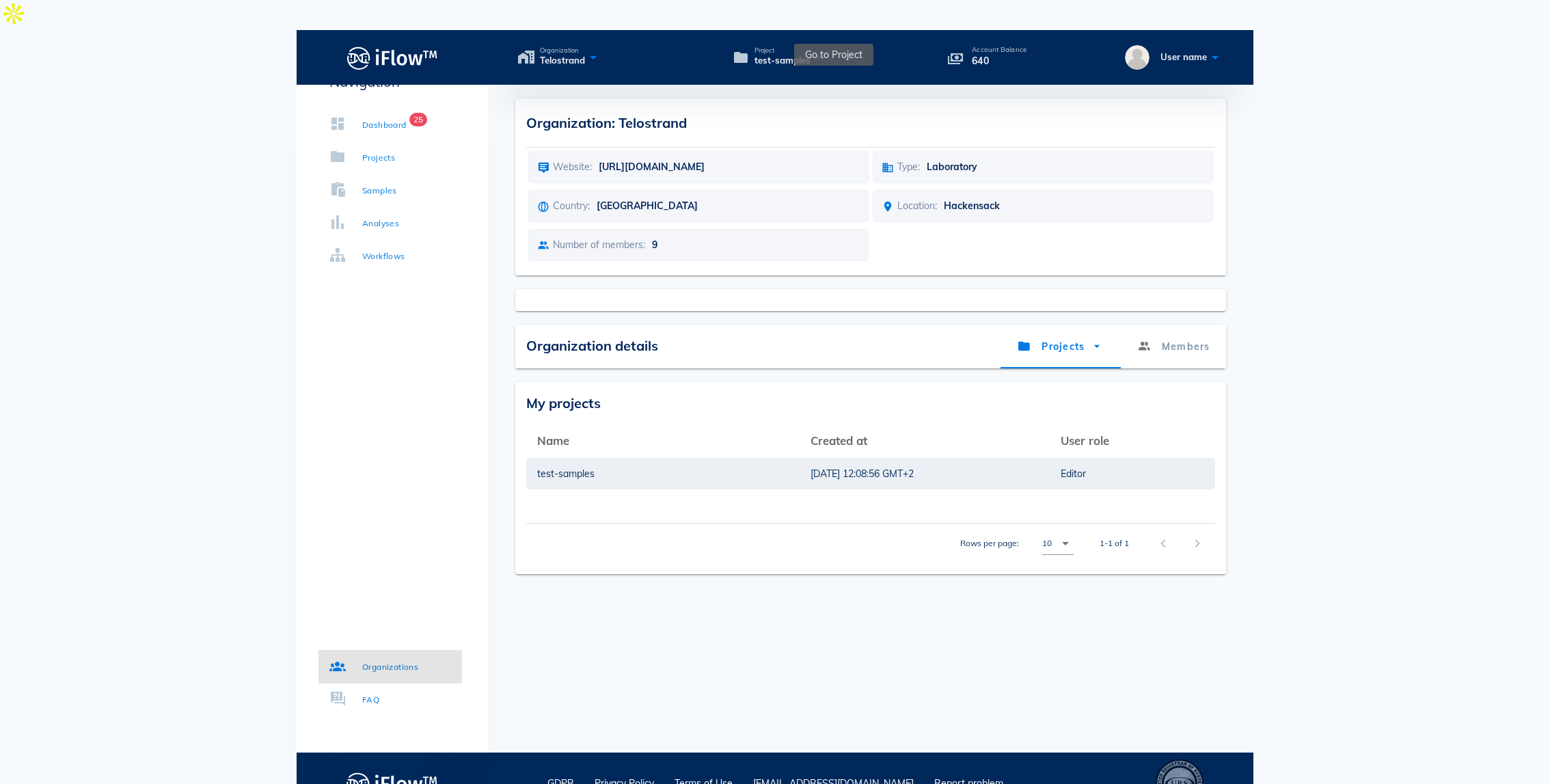
click at [821, 47] on icon at bounding box center [819, 57] width 16 height 20
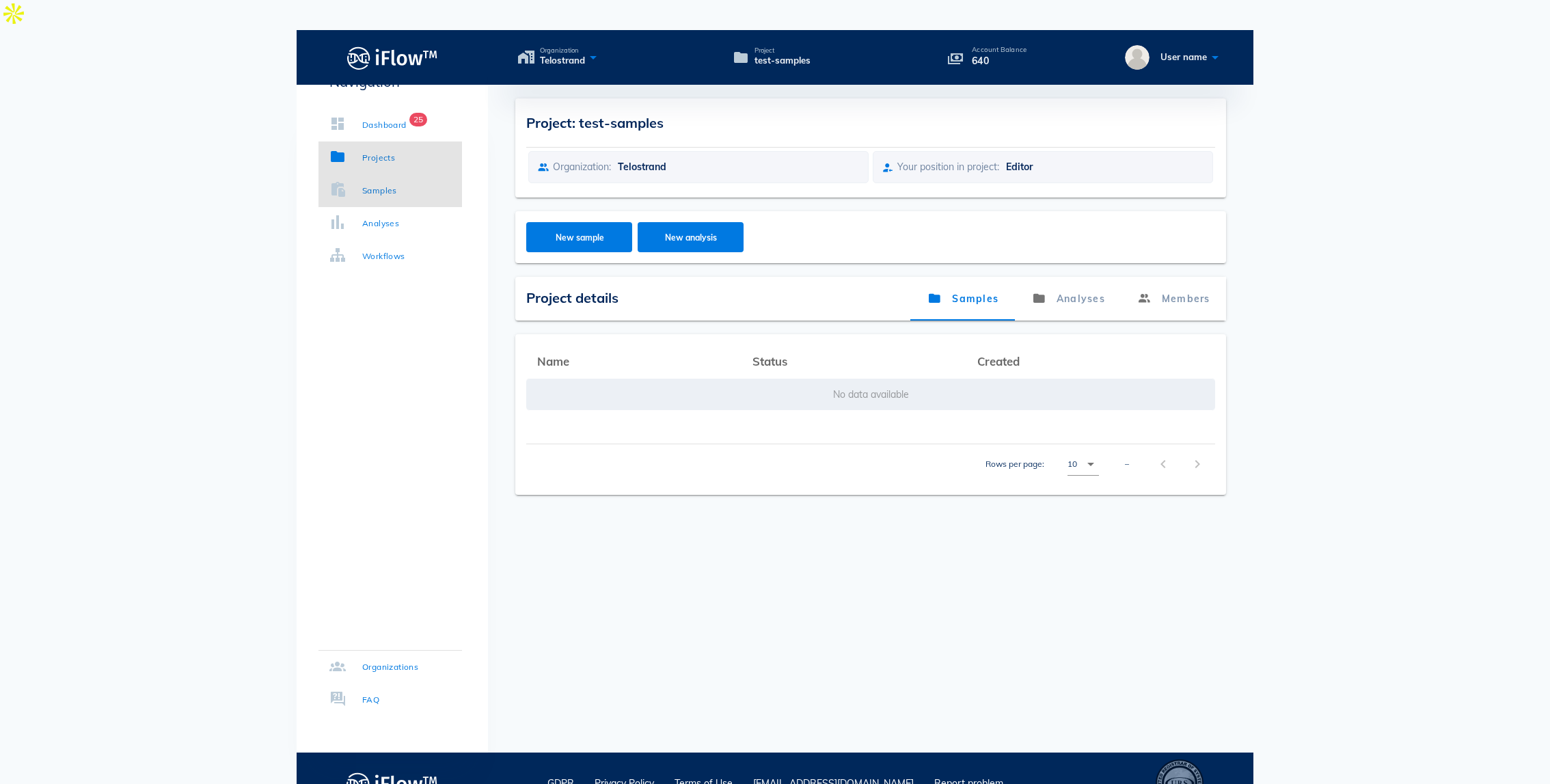
click at [398, 187] on link "Samples" at bounding box center [390, 191] width 144 height 33
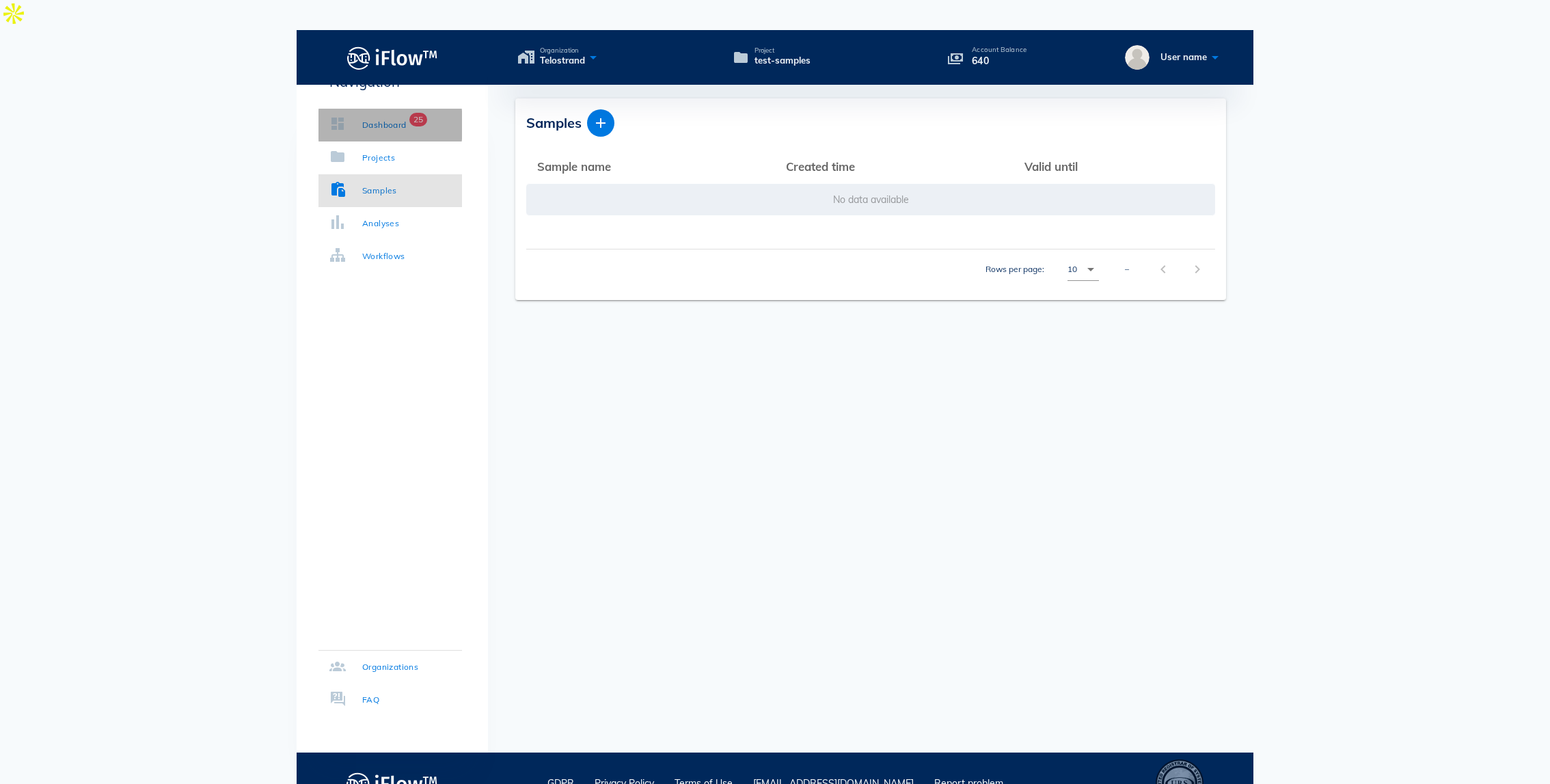
click at [378, 128] on div "Dashboard" at bounding box center [384, 125] width 45 height 14
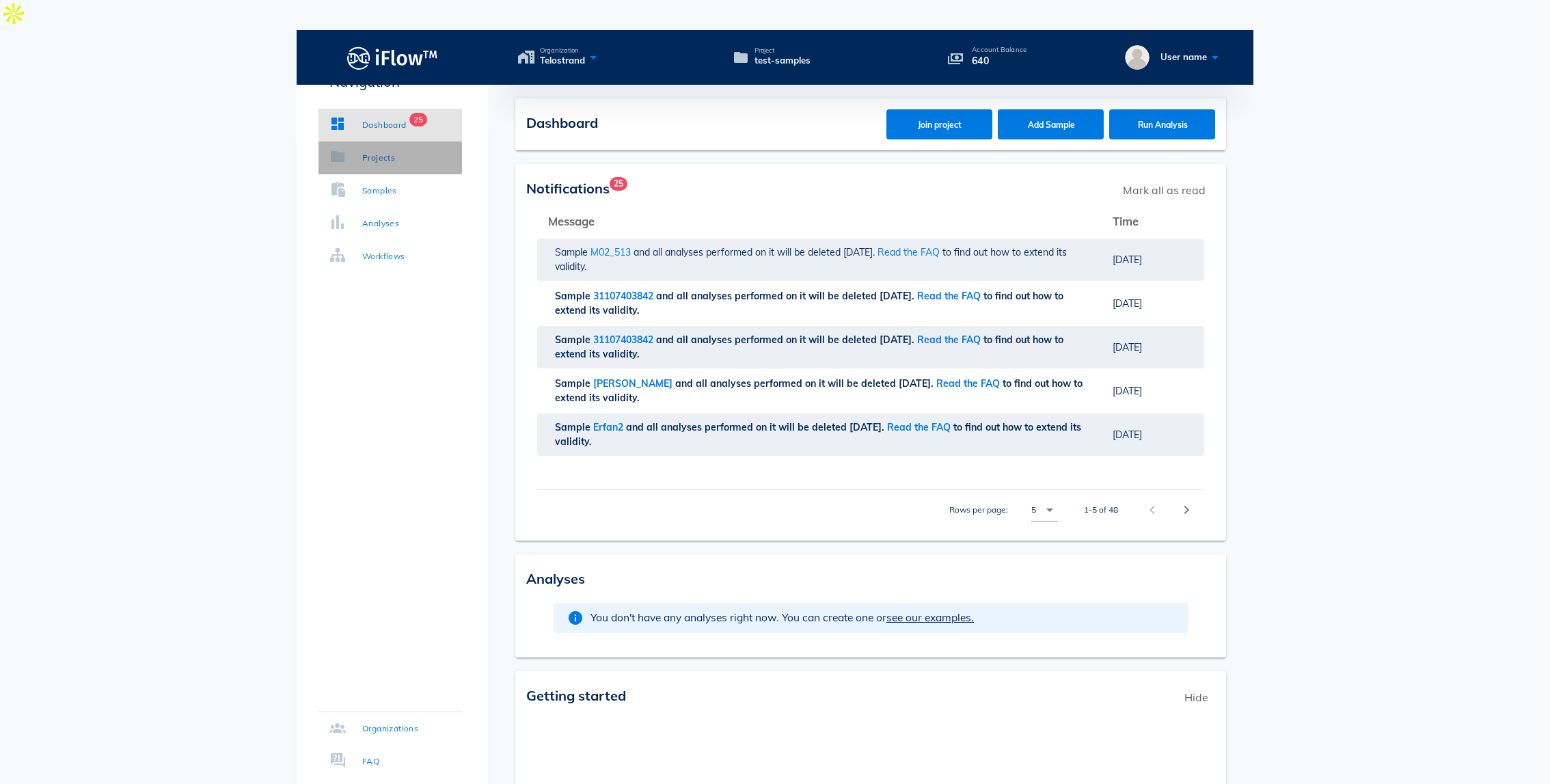
click at [378, 168] on link "Projects" at bounding box center [390, 158] width 144 height 33
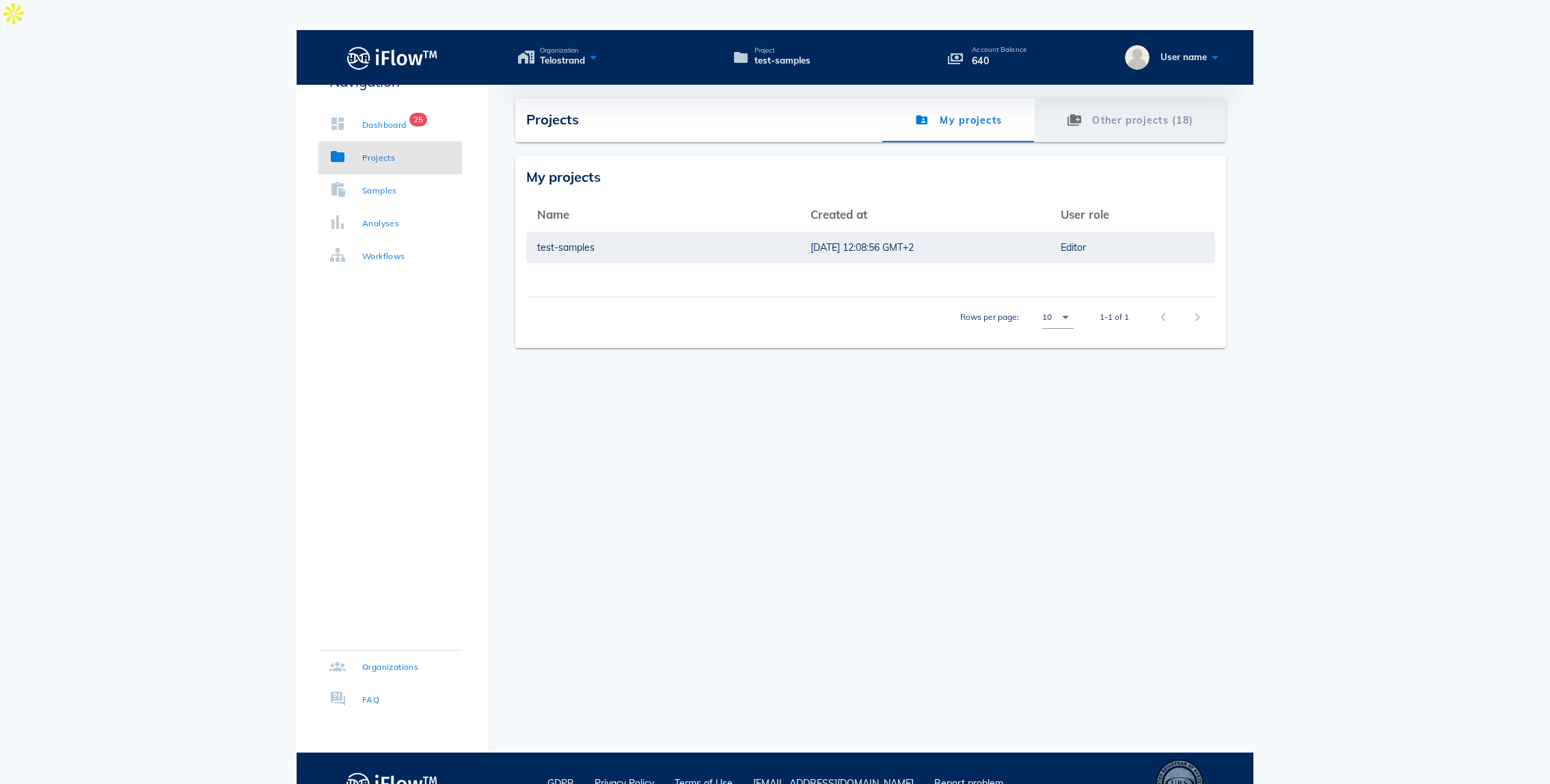
click at [1136, 98] on link "Other projects (18)" at bounding box center [1131, 120] width 191 height 44
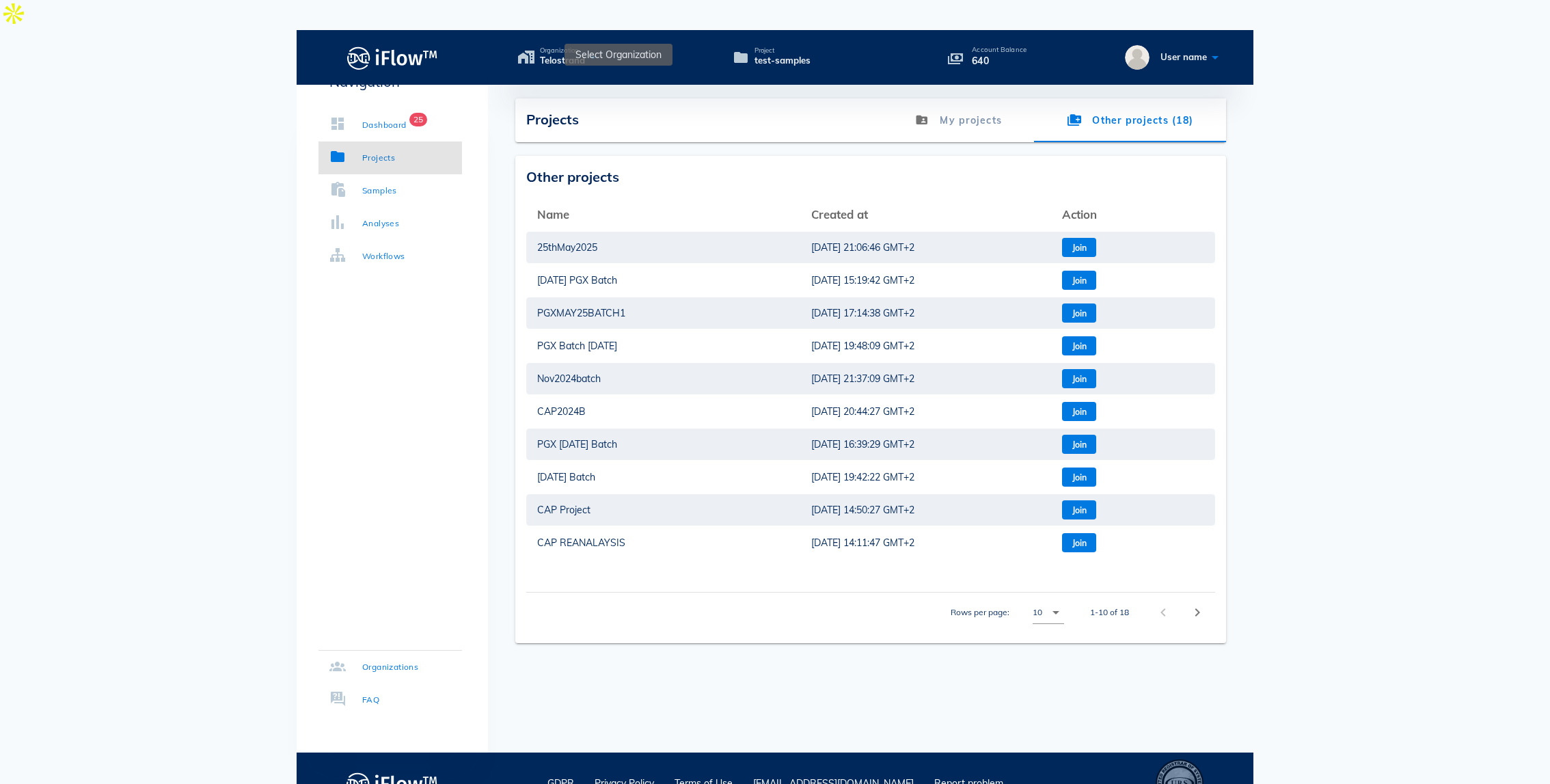
click at [590, 47] on icon at bounding box center [593, 57] width 16 height 20
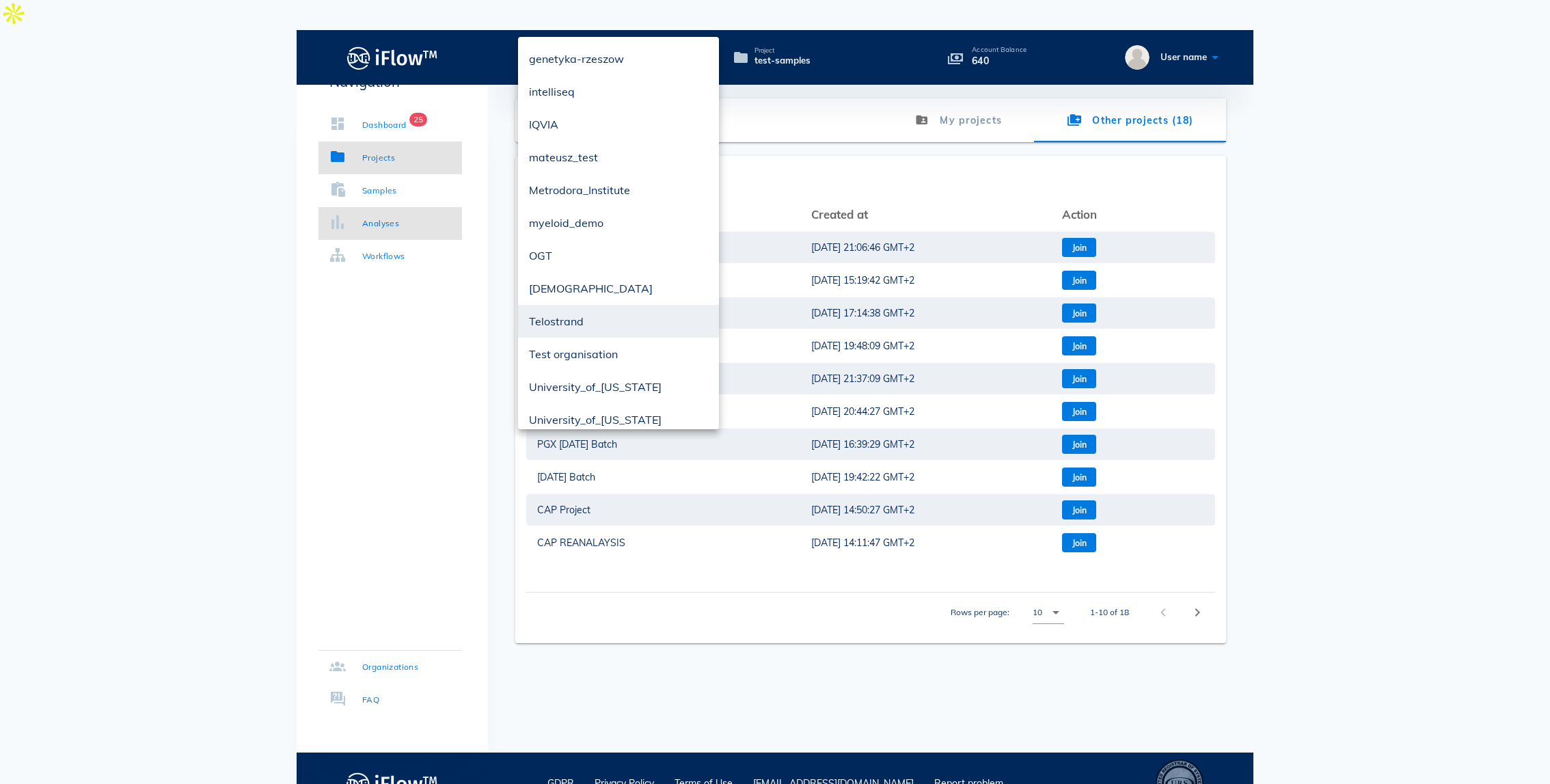
click at [408, 219] on link "Analyses" at bounding box center [390, 224] width 144 height 33
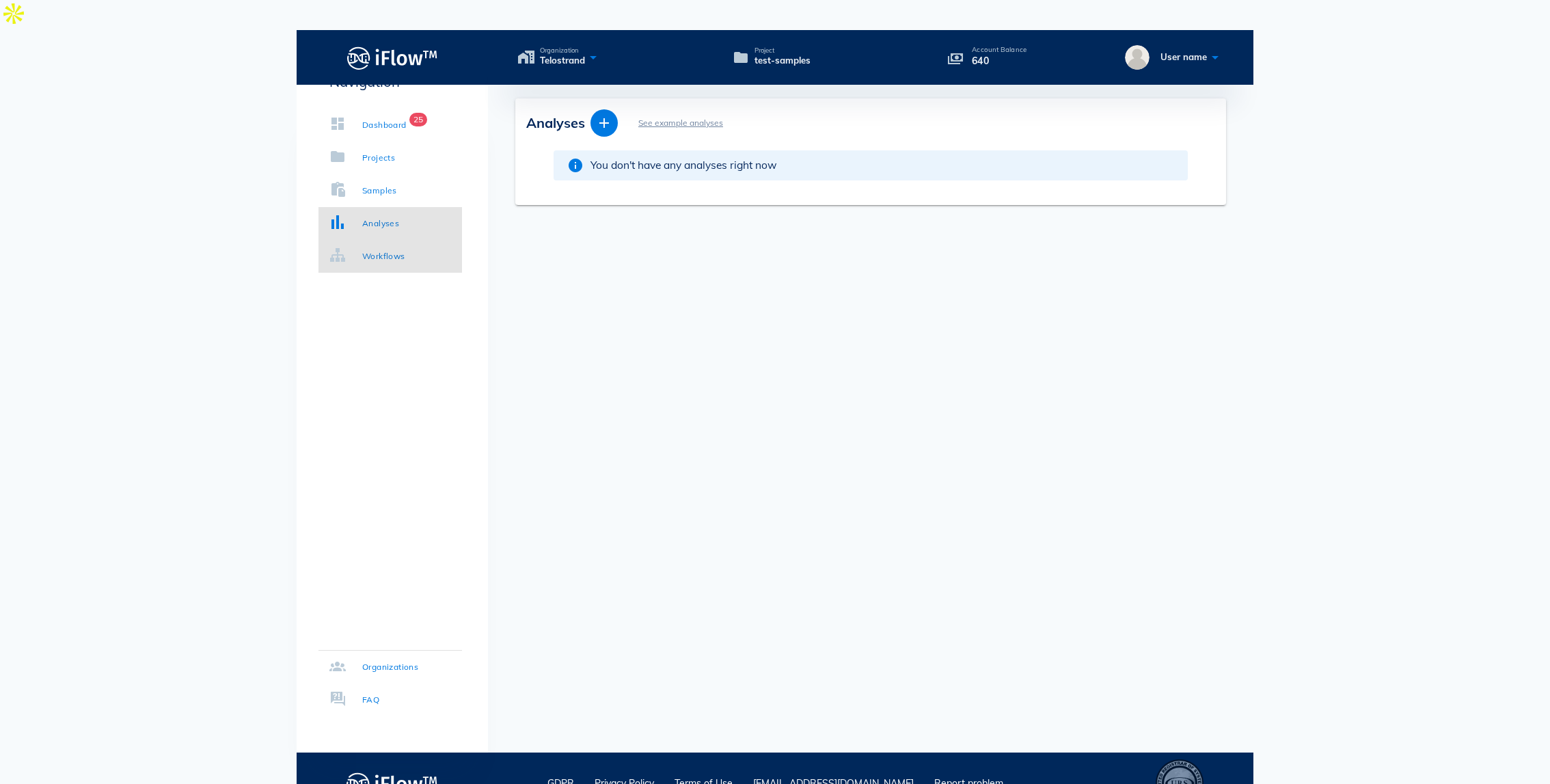
click at [388, 257] on div "Workflows" at bounding box center [383, 256] width 43 height 14
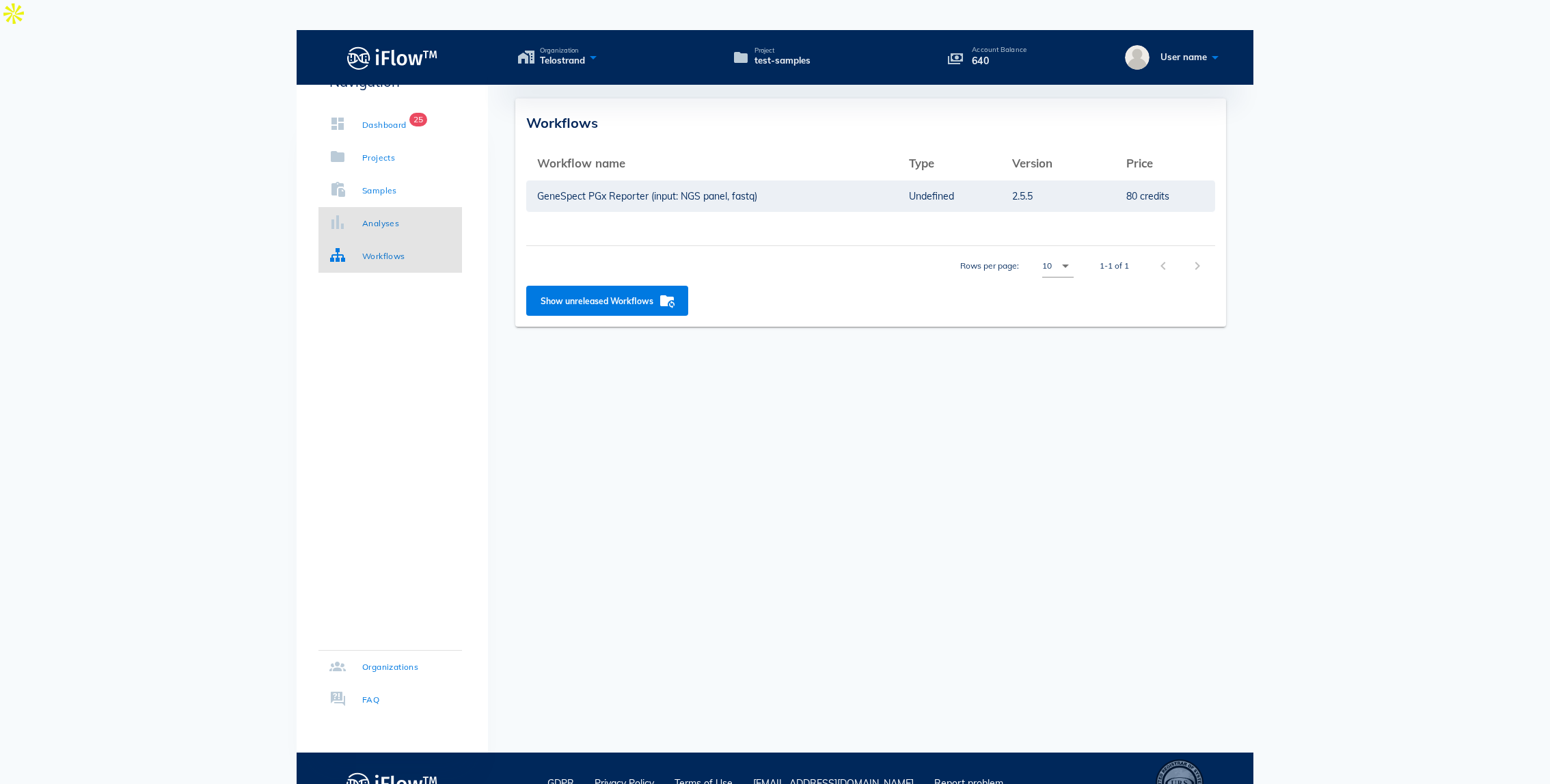
click at [372, 224] on div "Analyses" at bounding box center [380, 223] width 37 height 14
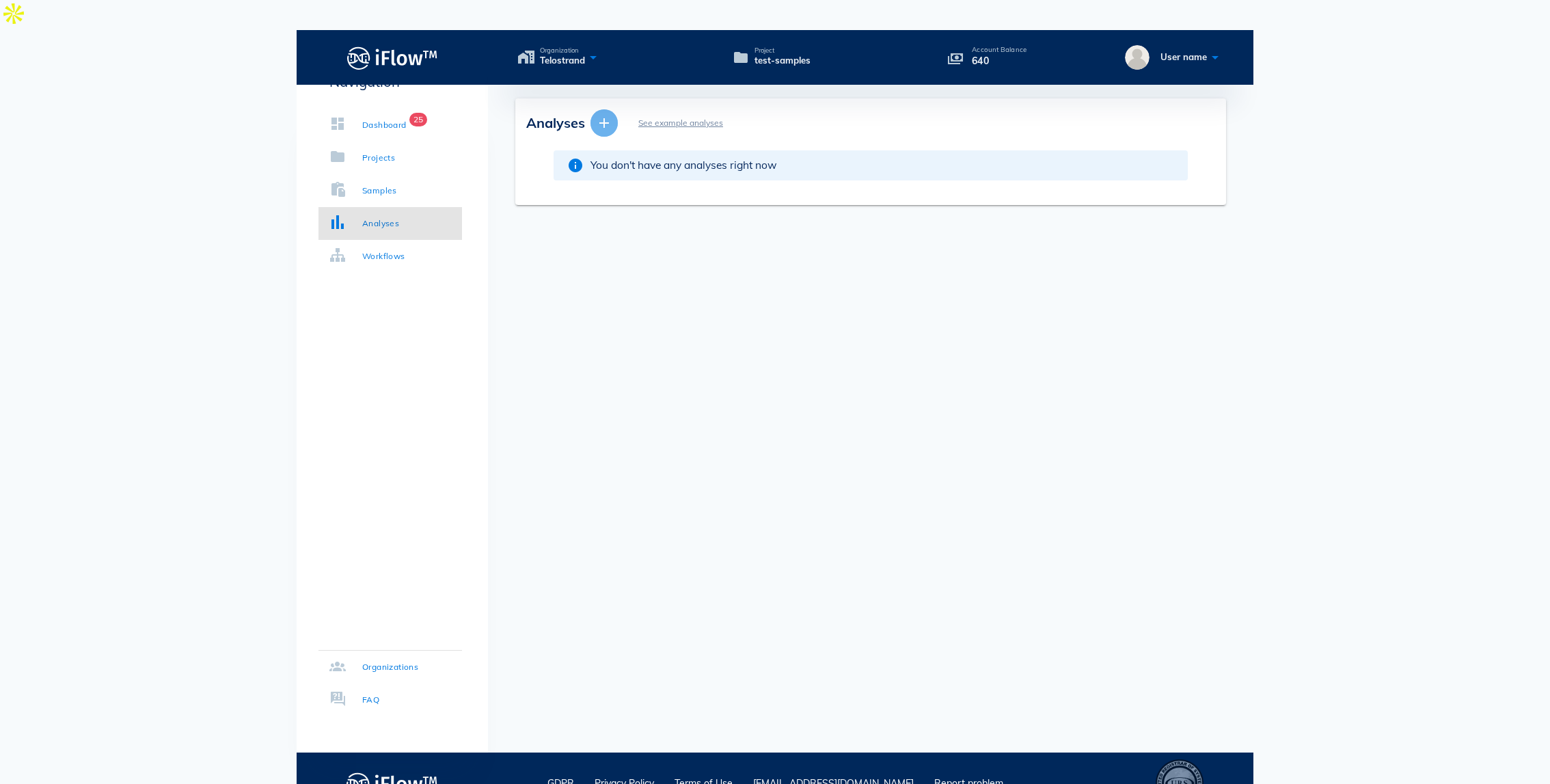
click at [603, 115] on icon "button" at bounding box center [604, 123] width 16 height 16
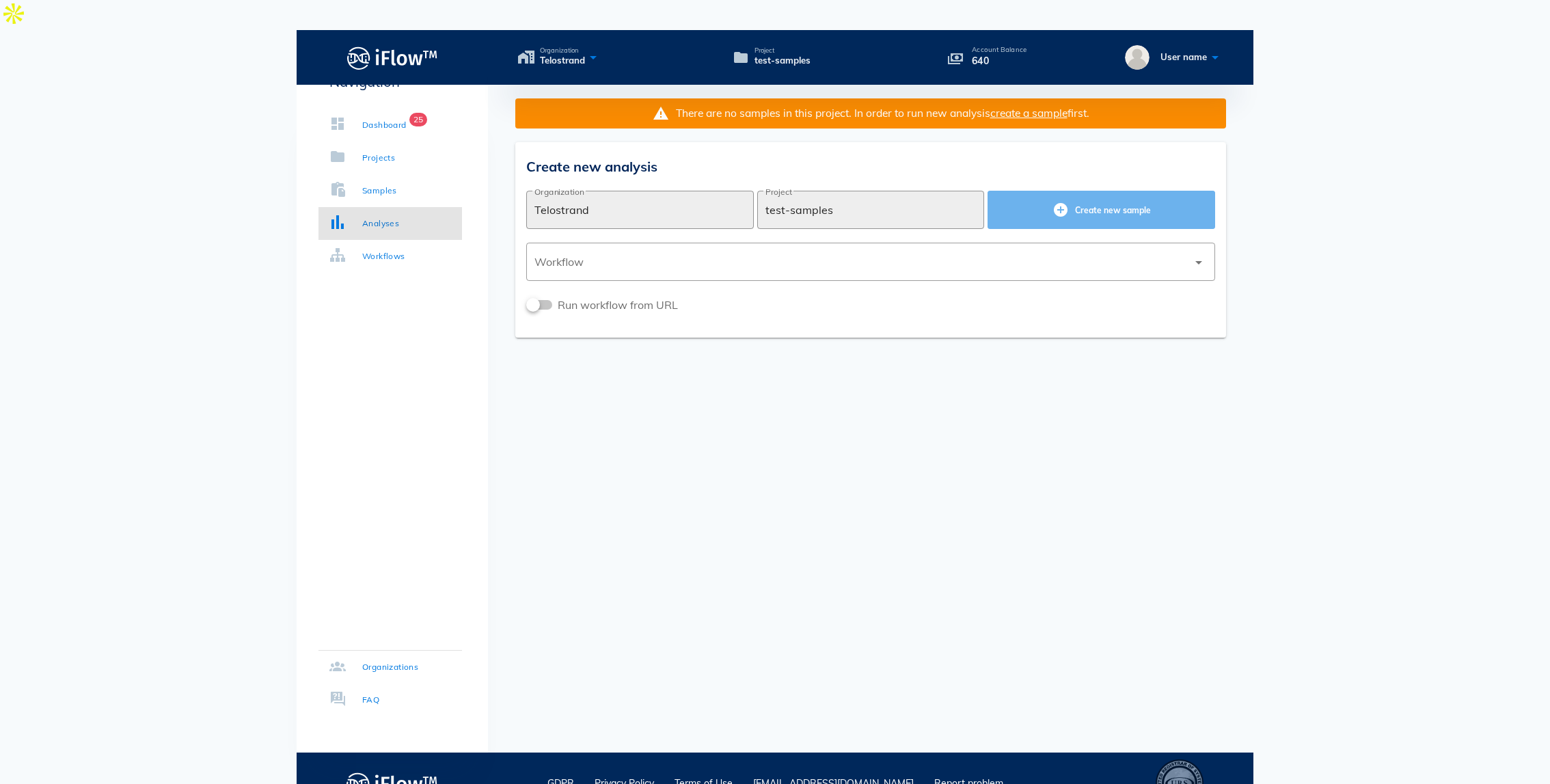
click at [1085, 202] on span "Create new sample" at bounding box center [1102, 210] width 206 height 16
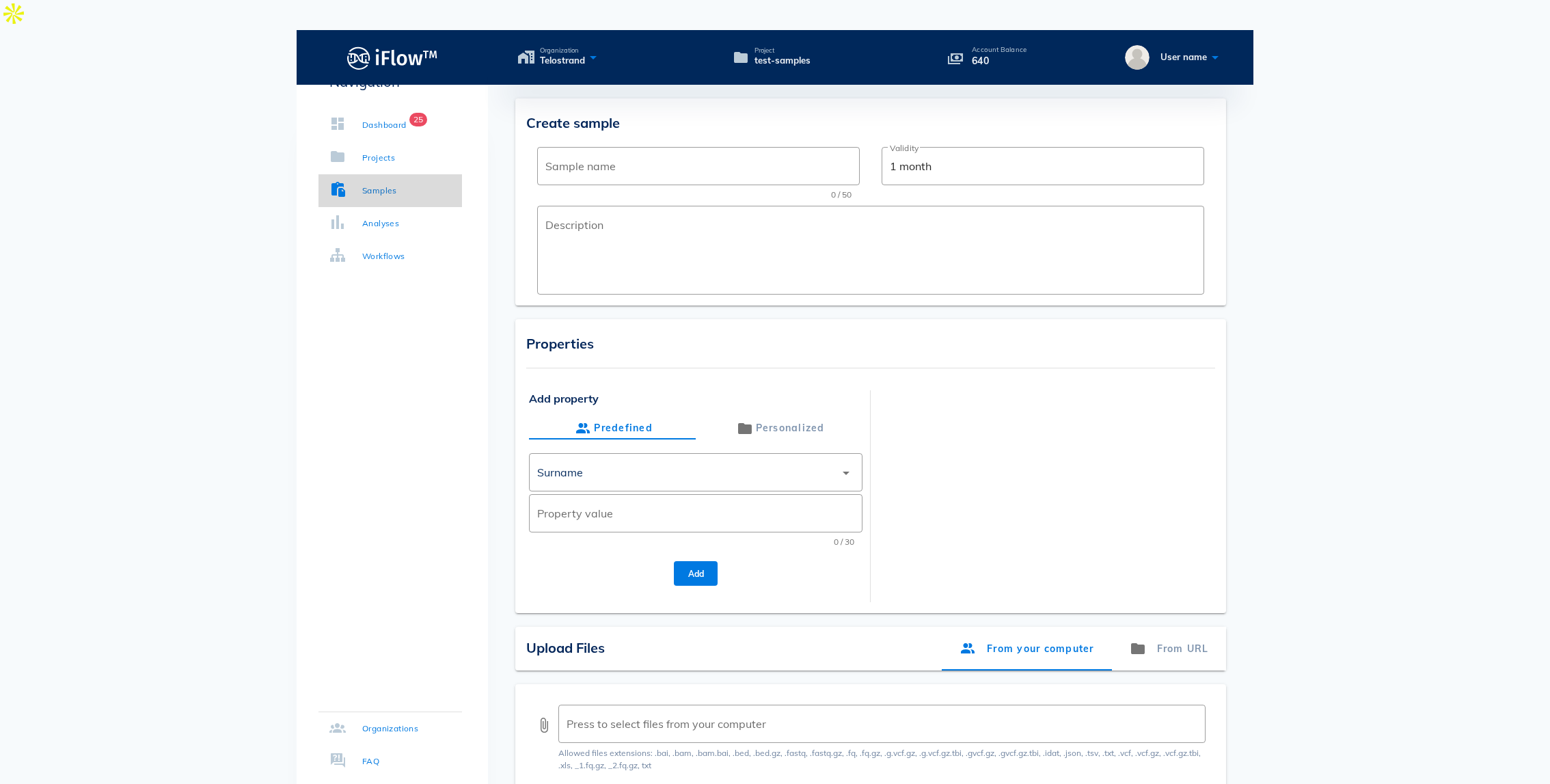
click at [402, 186] on link "Samples" at bounding box center [390, 191] width 144 height 33
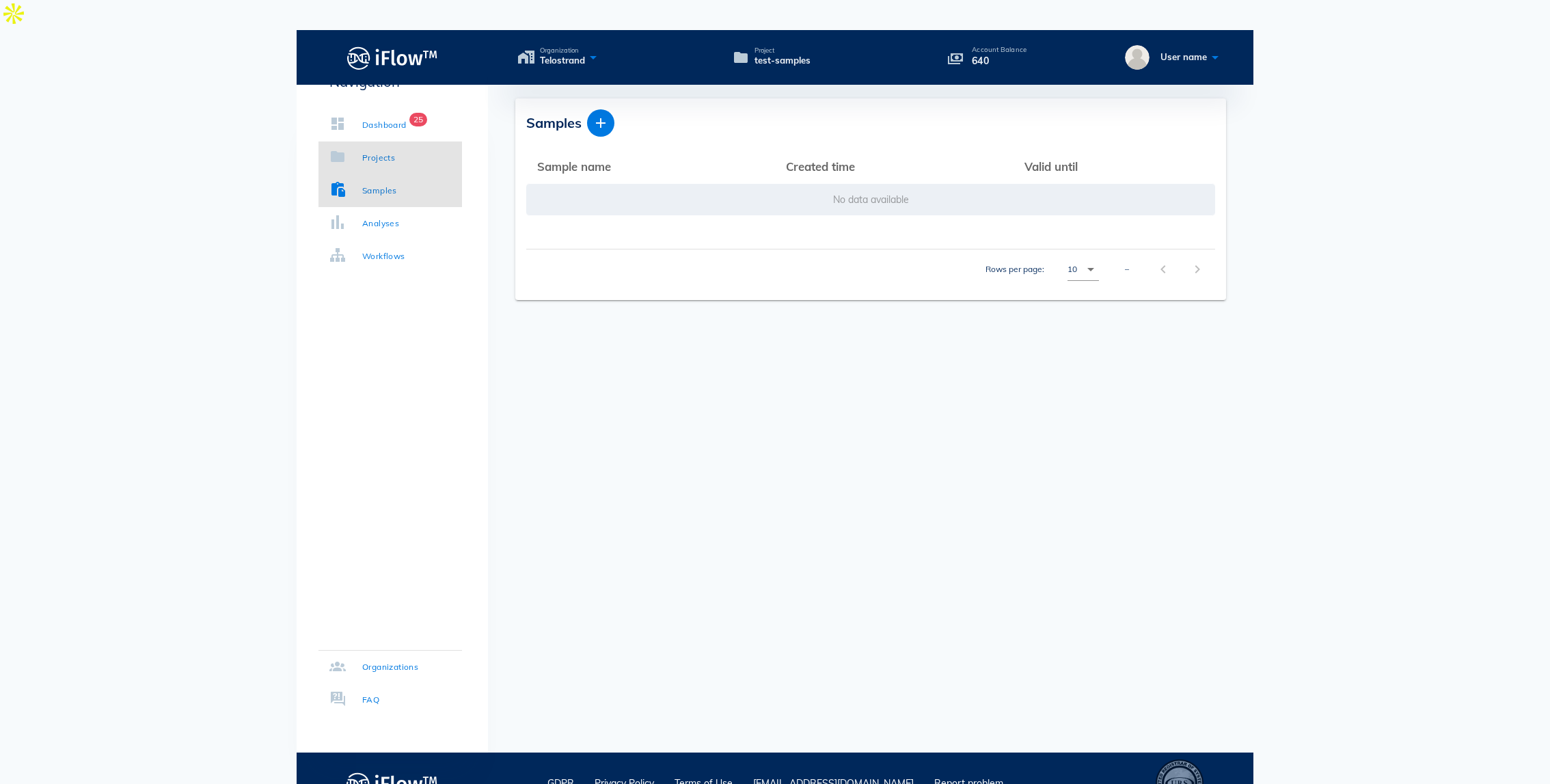
click at [389, 158] on div "Projects" at bounding box center [378, 157] width 33 height 14
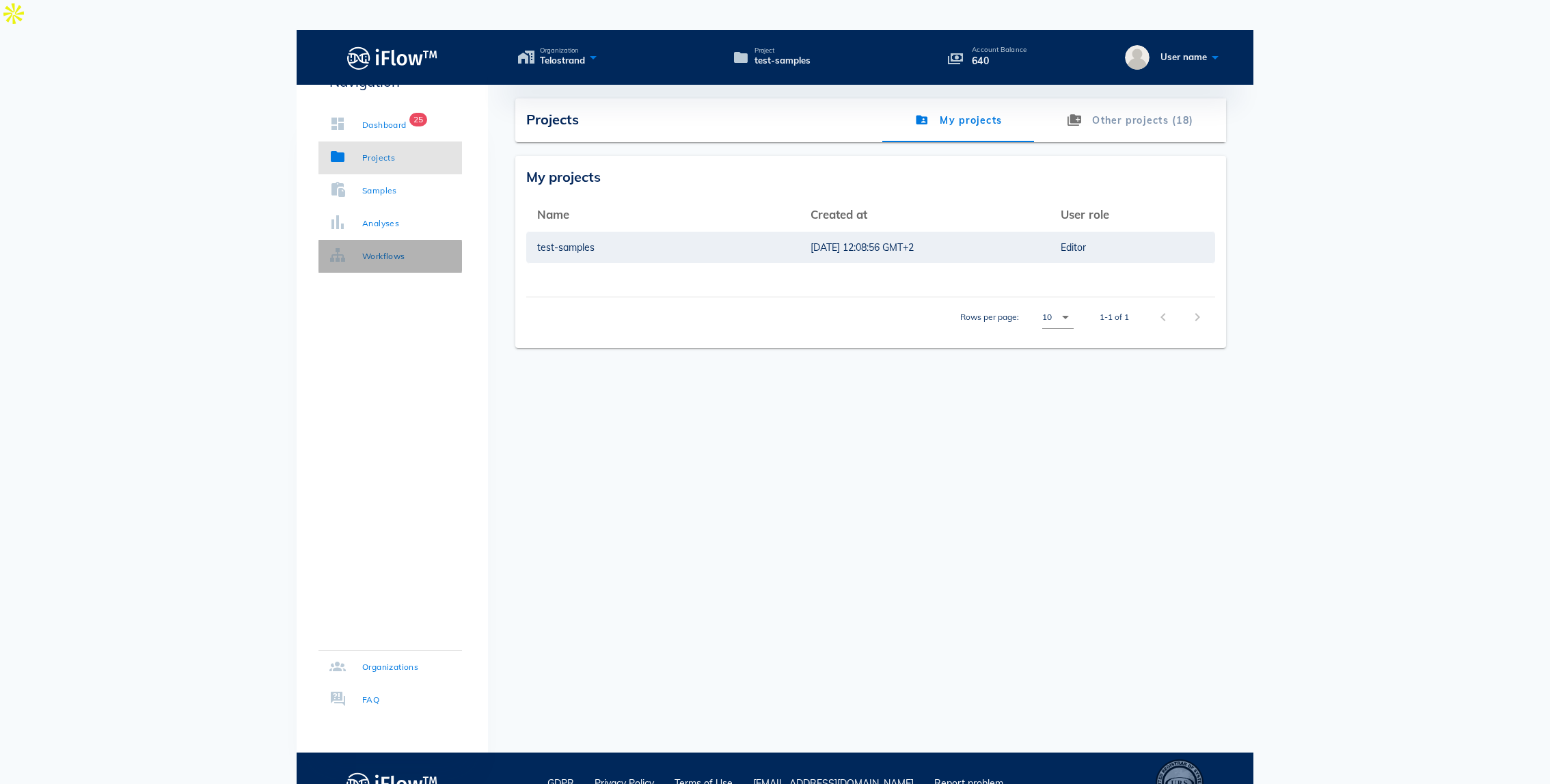
click at [398, 249] on div "Workflows" at bounding box center [383, 256] width 43 height 14
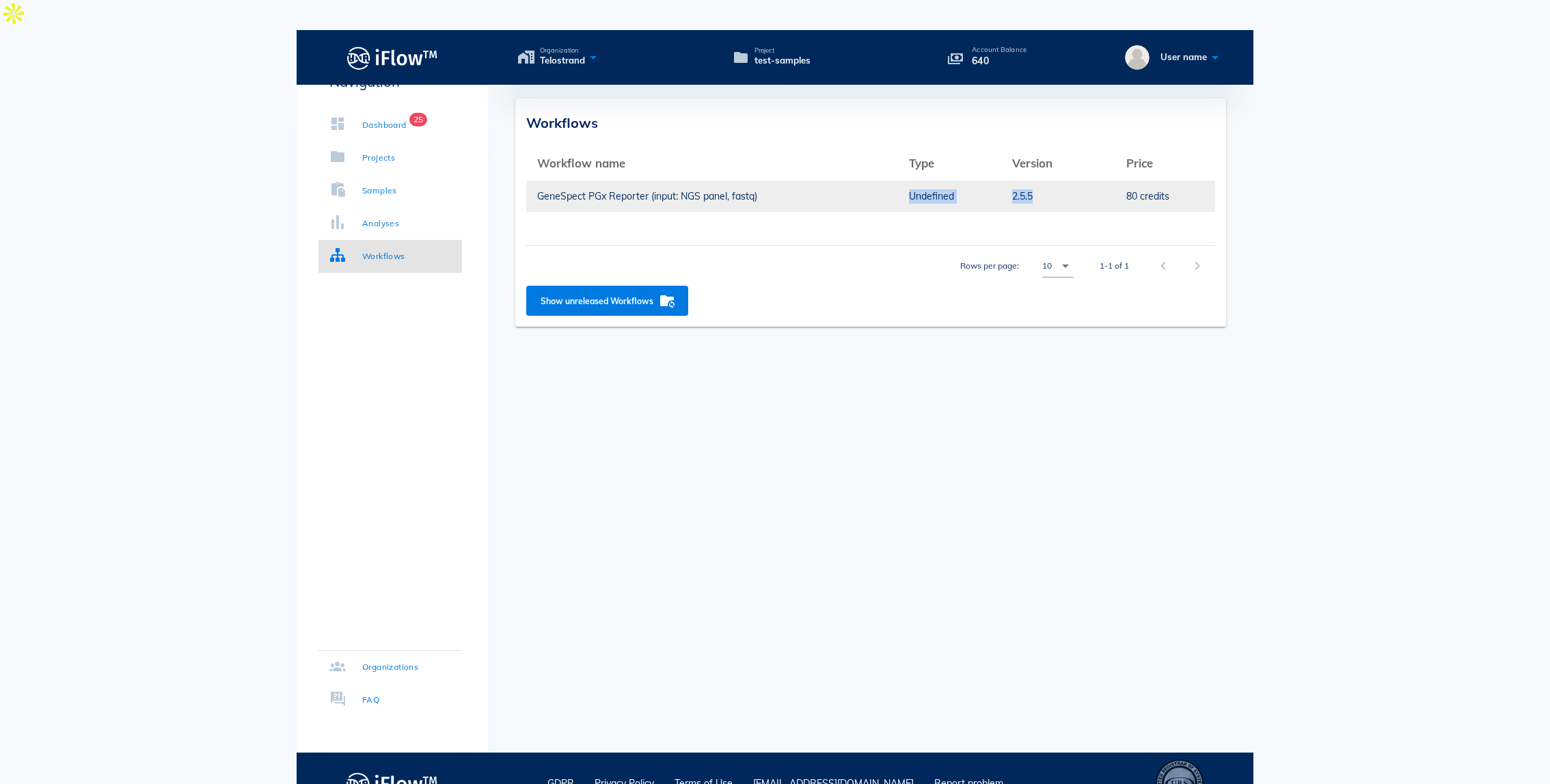
drag, startPoint x: 1038, startPoint y: 162, endPoint x: 892, endPoint y: 170, distance: 146.2
click at [892, 180] on tr "GeneSpect PGx Reporter (input: NGS panel, fastq) Undefined 2.5.5 80 credits" at bounding box center [871, 196] width 689 height 33
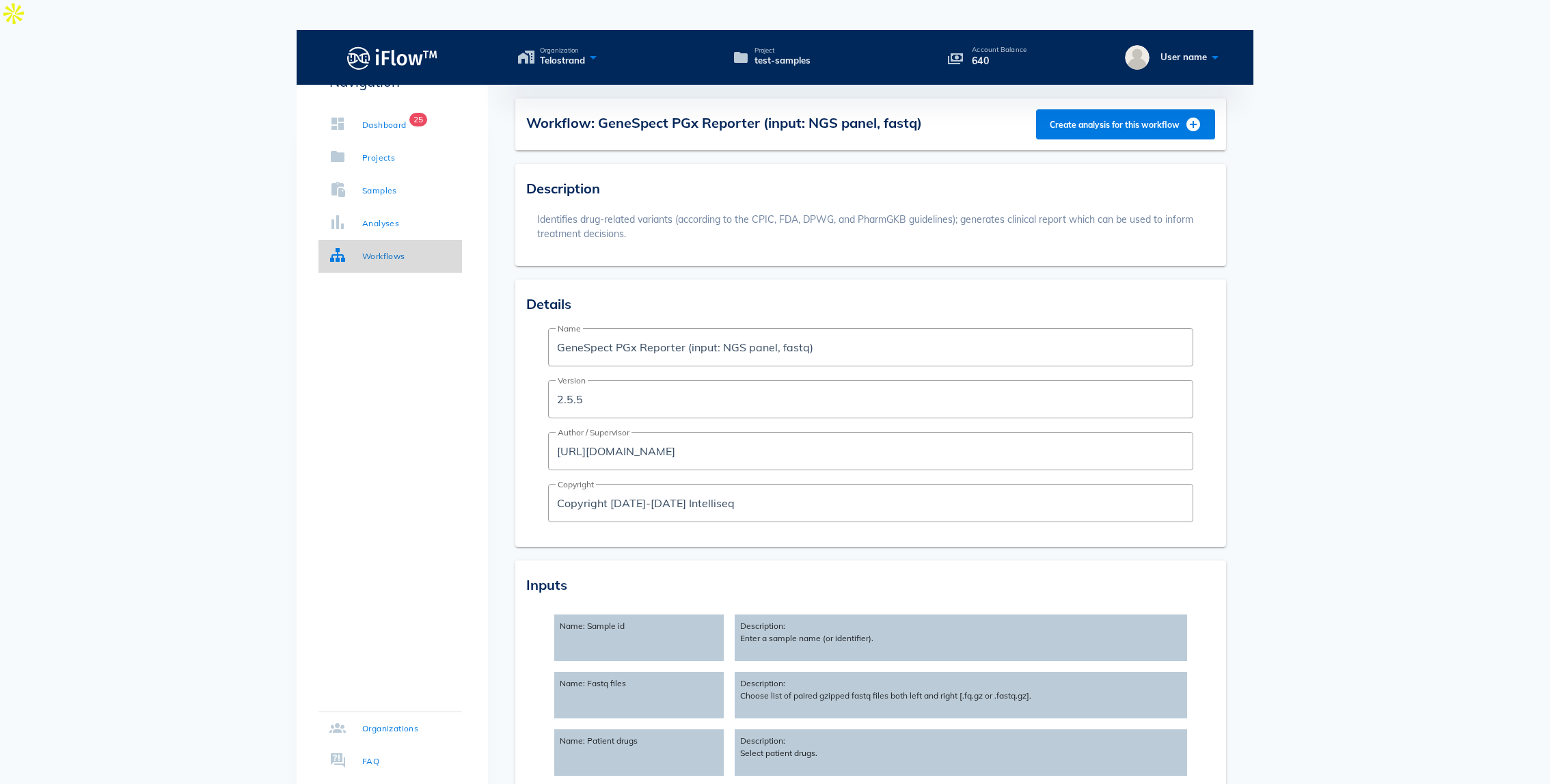
click at [408, 255] on link "Workflows" at bounding box center [390, 256] width 144 height 33
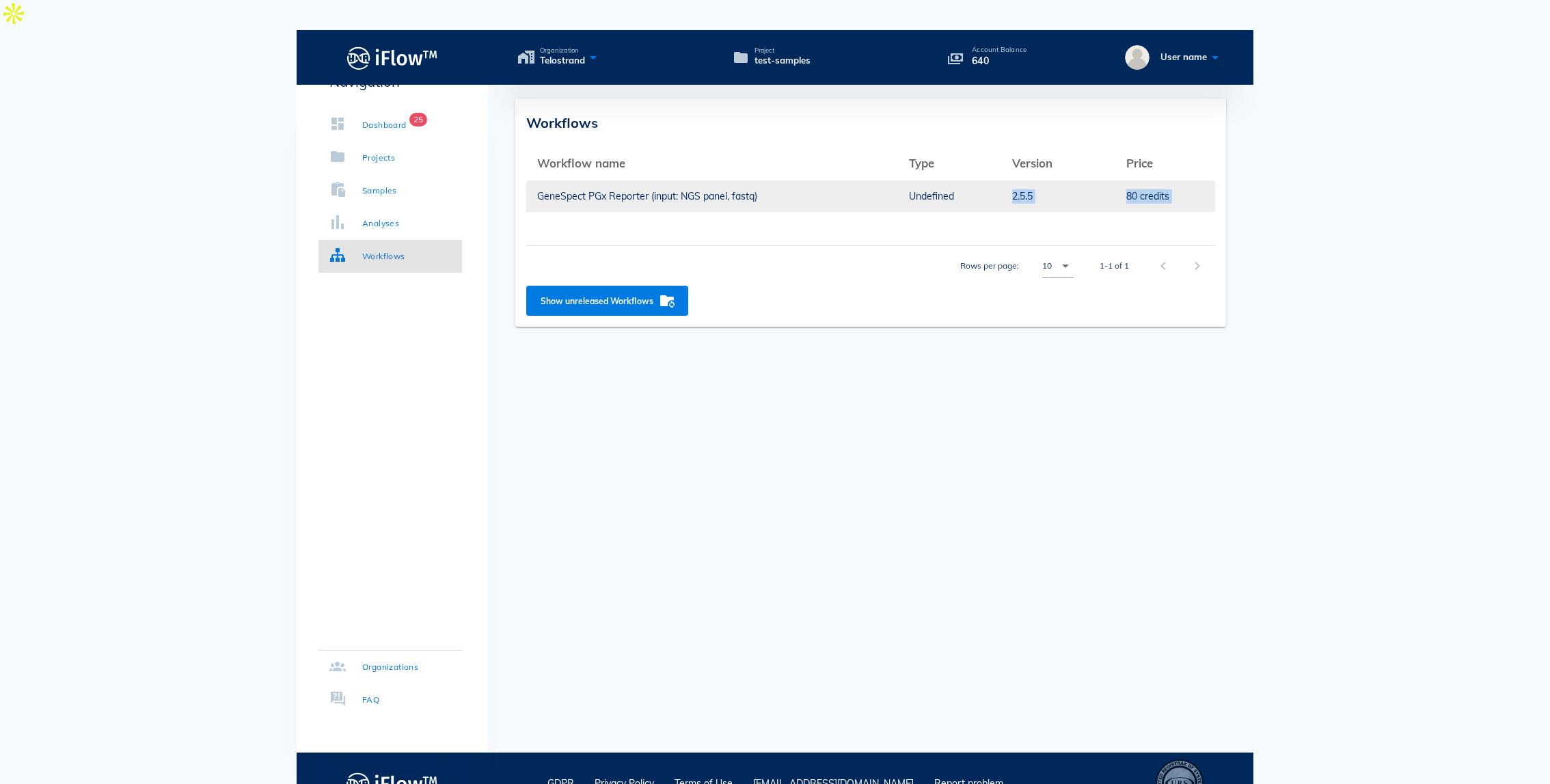
drag, startPoint x: 1037, startPoint y: 201, endPoint x: 1006, endPoint y: 164, distance: 48.3
click at [1006, 164] on div "Workflow name arrow_upward Type arrow_upward Version arrow_upward Price arrow_u…" at bounding box center [871, 216] width 689 height 139
click at [1012, 191] on div "Workflow name arrow_upward Type arrow_upward Version arrow_upward Price arrow_u…" at bounding box center [871, 216] width 689 height 139
drag, startPoint x: 781, startPoint y: 169, endPoint x: 532, endPoint y: 169, distance: 249.0
click at [532, 180] on td "GeneSpect PGx Reporter (input: NGS panel, fastq)" at bounding box center [712, 196] width 372 height 33
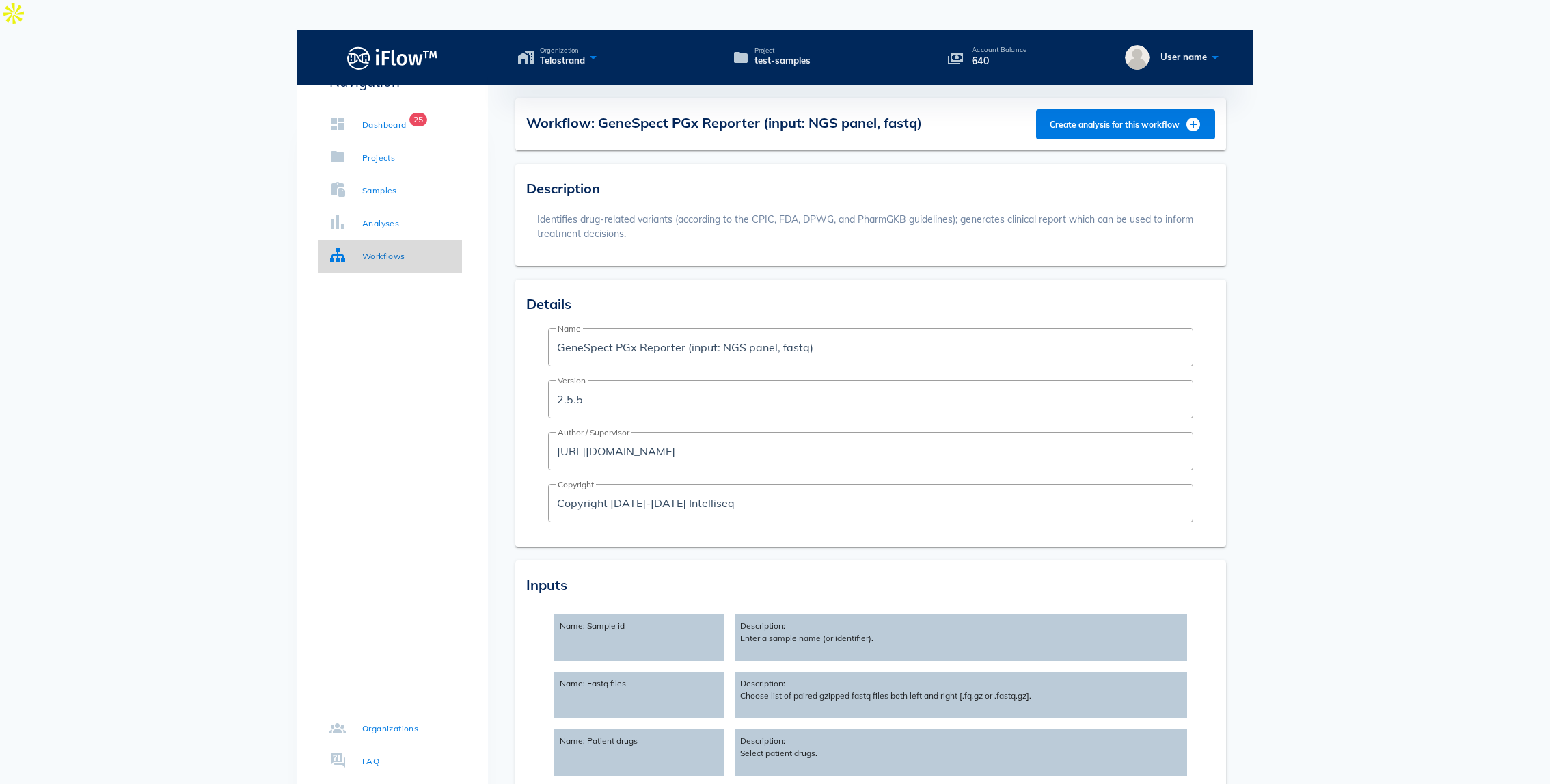
click at [405, 246] on link "Workflows" at bounding box center [390, 256] width 144 height 33
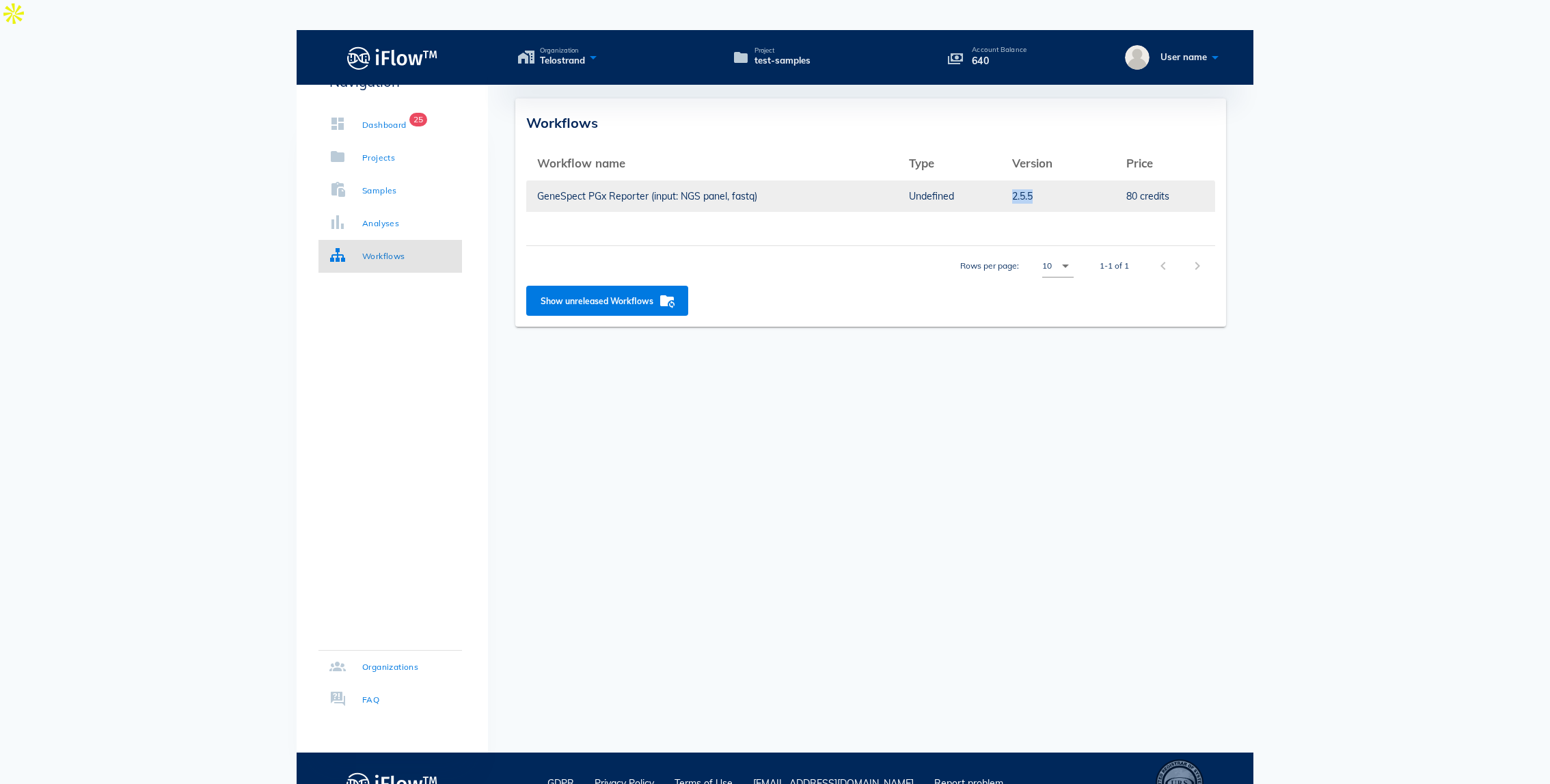
drag, startPoint x: 1032, startPoint y: 168, endPoint x: 1010, endPoint y: 167, distance: 22.0
click at [1010, 180] on td "2.5.5" at bounding box center [1058, 196] width 114 height 33
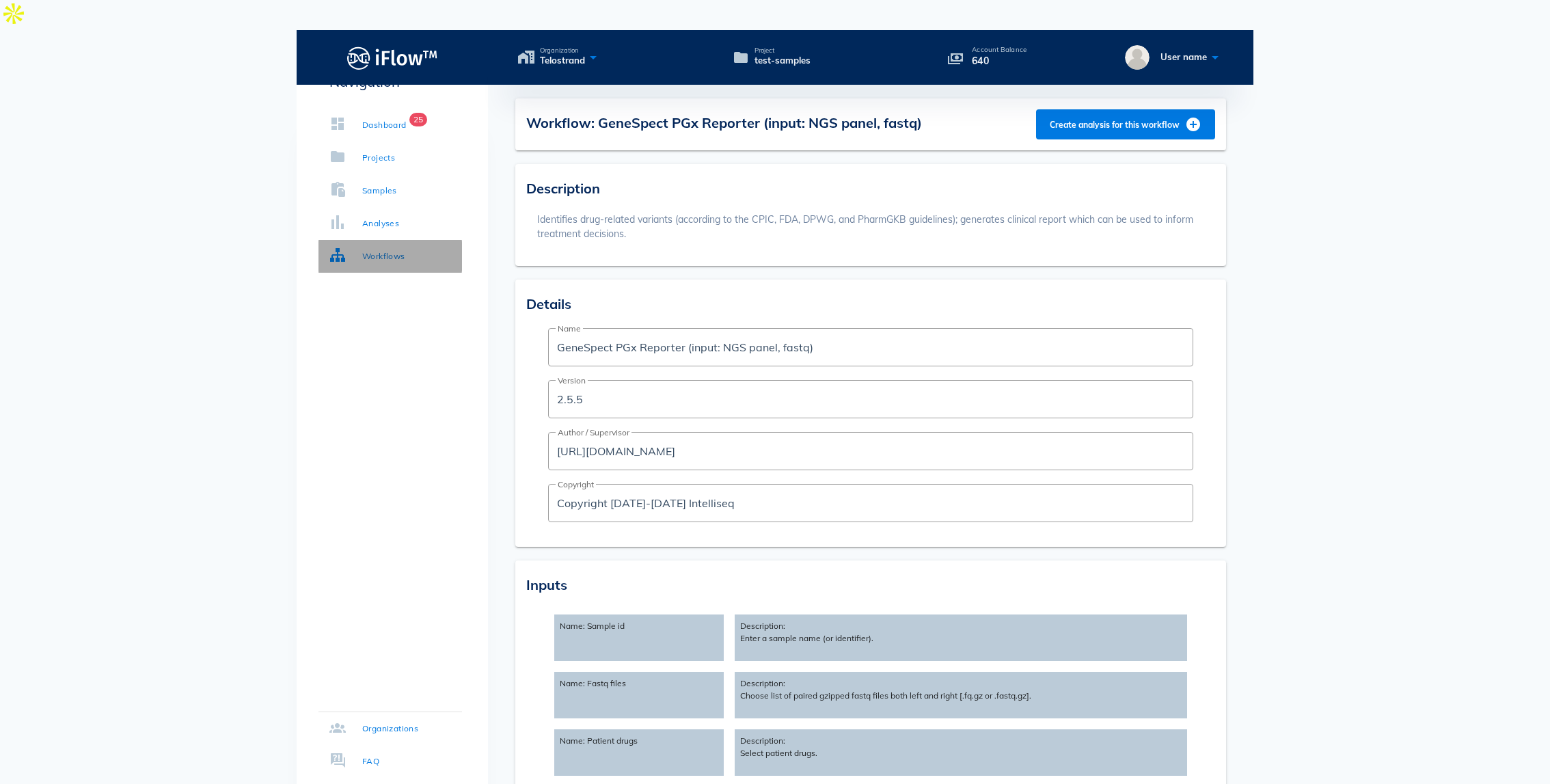
click at [403, 251] on div "Workflows" at bounding box center [383, 256] width 43 height 14
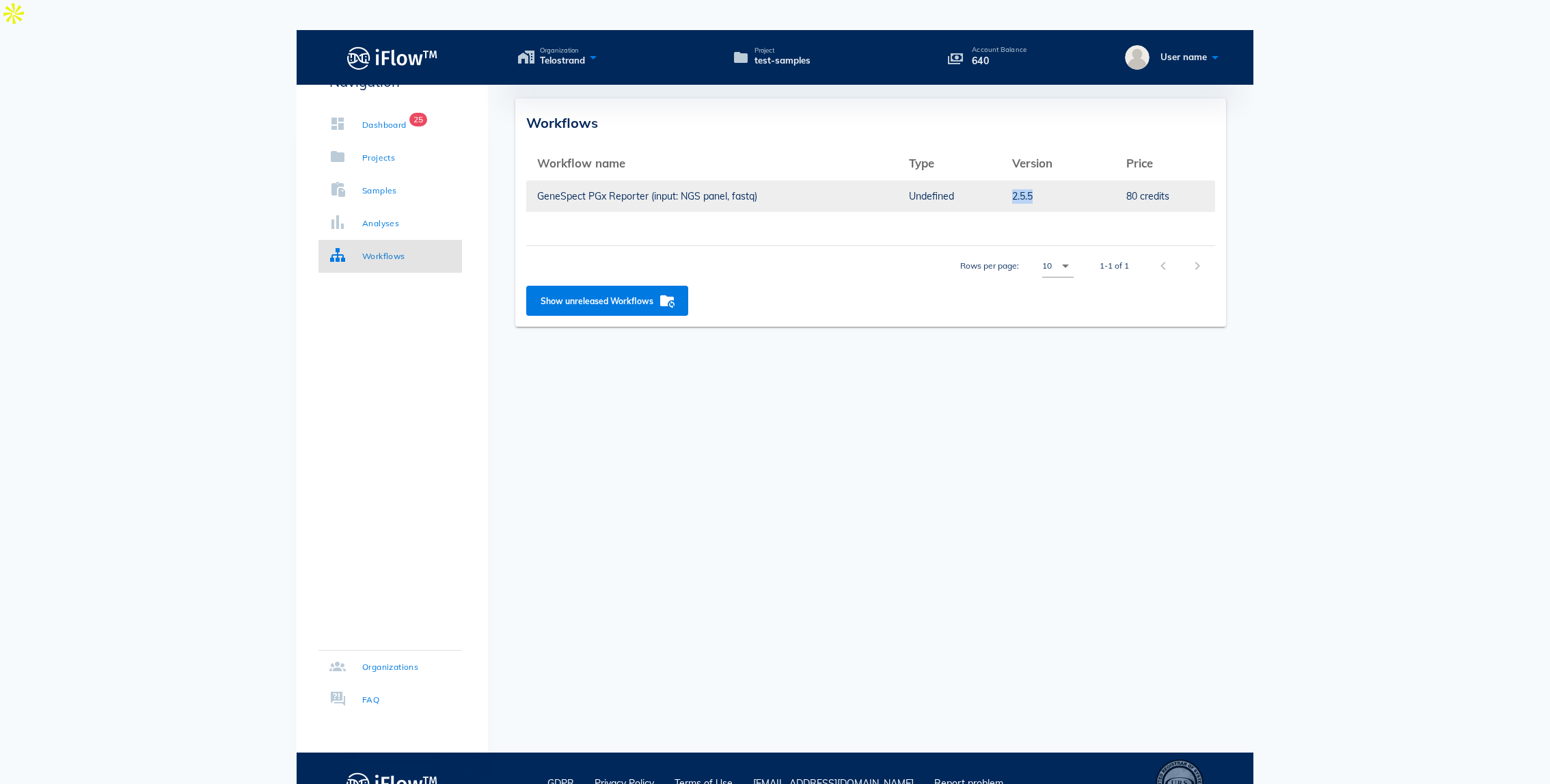
drag, startPoint x: 1037, startPoint y: 168, endPoint x: 1007, endPoint y: 168, distance: 30.0
click at [1007, 180] on td "2.5.5" at bounding box center [1058, 196] width 114 height 33
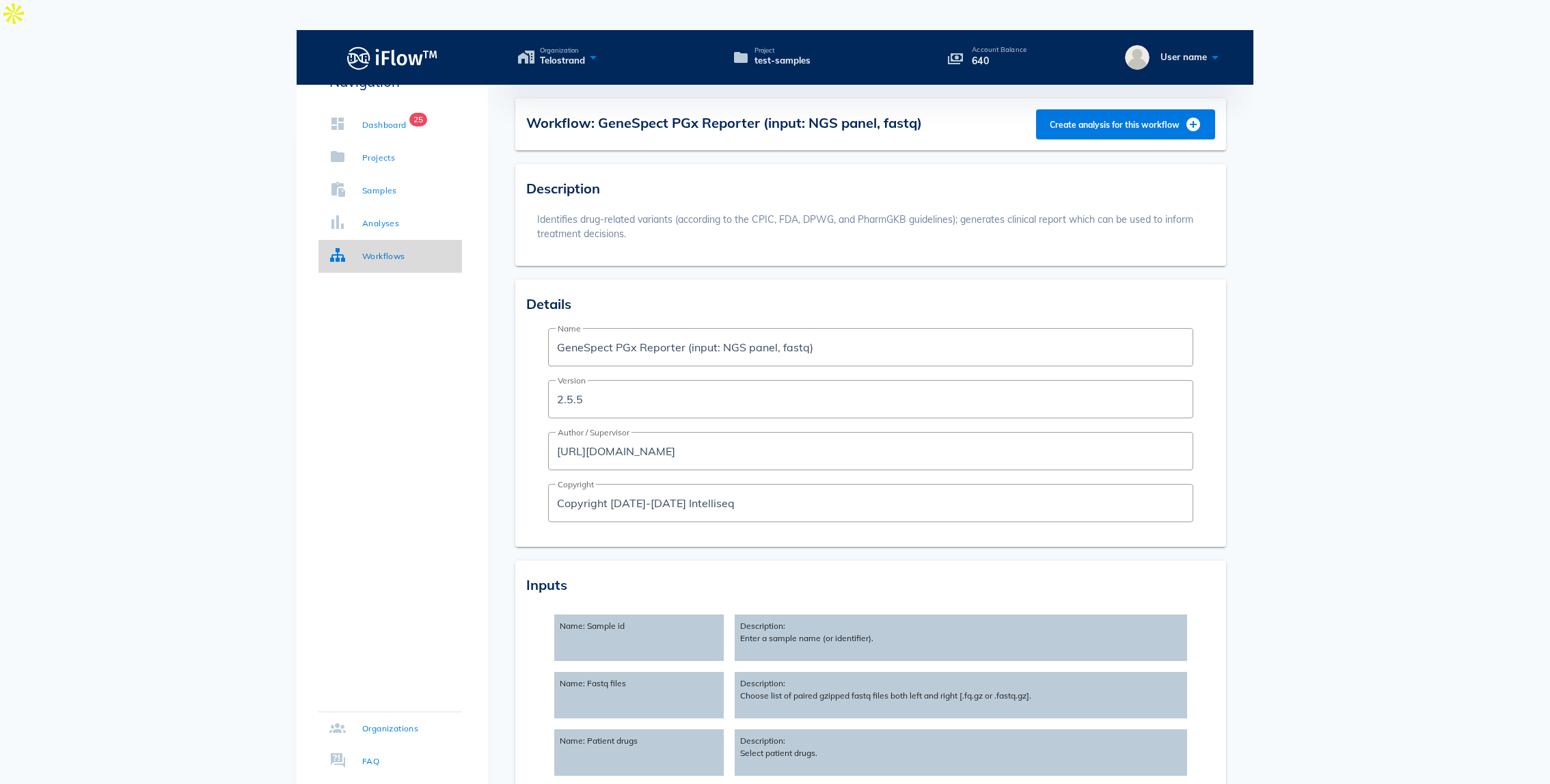
click at [366, 262] on div "Workflows" at bounding box center [383, 256] width 43 height 14
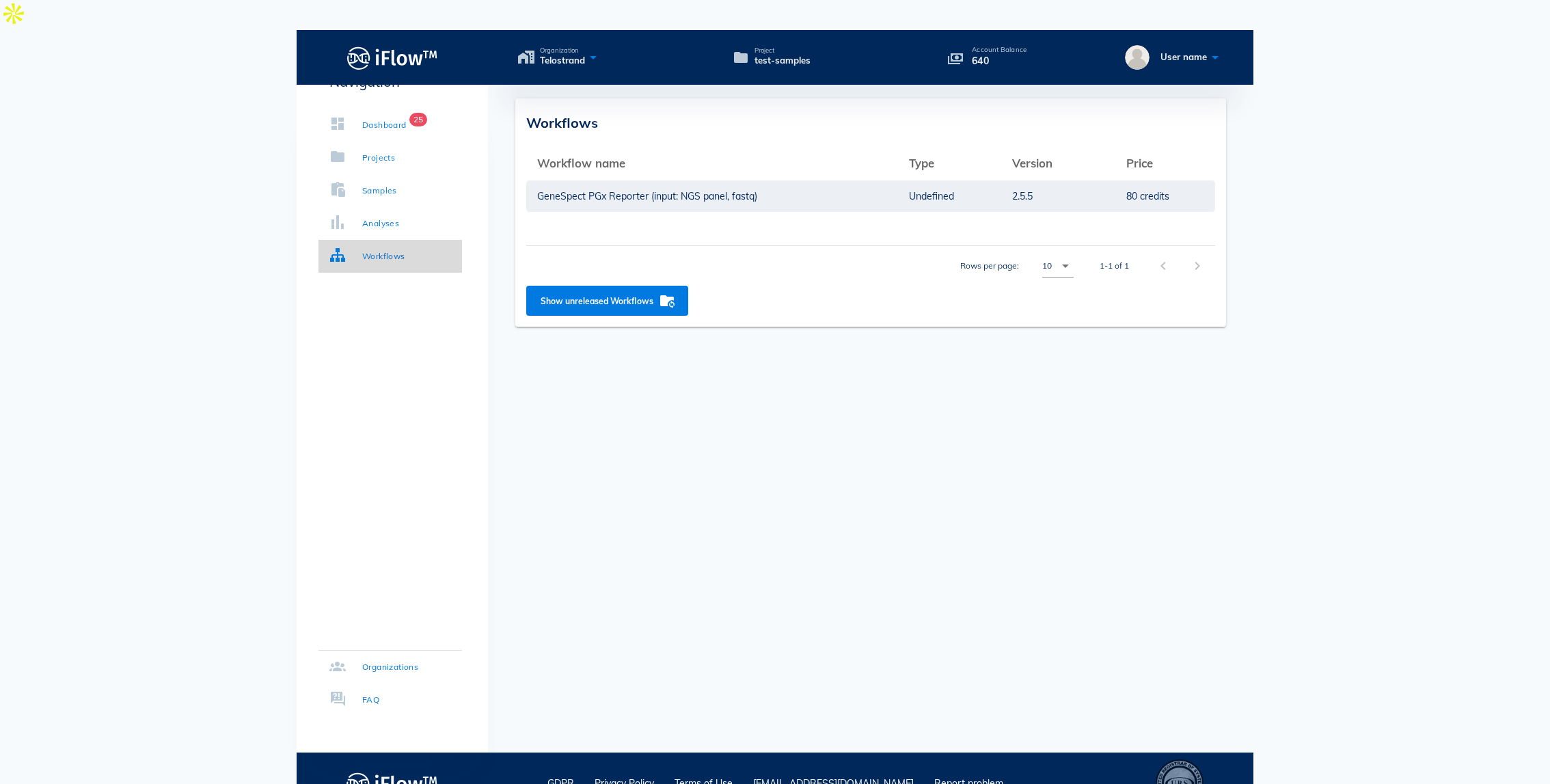
click at [377, 264] on link "Workflows" at bounding box center [390, 256] width 144 height 33
click at [387, 124] on div "Dashboard" at bounding box center [384, 125] width 45 height 14
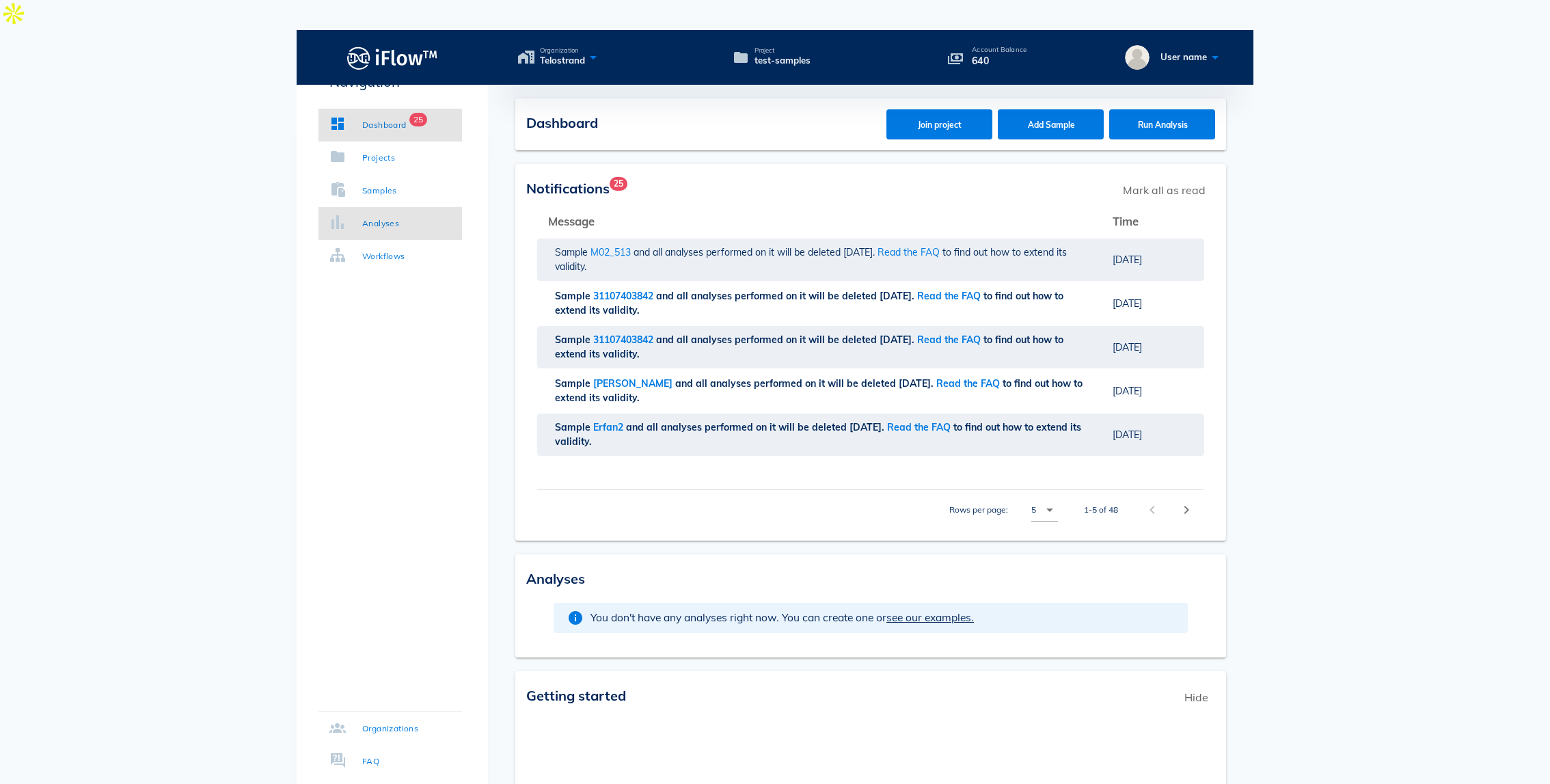
click at [384, 226] on div "Analyses" at bounding box center [380, 223] width 37 height 14
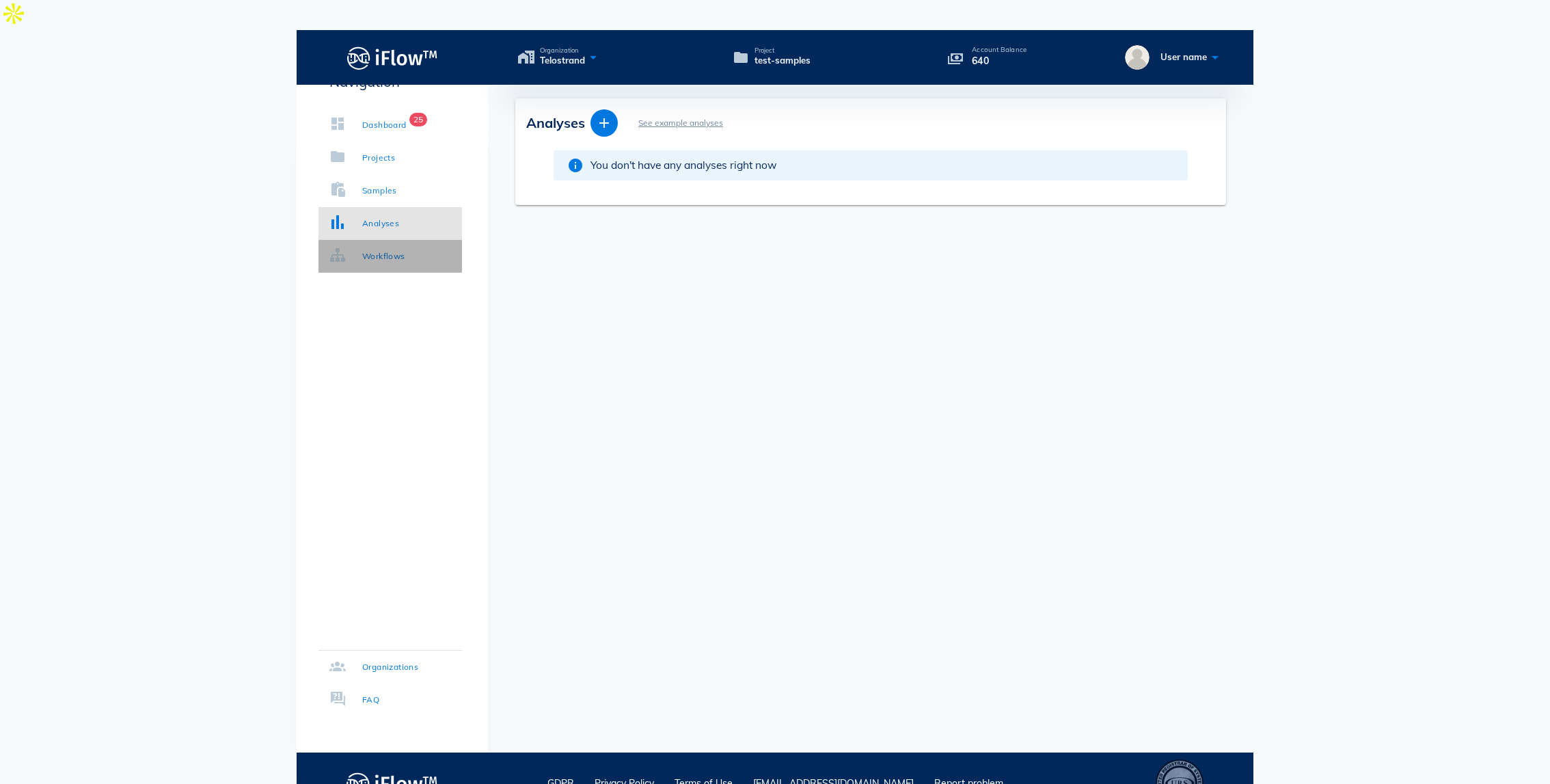
click at [388, 256] on div "Workflows" at bounding box center [383, 256] width 43 height 14
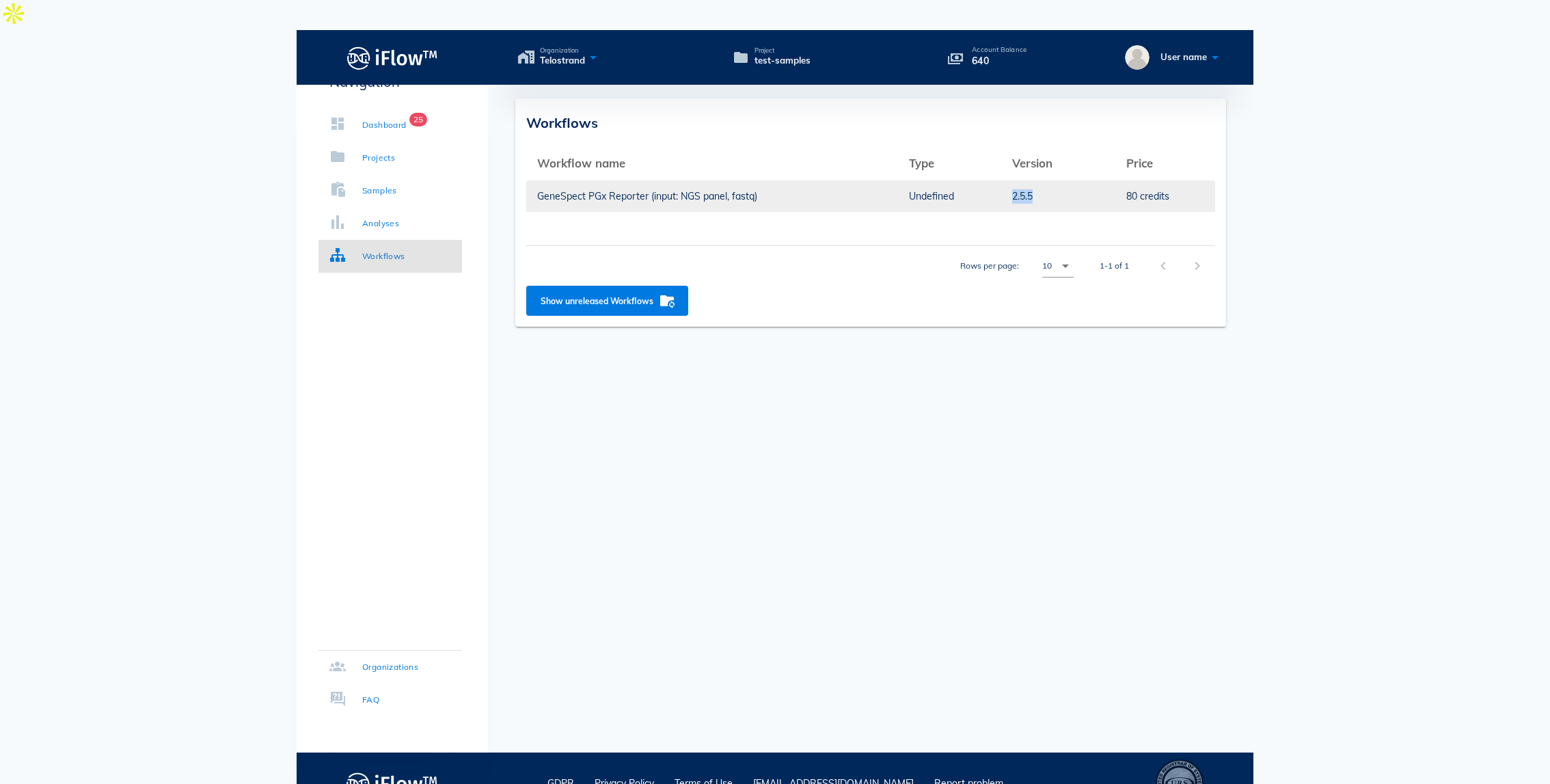
drag, startPoint x: 1039, startPoint y: 173, endPoint x: 993, endPoint y: 173, distance: 46.0
click at [993, 180] on tr "GeneSpect PGx Reporter (input: NGS panel, fastq) Undefined 2.5.5 80 credits" at bounding box center [871, 196] width 689 height 33
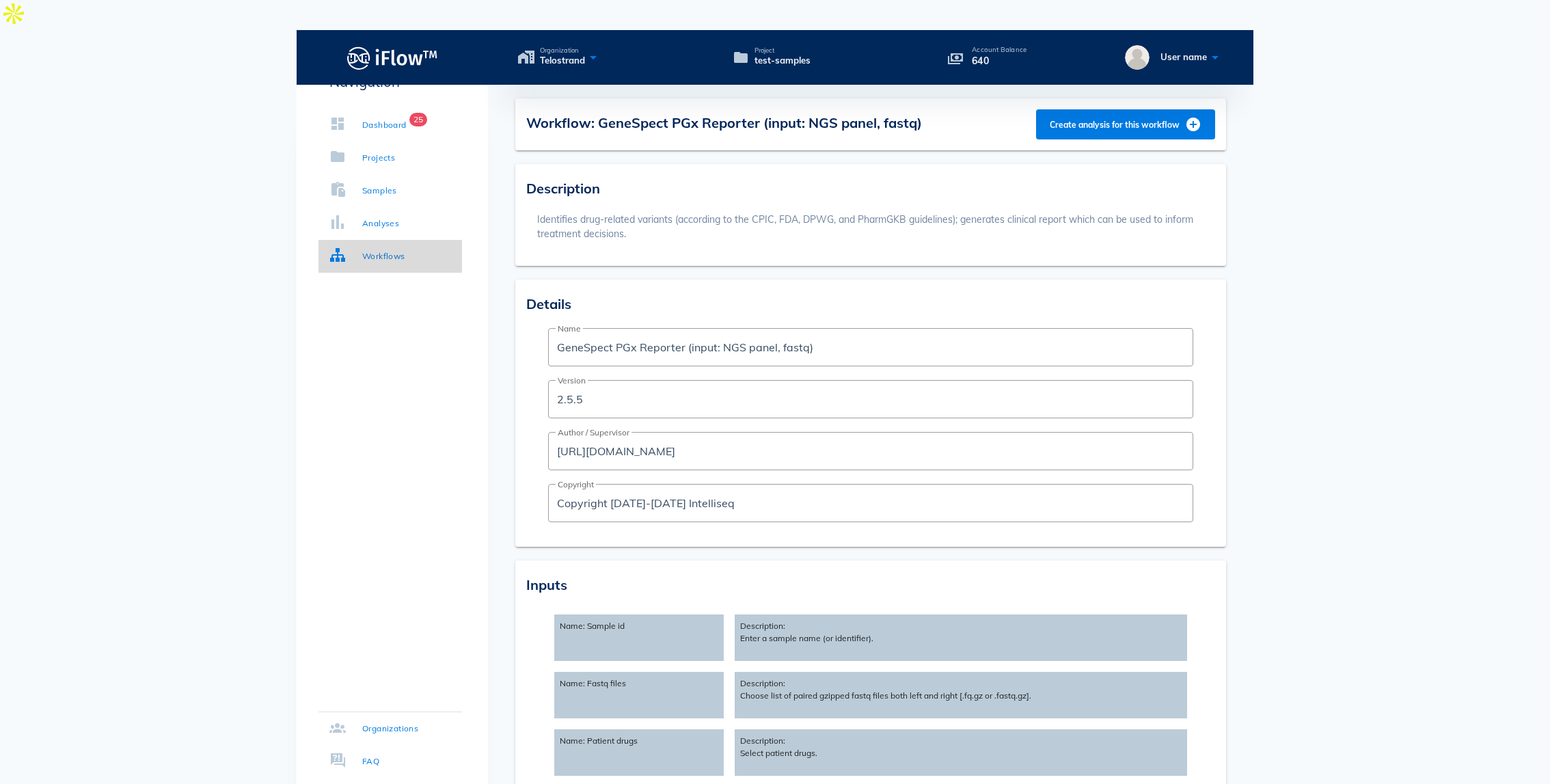
click at [394, 252] on div "Workflows" at bounding box center [383, 256] width 43 height 14
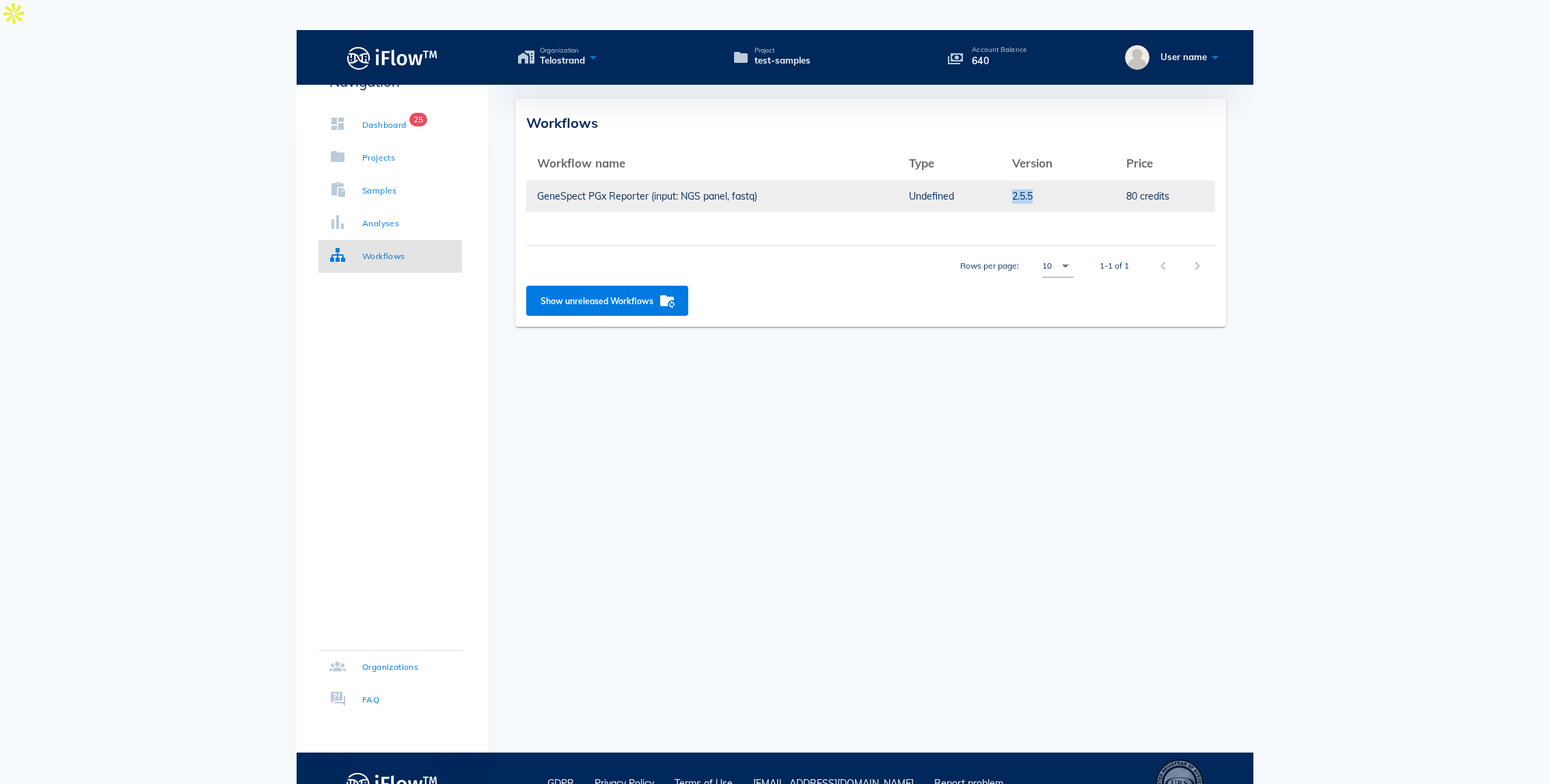
drag, startPoint x: 1035, startPoint y: 169, endPoint x: 994, endPoint y: 169, distance: 41.0
click at [994, 180] on tr "GeneSpect PGx Reporter (input: NGS panel, fastq) Undefined 2.5.5 80 credits" at bounding box center [871, 196] width 689 height 33
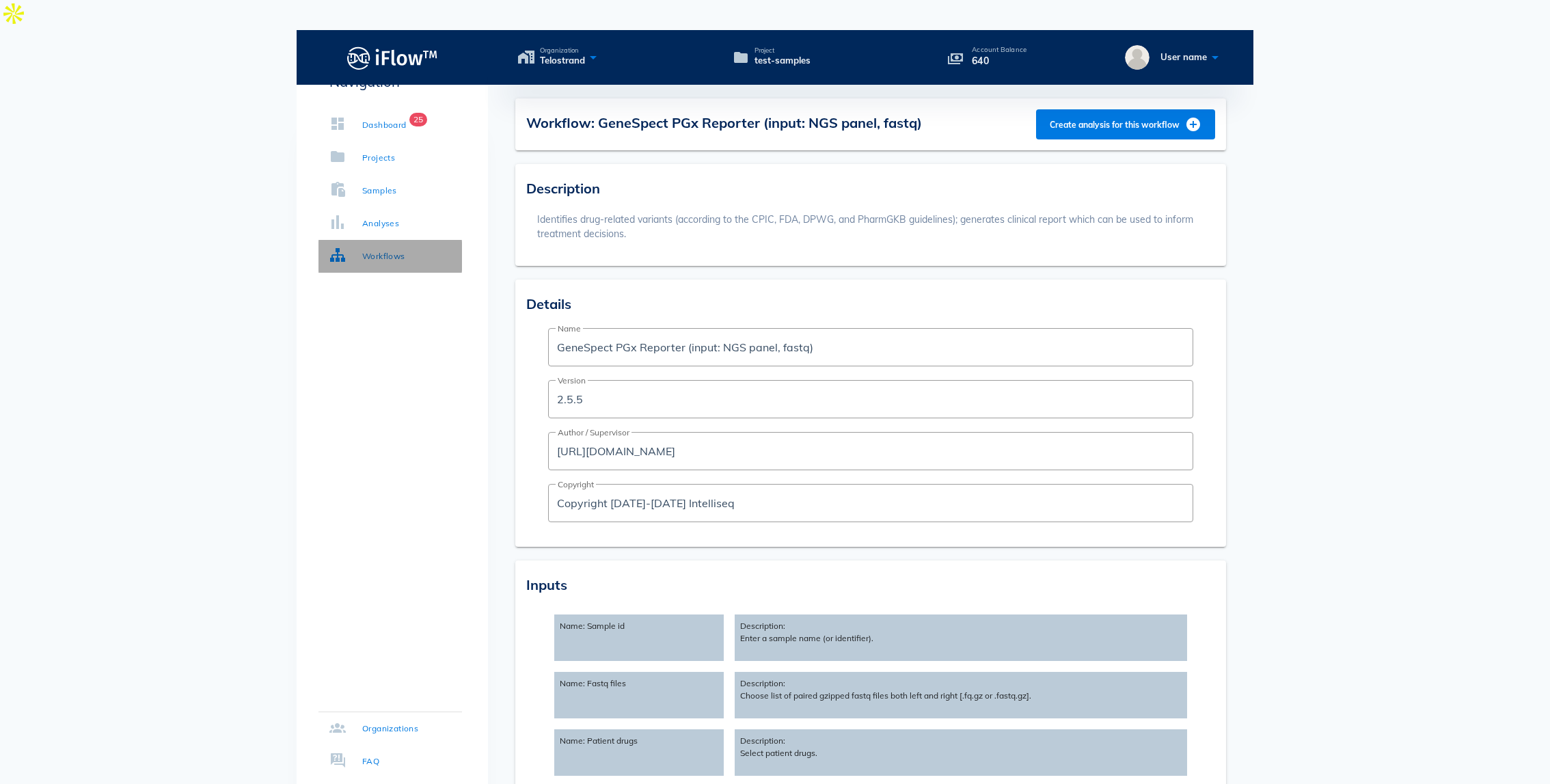
click at [425, 246] on link "Workflows" at bounding box center [390, 256] width 144 height 33
